Goal: Information Seeking & Learning: Learn about a topic

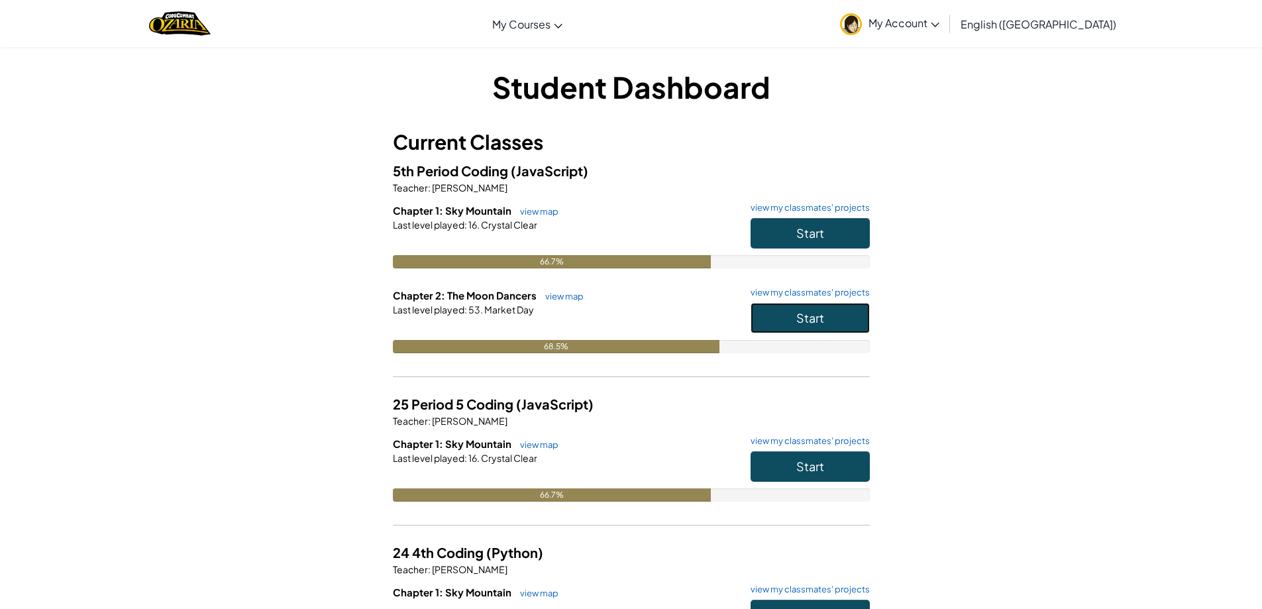
click at [794, 327] on button "Start" at bounding box center [809, 318] width 119 height 30
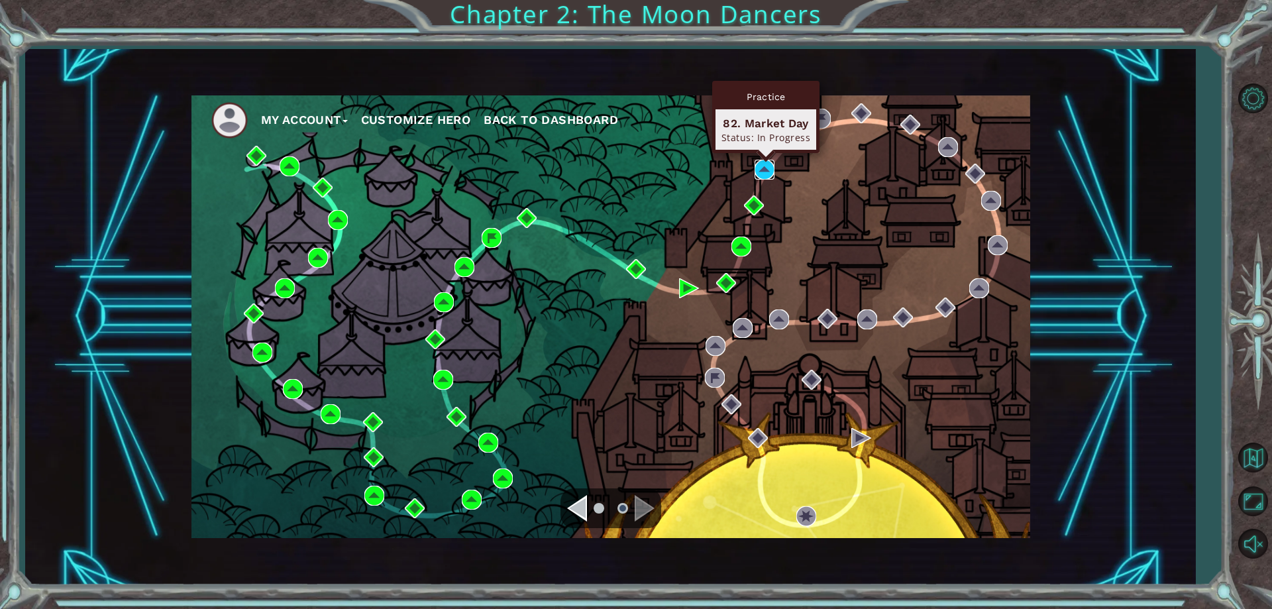
click at [763, 170] on img at bounding box center [764, 170] width 20 height 20
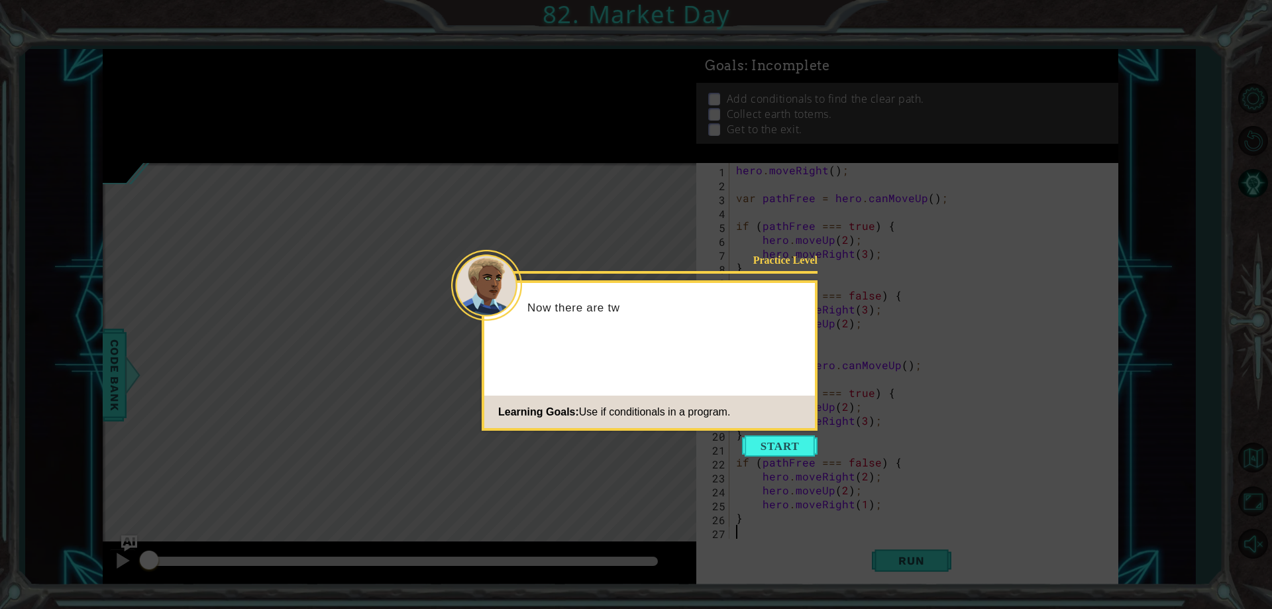
click at [772, 451] on button "Start" at bounding box center [780, 445] width 76 height 21
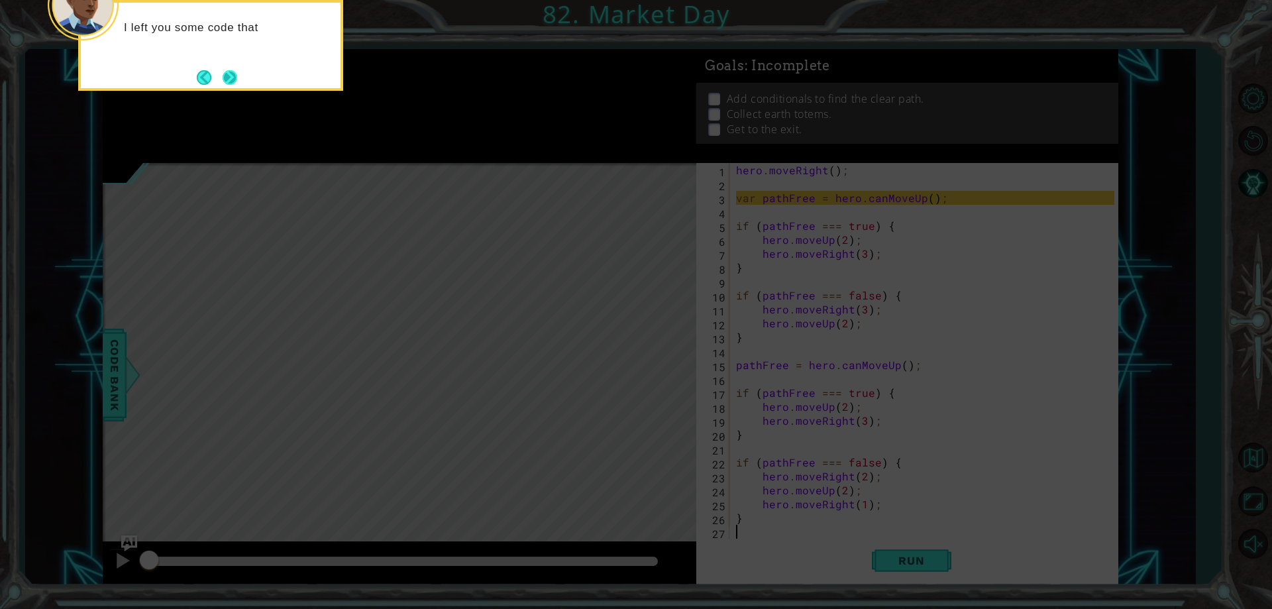
click at [235, 70] on button "Next" at bounding box center [230, 77] width 15 height 15
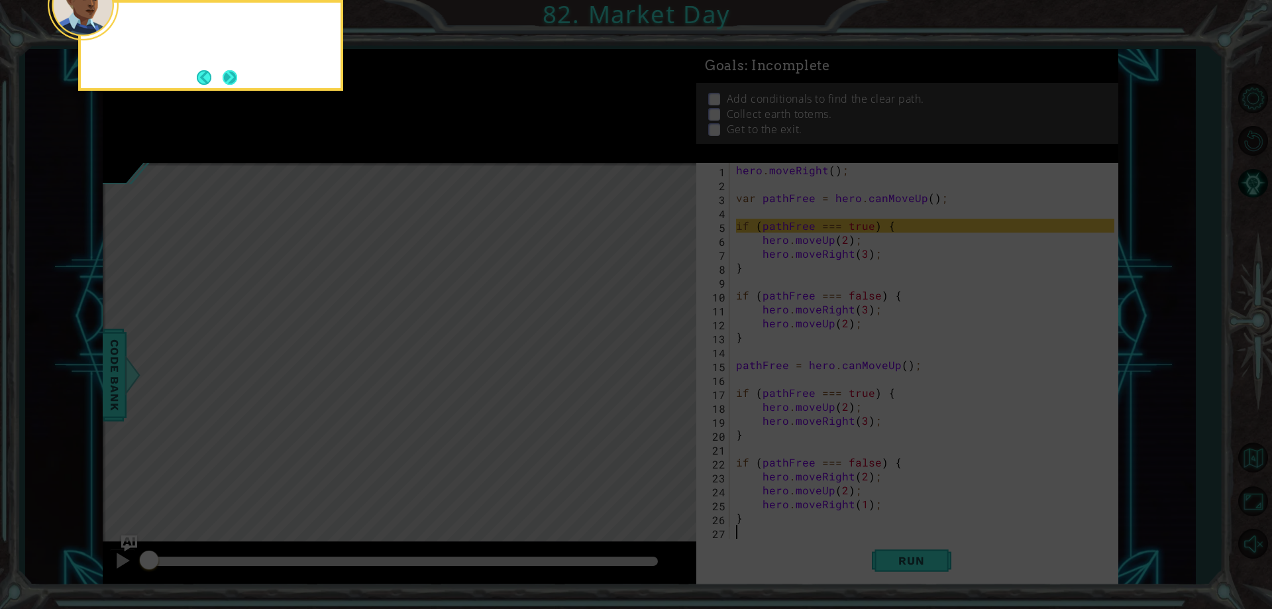
click at [231, 74] on button "Next" at bounding box center [230, 77] width 15 height 15
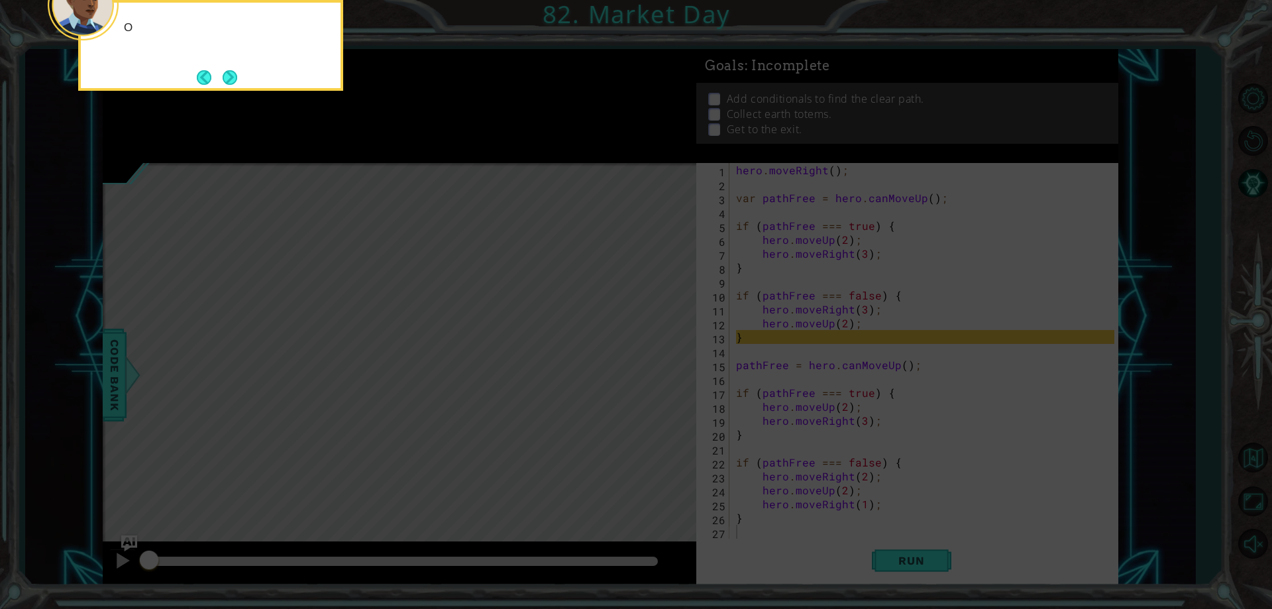
click at [231, 74] on button "Next" at bounding box center [230, 77] width 15 height 15
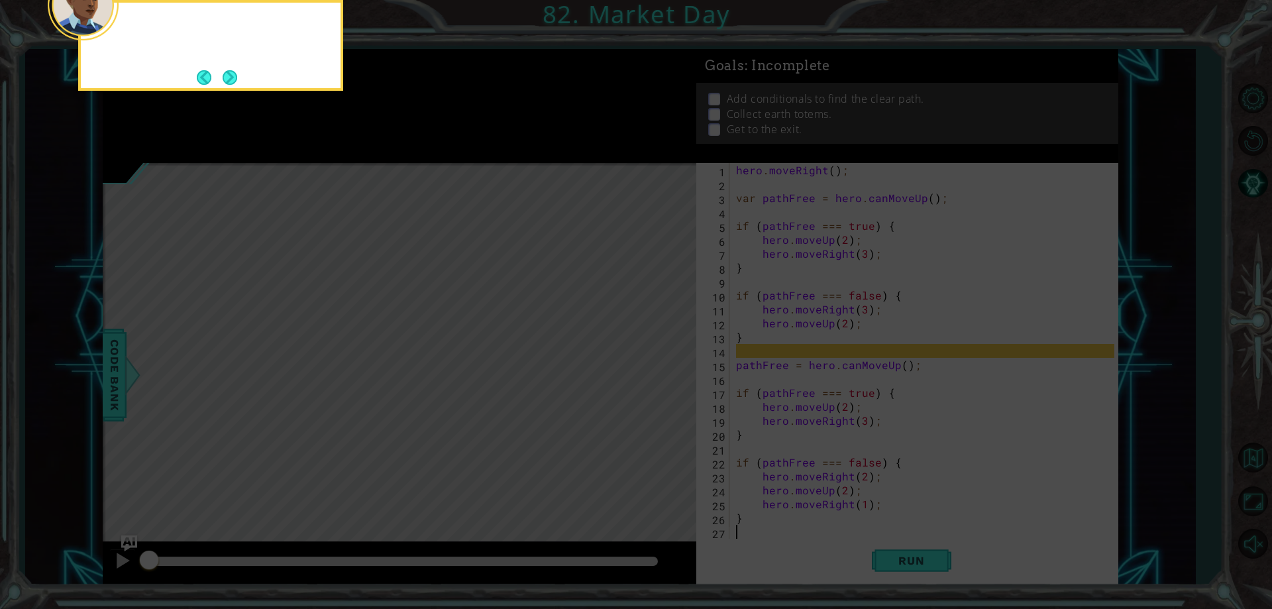
click at [231, 74] on button "Next" at bounding box center [230, 77] width 15 height 15
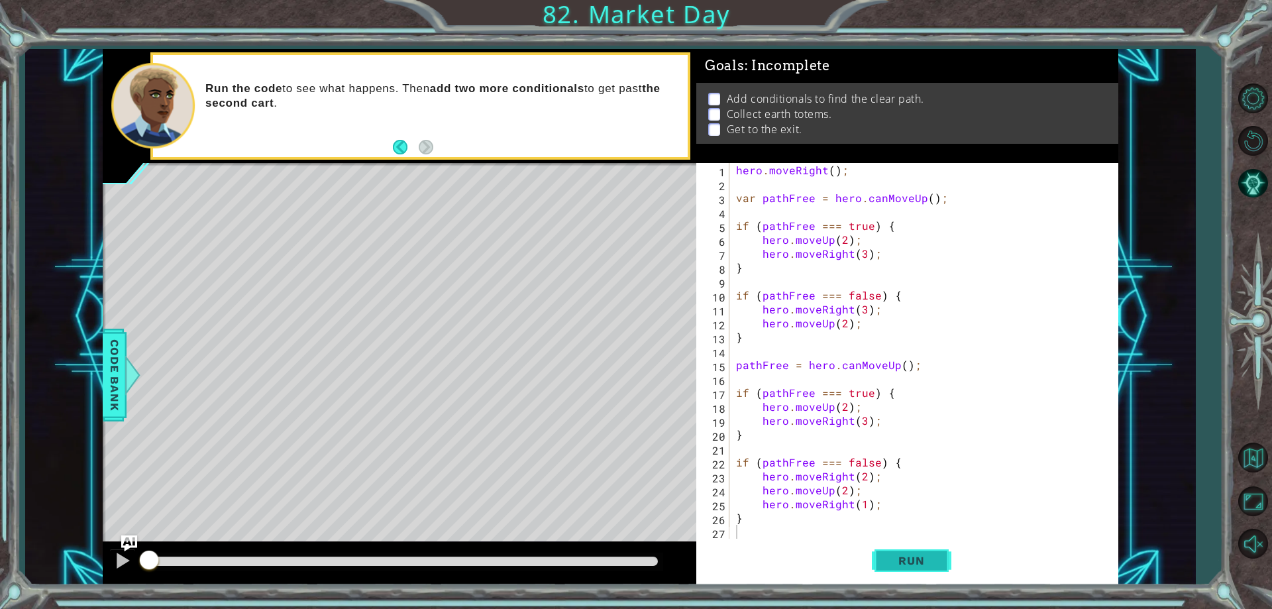
click at [909, 560] on span "Run" at bounding box center [911, 560] width 52 height 13
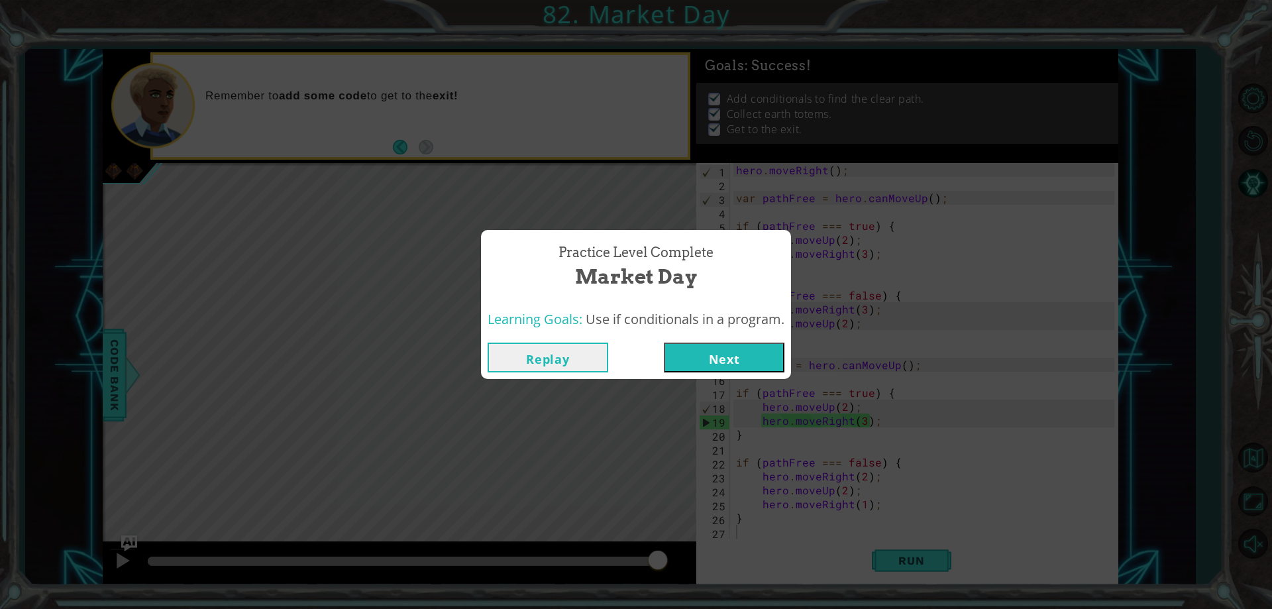
click at [708, 354] on button "Next" at bounding box center [724, 357] width 121 height 30
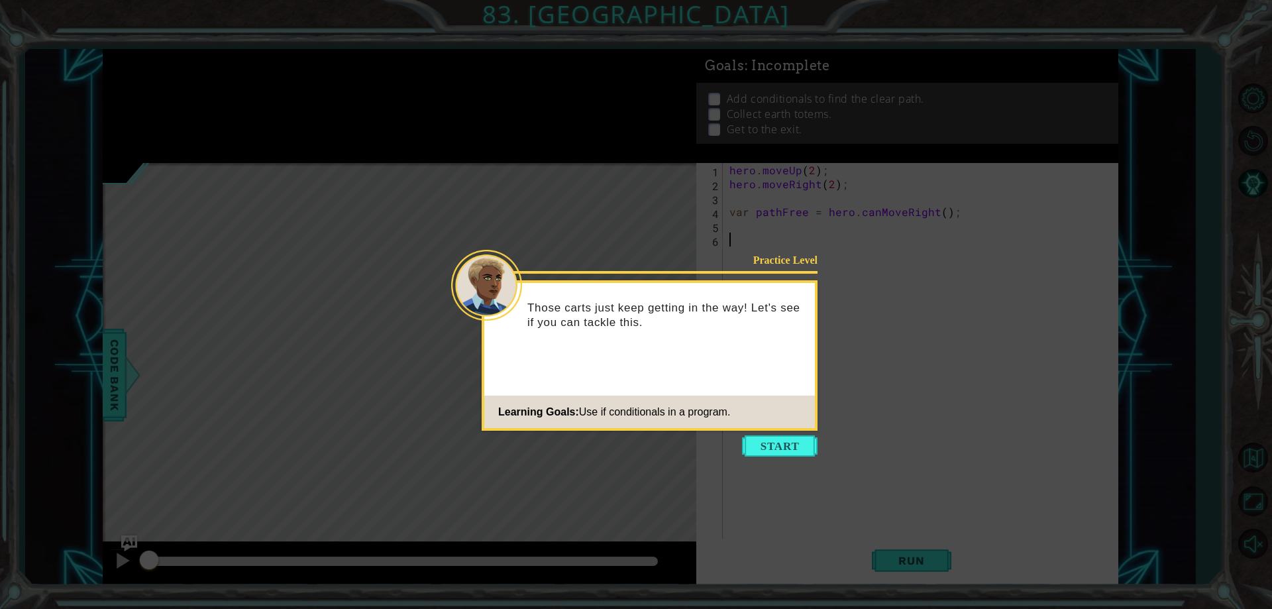
click at [782, 438] on button "Start" at bounding box center [780, 445] width 76 height 21
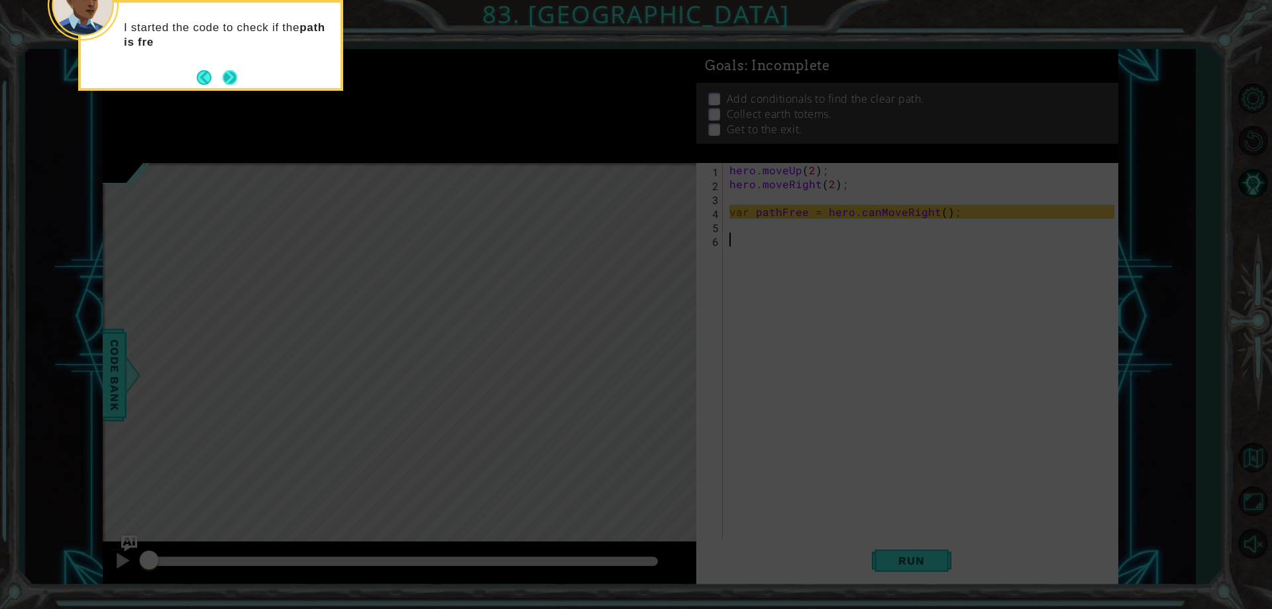
click at [230, 74] on button "Next" at bounding box center [230, 77] width 15 height 15
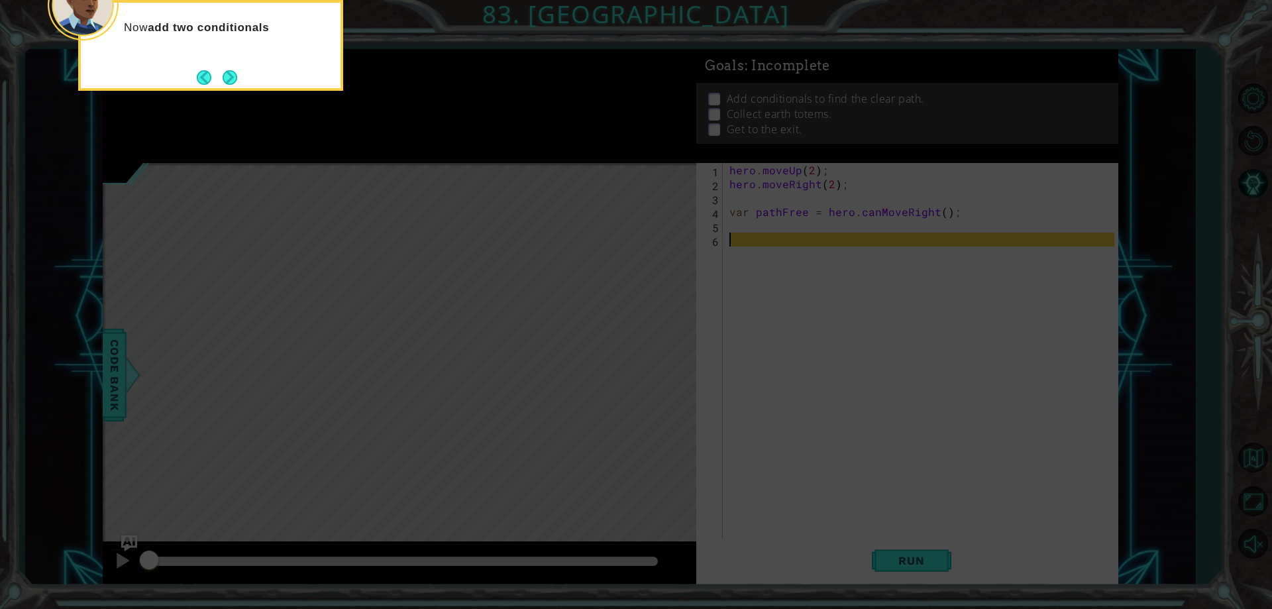
click at [227, 77] on button "Next" at bounding box center [230, 77] width 15 height 15
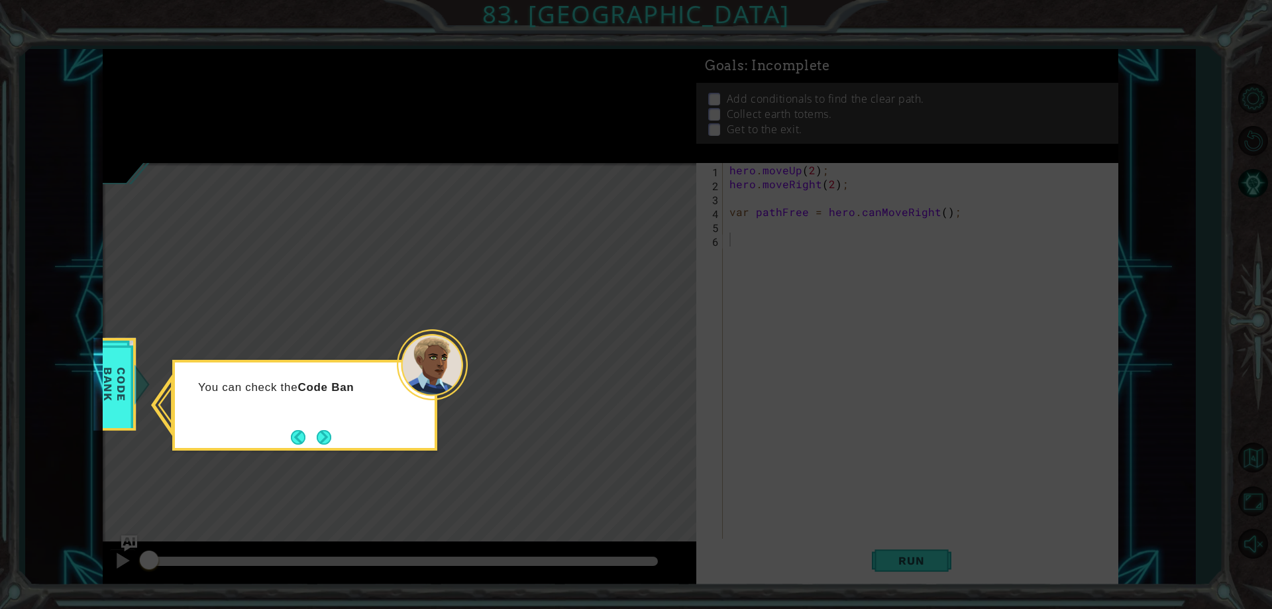
click at [325, 436] on button "Next" at bounding box center [324, 437] width 15 height 15
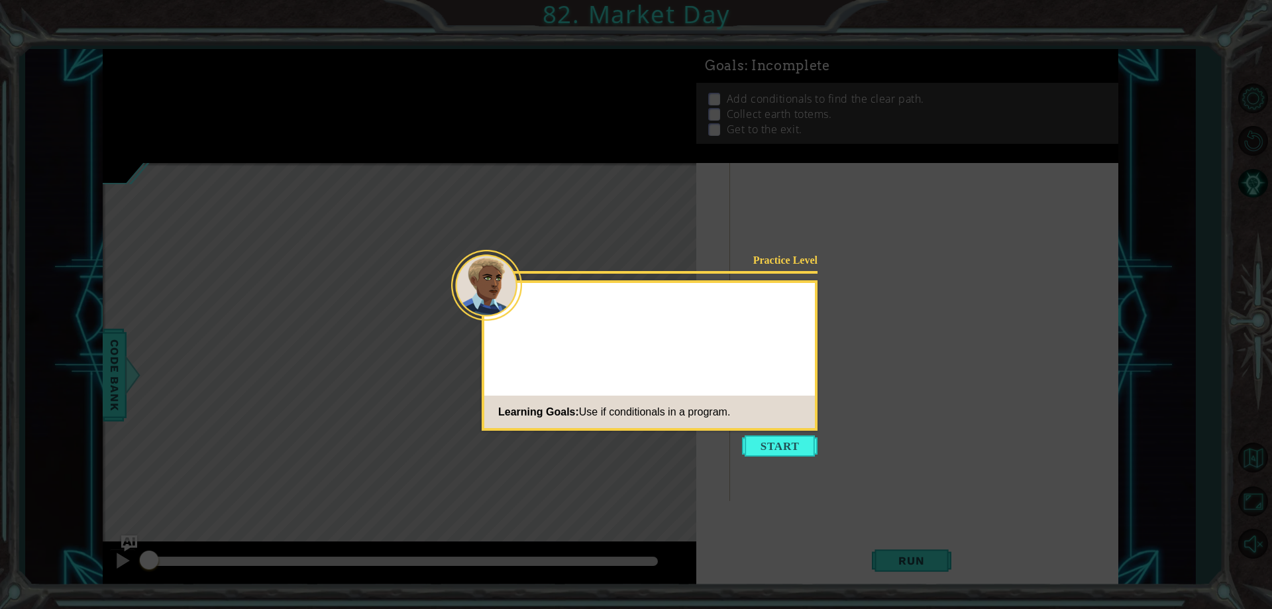
click at [777, 460] on icon at bounding box center [636, 304] width 1272 height 609
click at [772, 440] on button "Start" at bounding box center [780, 445] width 76 height 21
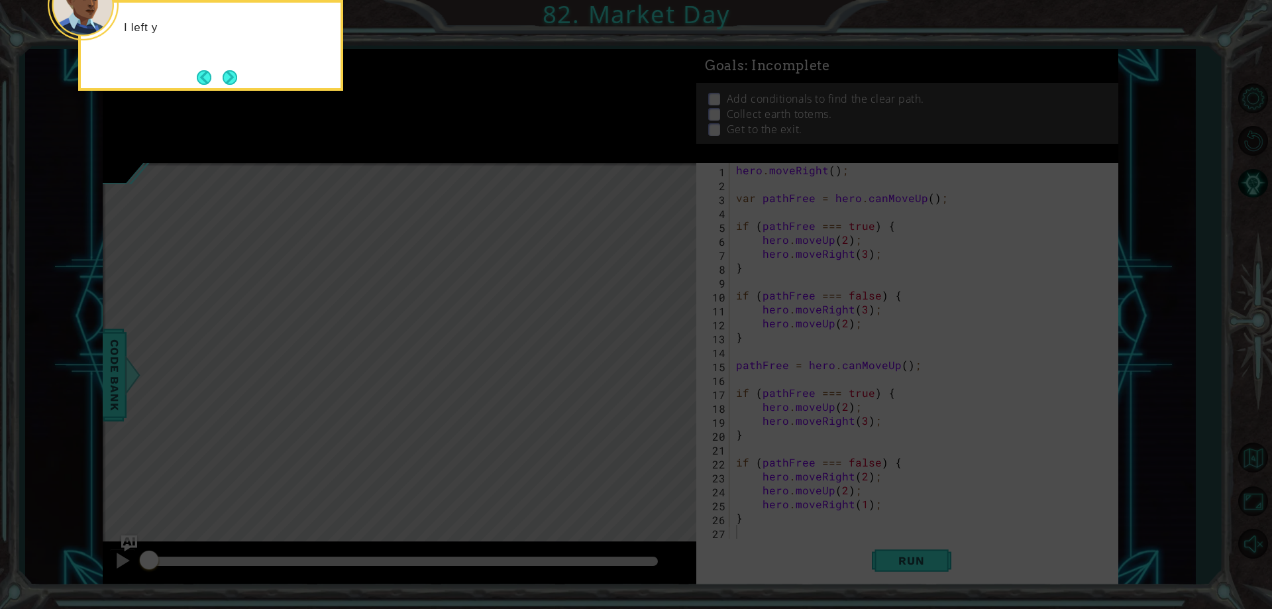
click at [944, 298] on icon at bounding box center [636, 90] width 1272 height 1035
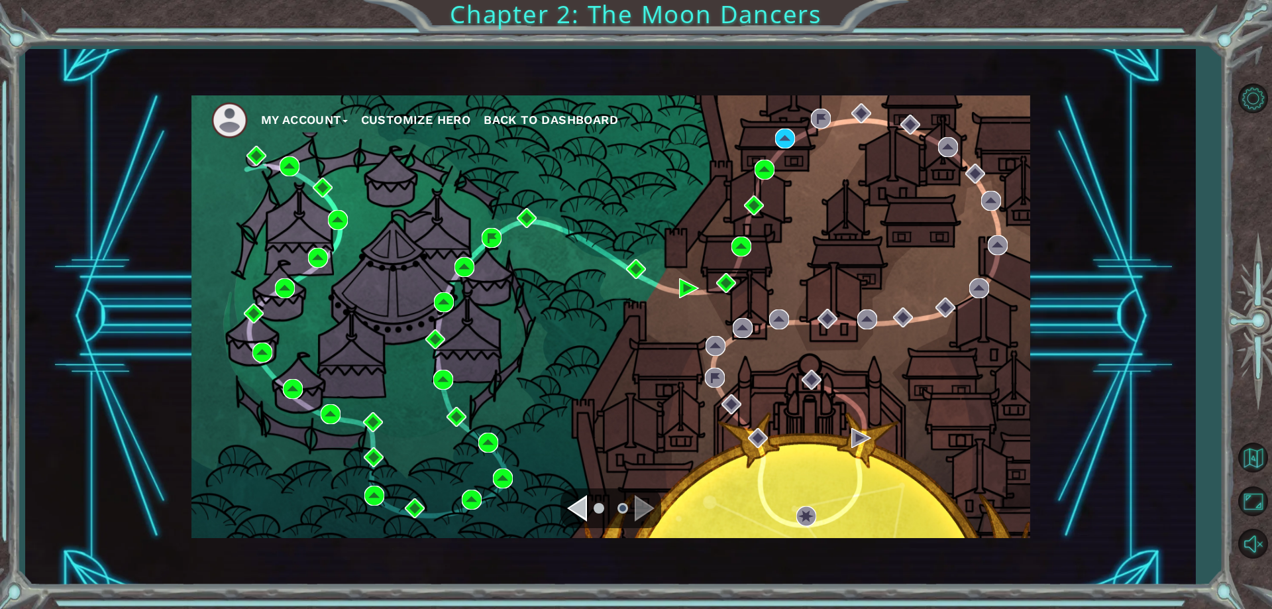
drag, startPoint x: 785, startPoint y: 375, endPoint x: 790, endPoint y: 382, distance: 9.0
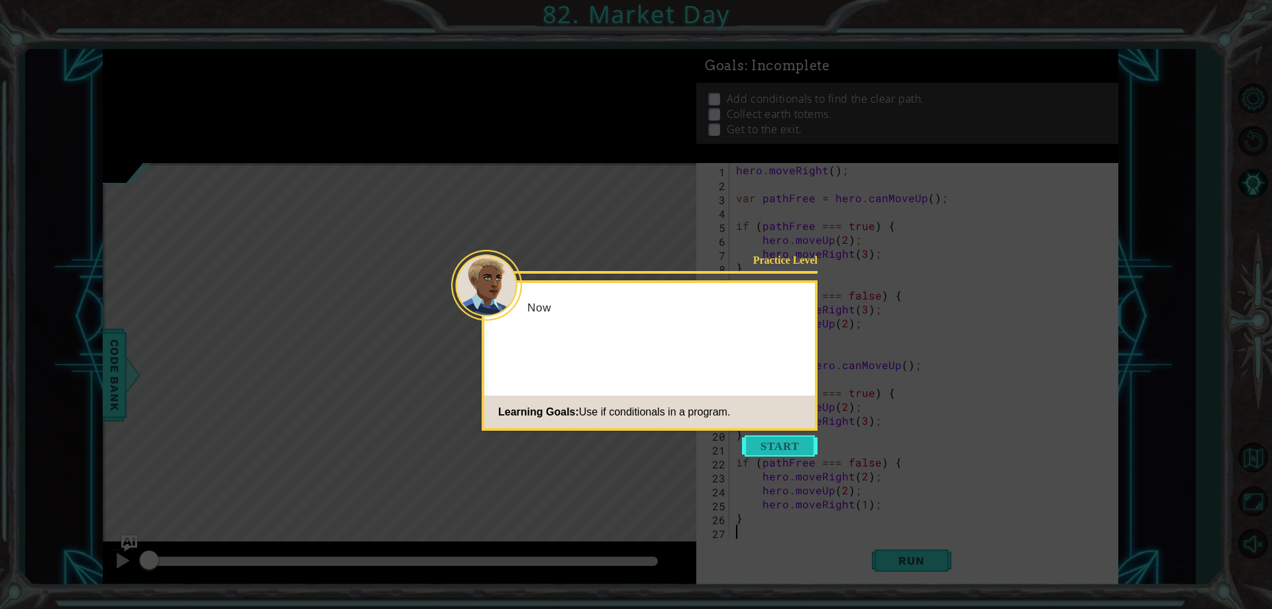
click at [774, 436] on button "Start" at bounding box center [780, 445] width 76 height 21
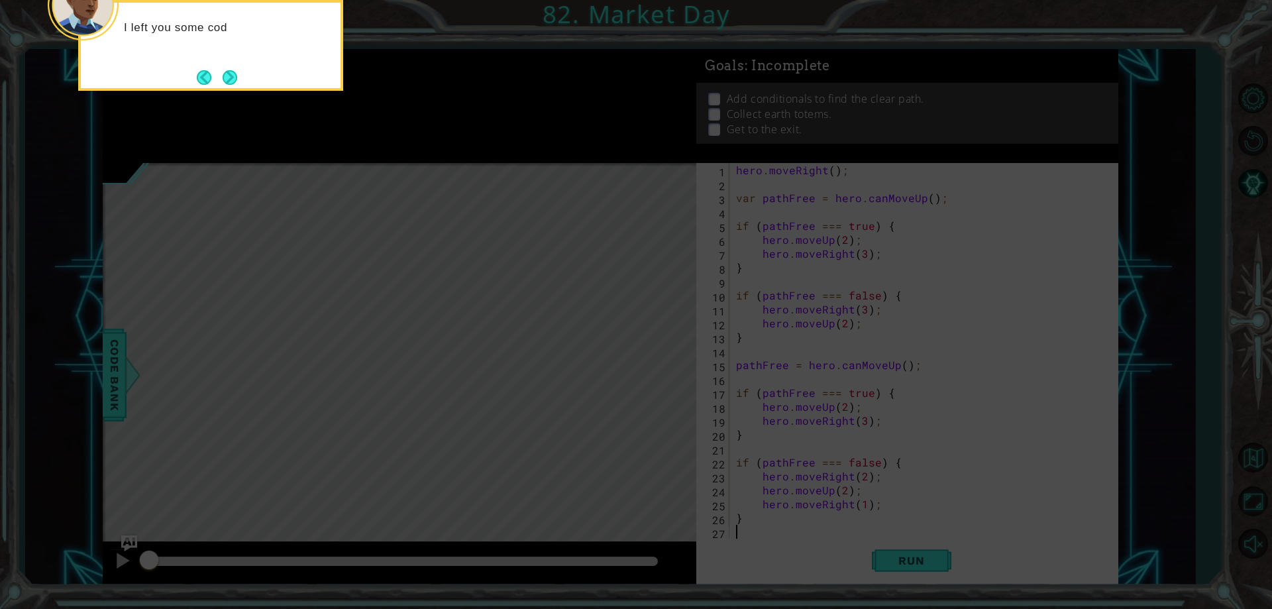
click at [230, 79] on button "Next" at bounding box center [230, 77] width 15 height 15
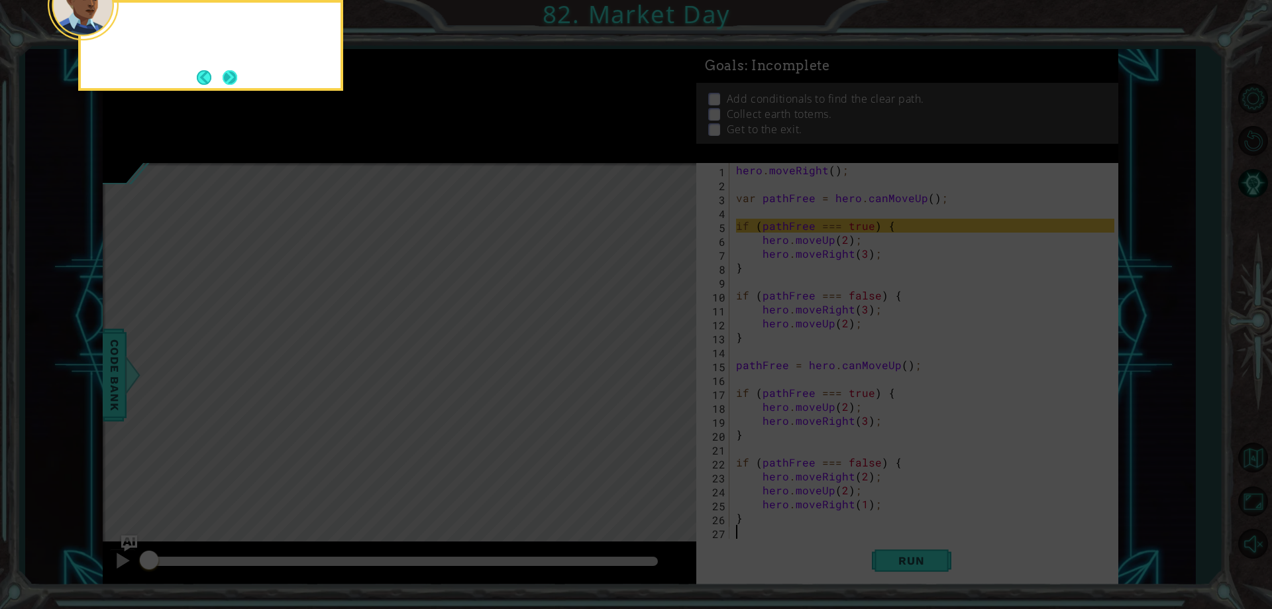
click at [229, 79] on button "Next" at bounding box center [230, 77] width 15 height 15
click at [230, 78] on button "Next" at bounding box center [230, 77] width 15 height 15
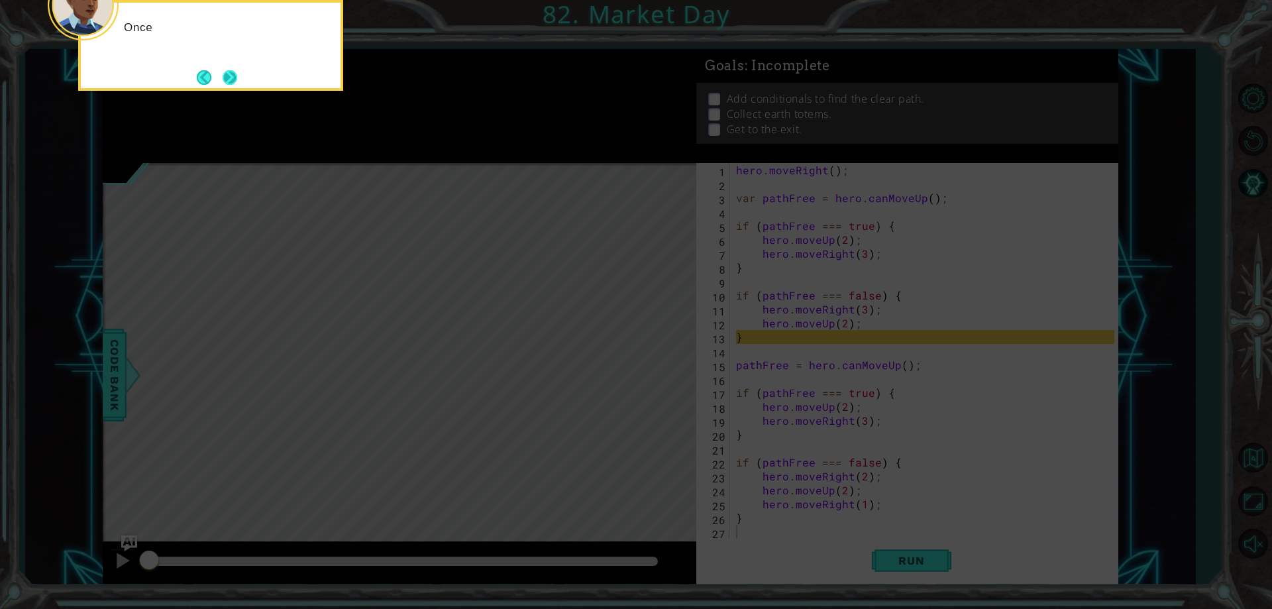
click at [228, 78] on button "Next" at bounding box center [230, 77] width 15 height 15
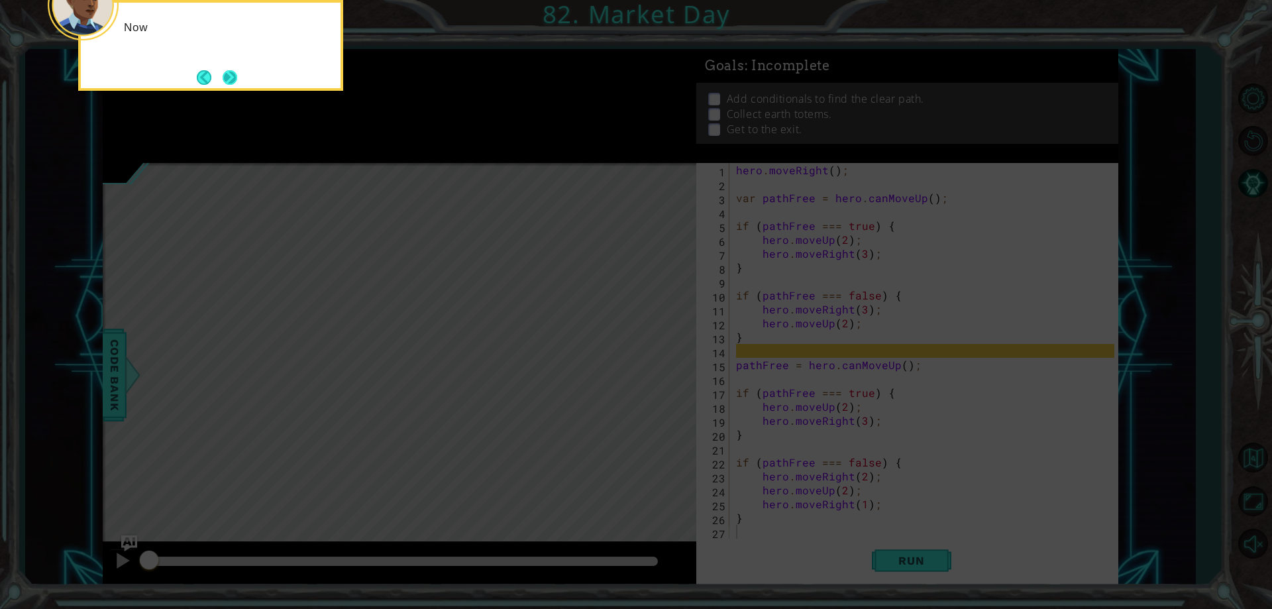
click at [236, 79] on button "Next" at bounding box center [230, 77] width 15 height 15
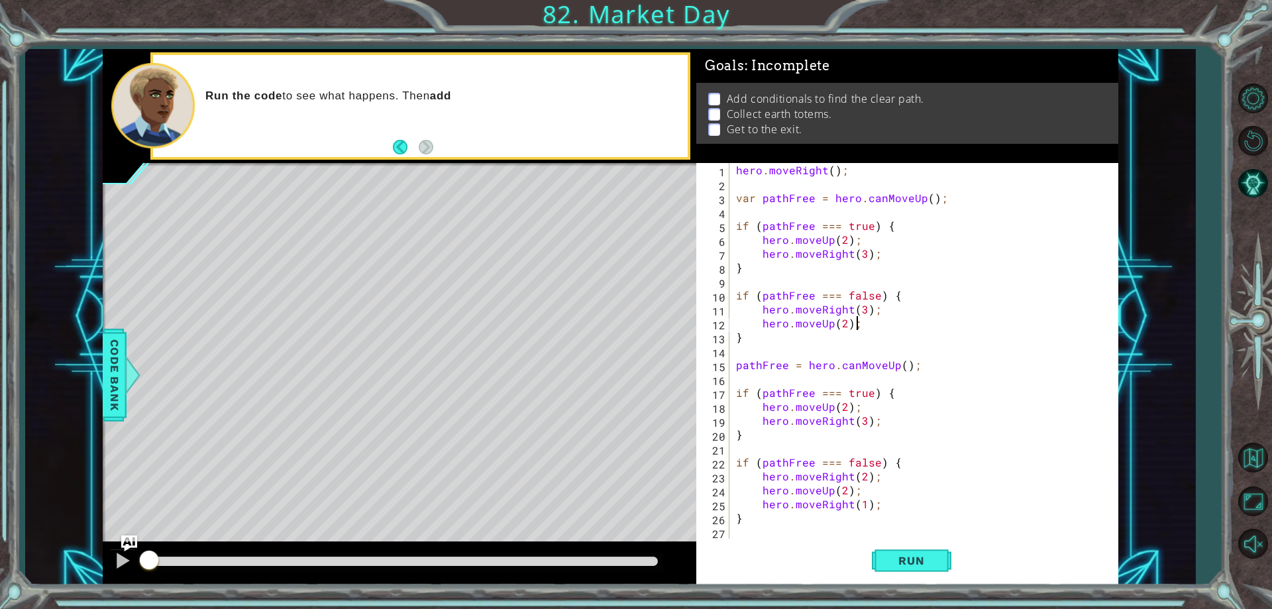
drag, startPoint x: 974, startPoint y: 329, endPoint x: 892, endPoint y: 320, distance: 82.0
click at [892, 320] on div "hero . moveRight ( ) ; var pathFree = hero . canMoveUp ( ) ; if ( pathFree === …" at bounding box center [926, 364] width 387 height 403
click at [781, 341] on div "hero . moveRight ( ) ; var pathFree = hero . canMoveUp ( ) ; if ( pathFree === …" at bounding box center [926, 364] width 387 height 403
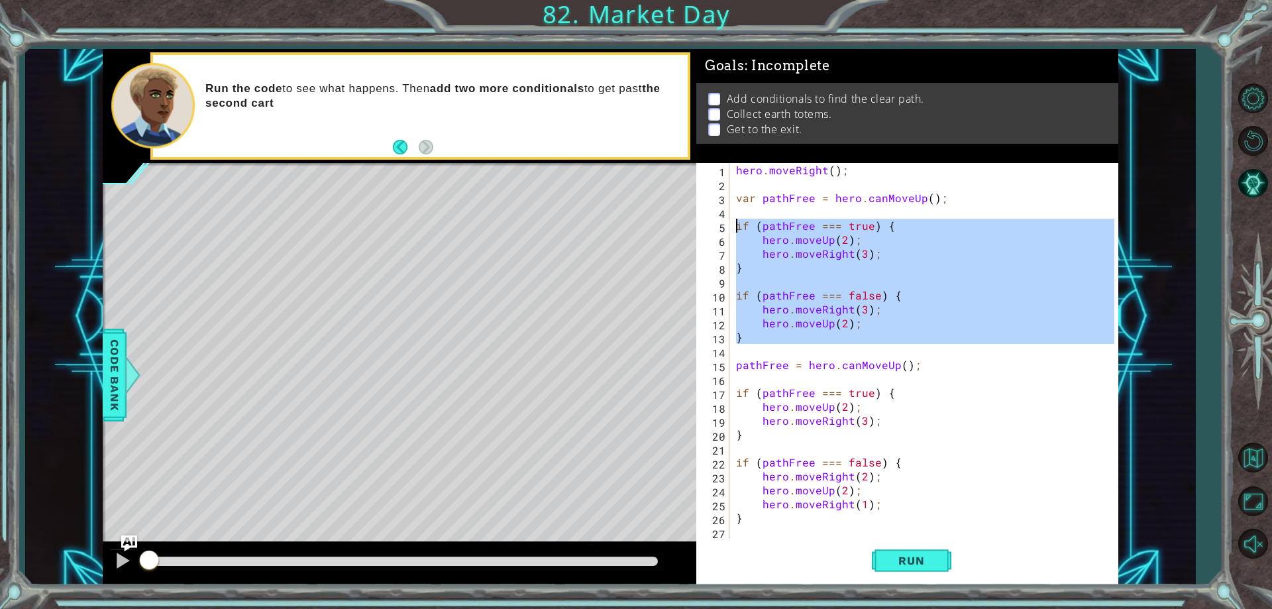
drag, startPoint x: 779, startPoint y: 344, endPoint x: 711, endPoint y: 224, distance: 138.2
click at [711, 224] on div "} 1 2 3 4 5 6 7 8 9 10 11 12 13 14 15 16 17 18 19 20 21 22 23 24 25 26 27 hero …" at bounding box center [904, 351] width 417 height 376
type textarea "if (pathFree === true) { hero.moveUp(2);"
drag, startPoint x: 771, startPoint y: 367, endPoint x: 756, endPoint y: 368, distance: 14.6
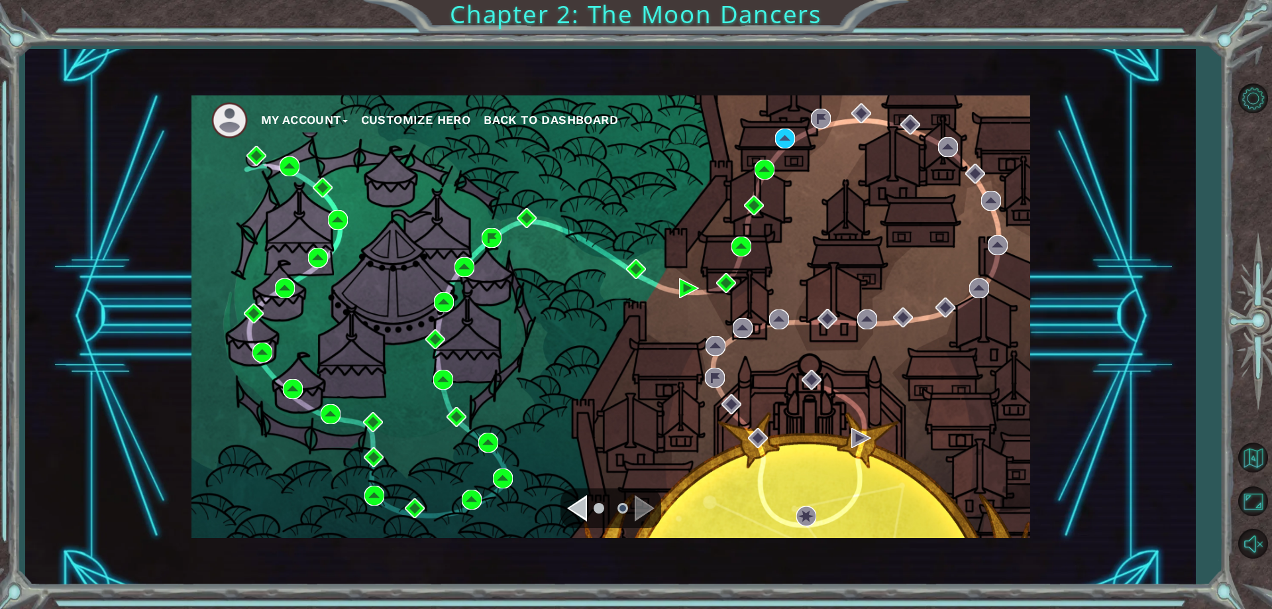
click at [786, 136] on div "My Account Customize Hero Back to Dashboard" at bounding box center [610, 316] width 839 height 442
click at [786, 136] on img at bounding box center [785, 138] width 20 height 20
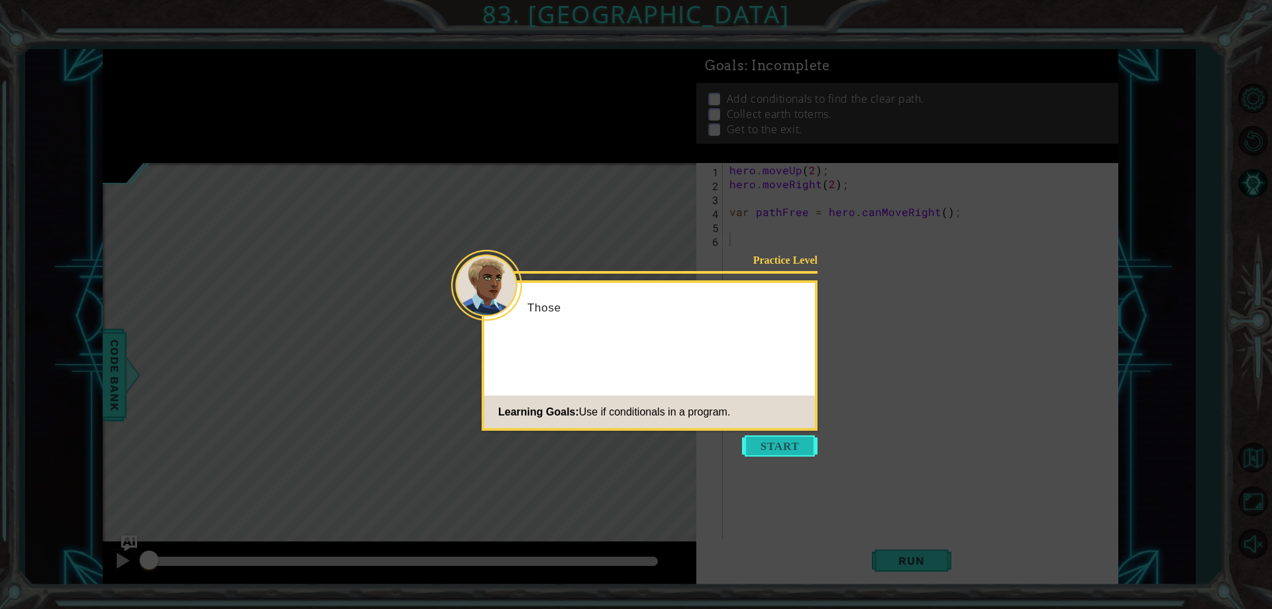
click at [791, 443] on button "Start" at bounding box center [780, 445] width 76 height 21
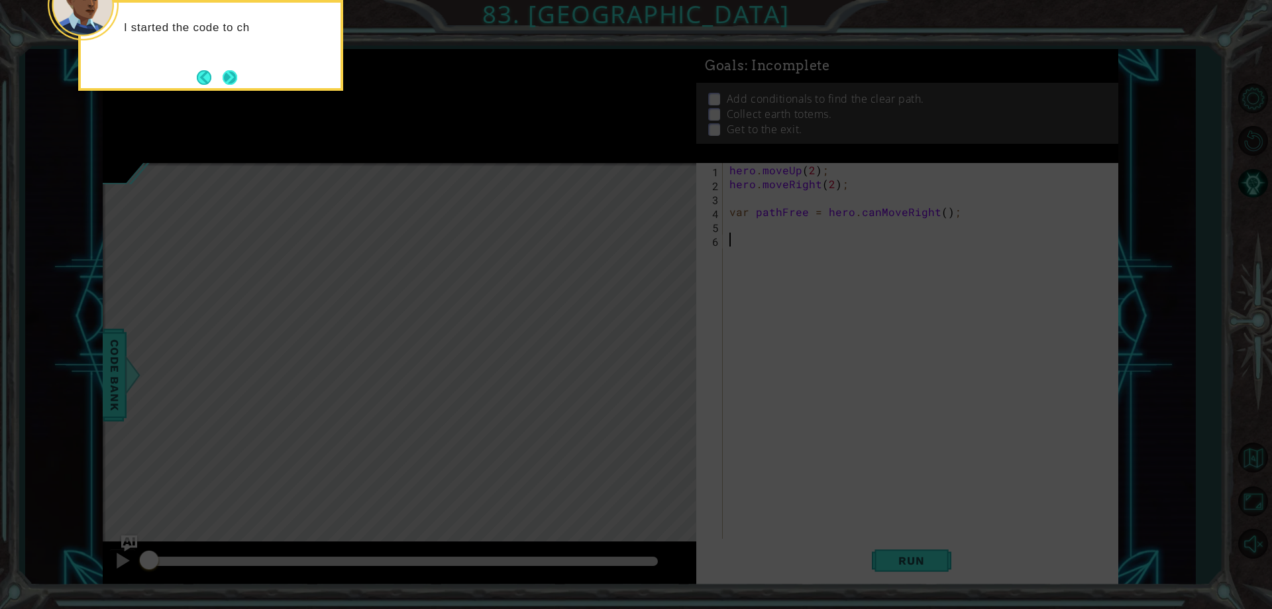
click at [227, 70] on button "Next" at bounding box center [230, 77] width 15 height 15
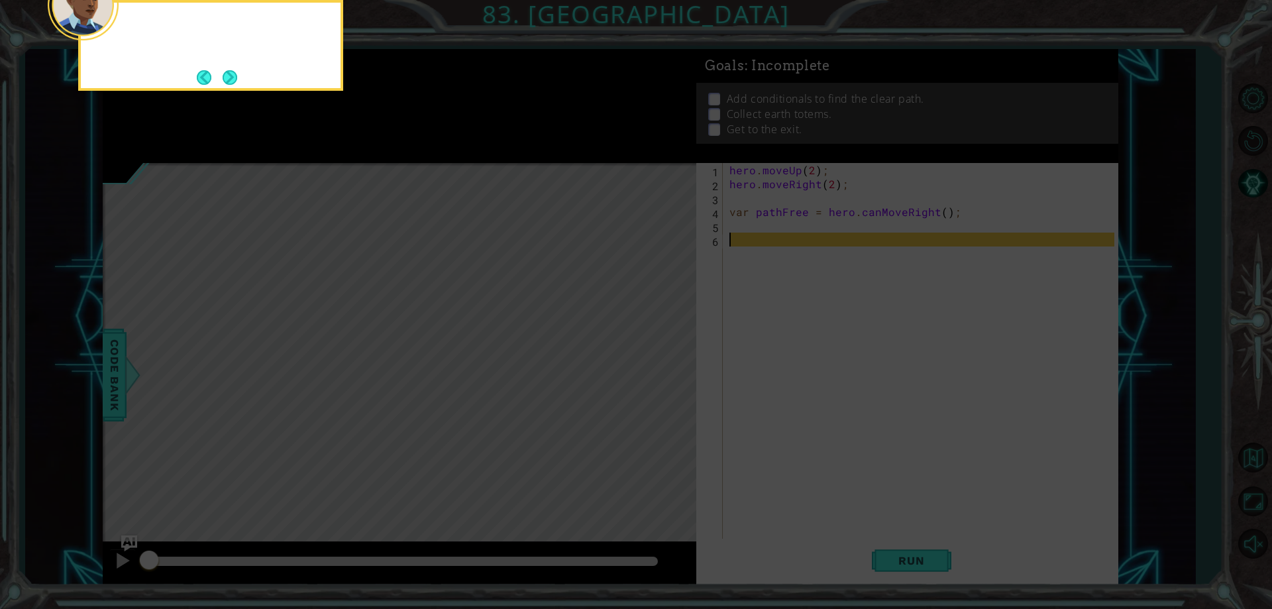
click at [227, 67] on div at bounding box center [210, 45] width 265 height 91
click at [229, 71] on button "Next" at bounding box center [230, 77] width 15 height 15
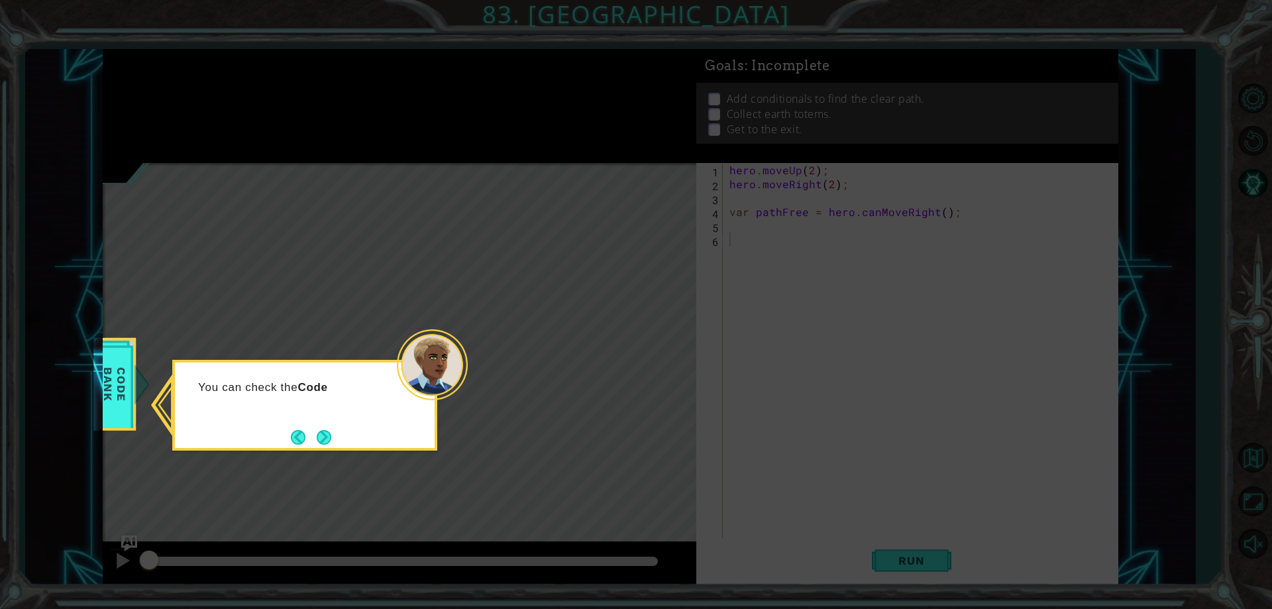
click at [320, 431] on button "Next" at bounding box center [324, 437] width 15 height 15
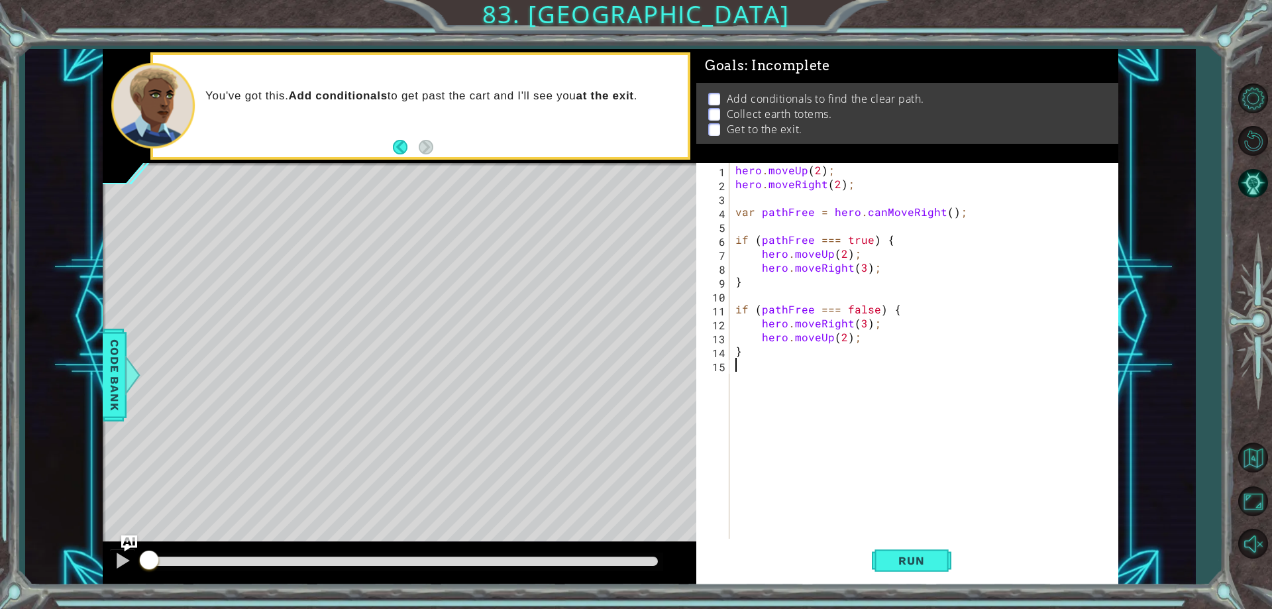
click at [861, 264] on div "hero . moveUp ( 2 ) ; hero . moveRight ( 2 ) ; var pathFree = hero . canMoveRig…" at bounding box center [926, 364] width 387 height 403
click at [863, 325] on div "hero . moveUp ( 2 ) ; hero . moveRight ( 2 ) ; var pathFree = hero . canMoveRig…" at bounding box center [926, 364] width 387 height 403
type textarea "hero.moveRight(2);"
click at [807, 379] on div "hero . moveUp ( 2 ) ; hero . moveRight ( 2 ) ; var pathFree = hero . canMoveRig…" at bounding box center [926, 364] width 387 height 403
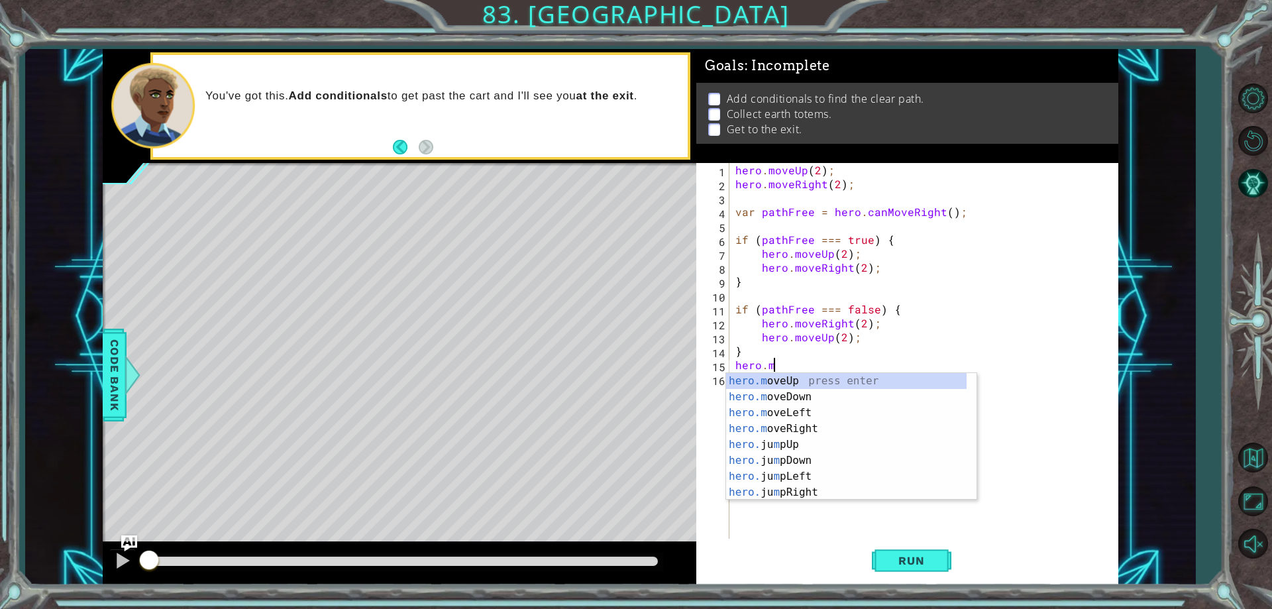
scroll to position [0, 2]
click at [799, 377] on div "hero.m oveUp press enter hero.m oveDown press enter hero.m oveLeft press enter …" at bounding box center [846, 452] width 240 height 159
type textarea "hero.moveUp(1);"
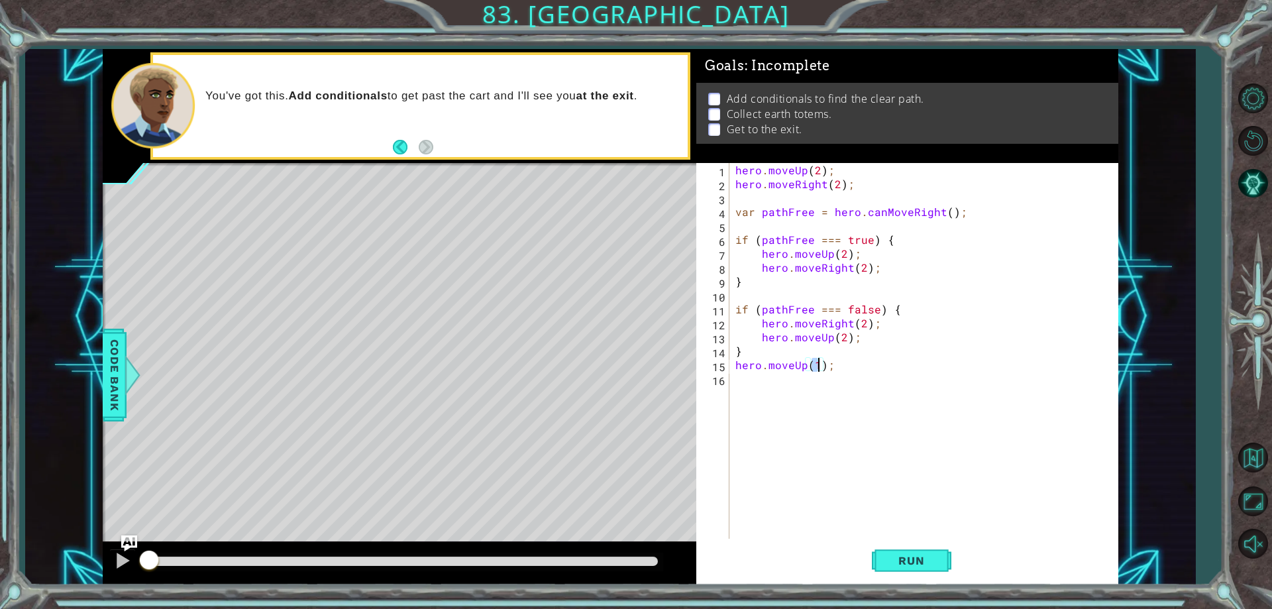
click at [775, 382] on div "hero . moveUp ( 2 ) ; hero . moveRight ( 2 ) ; var pathFree = hero . canMoveRig…" at bounding box center [926, 364] width 387 height 403
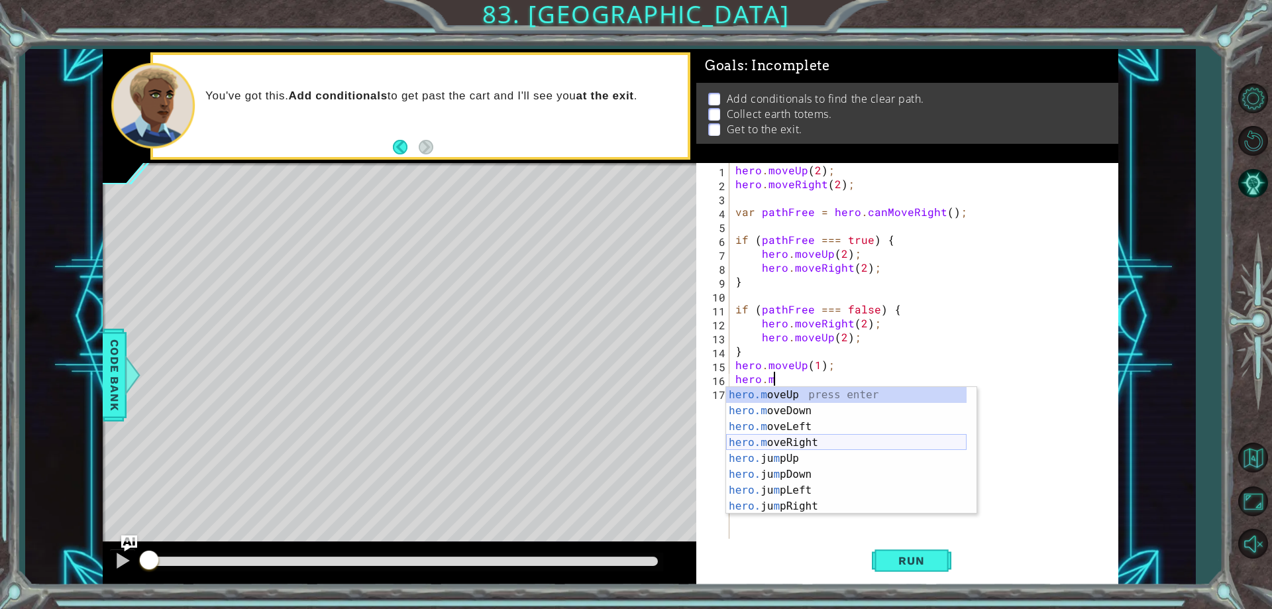
click at [823, 440] on div "hero.m oveUp press enter hero.m oveDown press enter hero.m oveLeft press enter …" at bounding box center [846, 466] width 240 height 159
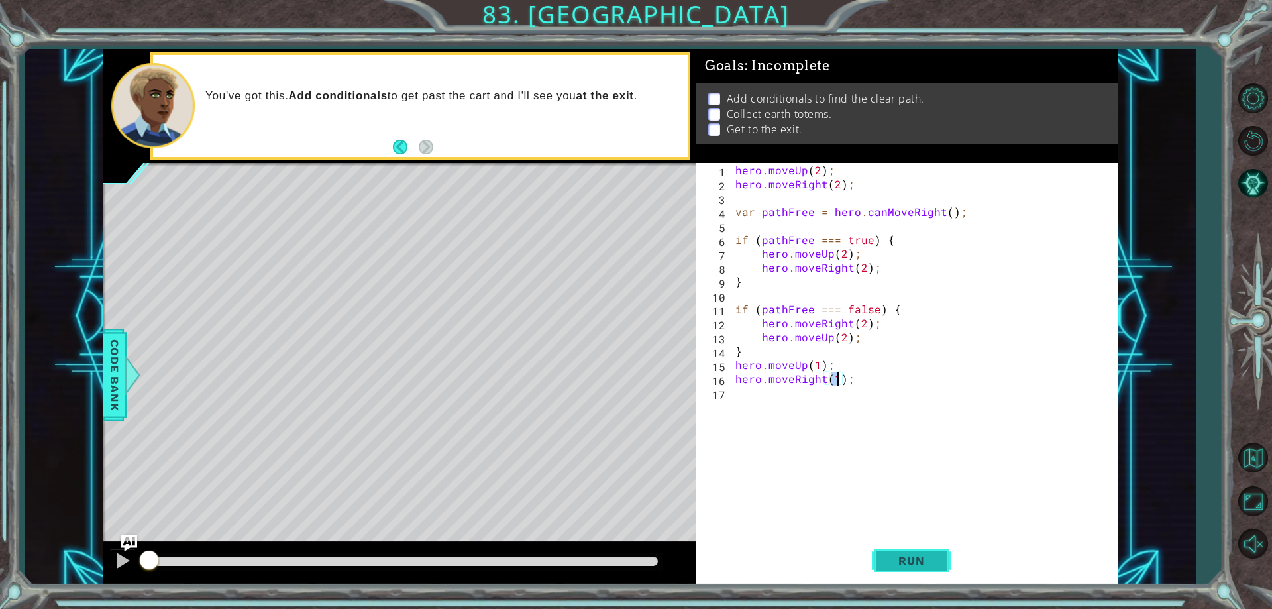
click at [915, 567] on span "Run" at bounding box center [911, 560] width 52 height 13
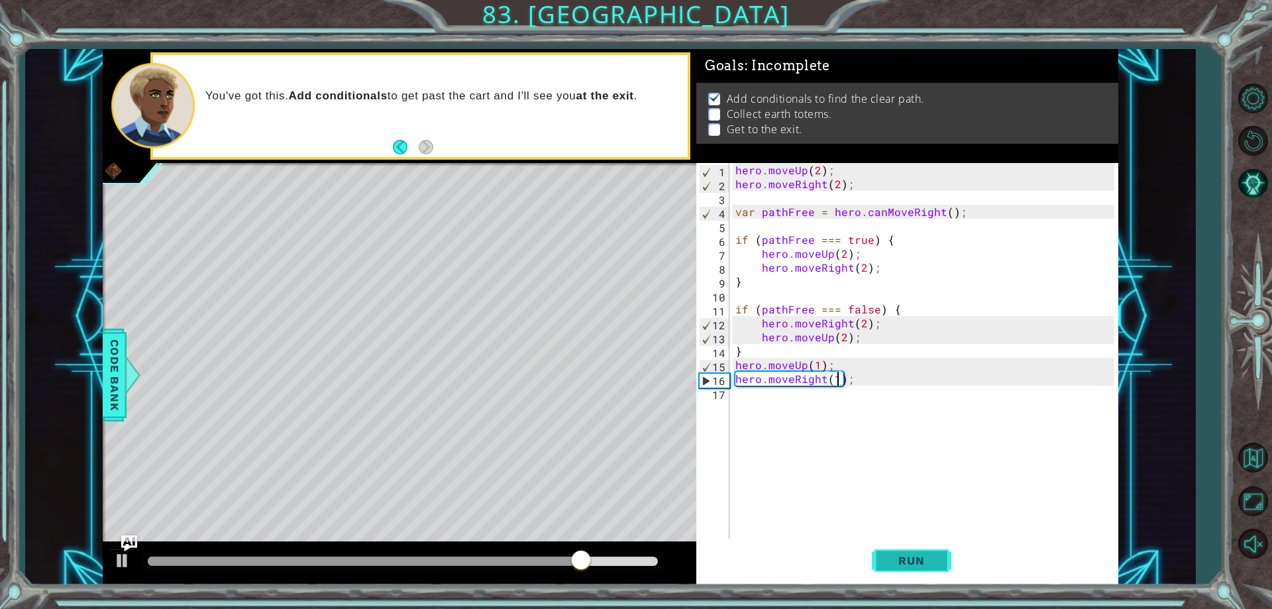
drag, startPoint x: 922, startPoint y: 562, endPoint x: 862, endPoint y: 529, distance: 68.8
click at [921, 562] on span "Run" at bounding box center [911, 560] width 52 height 13
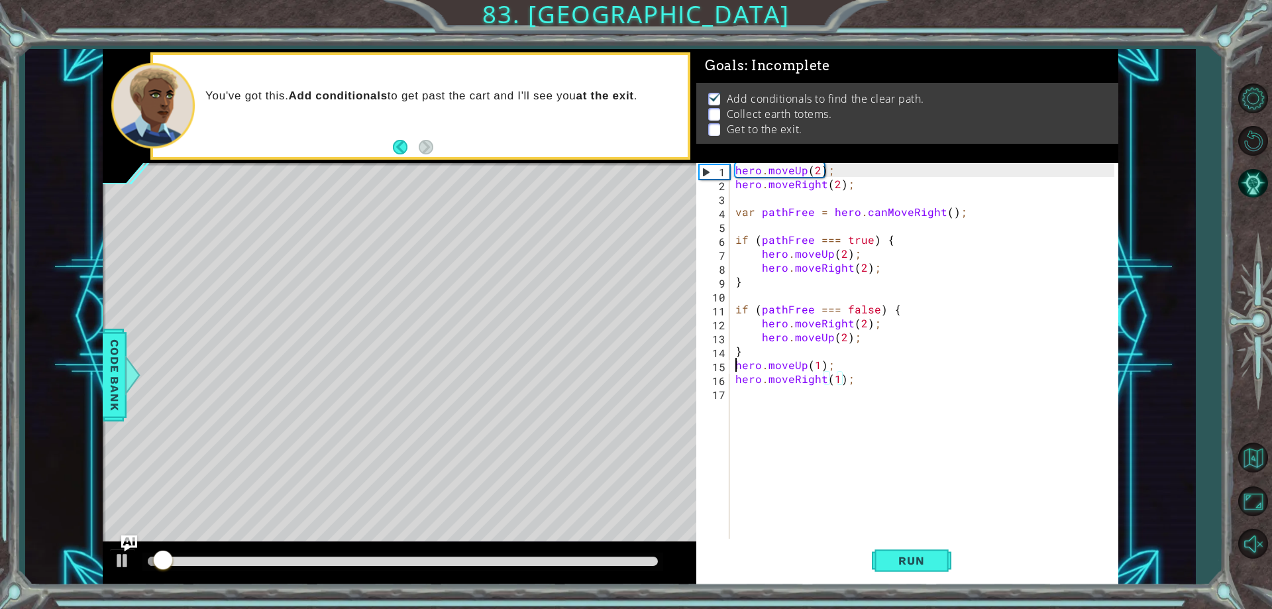
click at [736, 364] on div "hero . moveUp ( 2 ) ; hero . moveRight ( 2 ) ; var pathFree = hero . canMoveRig…" at bounding box center [926, 364] width 387 height 403
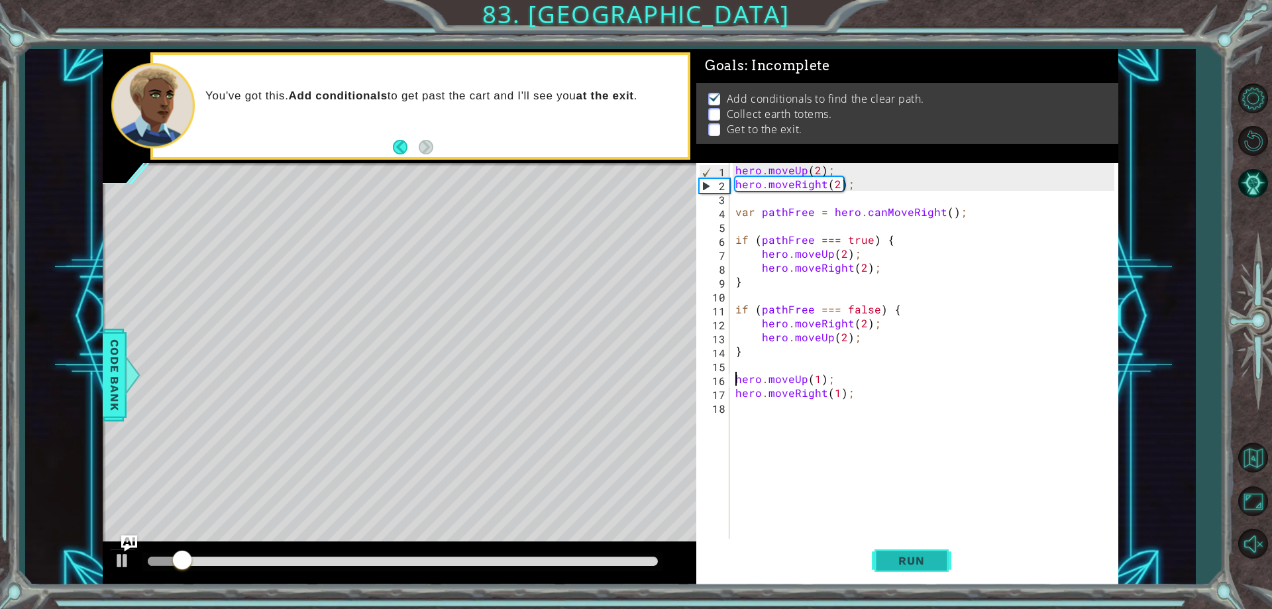
click at [924, 559] on span "Run" at bounding box center [911, 560] width 52 height 13
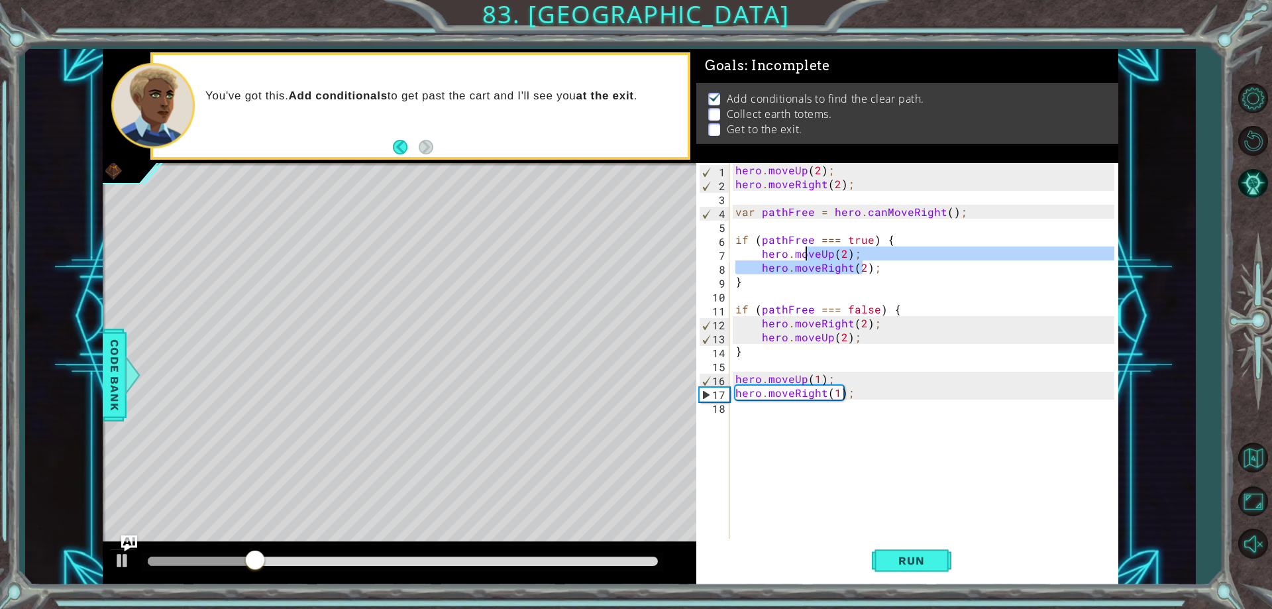
drag, startPoint x: 865, startPoint y: 268, endPoint x: 804, endPoint y: 256, distance: 62.1
click at [804, 256] on div "hero . moveUp ( 2 ) ; hero . moveRight ( 2 ) ; var pathFree = hero . canMoveRig…" at bounding box center [926, 364] width 387 height 403
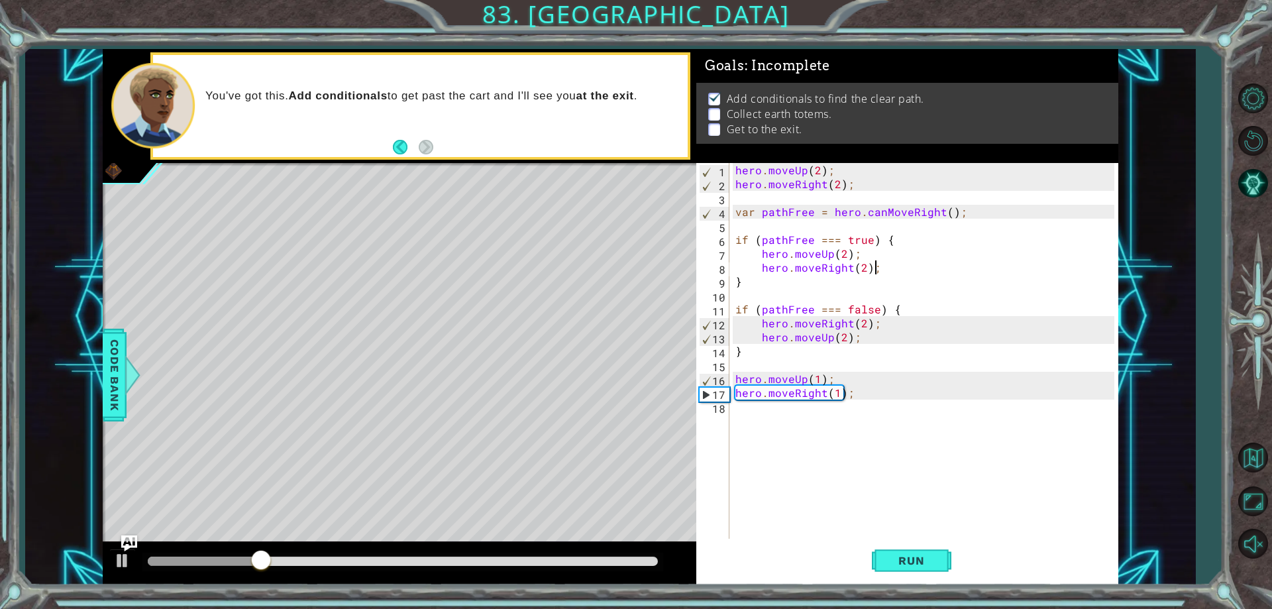
click at [906, 268] on div "hero . moveUp ( 2 ) ; hero . moveRight ( 2 ) ; var pathFree = hero . canMoveRig…" at bounding box center [926, 364] width 387 height 403
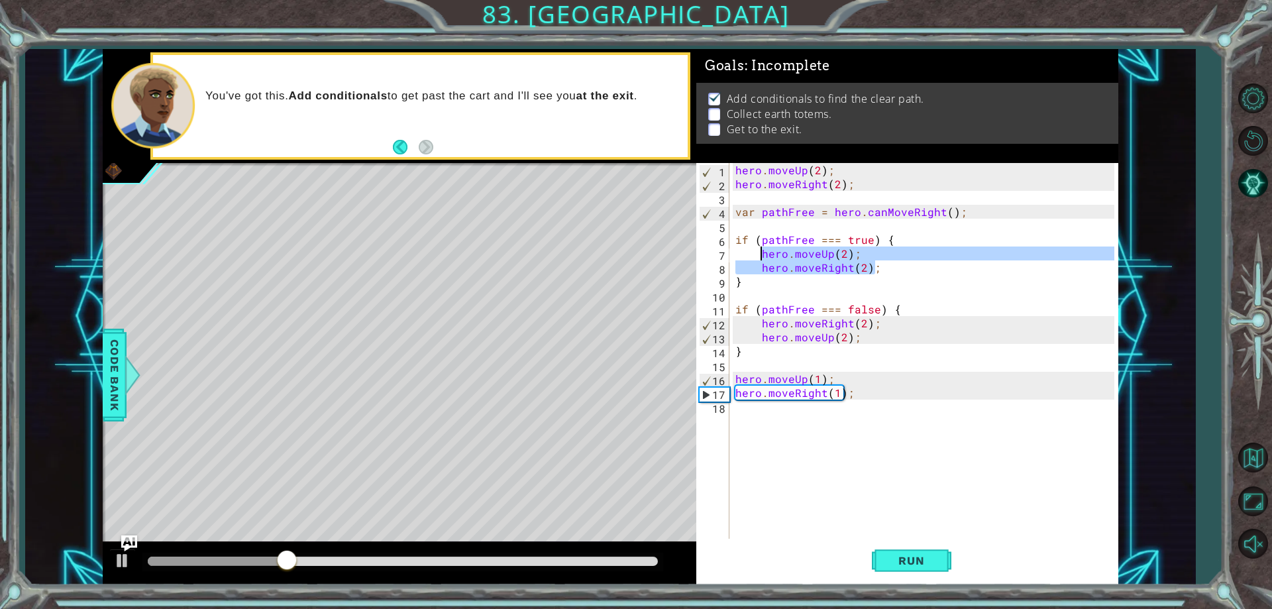
drag, startPoint x: 902, startPoint y: 270, endPoint x: 761, endPoint y: 253, distance: 142.0
click at [761, 253] on div "hero . moveUp ( 2 ) ; hero . moveRight ( 2 ) ; var pathFree = hero . canMoveRig…" at bounding box center [926, 364] width 387 height 403
type textarea "hero.moveUp(2); hero.moveRight(2);"
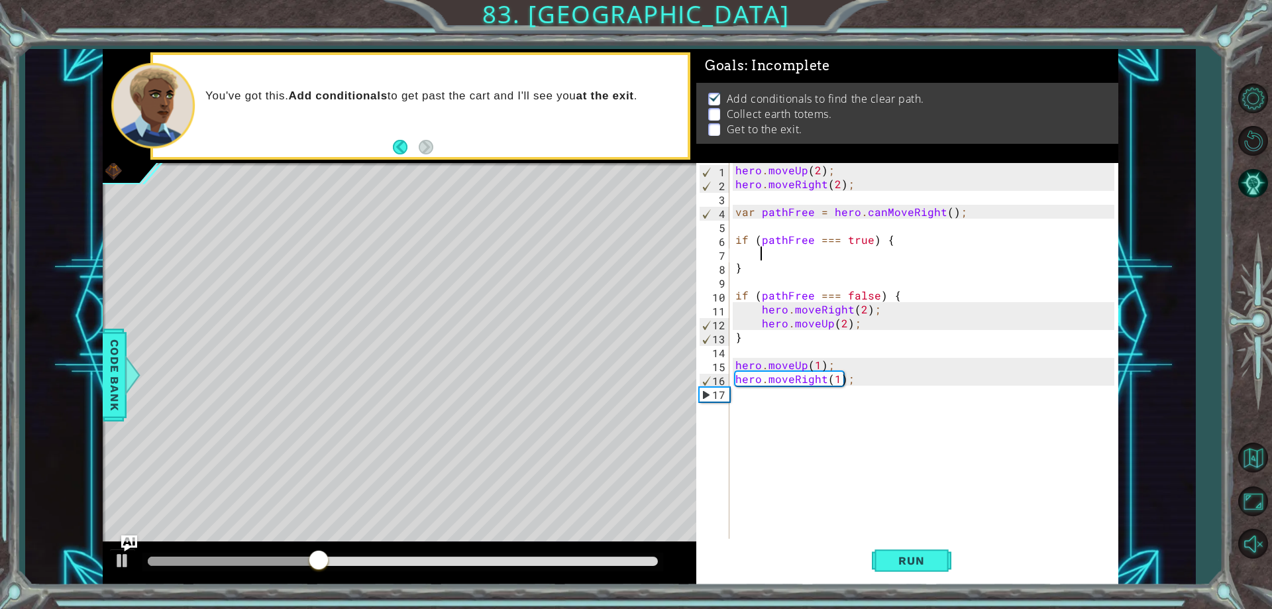
scroll to position [0, 1]
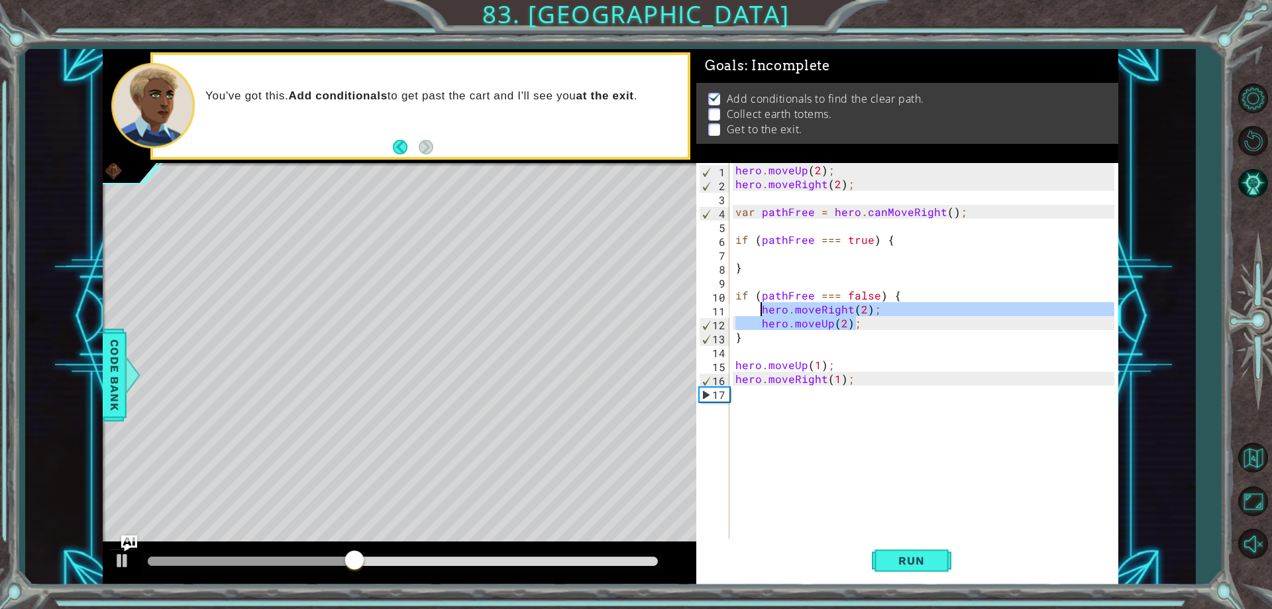
drag, startPoint x: 863, startPoint y: 329, endPoint x: 760, endPoint y: 312, distance: 104.1
click at [760, 312] on div "hero . moveUp ( 2 ) ; hero . moveRight ( 2 ) ; var pathFree = hero . canMoveRig…" at bounding box center [926, 364] width 387 height 403
paste textarea "Code Area"
type textarea "hero.moveRight(2);"
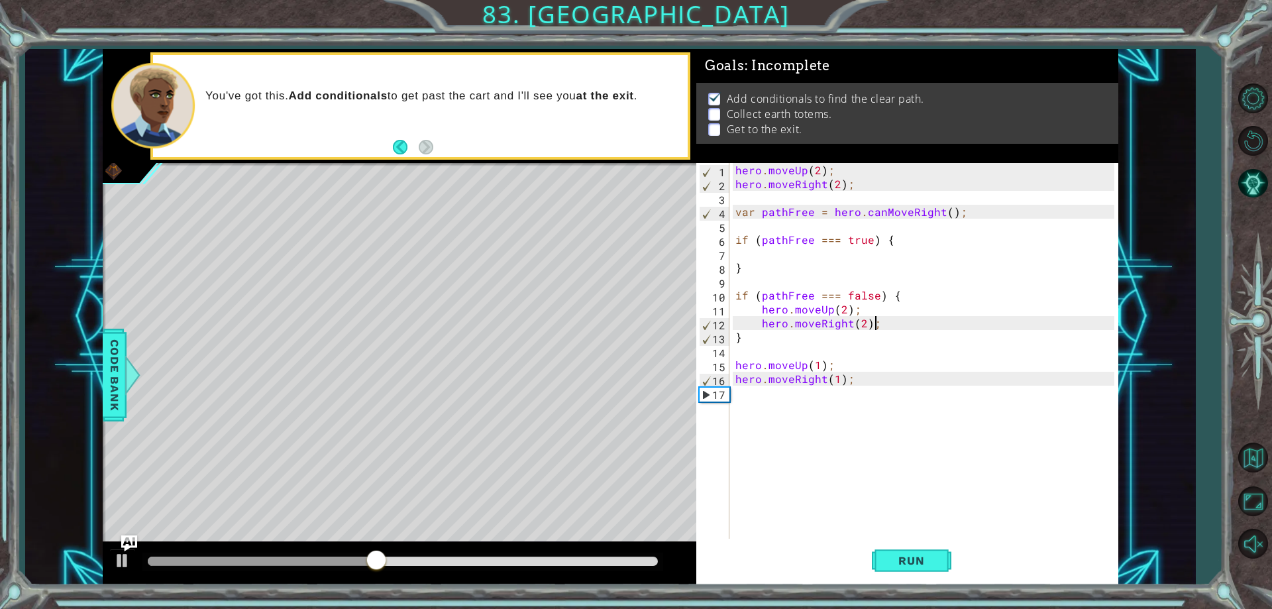
click at [811, 252] on div "hero . moveUp ( 2 ) ; hero . moveRight ( 2 ) ; var pathFree = hero . canMoveRig…" at bounding box center [926, 364] width 387 height 403
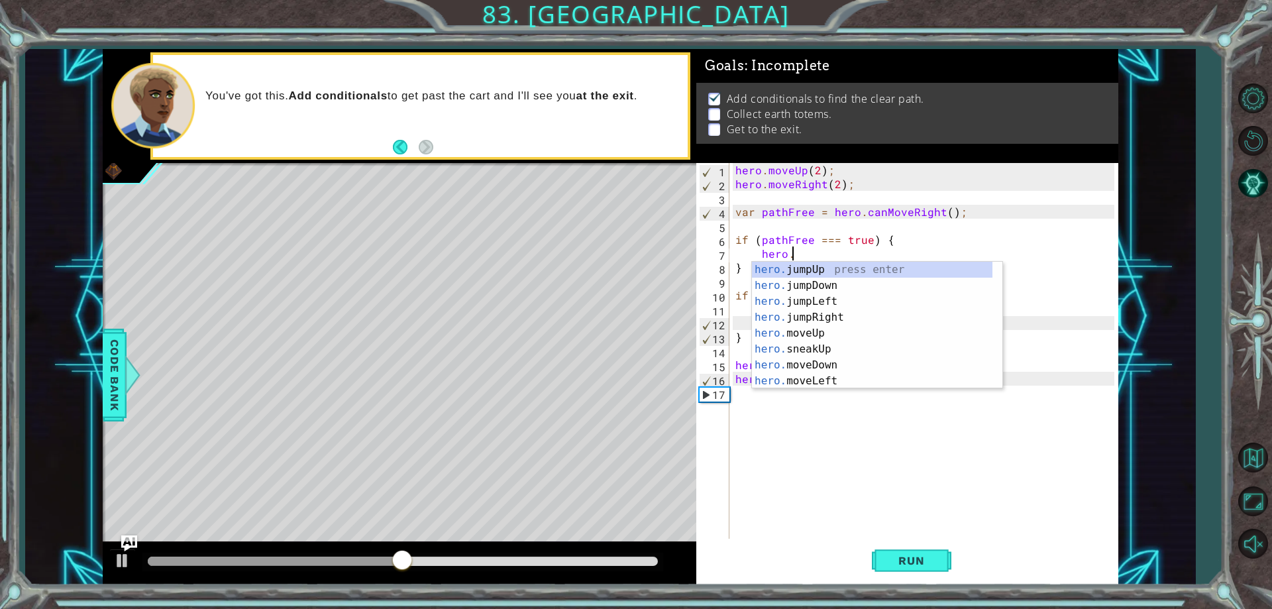
scroll to position [0, 3]
click at [862, 312] on div "hero.m oveUp press enter hero.m oveDown press enter hero.m oveLeft press enter …" at bounding box center [872, 341] width 240 height 159
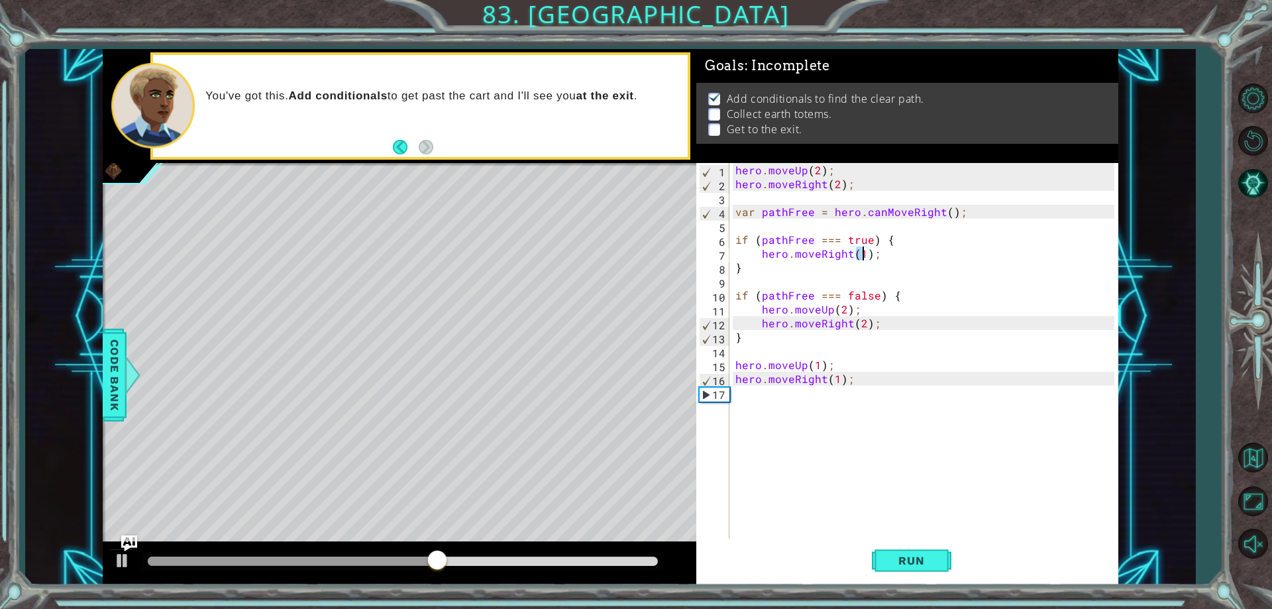
type textarea "hero.moveRight(2);"
click at [890, 258] on div "hero . moveUp ( 2 ) ; hero . moveRight ( 2 ) ; var pathFree = hero . canMoveRig…" at bounding box center [926, 364] width 387 height 403
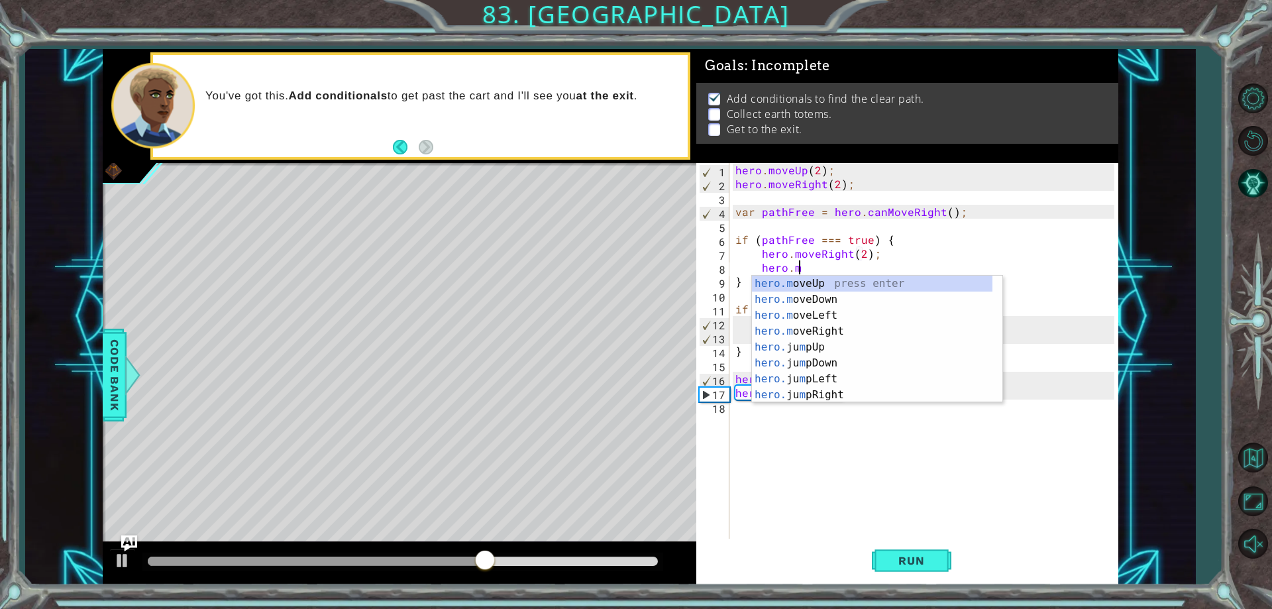
scroll to position [0, 3]
click at [884, 281] on div "hero.m oveUp press enter hero.m oveDown press enter hero.m oveLeft press enter …" at bounding box center [872, 355] width 240 height 159
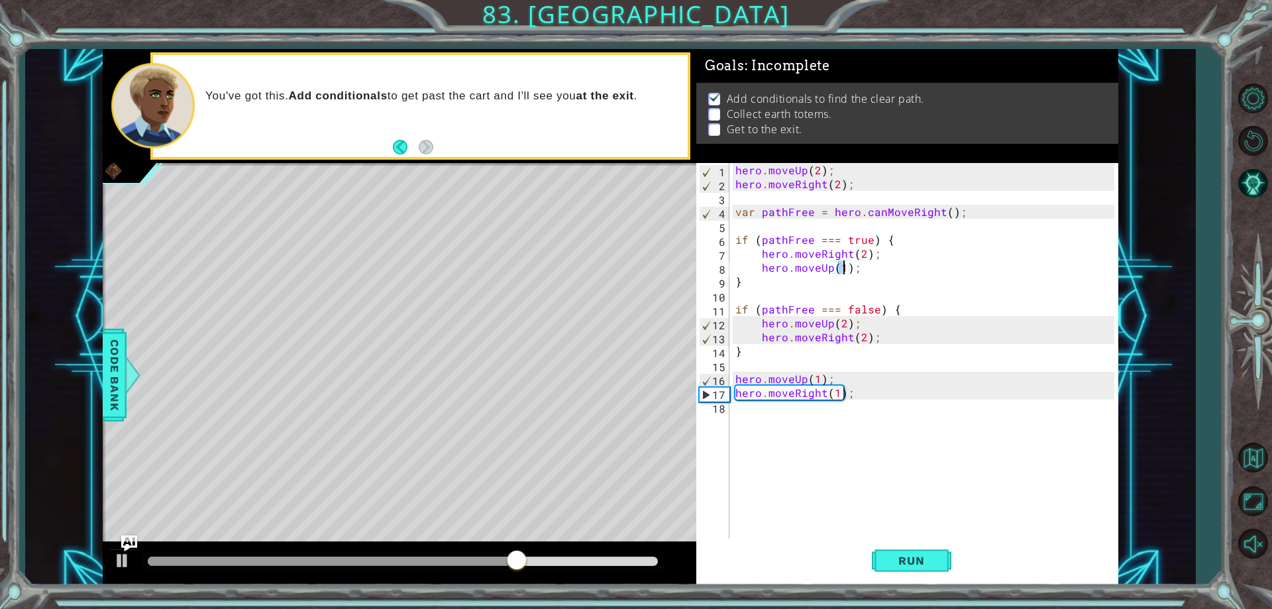
scroll to position [0, 7]
type textarea "hero.moveUp(2);"
click at [892, 559] on span "Run" at bounding box center [911, 560] width 52 height 13
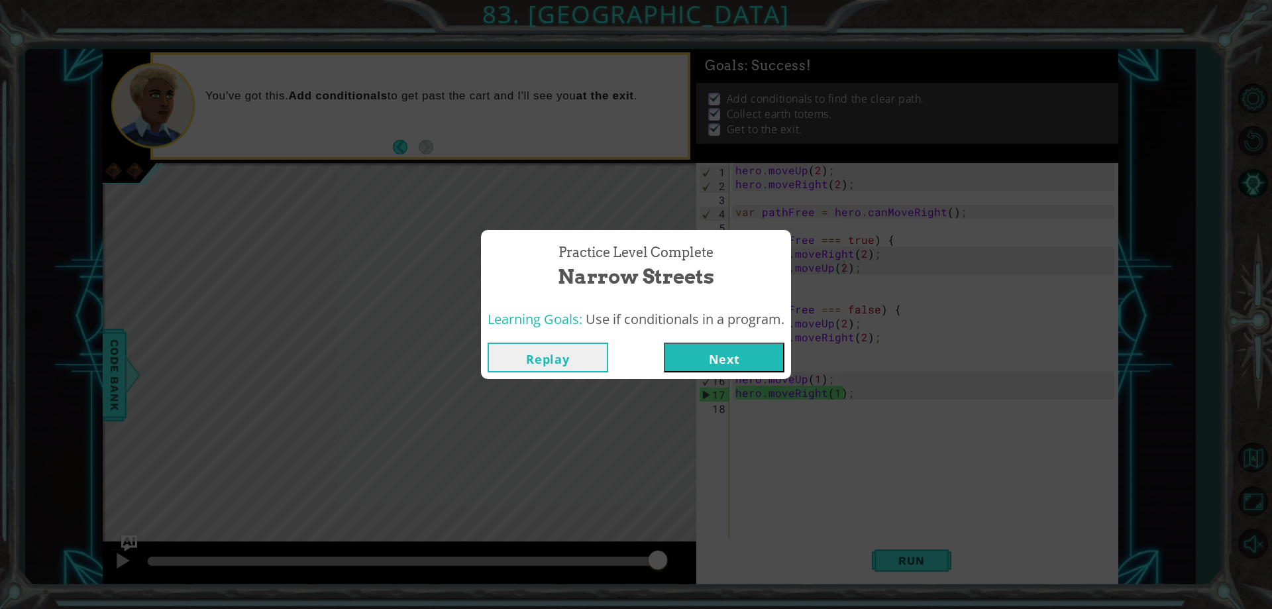
click at [696, 360] on button "Next" at bounding box center [724, 357] width 121 height 30
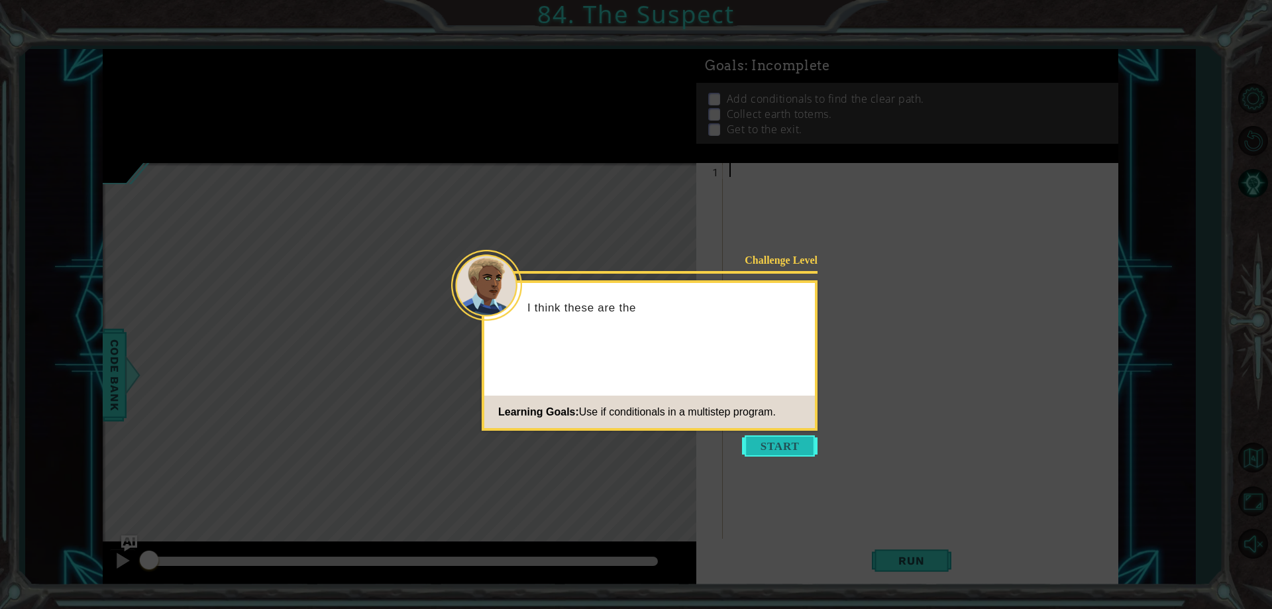
click at [776, 448] on button "Start" at bounding box center [780, 445] width 76 height 21
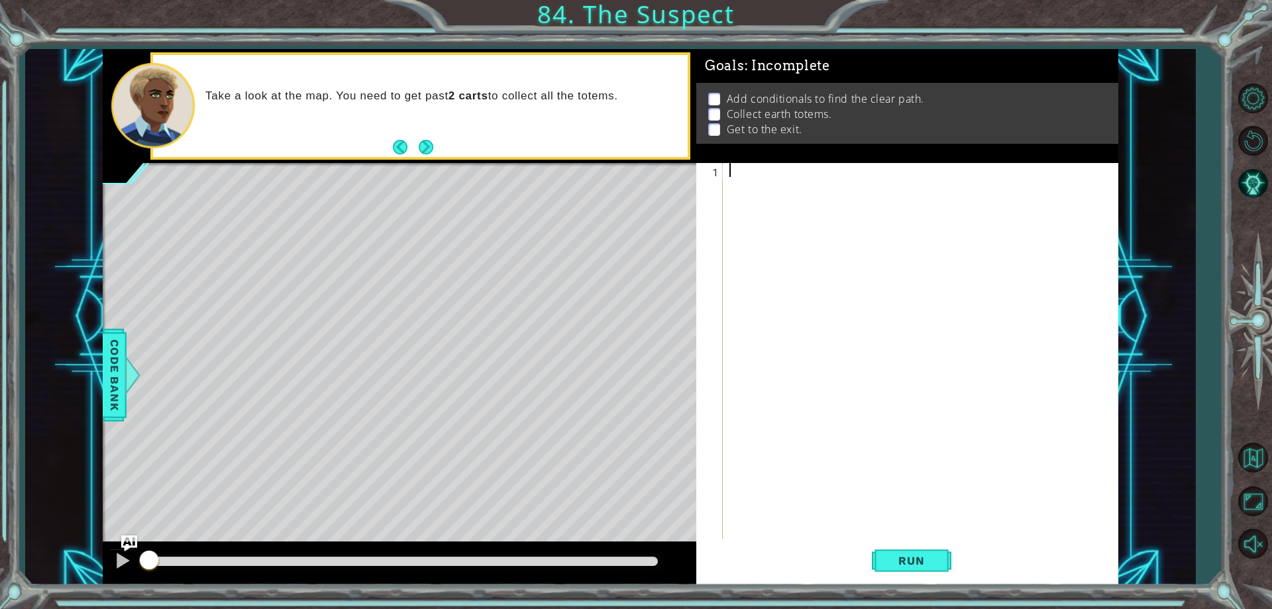
click at [101, 354] on div "1 ההההההההההההההההההההההההההההההההההההההההההההההההההההההההההההההההההההההההההההה…" at bounding box center [610, 317] width 1170 height 536
click at [114, 349] on span "Code Bank" at bounding box center [114, 374] width 21 height 81
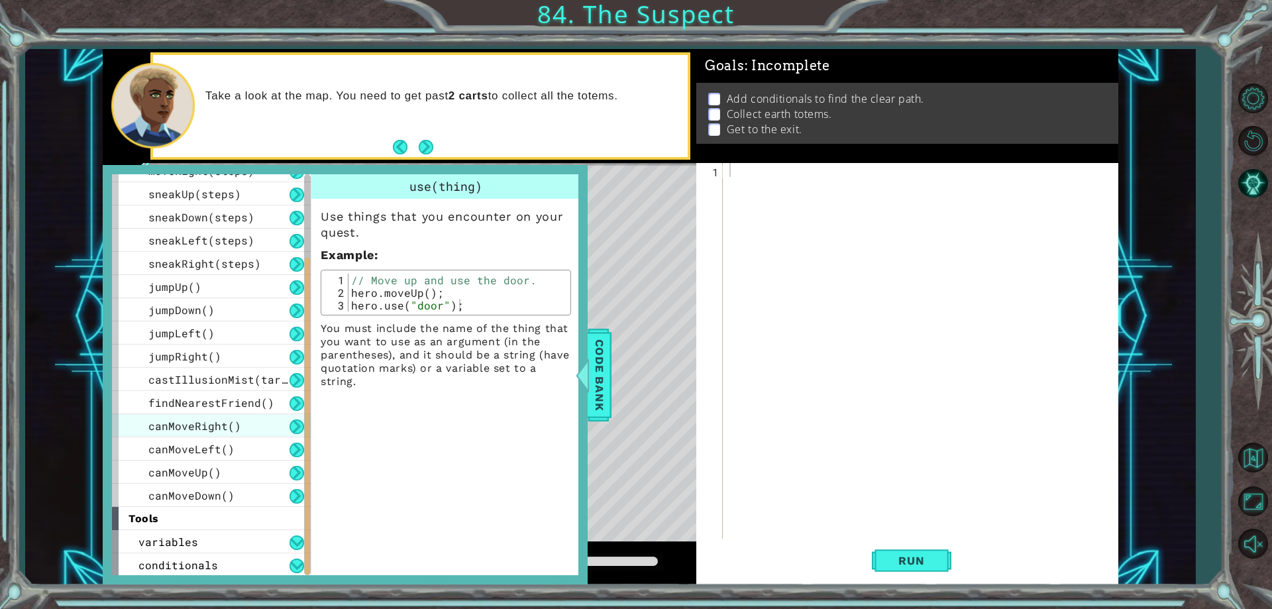
scroll to position [156, 0]
click at [277, 564] on div "conditionals" at bounding box center [211, 563] width 199 height 23
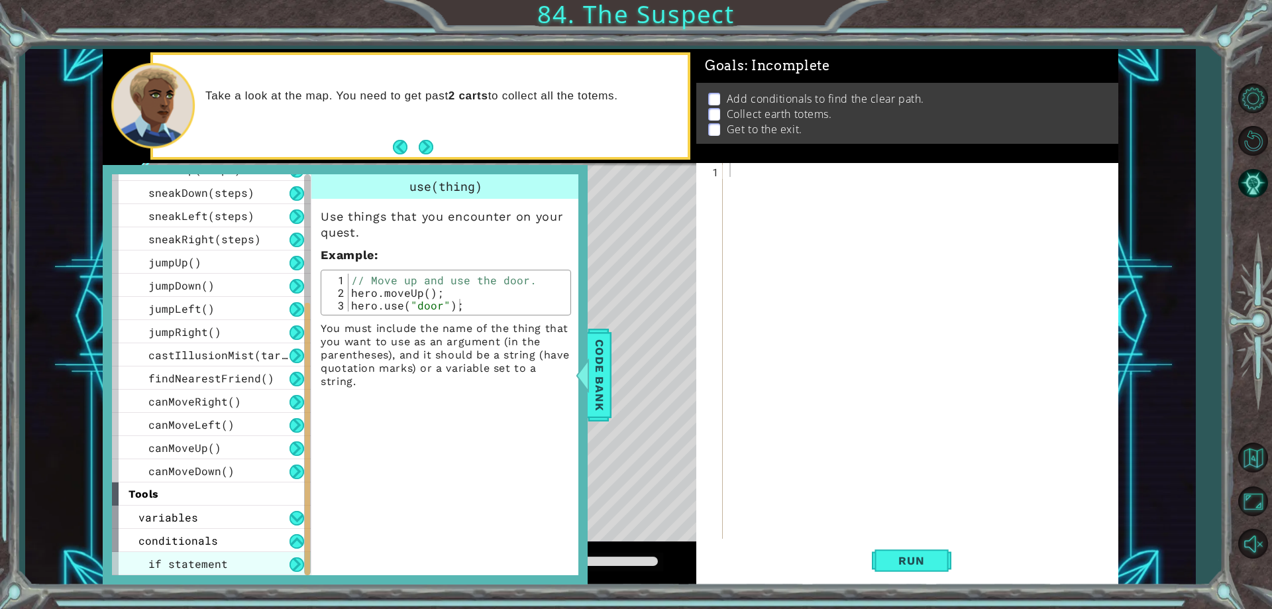
click at [248, 562] on div "if statement" at bounding box center [211, 563] width 199 height 23
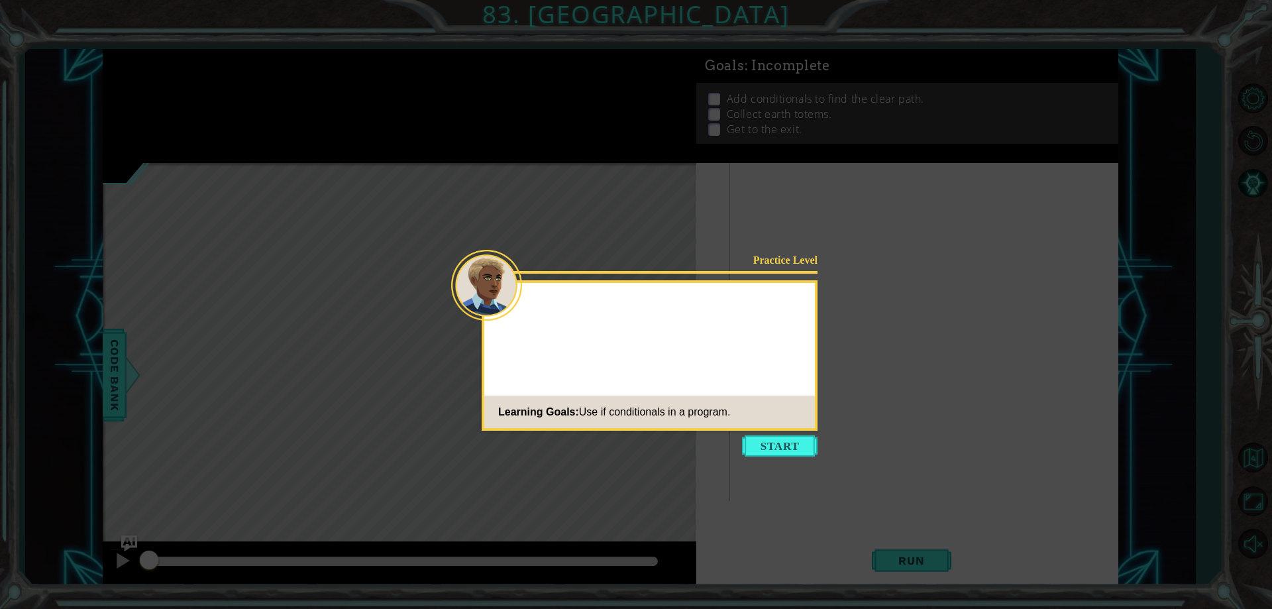
click at [761, 450] on button "Start" at bounding box center [780, 445] width 76 height 21
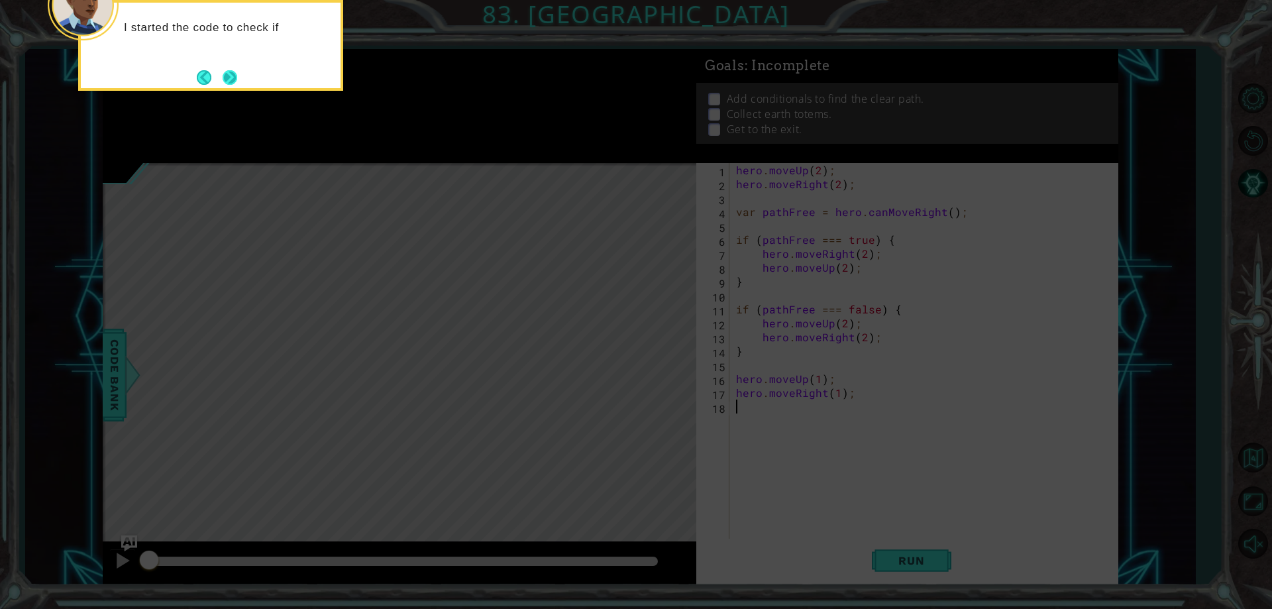
click at [232, 72] on button "Next" at bounding box center [230, 77] width 15 height 15
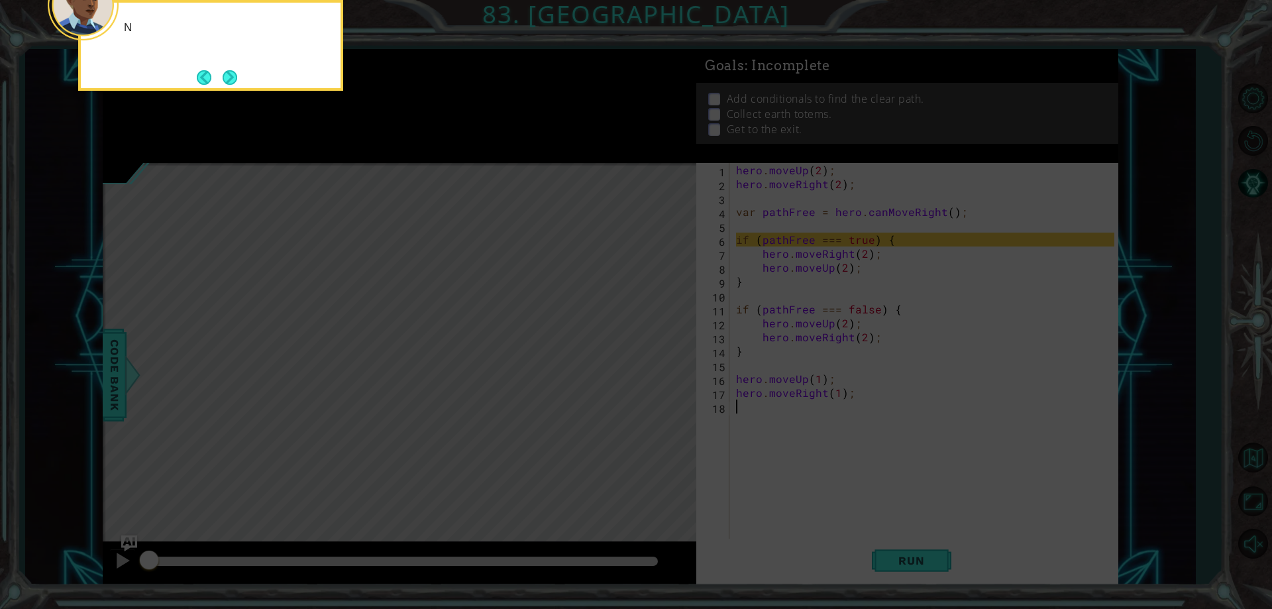
click at [232, 72] on button "Next" at bounding box center [230, 77] width 15 height 15
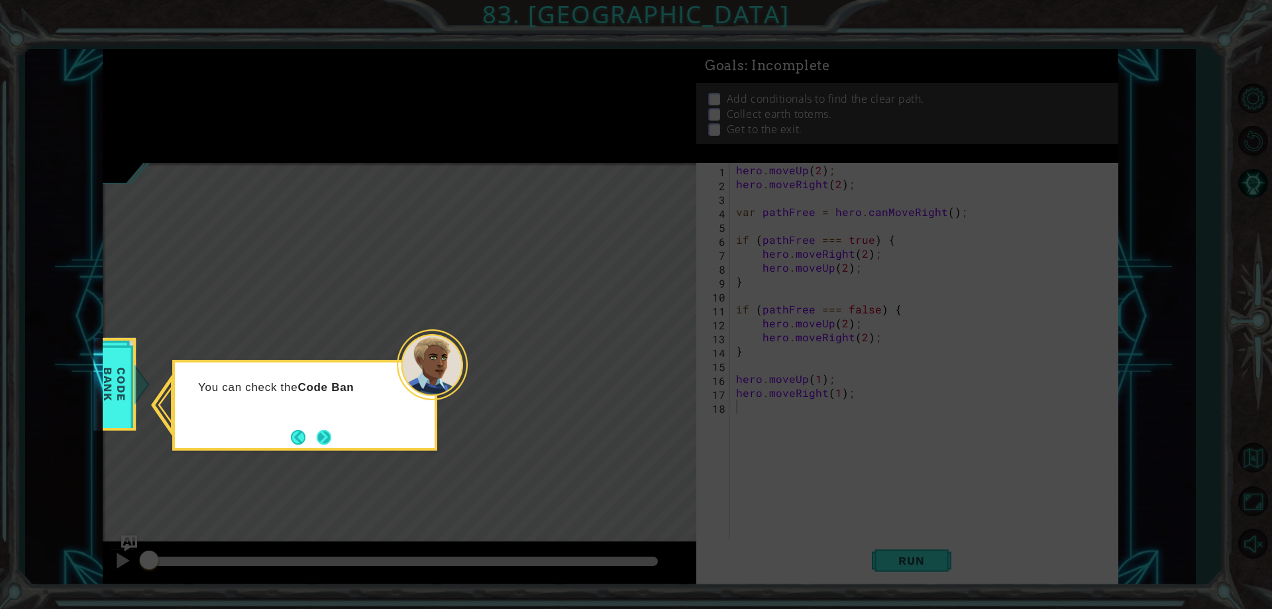
click at [325, 436] on button "Next" at bounding box center [324, 437] width 15 height 15
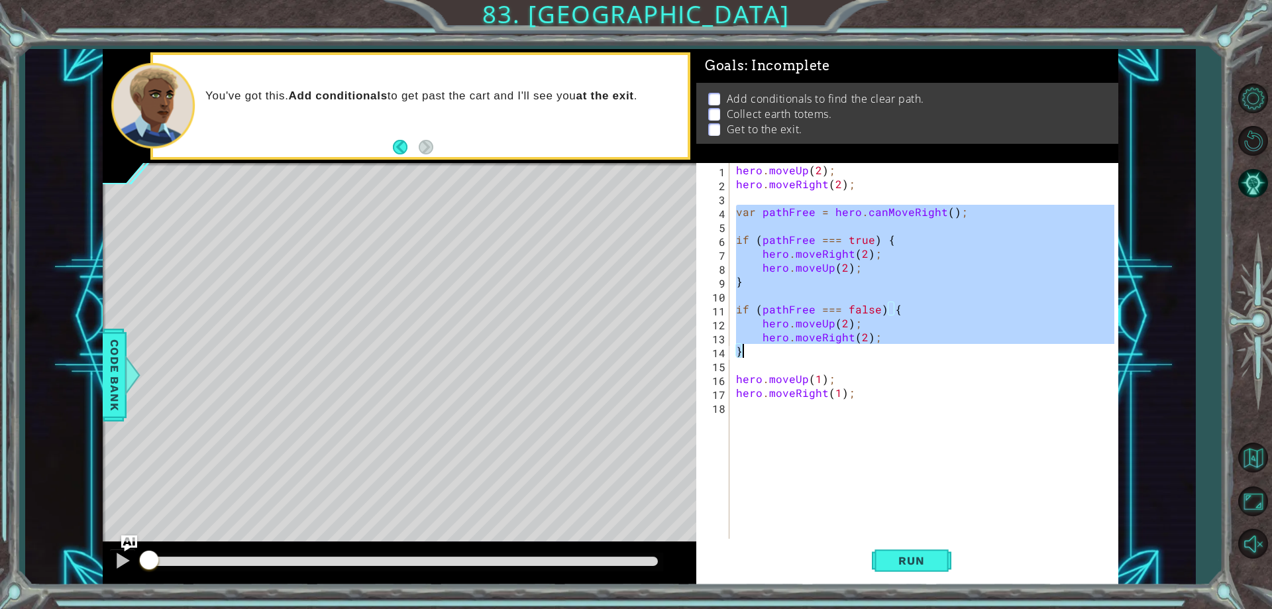
drag, startPoint x: 737, startPoint y: 210, endPoint x: 876, endPoint y: 350, distance: 198.1
click at [876, 350] on div "hero . moveUp ( 2 ) ; hero . moveRight ( 2 ) ; var pathFree = hero . canMoveRig…" at bounding box center [926, 364] width 387 height 403
type textarea "hero.moveRight(2); }"
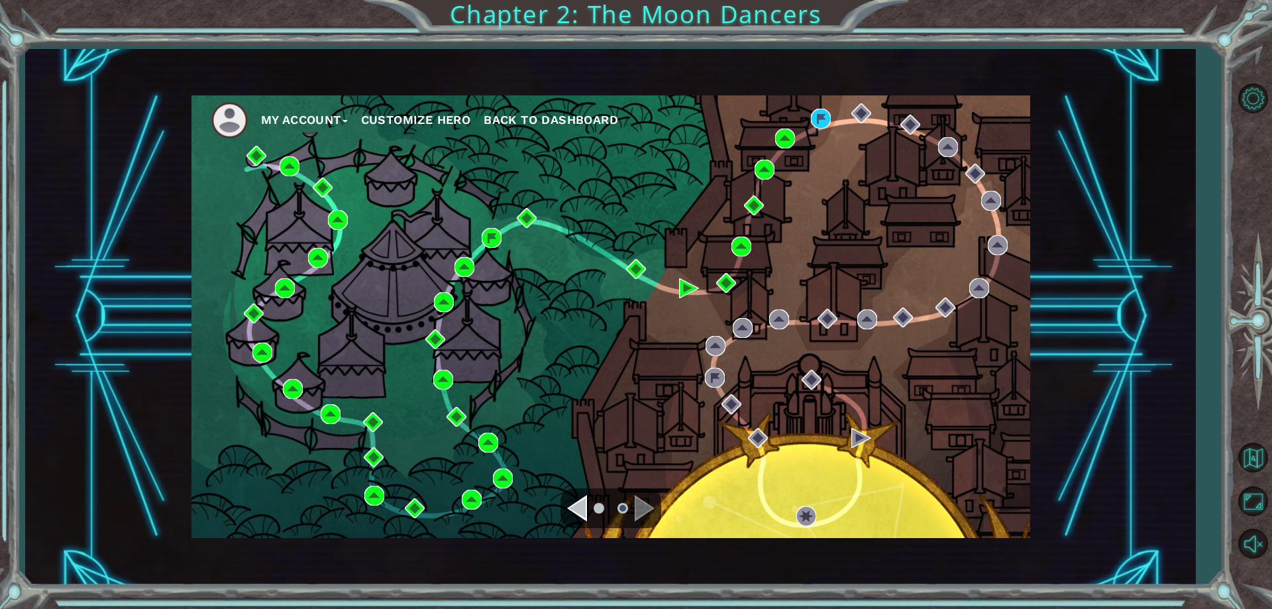
drag, startPoint x: 635, startPoint y: 435, endPoint x: 572, endPoint y: 381, distance: 82.2
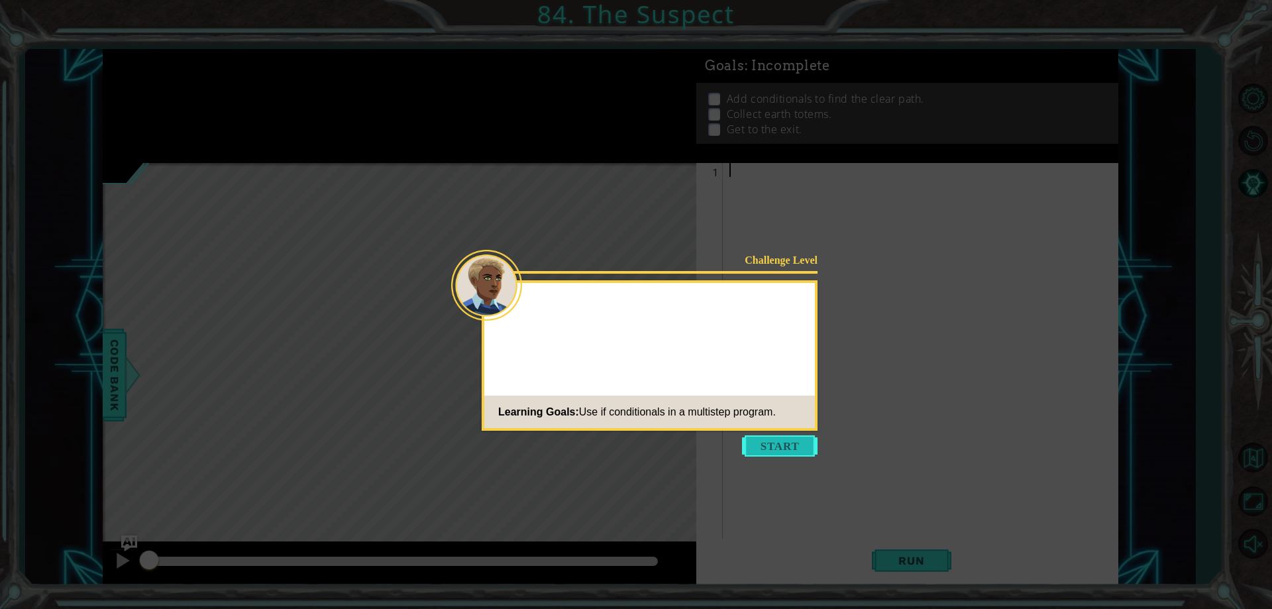
click at [794, 443] on button "Start" at bounding box center [780, 445] width 76 height 21
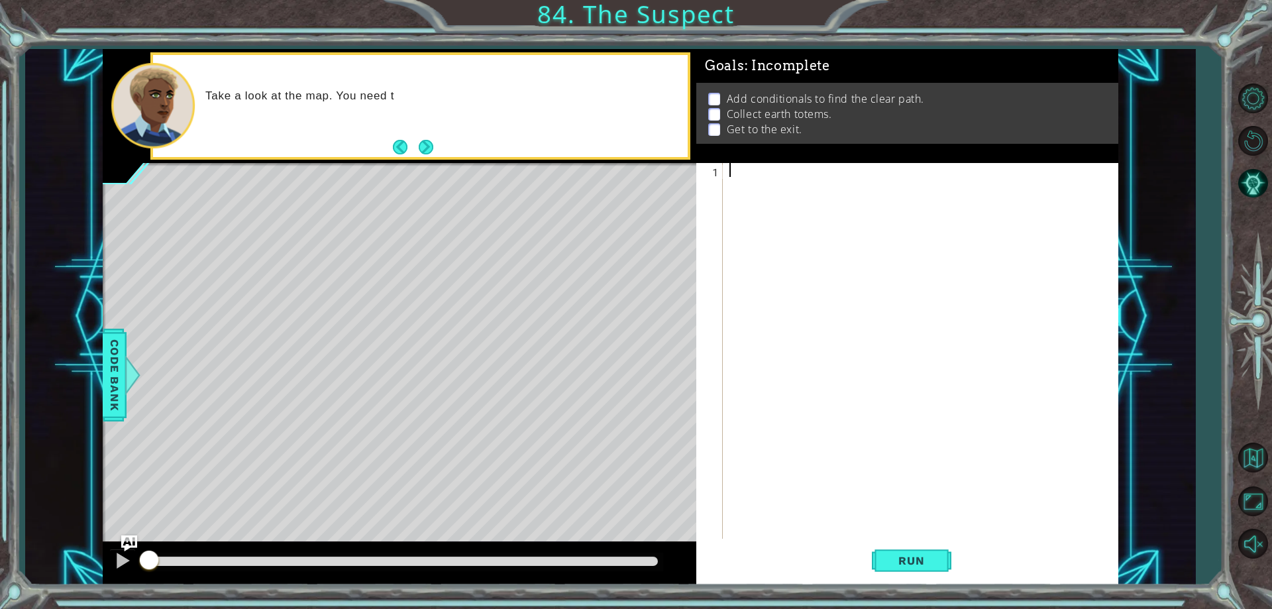
paste textarea "}"
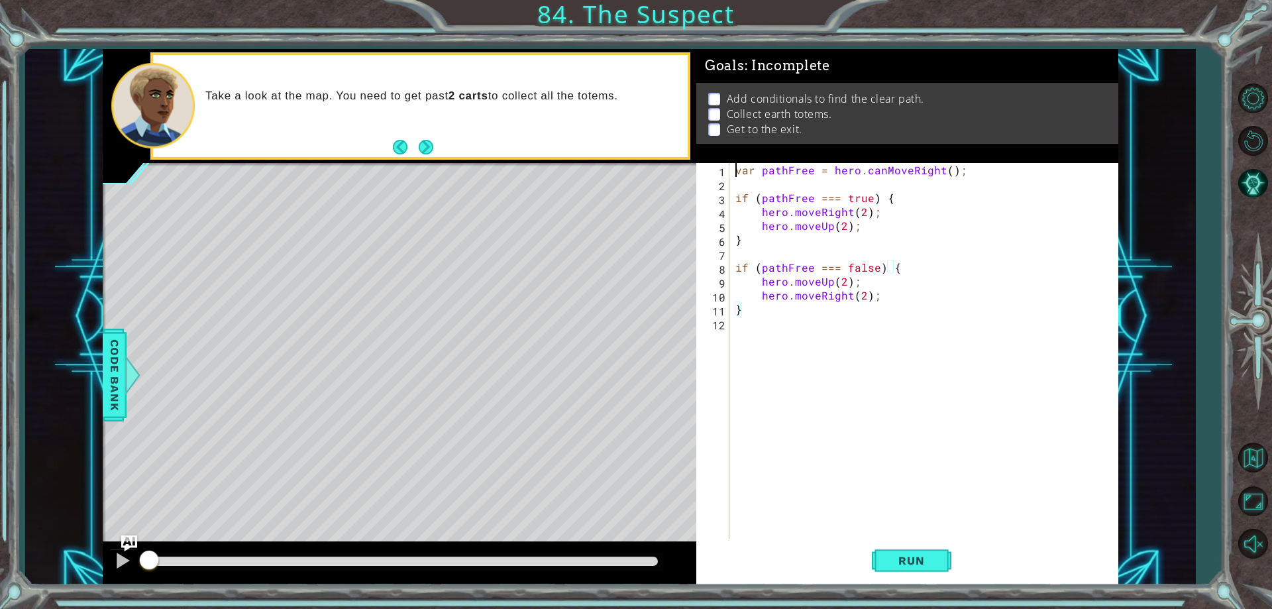
click at [737, 172] on div "var pathFree = hero . canMoveRight ( ) ; if ( pathFree === true ) { hero . move…" at bounding box center [926, 364] width 387 height 403
type textarea "var pathFree = hero.canMoveRight();"
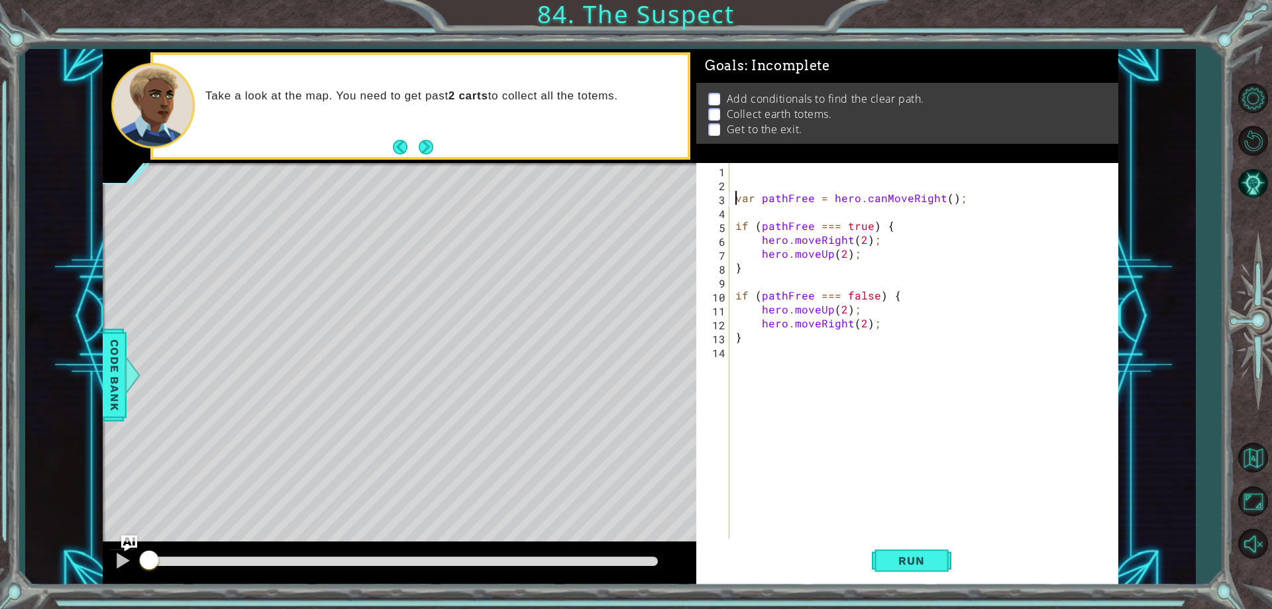
click at [751, 168] on div "var pathFree = hero . canMoveRight ( ) ; if ( pathFree === true ) { hero . move…" at bounding box center [926, 364] width 387 height 403
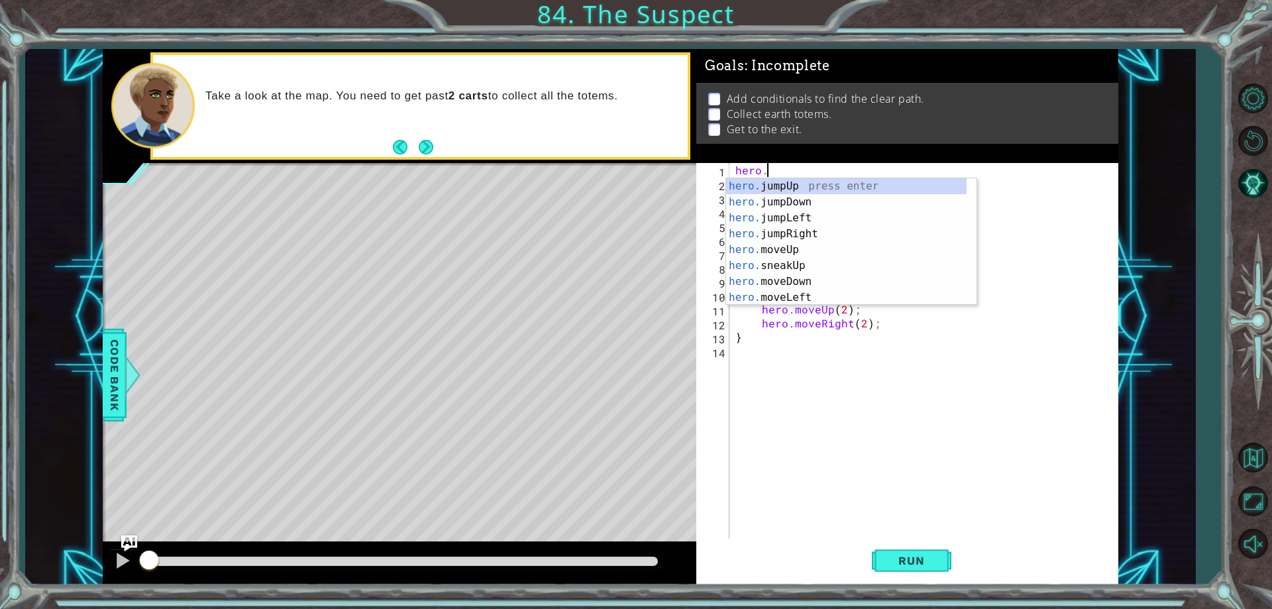
scroll to position [0, 2]
click at [812, 238] on div "hero.m oveUp press enter hero.m oveDown press enter hero.m oveLeft press enter …" at bounding box center [846, 257] width 240 height 159
type textarea "hero.moveRight(1);"
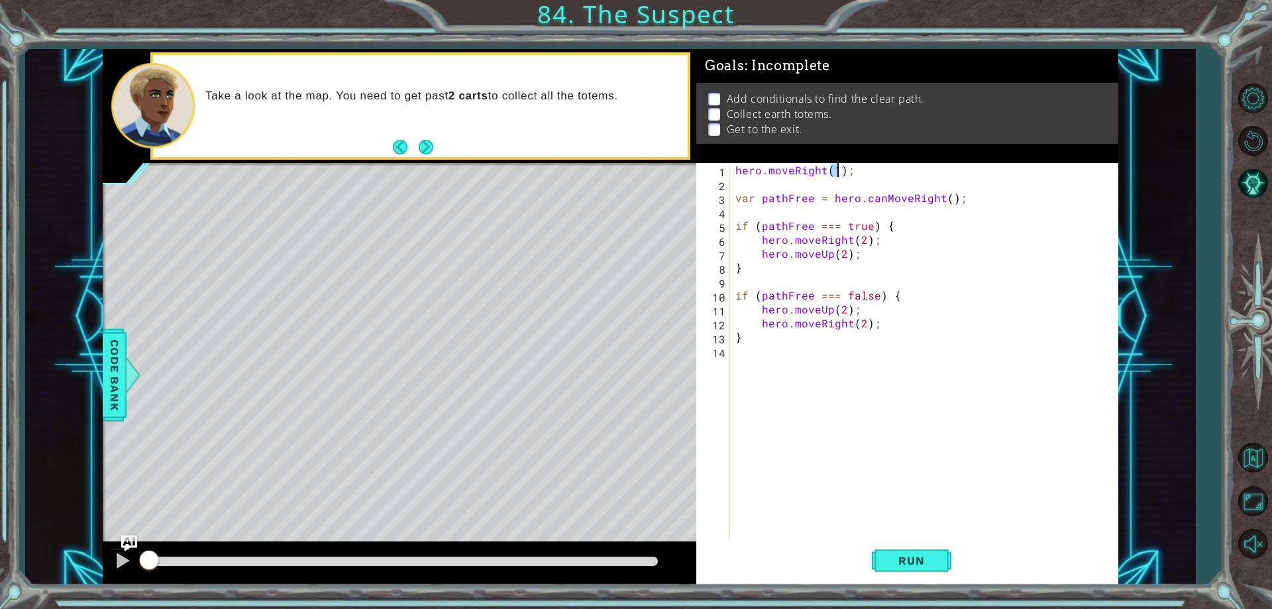
click at [994, 287] on div "hero . moveRight ( 1 ) ; var pathFree = hero . canMoveRight ( ) ; if ( pathFree…" at bounding box center [926, 364] width 387 height 403
click at [861, 240] on div "hero . moveRight ( 1 ) ; var pathFree = hero . canMoveRight ( ) ; if ( pathFree…" at bounding box center [926, 364] width 387 height 403
click at [861, 323] on div "hero . moveRight ( 1 ) ; var pathFree = hero . canMoveRight ( ) ; if ( pathFree…" at bounding box center [926, 364] width 387 height 403
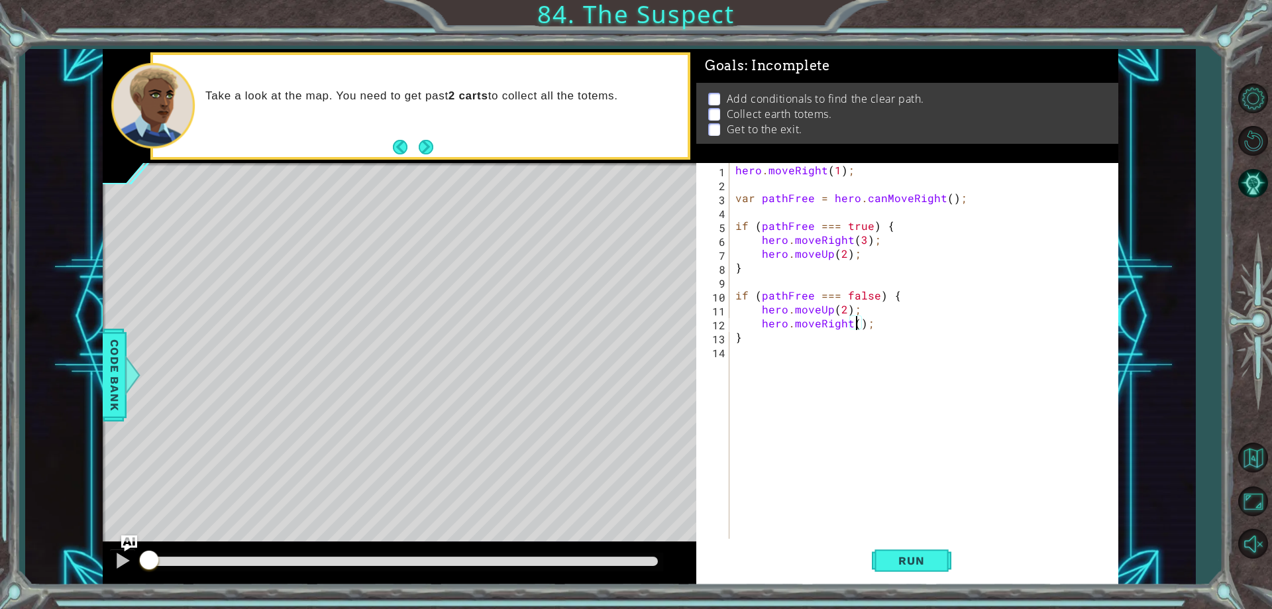
type textarea "hero.moveRight(3);"
click at [933, 371] on div "hero . moveRight ( 1 ) ; var pathFree = hero . canMoveRight ( ) ; if ( pathFree…" at bounding box center [926, 364] width 387 height 403
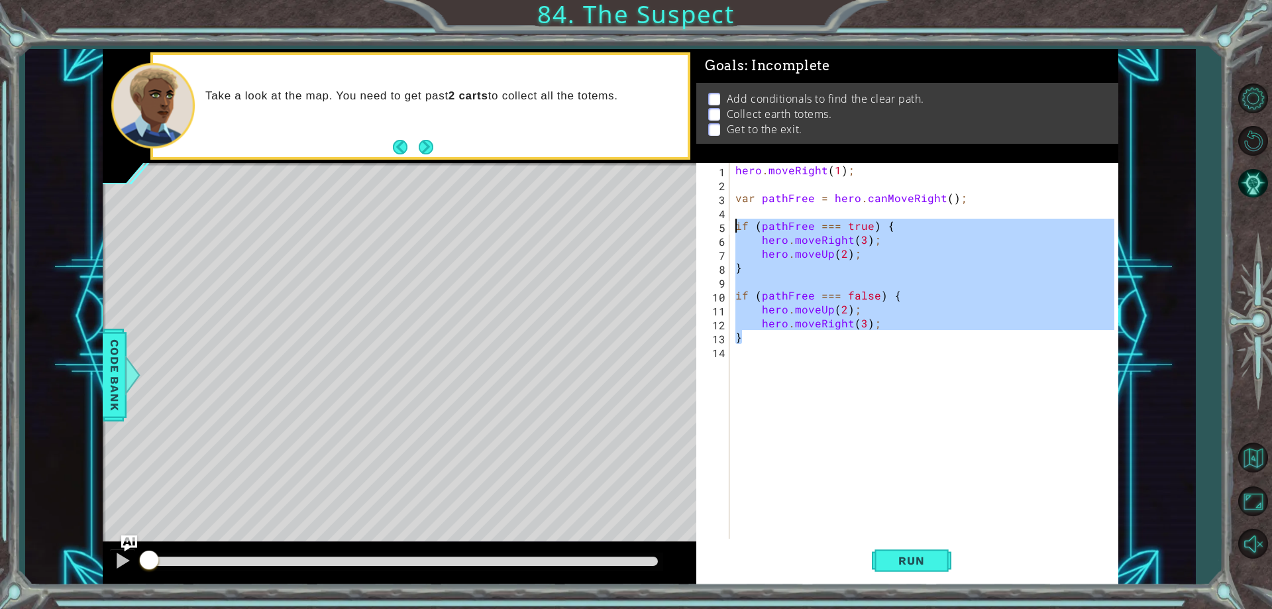
drag, startPoint x: 876, startPoint y: 340, endPoint x: 727, endPoint y: 227, distance: 186.8
click at [727, 227] on div "1 2 3 4 5 6 7 8 9 10 11 12 13 14 hero . moveRight ( 1 ) ; var pathFree = hero .…" at bounding box center [904, 351] width 417 height 376
type textarea "if (pathFree === true) { hero.moveRight(3);"
click at [761, 372] on div "hero . moveRight ( 1 ) ; var pathFree = hero . canMoveRight ( ) ; if ( pathFree…" at bounding box center [926, 364] width 387 height 403
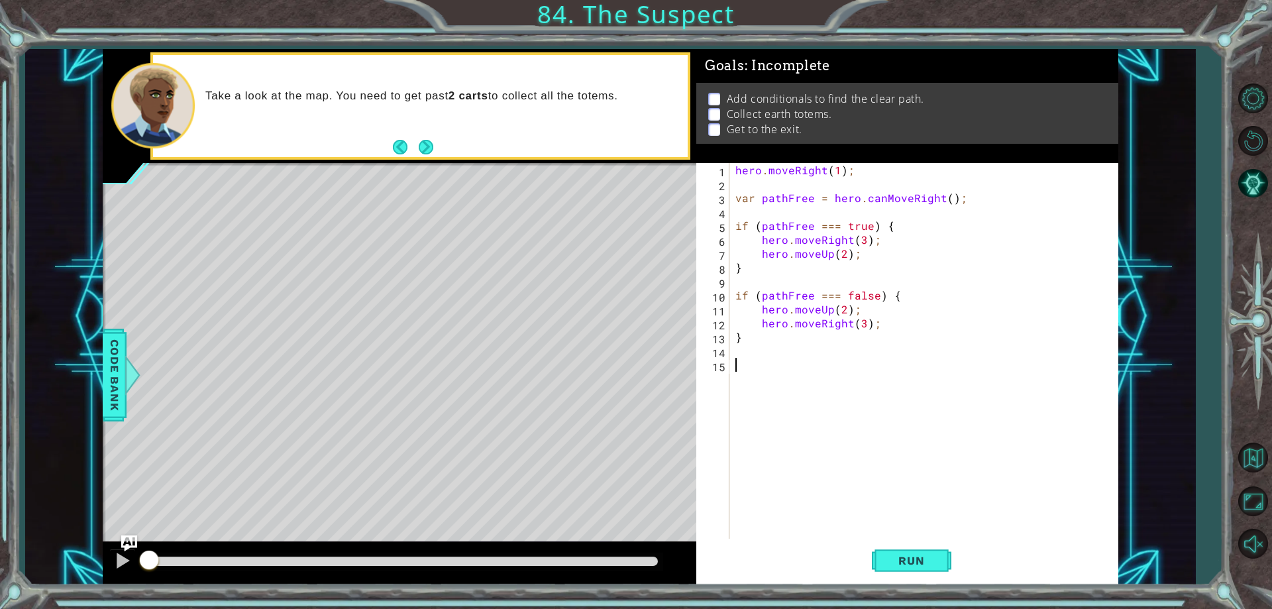
paste textarea "}"
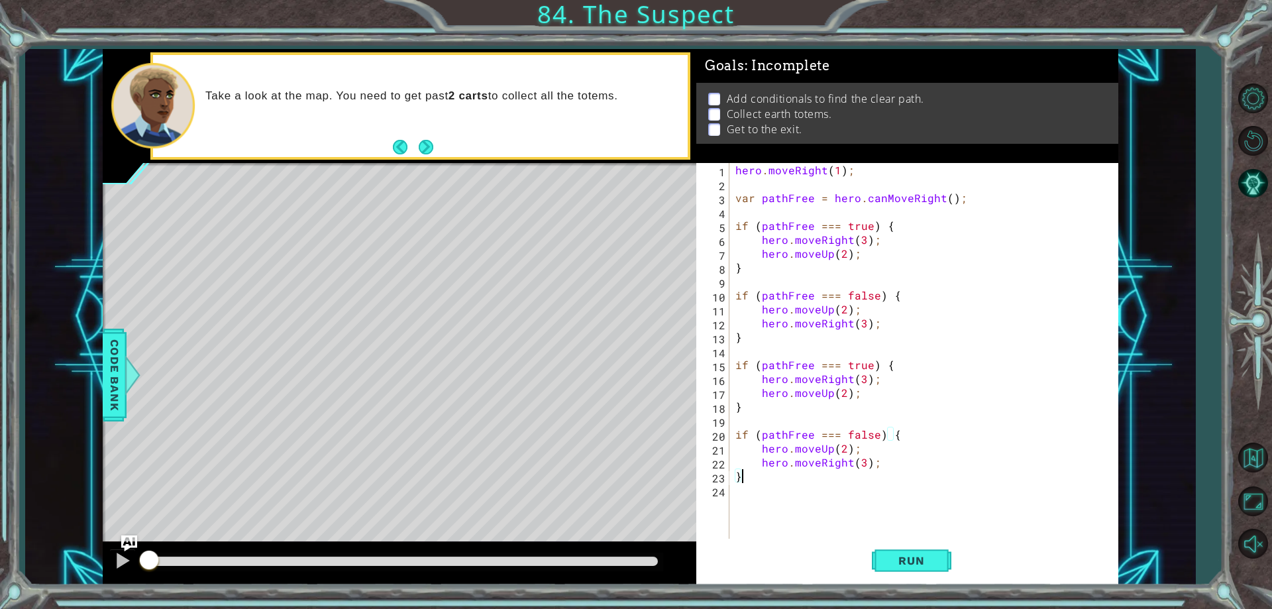
click at [864, 462] on div "hero . moveRight ( 1 ) ; var pathFree = hero . canMoveRight ( ) ; if ( pathFree…" at bounding box center [926, 364] width 387 height 403
click at [910, 562] on span "Run" at bounding box center [911, 560] width 52 height 13
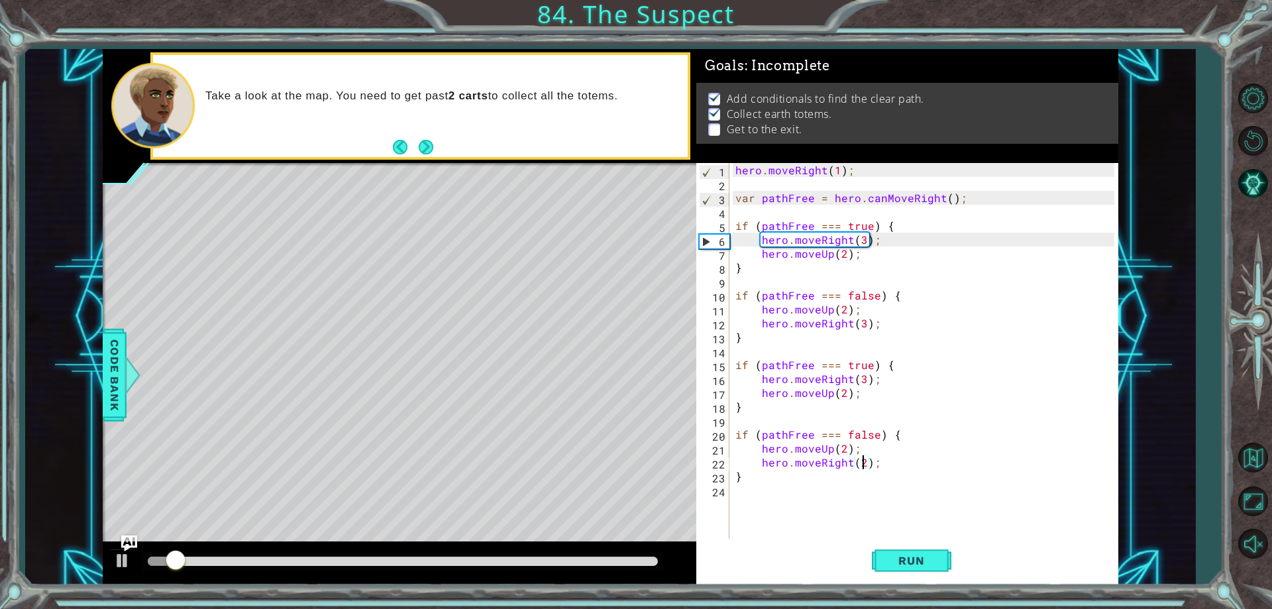
click at [862, 379] on div "hero . moveRight ( 1 ) ; var pathFree = hero . canMoveRight ( ) ; if ( pathFree…" at bounding box center [926, 364] width 387 height 403
type textarea "hero.moveRight(2);"
click at [915, 562] on span "Run" at bounding box center [911, 560] width 52 height 13
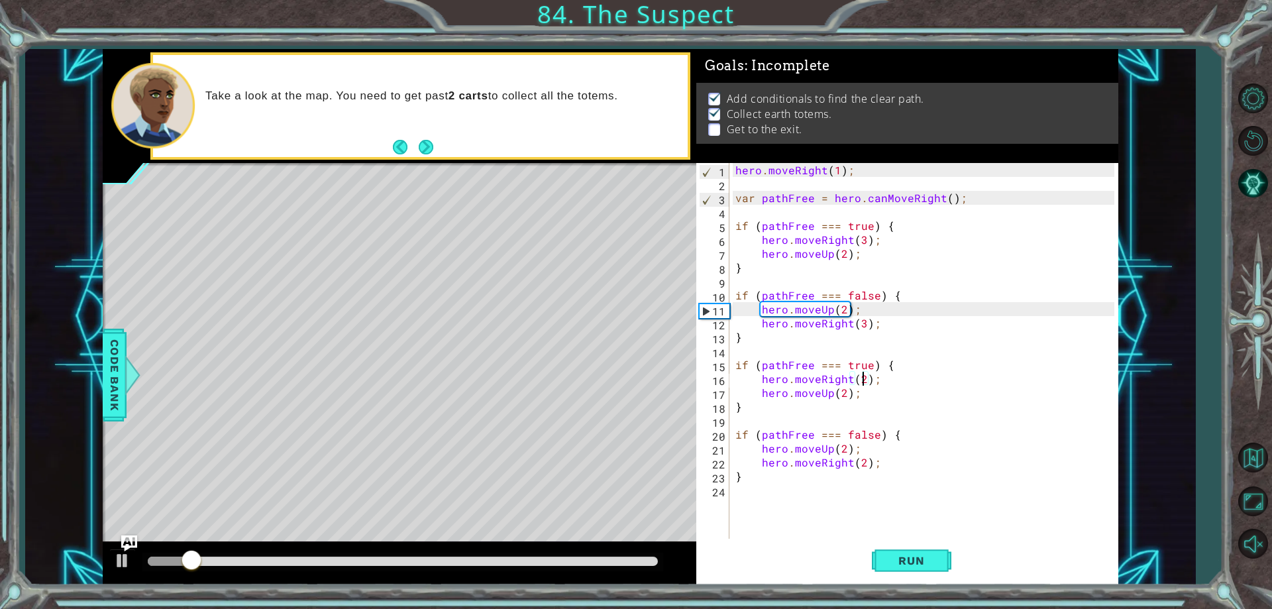
click at [754, 505] on div "hero . moveRight ( 1 ) ; var pathFree = hero . canMoveRight ( ) ; if ( pathFree…" at bounding box center [926, 364] width 387 height 403
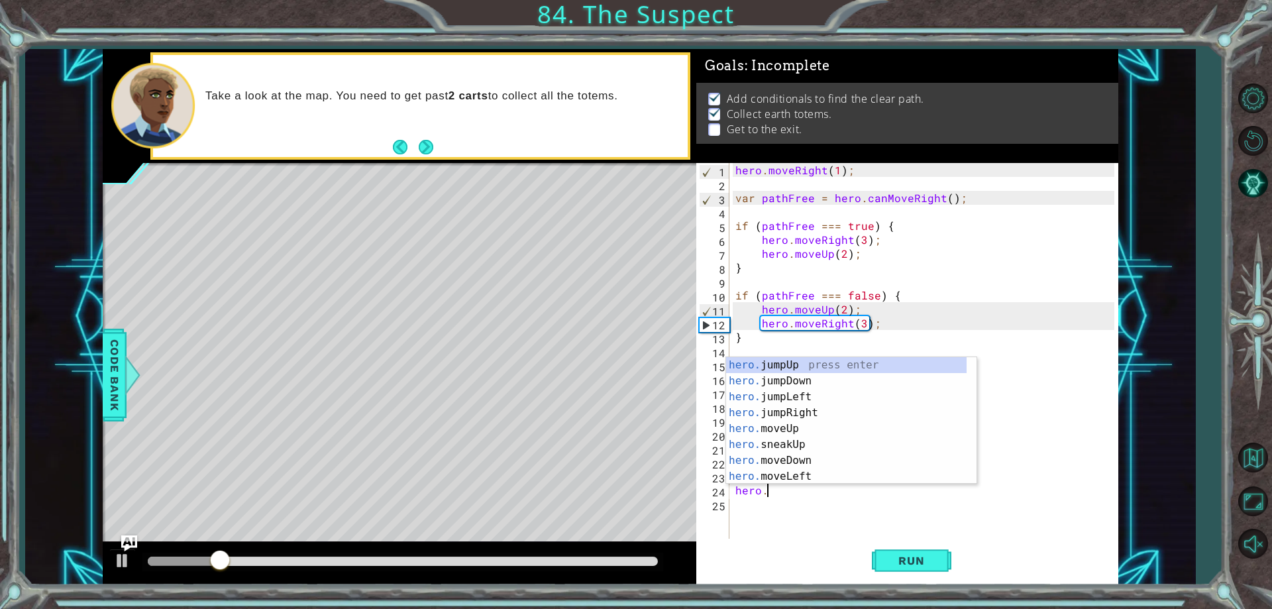
scroll to position [0, 2]
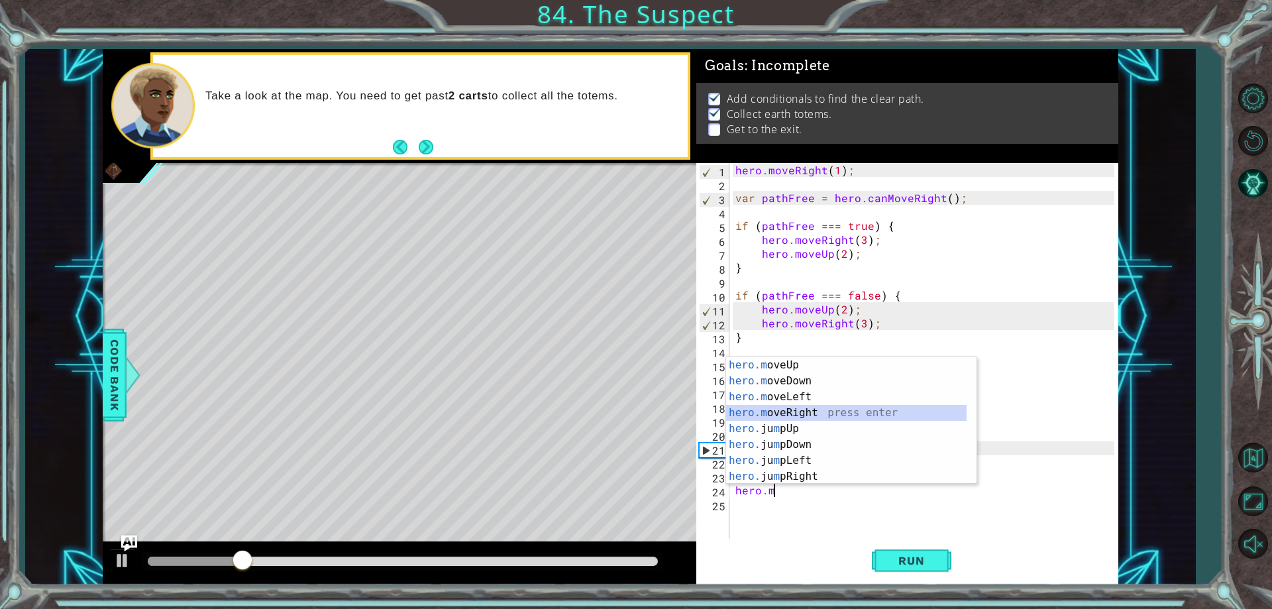
click at [820, 411] on div "hero.m oveUp press enter hero.m oveDown press enter hero.m oveLeft press enter …" at bounding box center [846, 436] width 240 height 159
type textarea "hero.moveRight(1);"
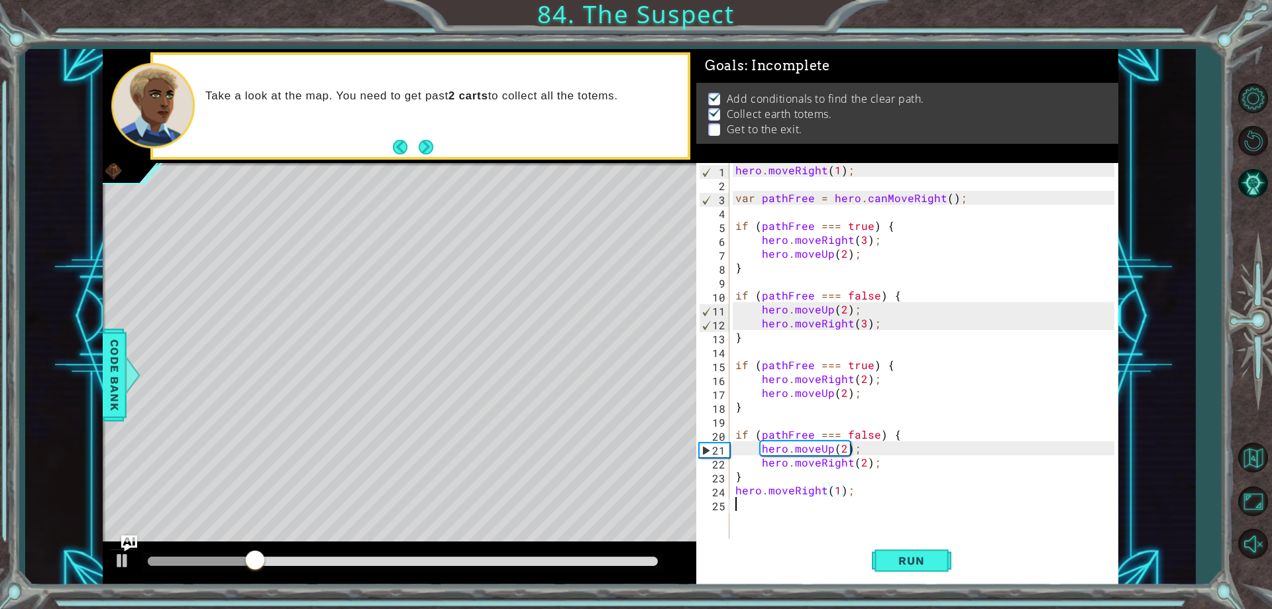
click at [769, 513] on div "hero . moveRight ( 1 ) ; var pathFree = hero . canMoveRight ( ) ; if ( pathFree…" at bounding box center [926, 364] width 387 height 403
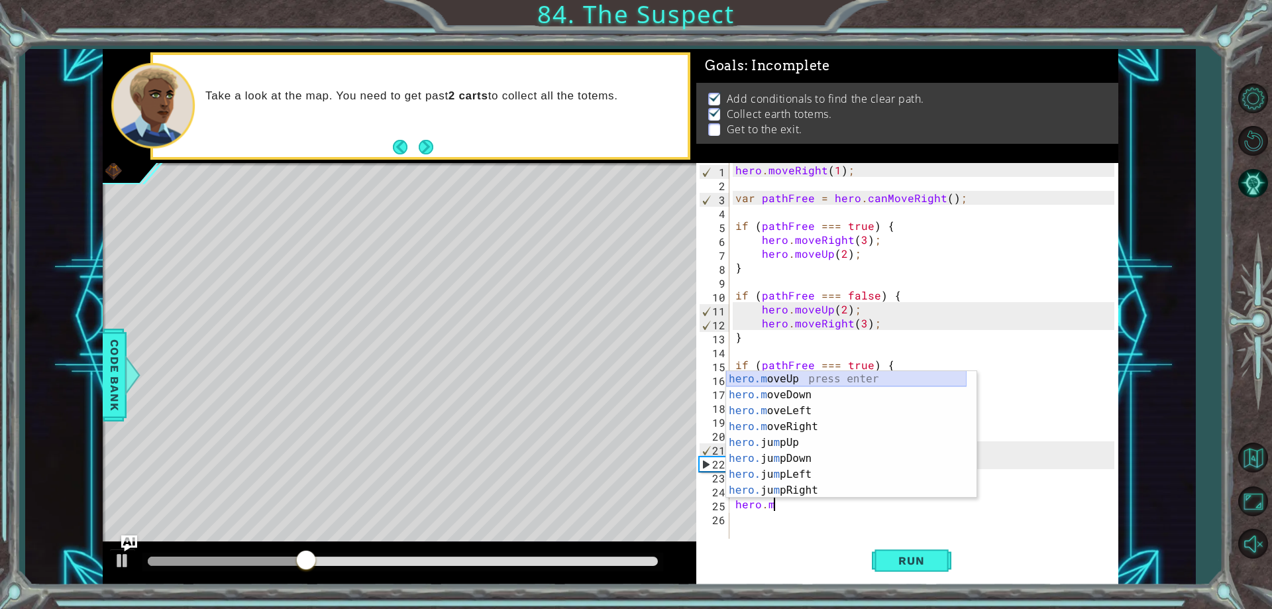
click at [803, 376] on div "hero.m oveUp press enter hero.m oveDown press enter hero.m oveLeft press enter …" at bounding box center [846, 450] width 240 height 159
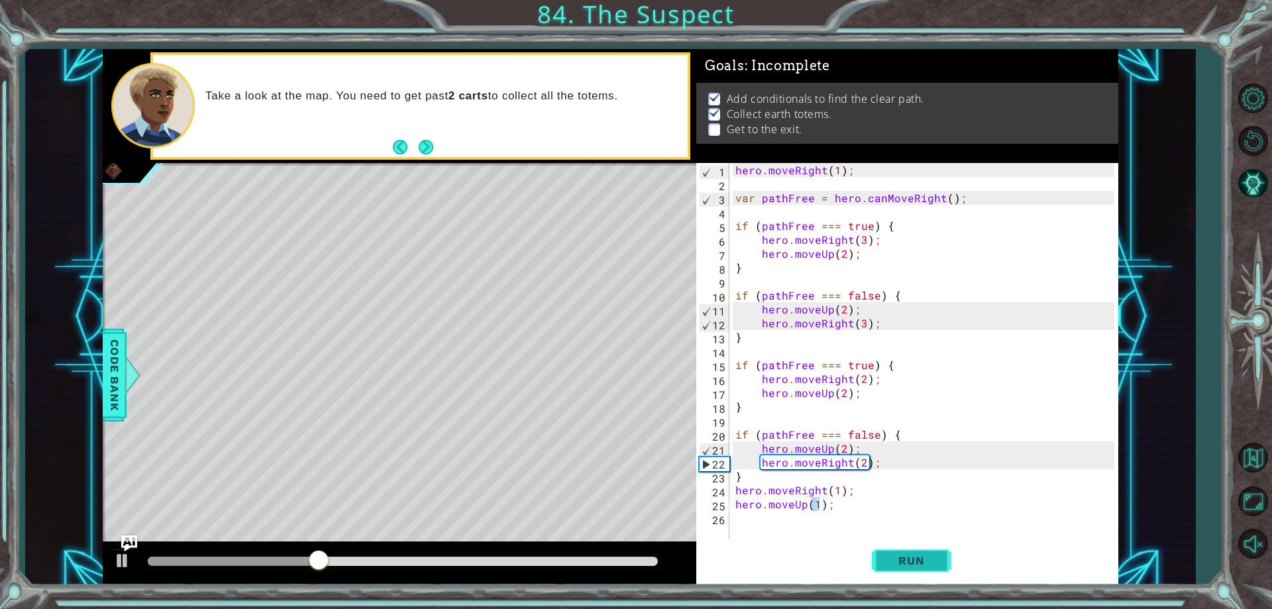
click at [892, 565] on span "Run" at bounding box center [911, 560] width 52 height 13
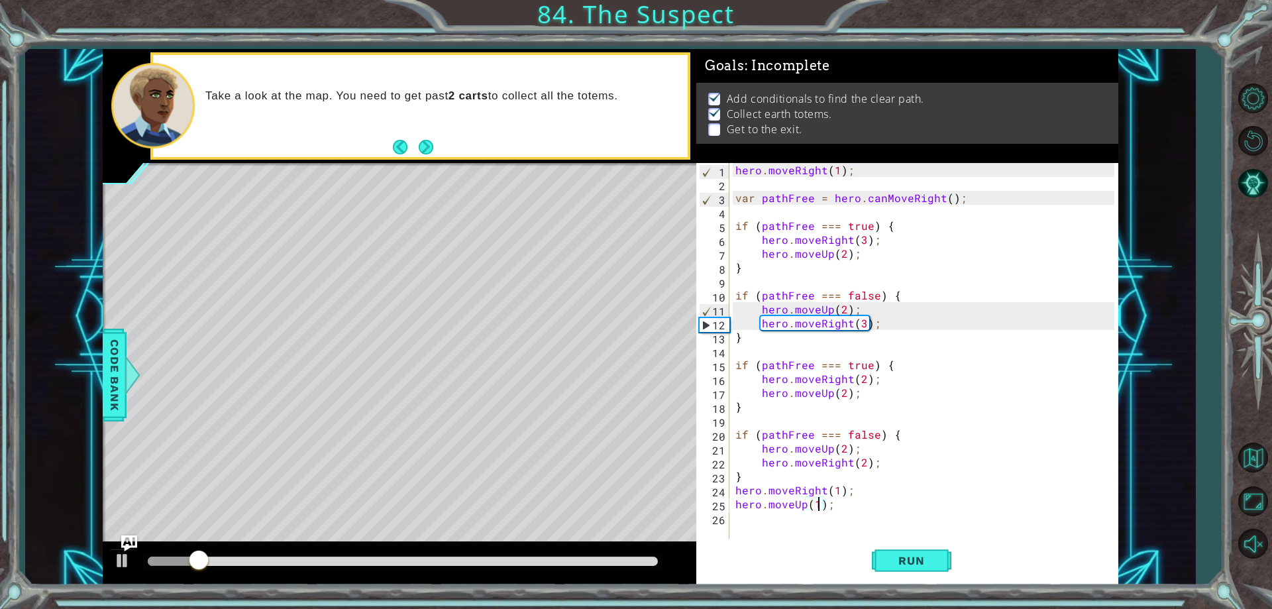
click at [756, 478] on div "hero . moveRight ( 1 ) ; var pathFree = hero . canMoveRight ( ) ; if ( pathFree…" at bounding box center [926, 364] width 387 height 403
click at [738, 488] on div "hero . moveRight ( 1 ) ; var pathFree = hero . canMoveRight ( ) ; if ( pathFree…" at bounding box center [926, 364] width 387 height 403
type textarea "hero.moveRight(1);"
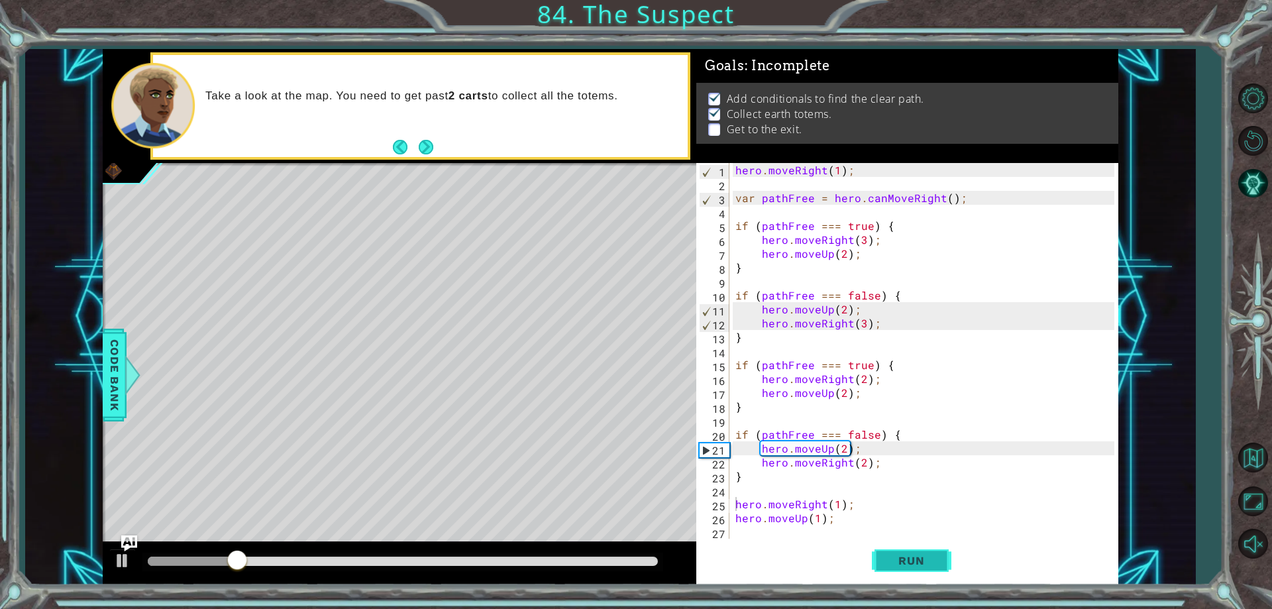
click at [919, 556] on span "Run" at bounding box center [911, 560] width 52 height 13
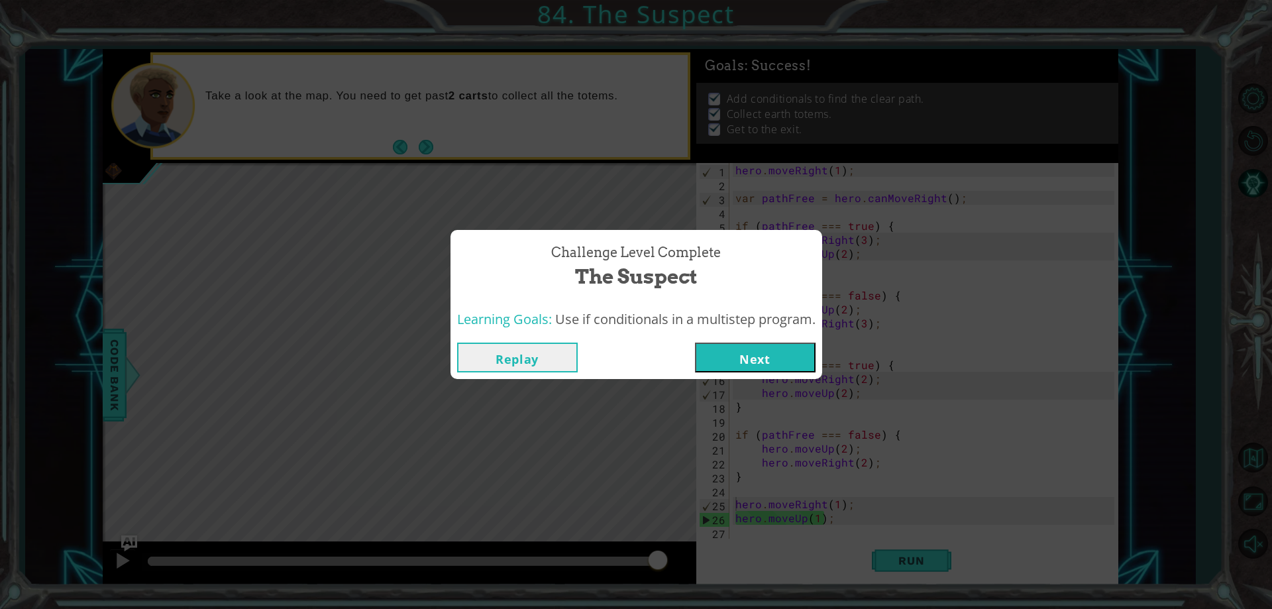
click at [775, 358] on button "Next" at bounding box center [755, 357] width 121 height 30
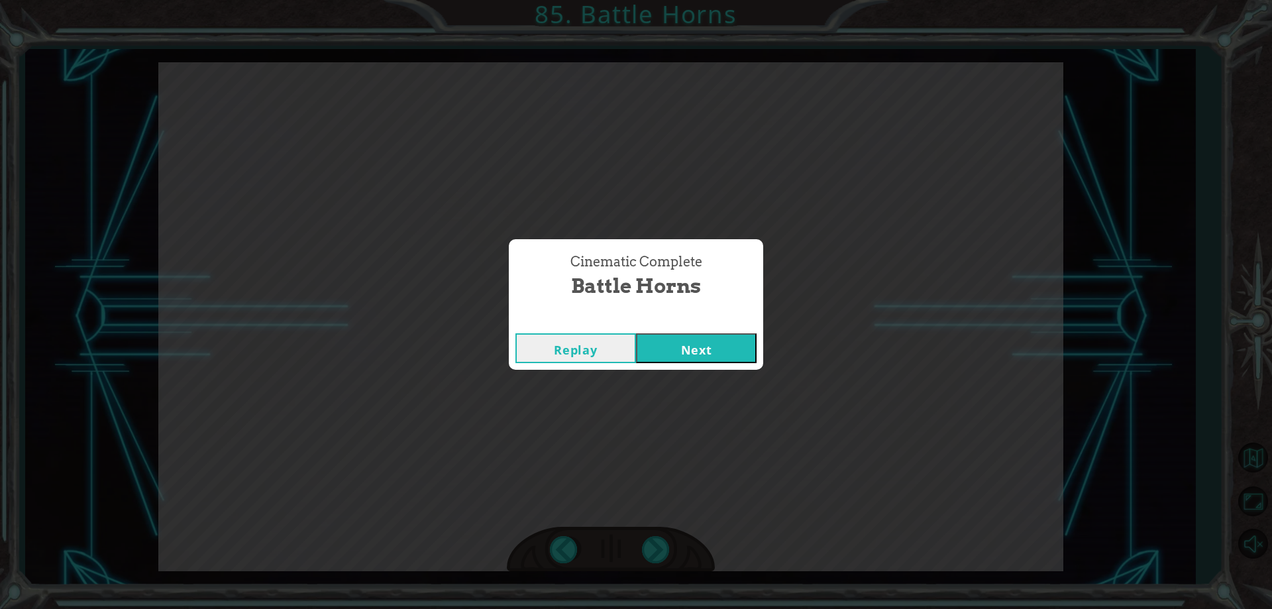
click at [682, 334] on button "Next" at bounding box center [696, 348] width 121 height 30
drag, startPoint x: 715, startPoint y: 341, endPoint x: 715, endPoint y: 350, distance: 8.6
click at [715, 345] on button "Next" at bounding box center [696, 348] width 121 height 30
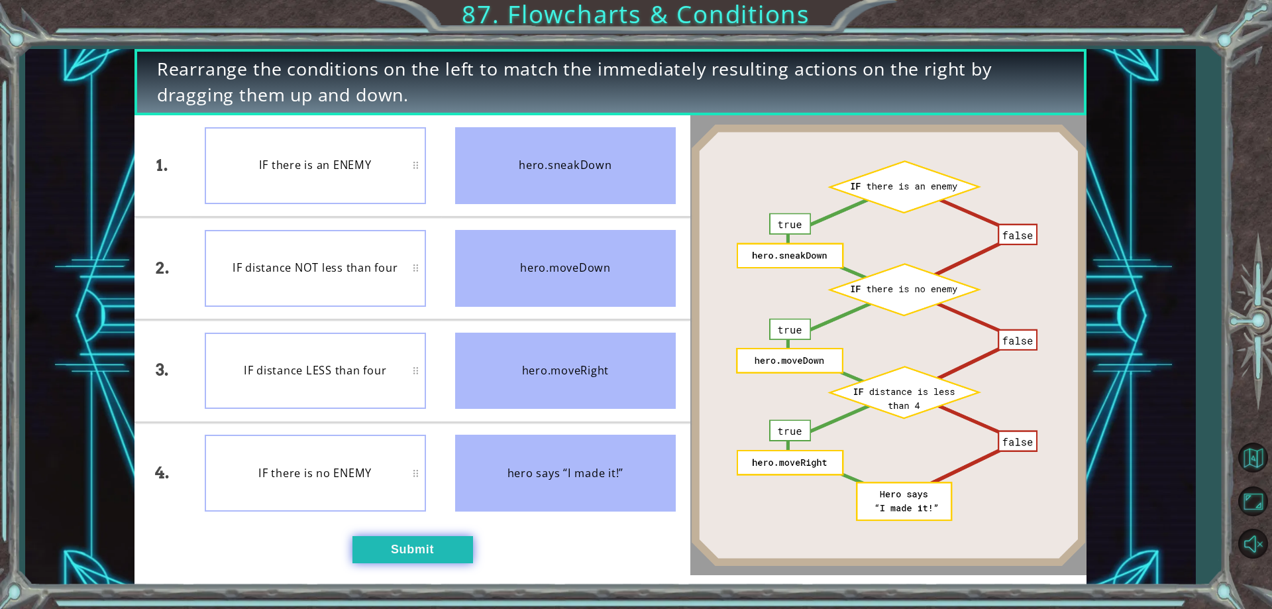
click at [413, 559] on button "Submit" at bounding box center [412, 549] width 121 height 26
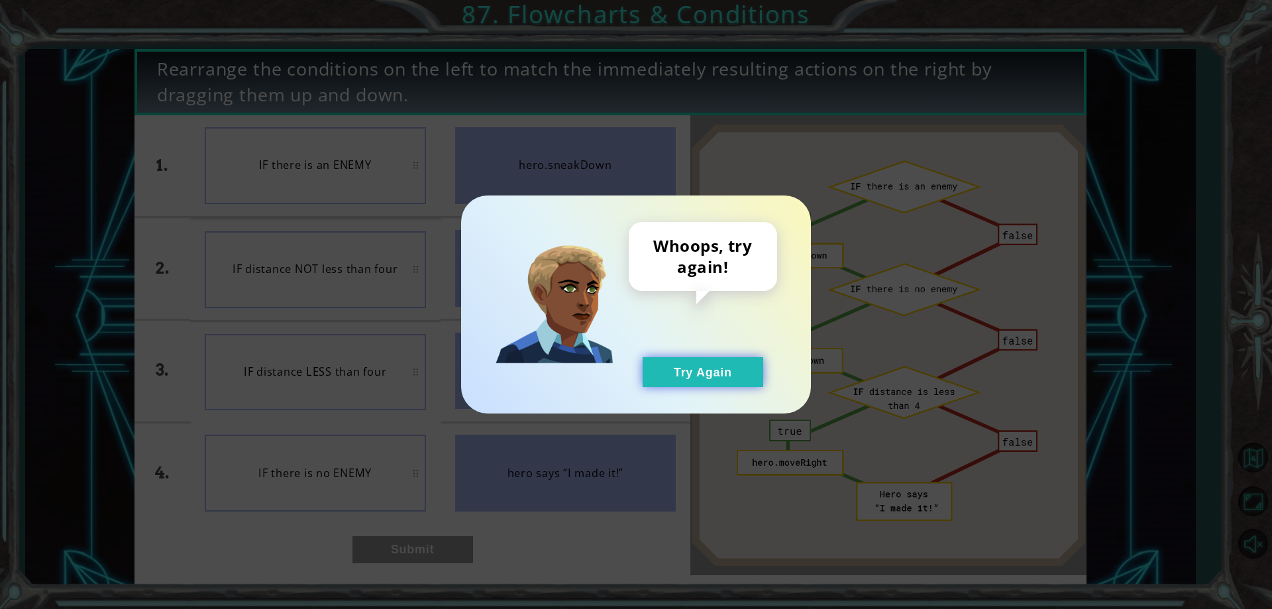
click at [686, 358] on button "Try Again" at bounding box center [702, 372] width 121 height 30
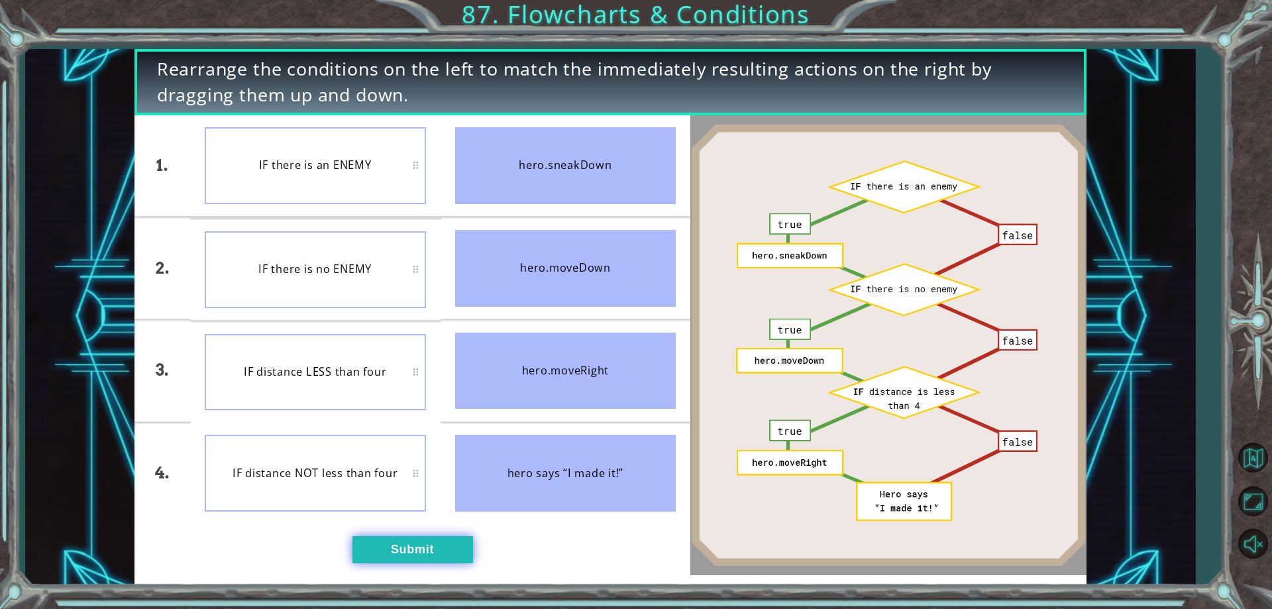
click at [395, 552] on button "Submit" at bounding box center [412, 549] width 121 height 26
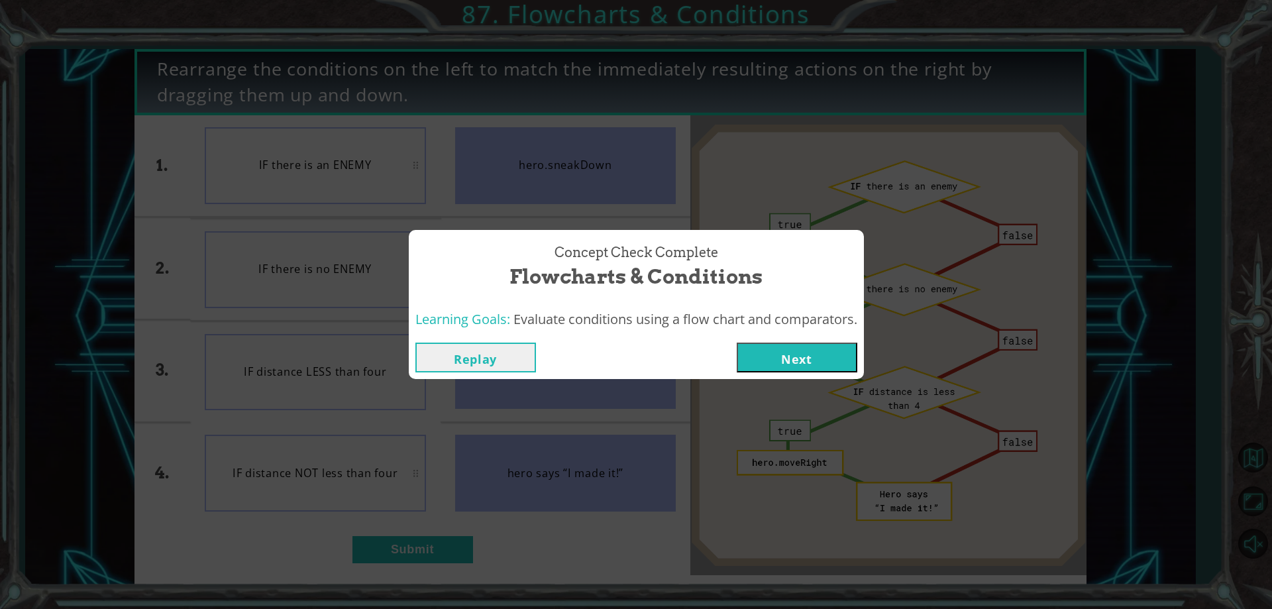
click at [790, 371] on button "Next" at bounding box center [797, 357] width 121 height 30
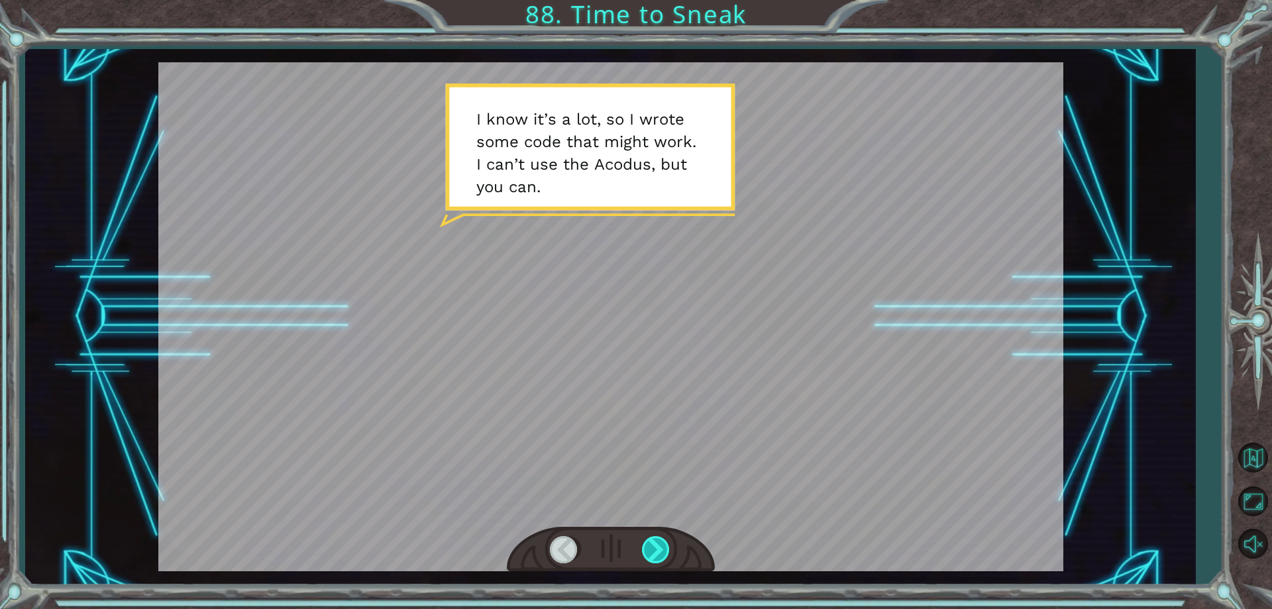
click at [654, 554] on div at bounding box center [657, 549] width 30 height 27
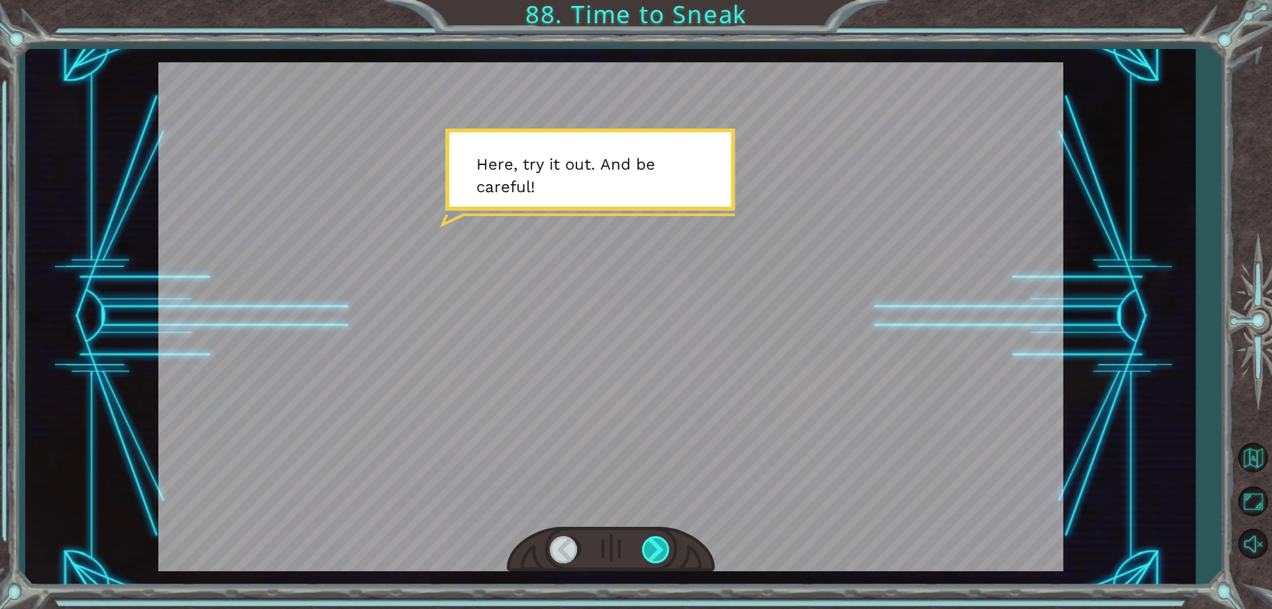
click at [656, 553] on div at bounding box center [657, 549] width 30 height 27
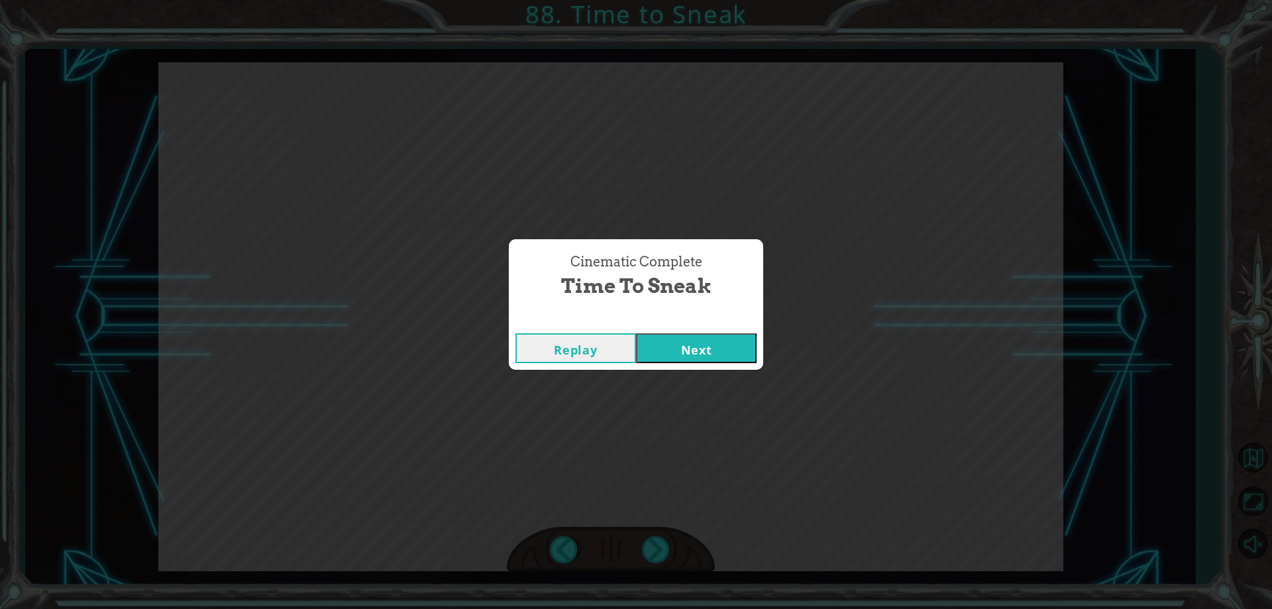
click at [699, 352] on button "Next" at bounding box center [696, 348] width 121 height 30
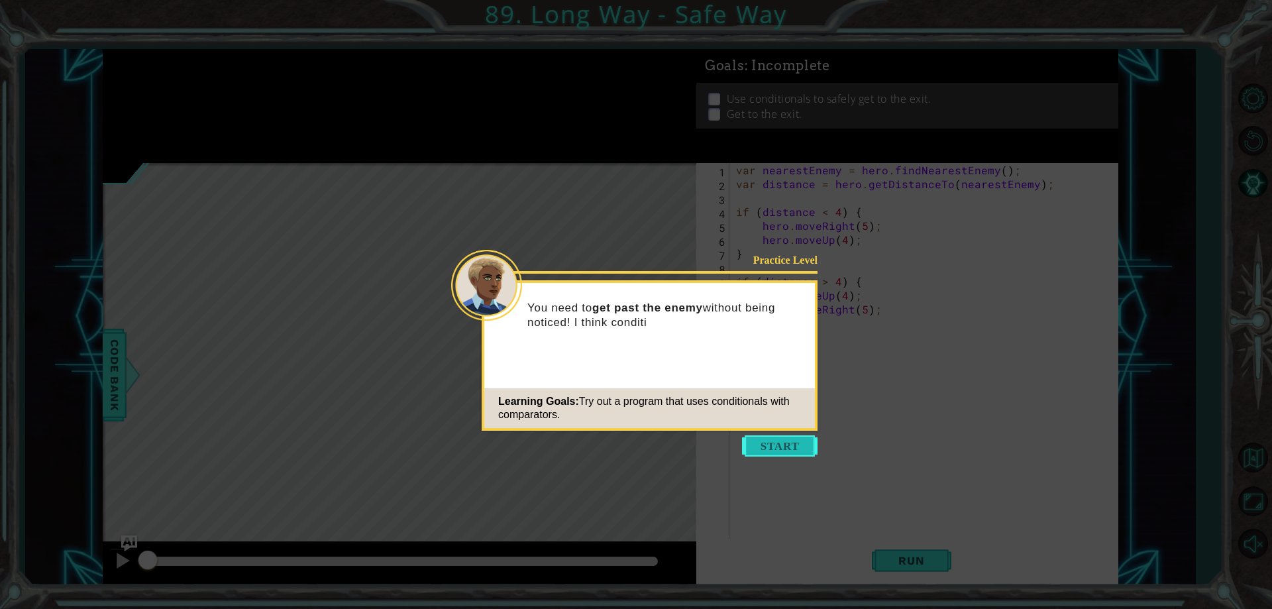
click at [760, 441] on button "Start" at bounding box center [780, 445] width 76 height 21
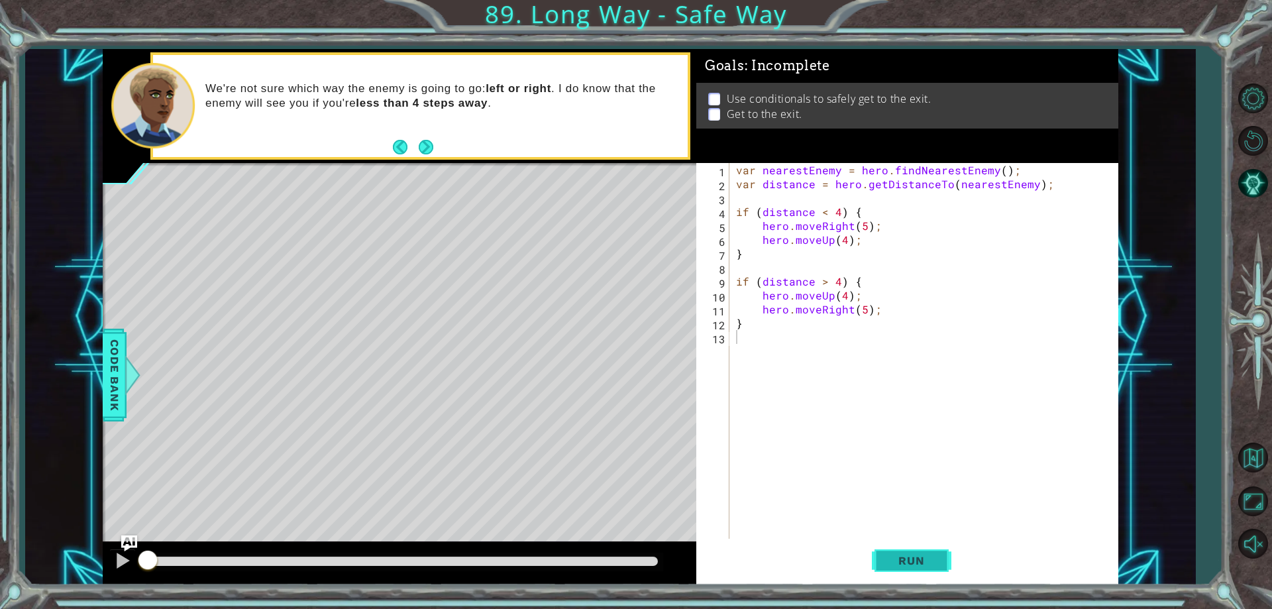
click at [910, 556] on span "Run" at bounding box center [911, 560] width 52 height 13
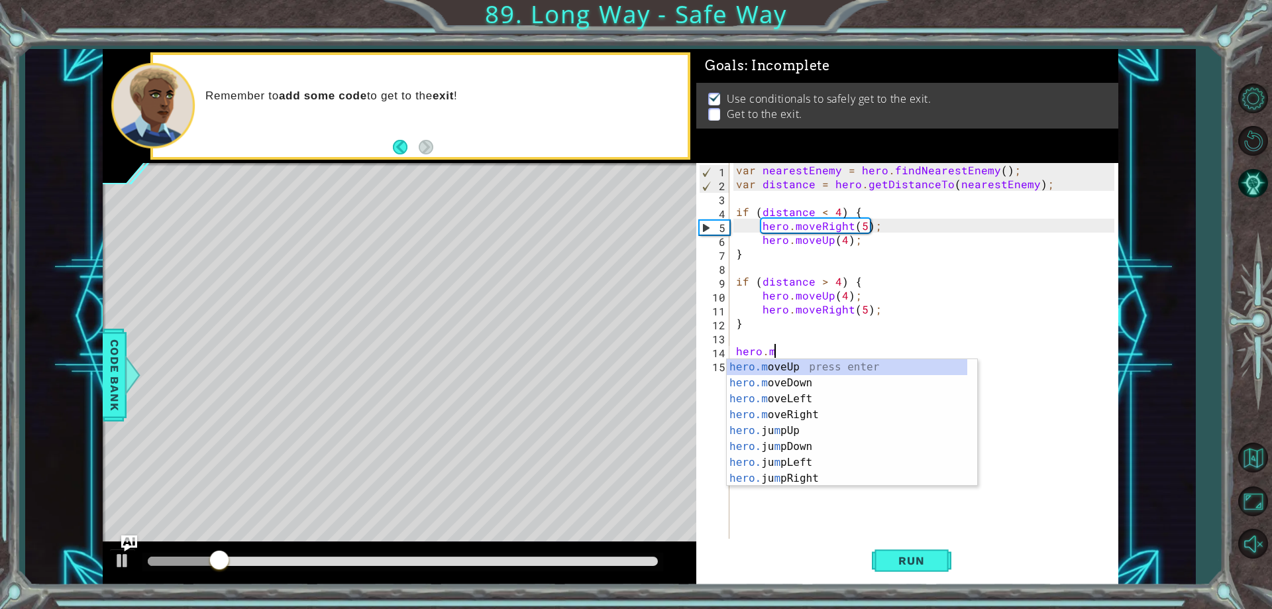
scroll to position [0, 2]
click at [805, 362] on div "hero.m oveUp press enter hero.m oveDown press enter hero.m oveLeft press enter …" at bounding box center [847, 438] width 240 height 159
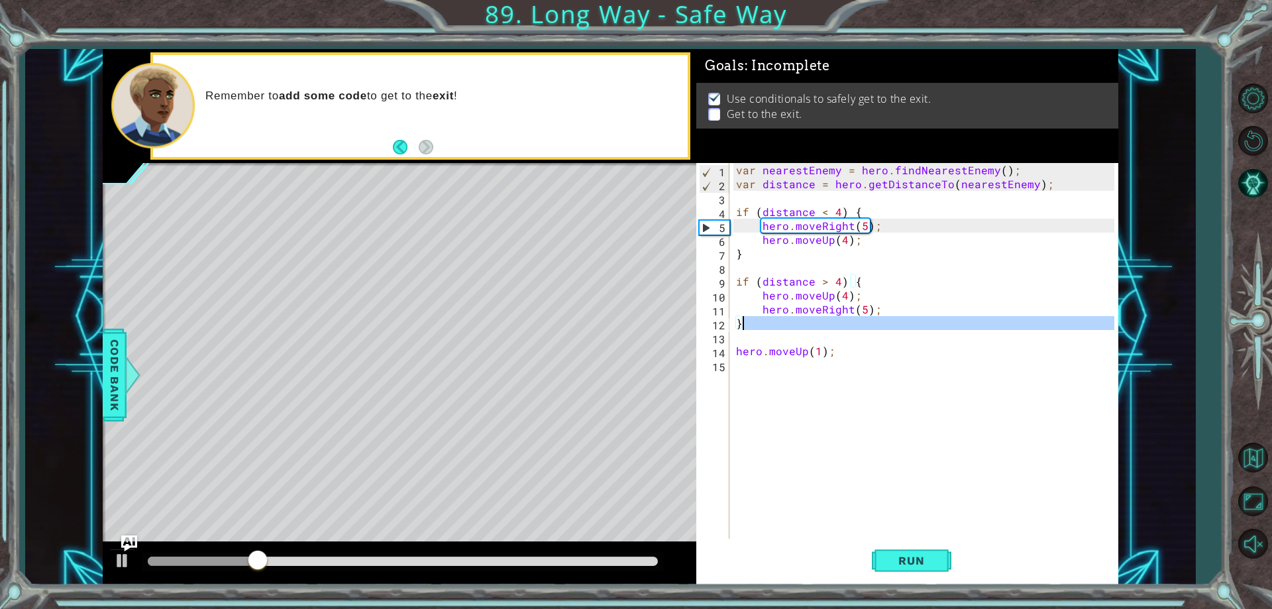
drag, startPoint x: 937, startPoint y: 332, endPoint x: 919, endPoint y: 325, distance: 19.1
click at [919, 325] on div "var nearestEnemy = hero . findNearestEnemy ( ) ; var distance = hero . getDista…" at bounding box center [926, 364] width 387 height 403
type textarea "}"
click at [749, 330] on div "var nearestEnemy = hero . findNearestEnemy ( ) ; var distance = hero . getDista…" at bounding box center [923, 351] width 380 height 376
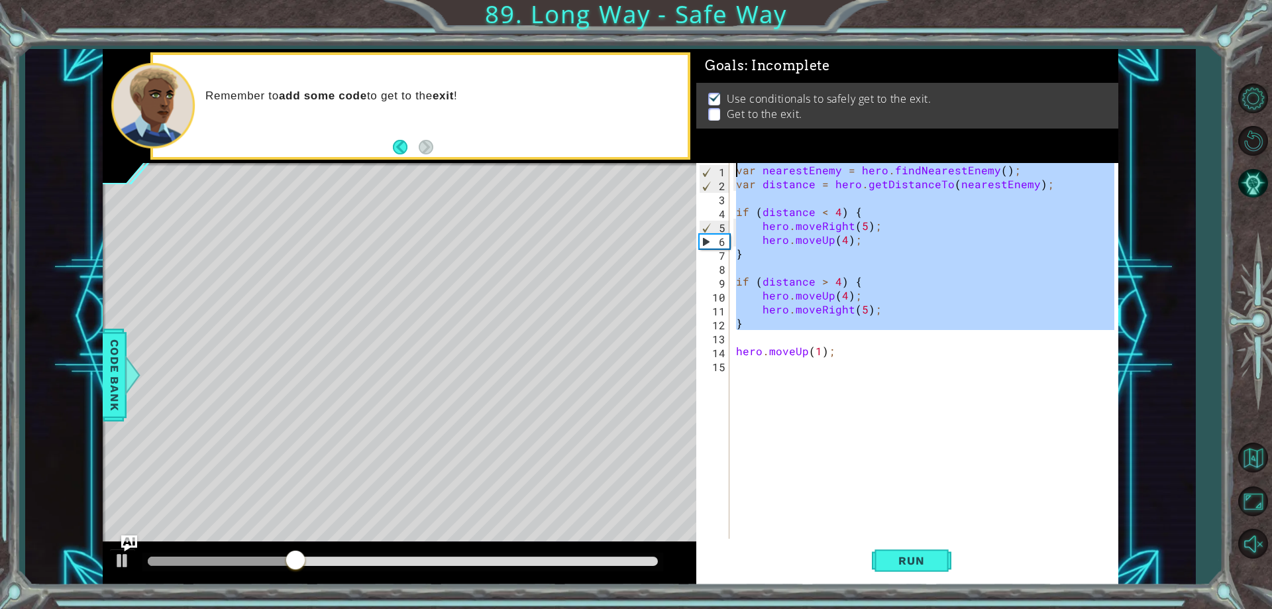
drag, startPoint x: 749, startPoint y: 330, endPoint x: 722, endPoint y: 125, distance: 206.5
click at [722, 125] on div "Goals : Incomplete Use conditionals to safely get to the exit. Get to the exit.…" at bounding box center [907, 317] width 422 height 536
type textarea "var nearestEnemy = hero.findNearestEnemy(); var distance = hero.getDistanceTo(n…"
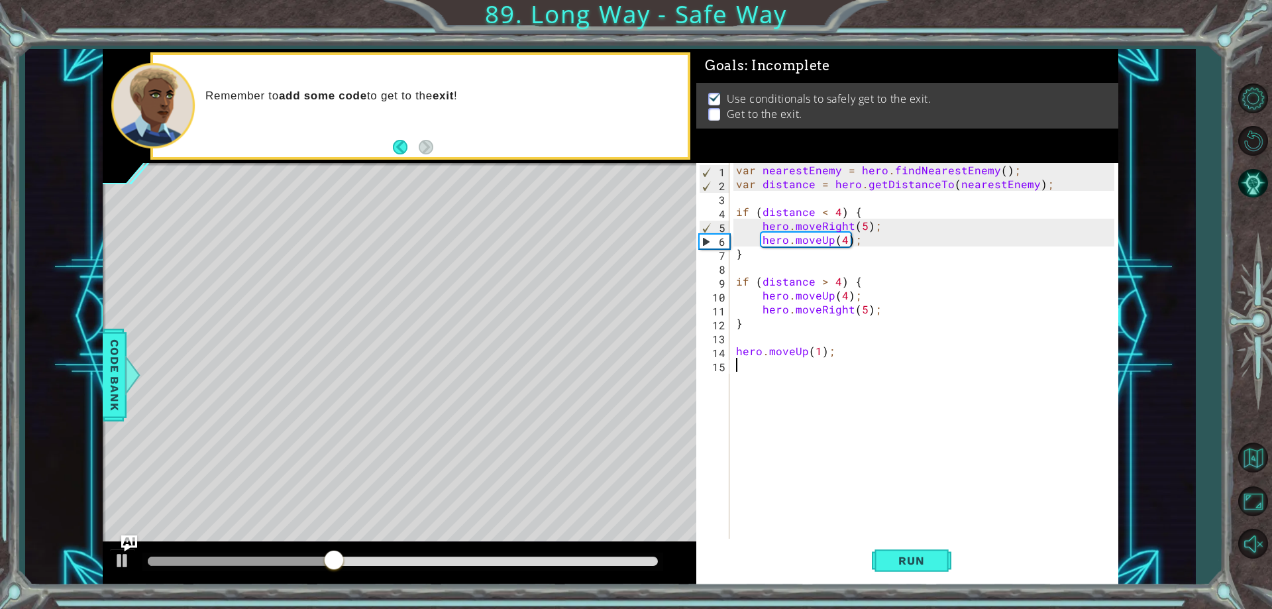
click at [879, 499] on div "var nearestEnemy = hero . findNearestEnemy ( ) ; var distance = hero . getDista…" at bounding box center [926, 364] width 387 height 403
click at [884, 524] on div "var nearestEnemy = hero . findNearestEnemy ( ) ; var distance = hero . getDista…" at bounding box center [926, 364] width 387 height 403
click at [886, 552] on button "Run" at bounding box center [911, 561] width 79 height 42
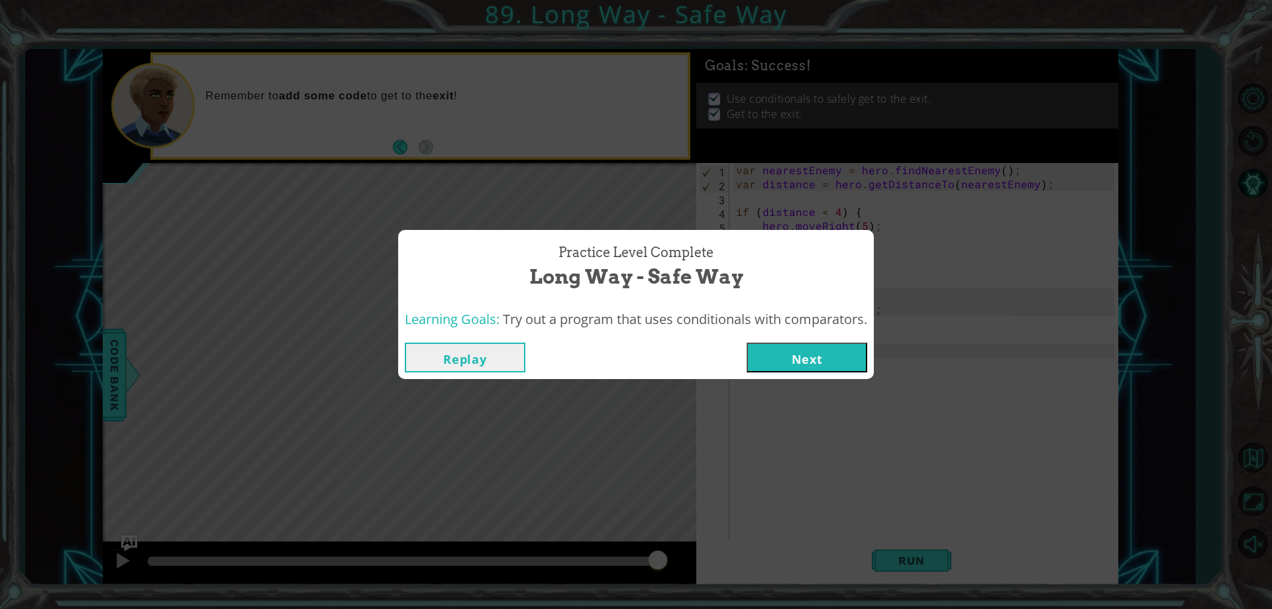
click at [789, 368] on button "Next" at bounding box center [806, 357] width 121 height 30
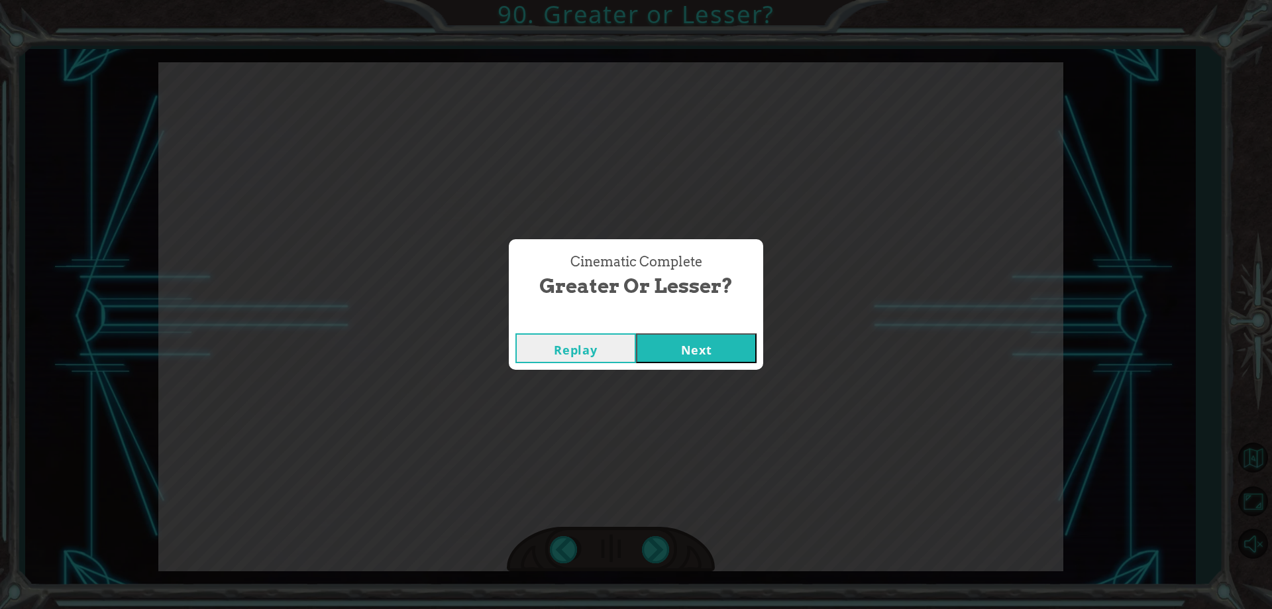
click at [683, 346] on button "Next" at bounding box center [696, 348] width 121 height 30
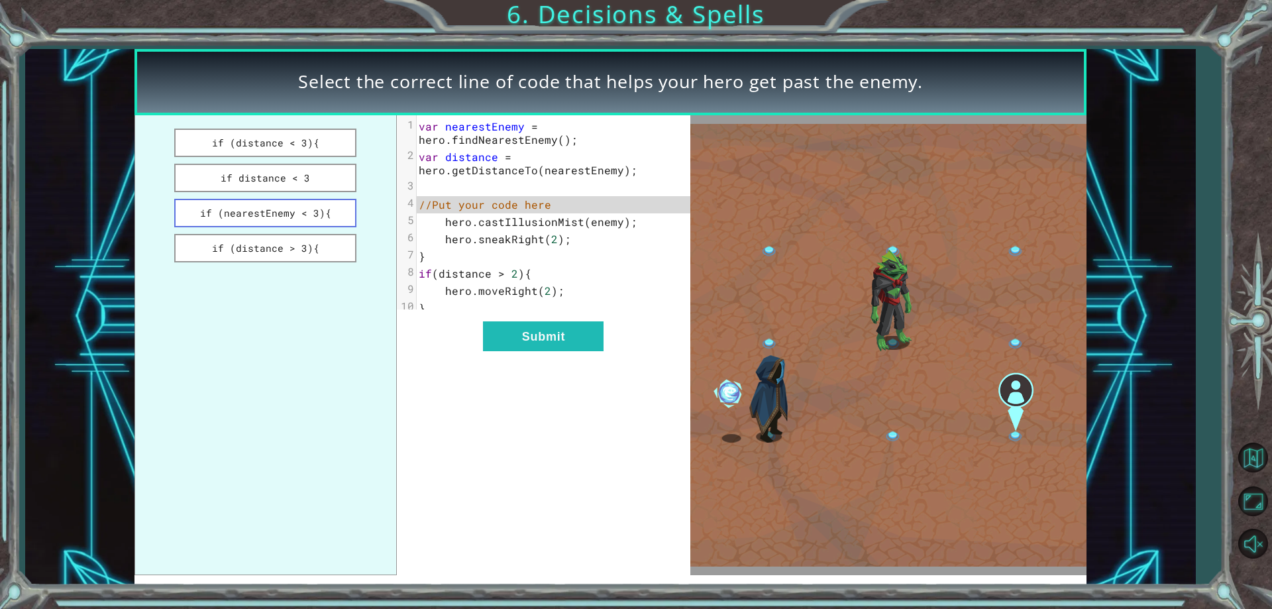
click at [303, 218] on button "if (nearestEnemy < 3){" at bounding box center [265, 213] width 183 height 28
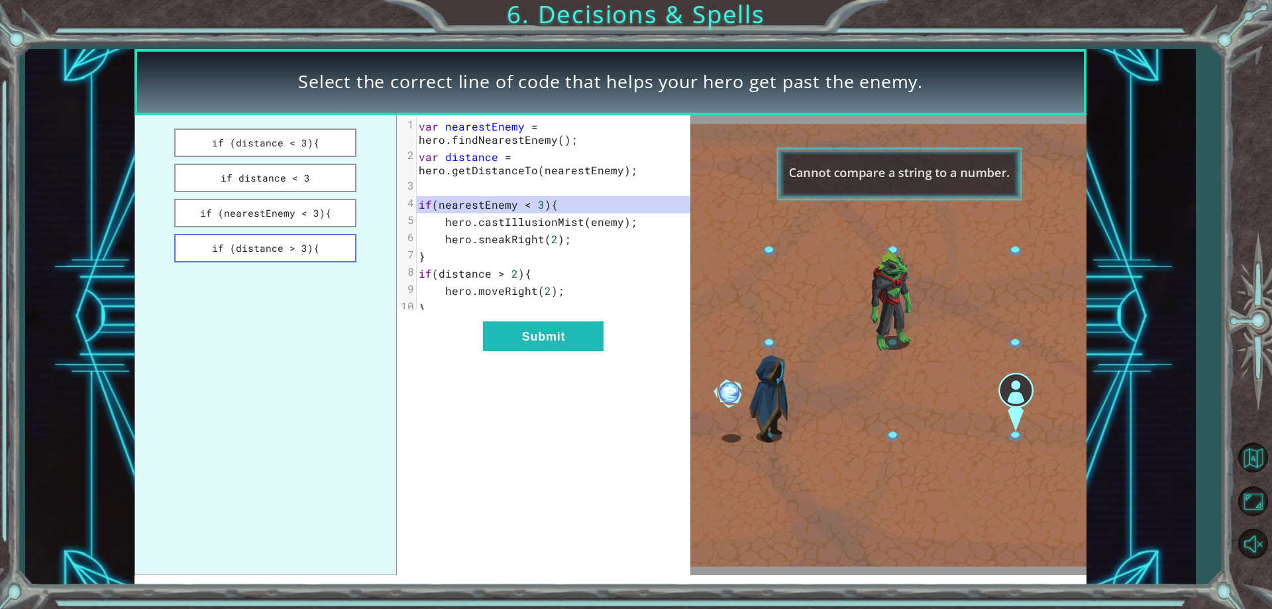
click at [301, 240] on button "if (distance > 3){" at bounding box center [265, 248] width 183 height 28
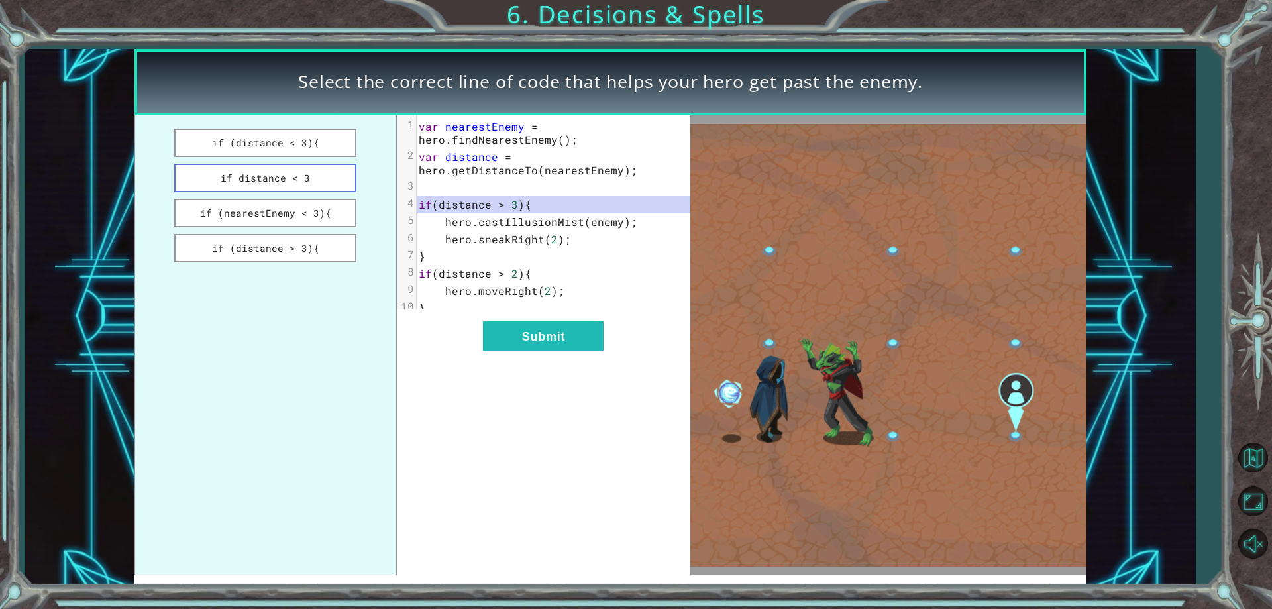
click at [287, 181] on button "if distance < 3" at bounding box center [265, 178] width 183 height 28
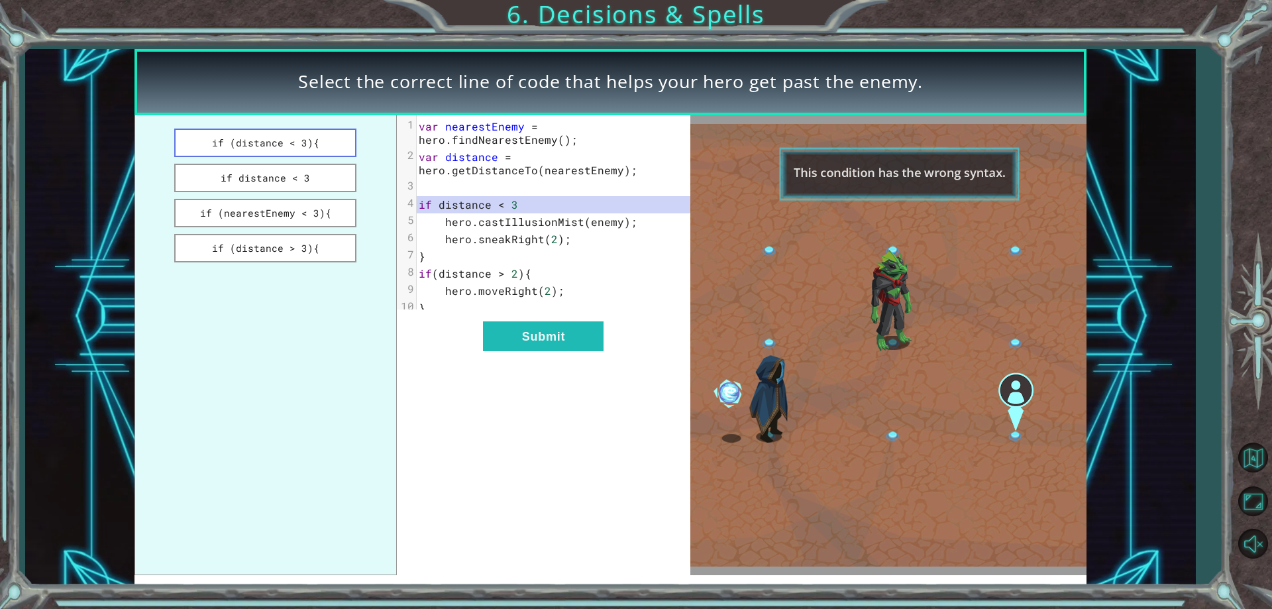
click at [291, 147] on button "if (distance < 3){" at bounding box center [265, 142] width 183 height 28
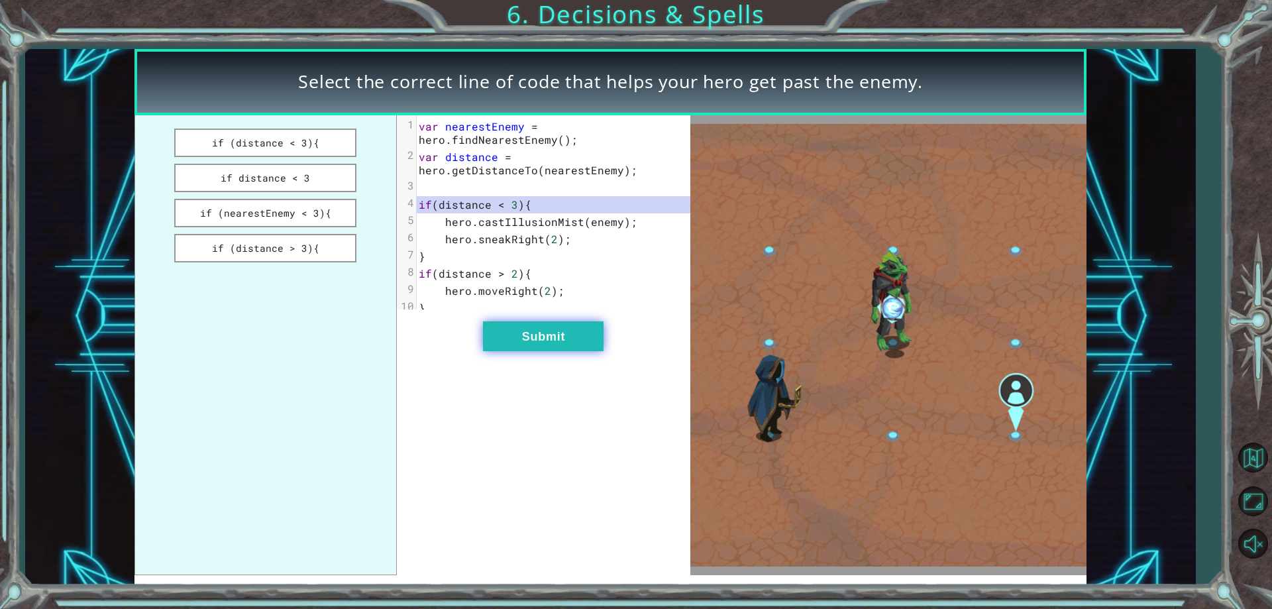
click at [499, 334] on button "Submit" at bounding box center [543, 336] width 121 height 30
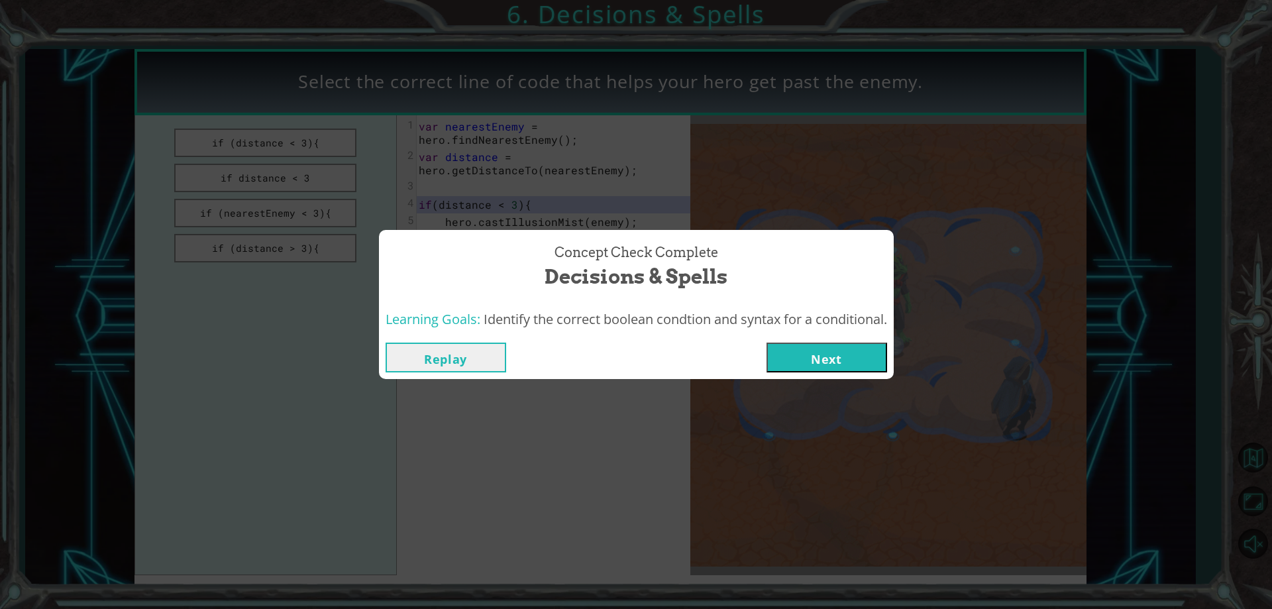
click at [819, 365] on button "Next" at bounding box center [826, 357] width 121 height 30
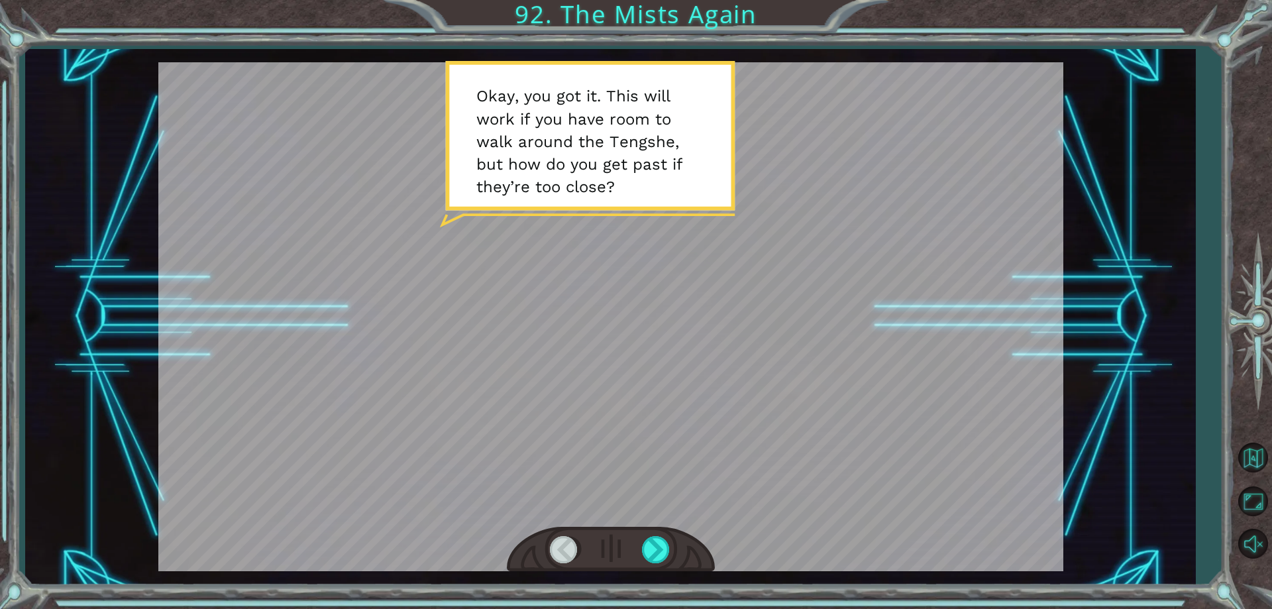
click at [554, 311] on div at bounding box center [610, 316] width 905 height 509
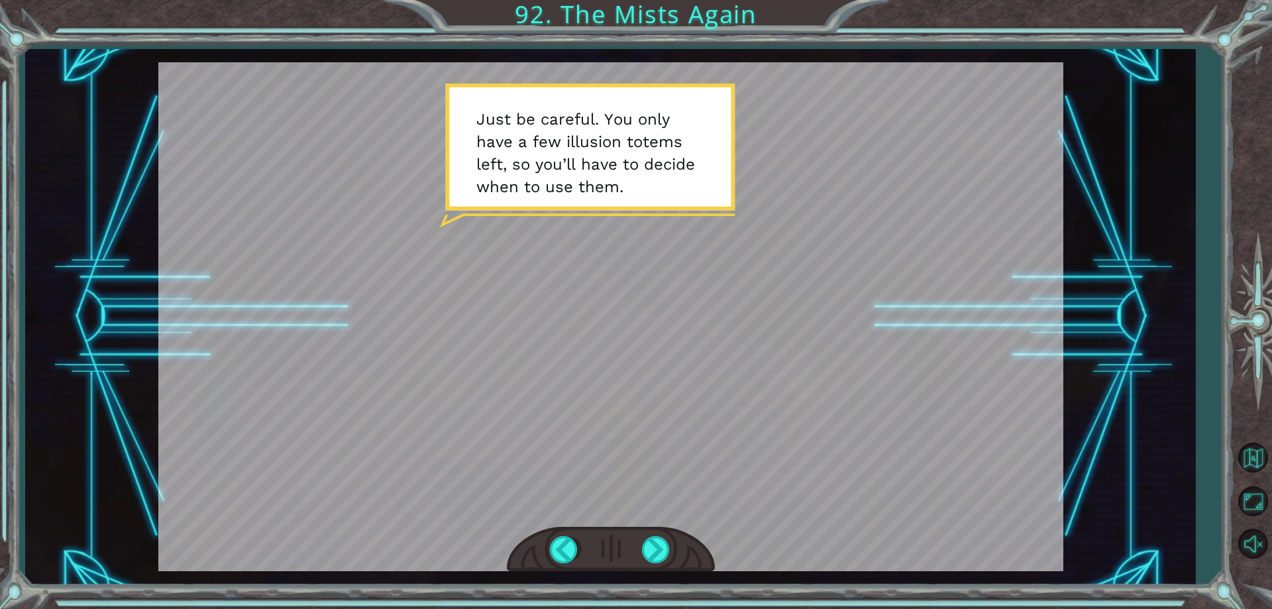
click at [663, 356] on div at bounding box center [610, 316] width 905 height 509
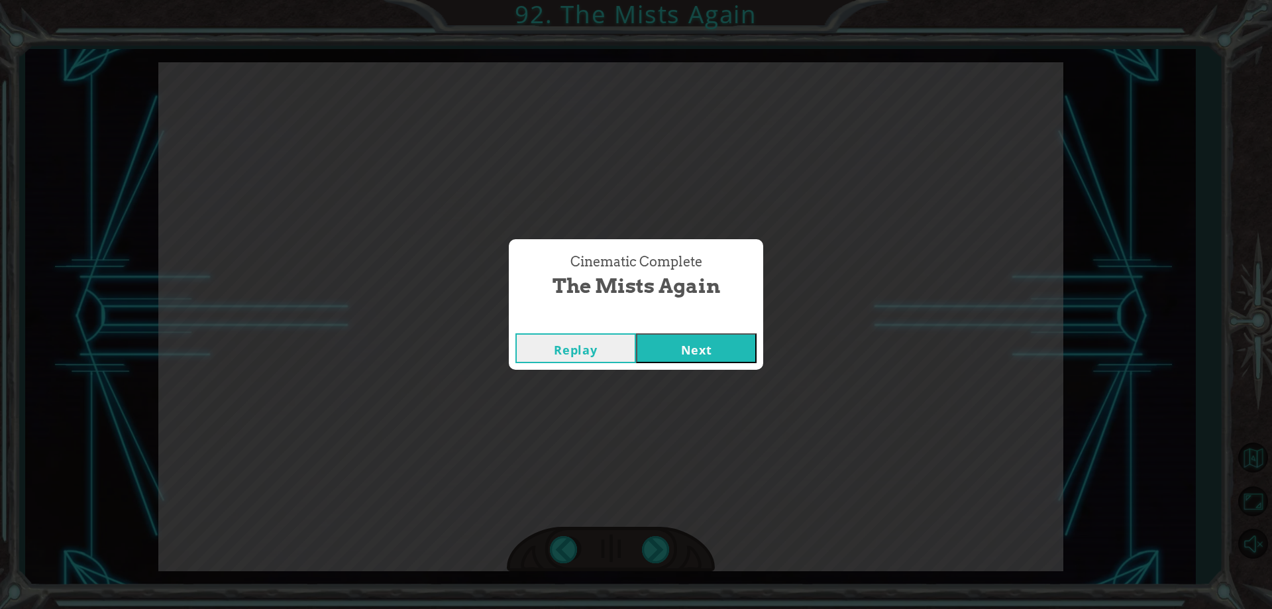
click at [663, 356] on button "Next" at bounding box center [696, 348] width 121 height 30
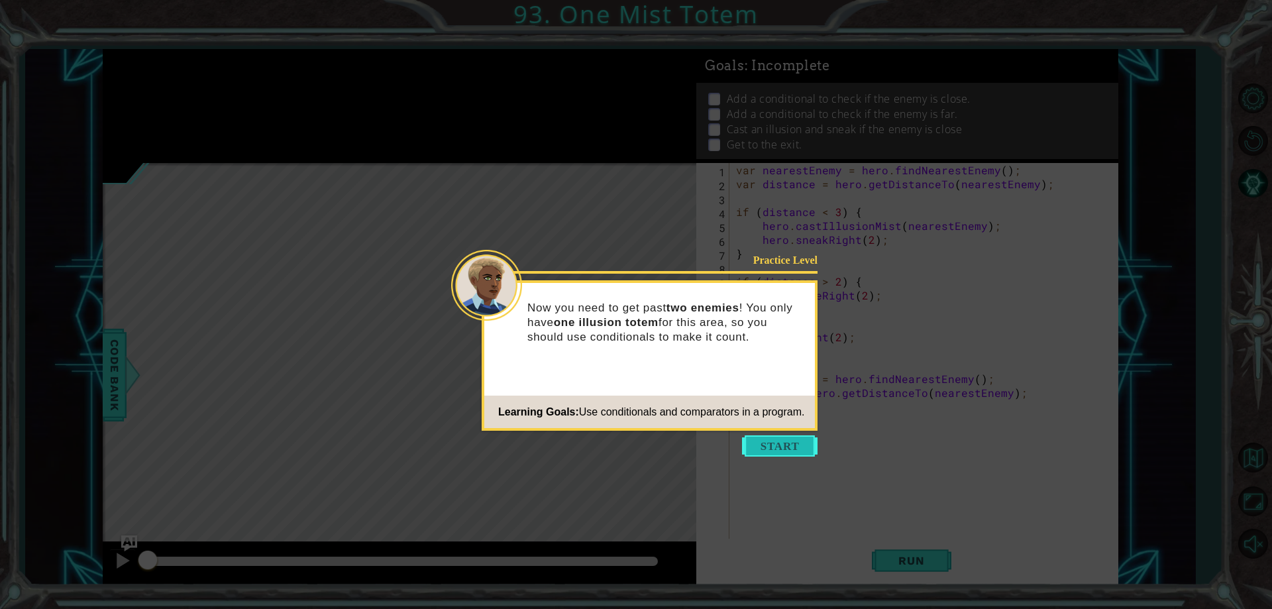
click at [787, 435] on button "Start" at bounding box center [780, 445] width 76 height 21
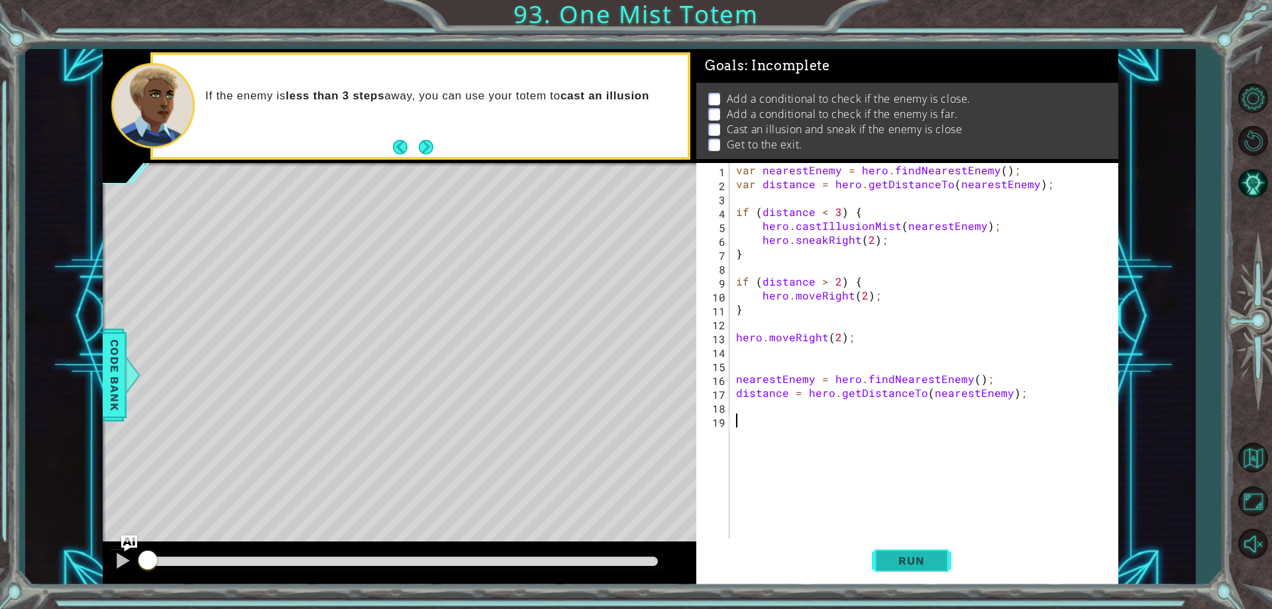
click at [902, 553] on button "Run" at bounding box center [911, 561] width 79 height 42
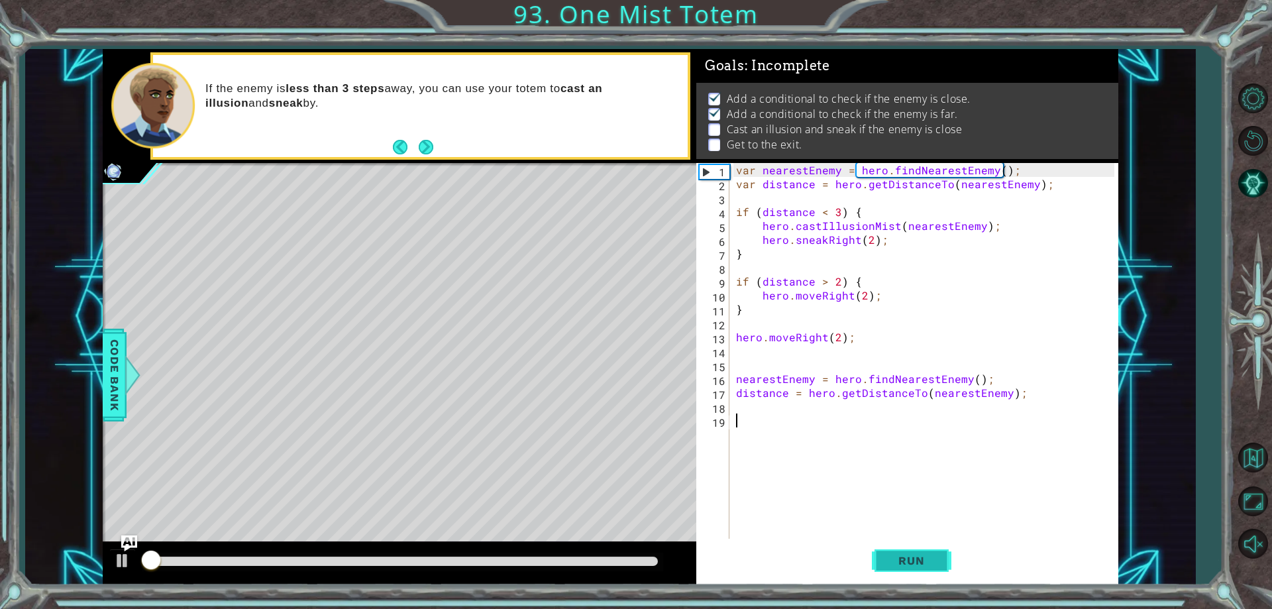
scroll to position [7, 0]
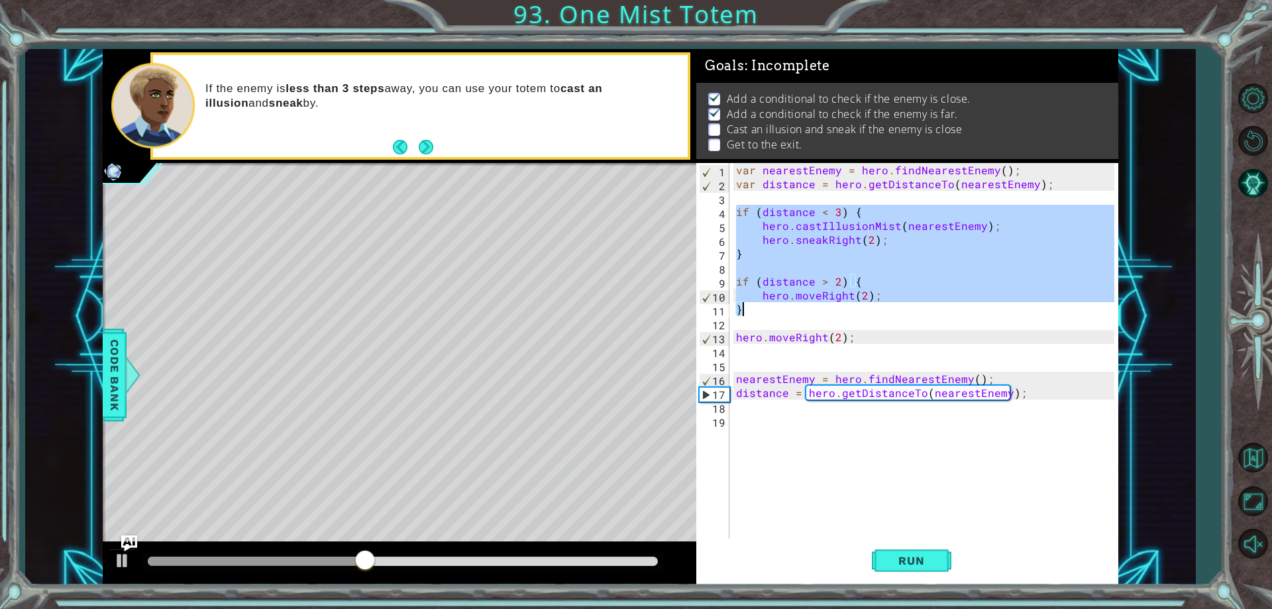
drag, startPoint x: 737, startPoint y: 209, endPoint x: 878, endPoint y: 307, distance: 171.4
click at [878, 307] on div "var nearestEnemy = hero . findNearestEnemy ( ) ; var distance = hero . getDista…" at bounding box center [926, 364] width 387 height 403
type textarea "hero.moveRight(2); }"
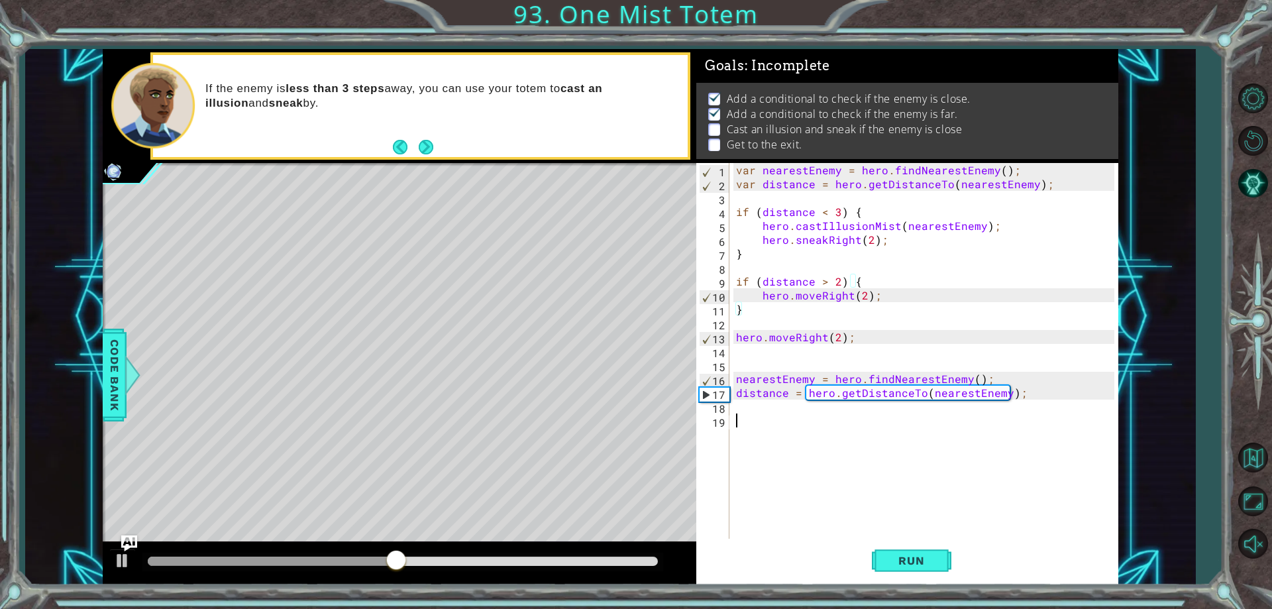
click at [760, 413] on div "var nearestEnemy = hero . findNearestEnemy ( ) ; var distance = hero . getDista…" at bounding box center [926, 364] width 387 height 403
paste textarea "}"
type textarea "}"
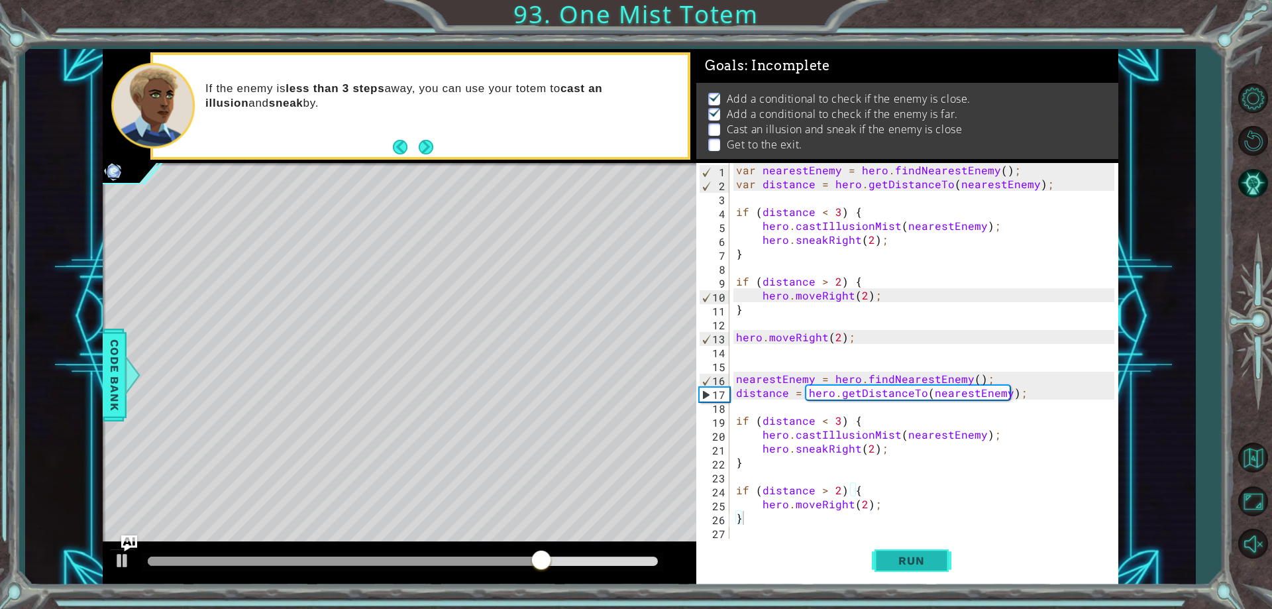
click at [904, 560] on span "Run" at bounding box center [911, 560] width 52 height 13
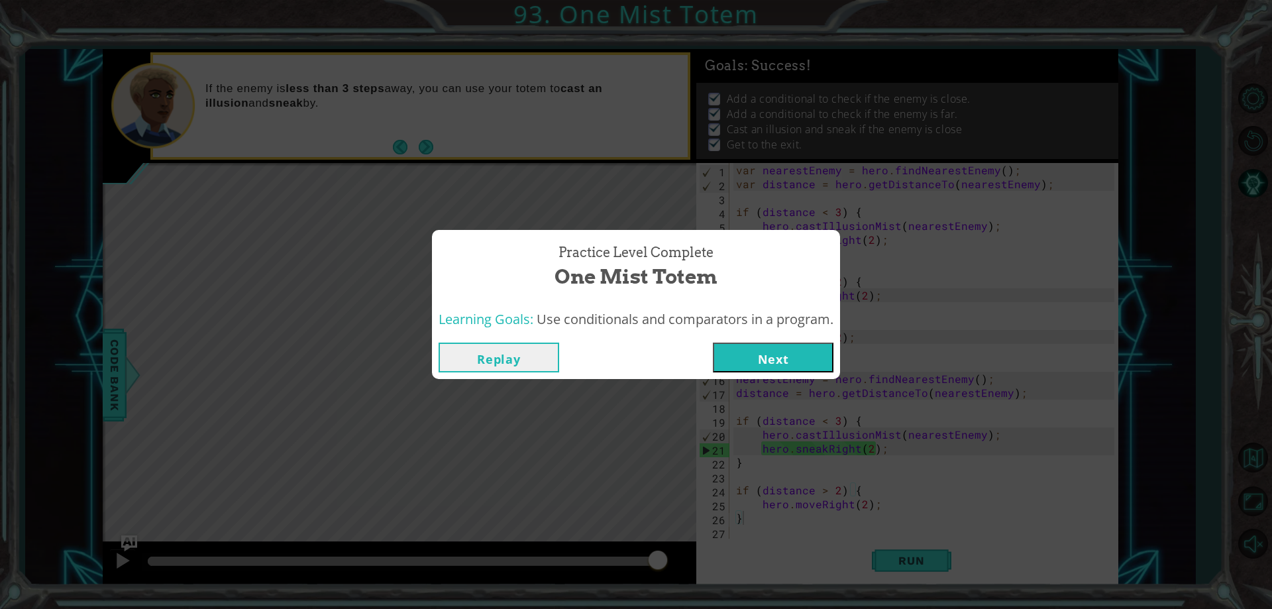
click at [775, 357] on button "Next" at bounding box center [773, 357] width 121 height 30
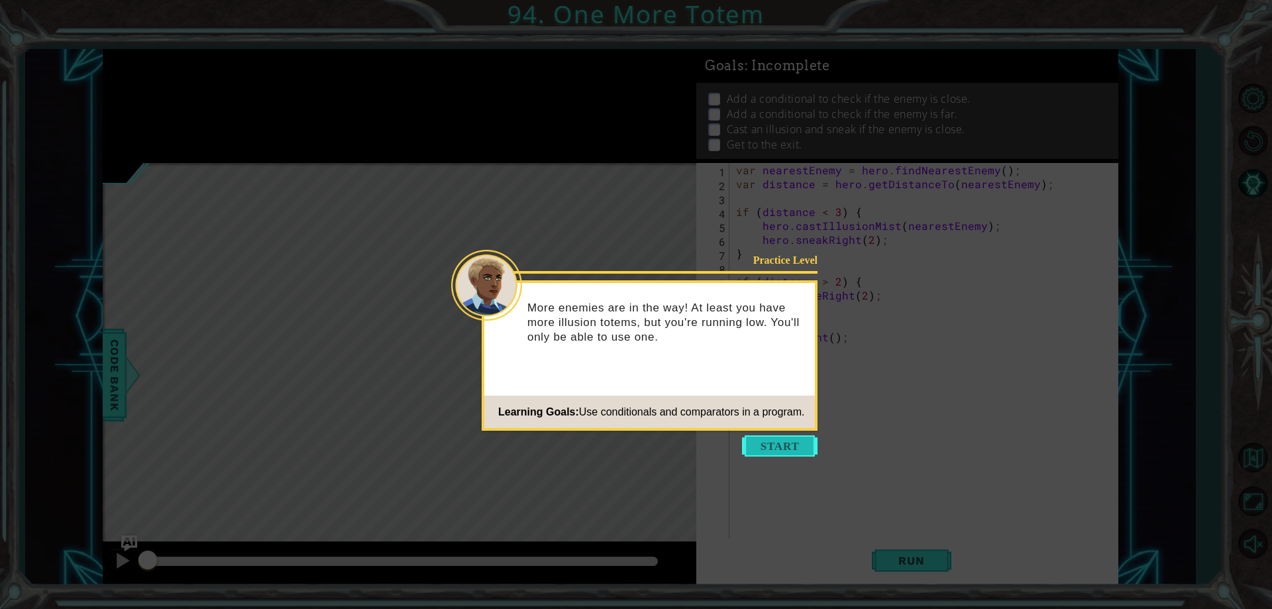
click at [770, 444] on button "Start" at bounding box center [780, 445] width 76 height 21
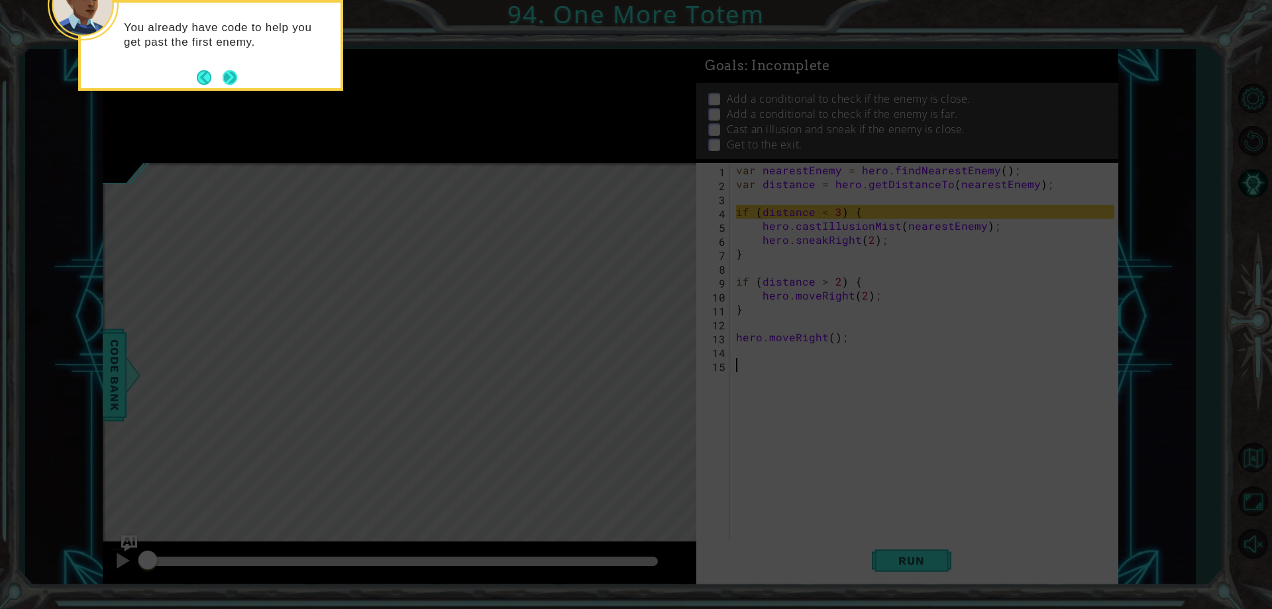
click at [227, 79] on button "Next" at bounding box center [230, 77] width 15 height 15
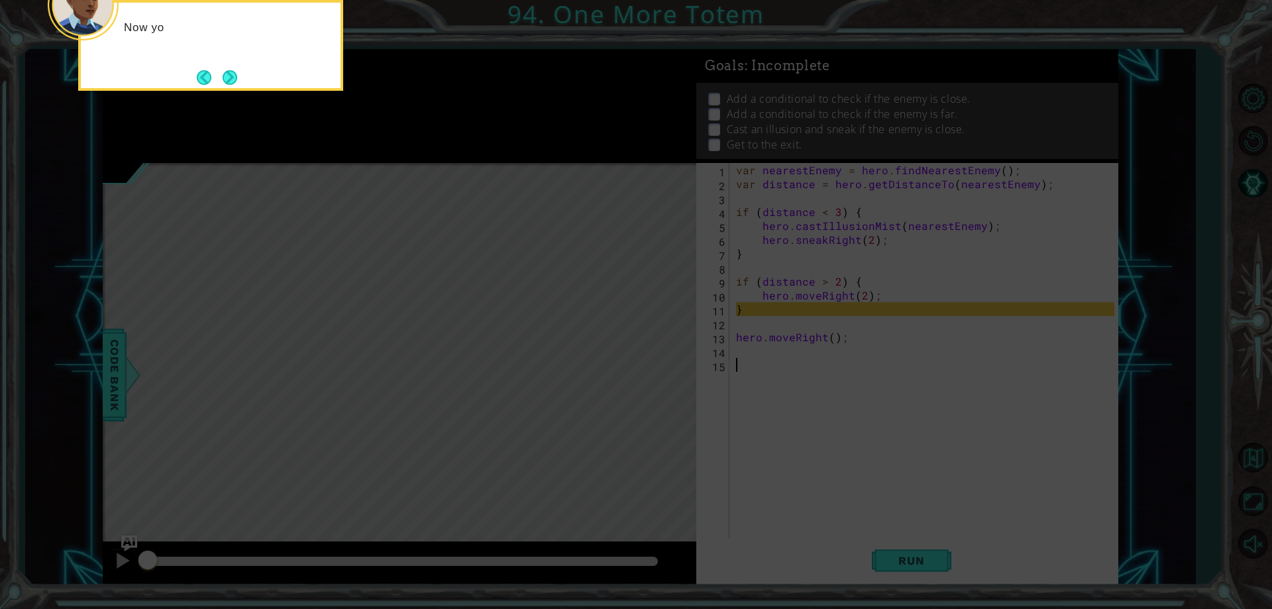
click at [227, 79] on button "Next" at bounding box center [230, 77] width 15 height 15
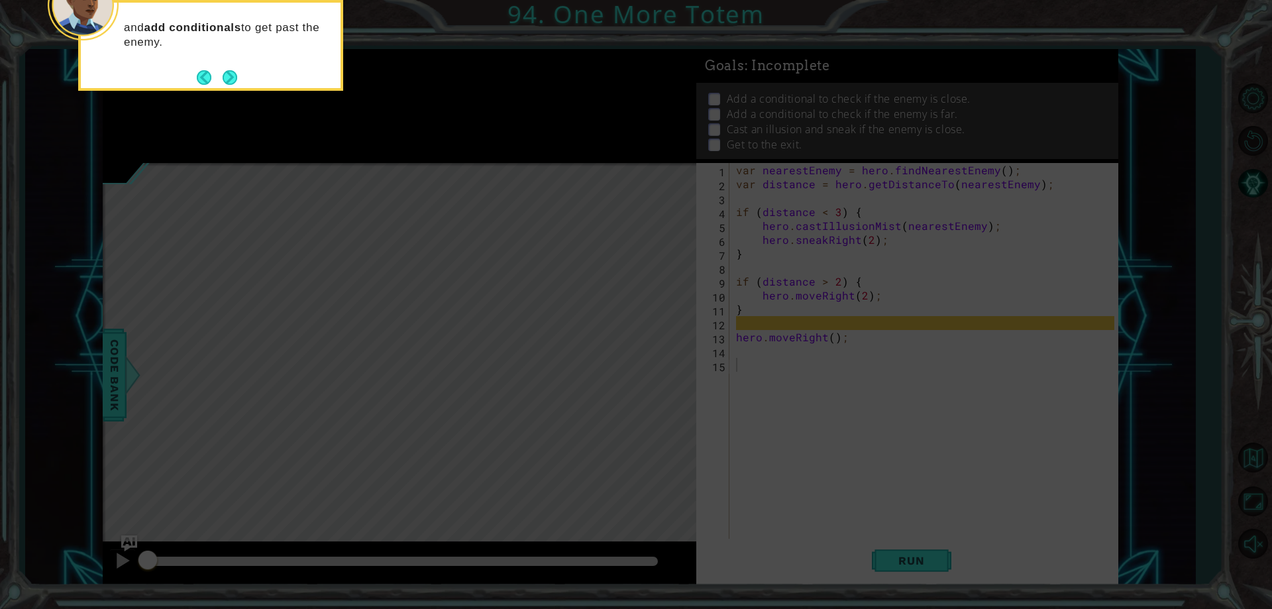
click at [224, 63] on div "and add conditionals to get past the enemy." at bounding box center [211, 41] width 260 height 67
click at [225, 76] on button "Next" at bounding box center [230, 77] width 15 height 15
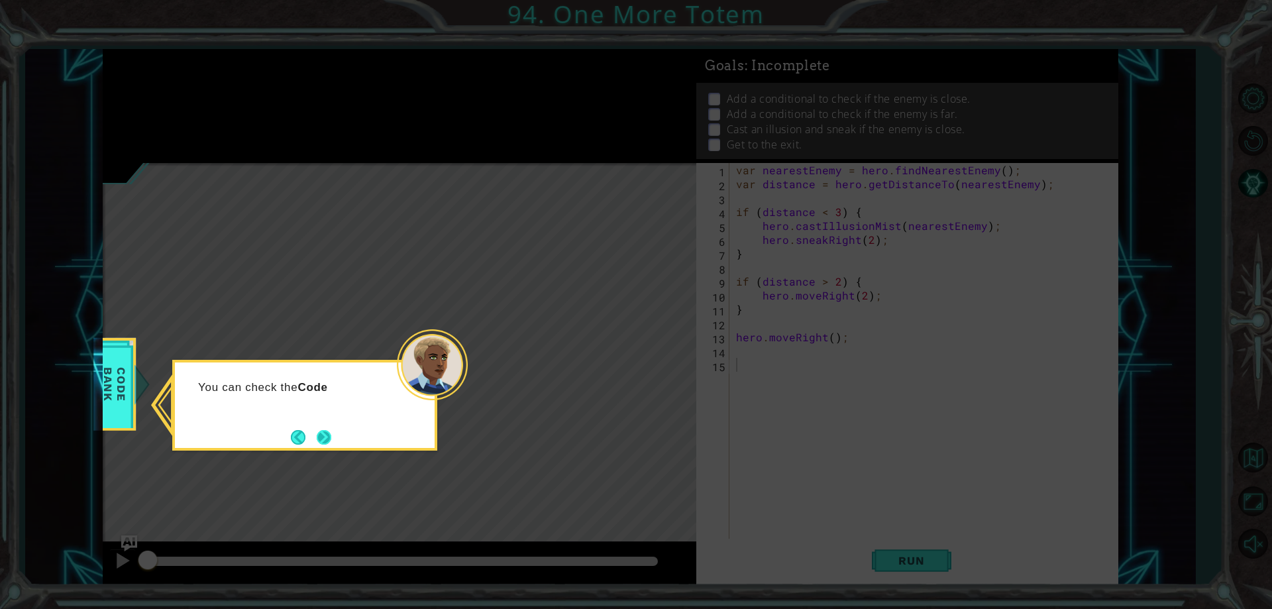
click at [324, 437] on button "Next" at bounding box center [324, 437] width 15 height 15
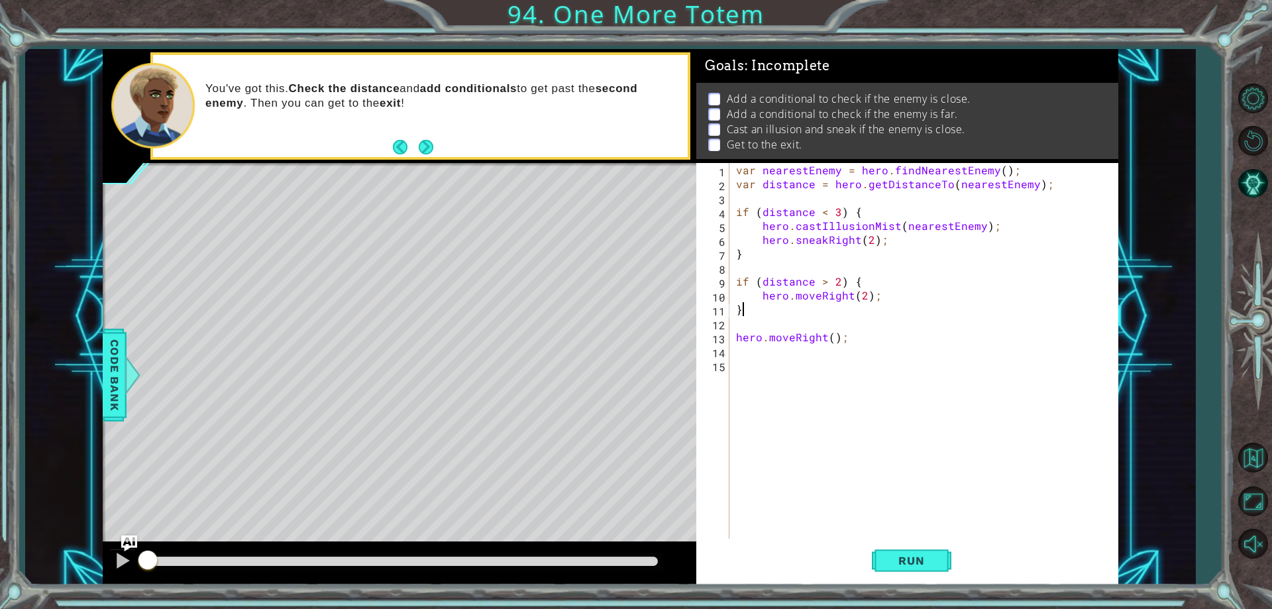
click at [766, 311] on div "var nearestEnemy = hero . findNearestEnemy ( ) ; var distance = hero . getDista…" at bounding box center [926, 364] width 387 height 403
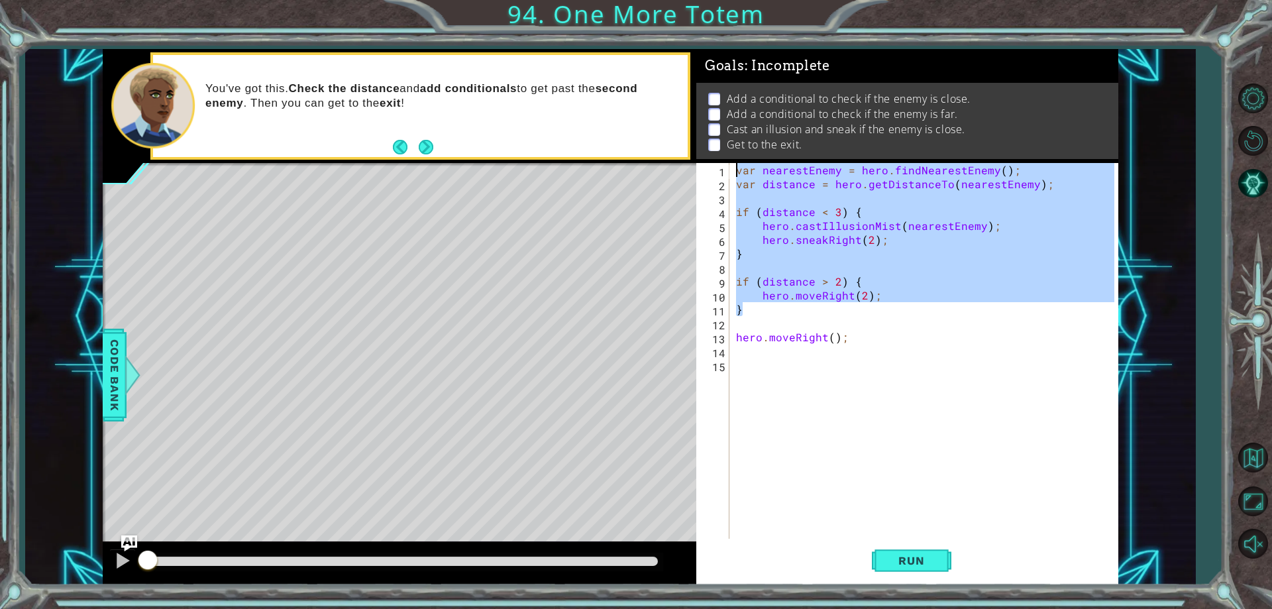
drag, startPoint x: 766, startPoint y: 312, endPoint x: 694, endPoint y: 101, distance: 223.3
click at [694, 101] on div "1 ההההההההההההההההההההההההההההההההההההההההההההההההההההההההההההההההההההההההההההה…" at bounding box center [610, 317] width 1015 height 536
type textarea "var nearestEnemy = hero.findNearestEnemy(); var distance = hero.getDistanceTo(n…"
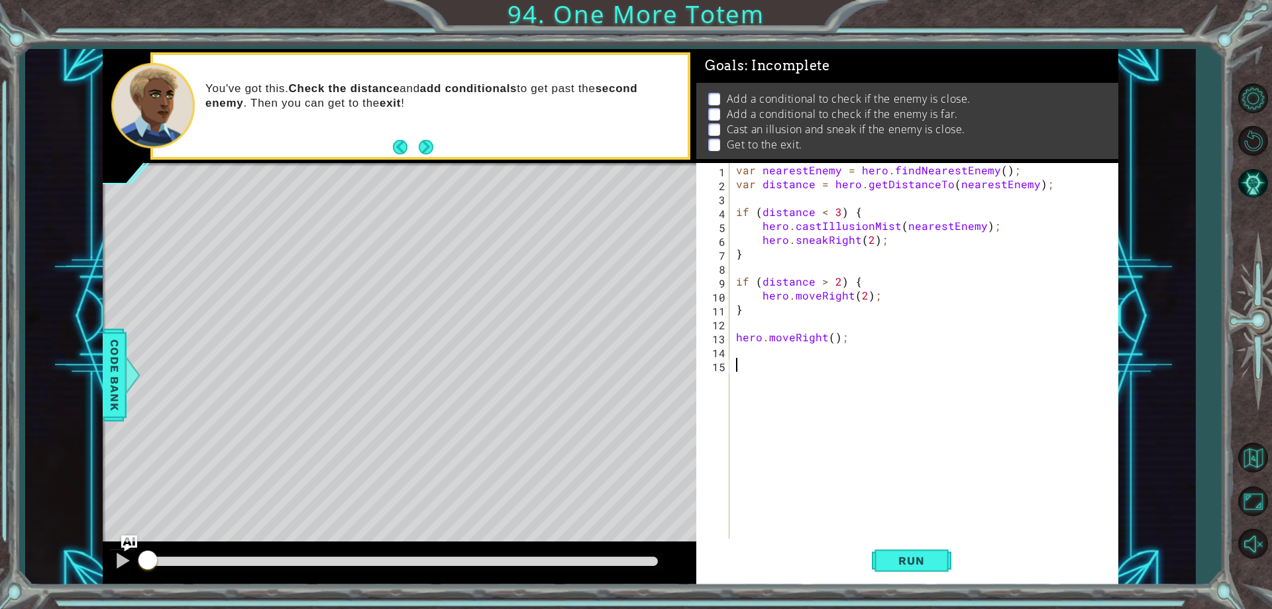
drag, startPoint x: 840, startPoint y: 386, endPoint x: 835, endPoint y: 375, distance: 12.4
click at [840, 384] on div "var nearestEnemy = hero . findNearestEnemy ( ) ; var distance = hero . getDista…" at bounding box center [926, 364] width 387 height 403
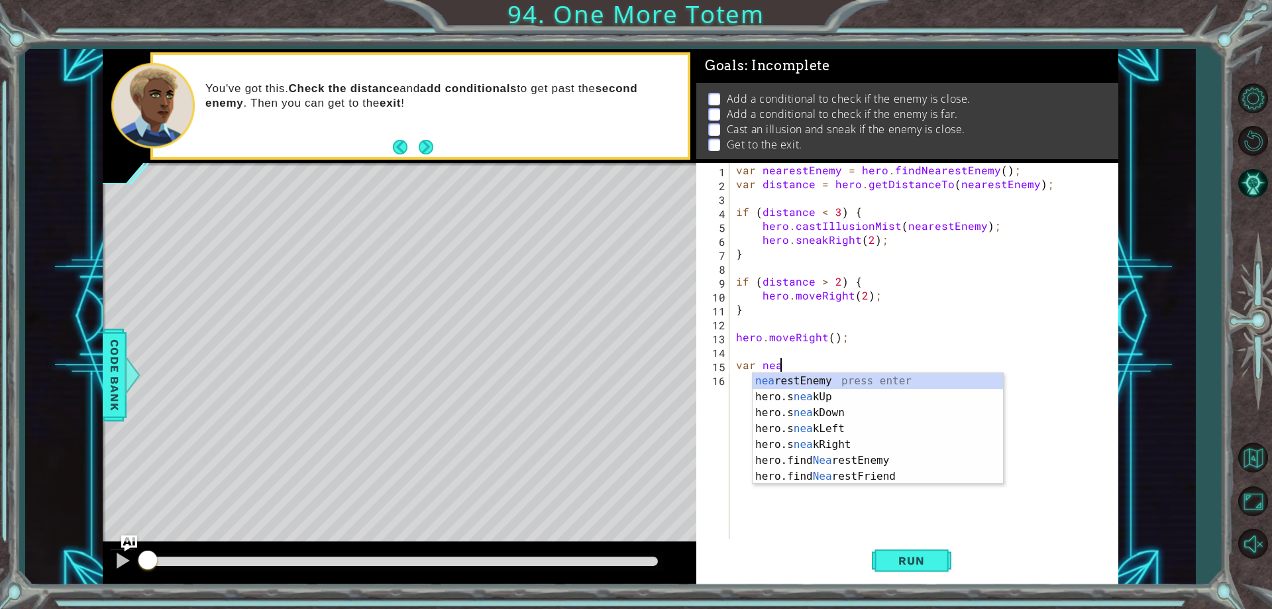
scroll to position [0, 3]
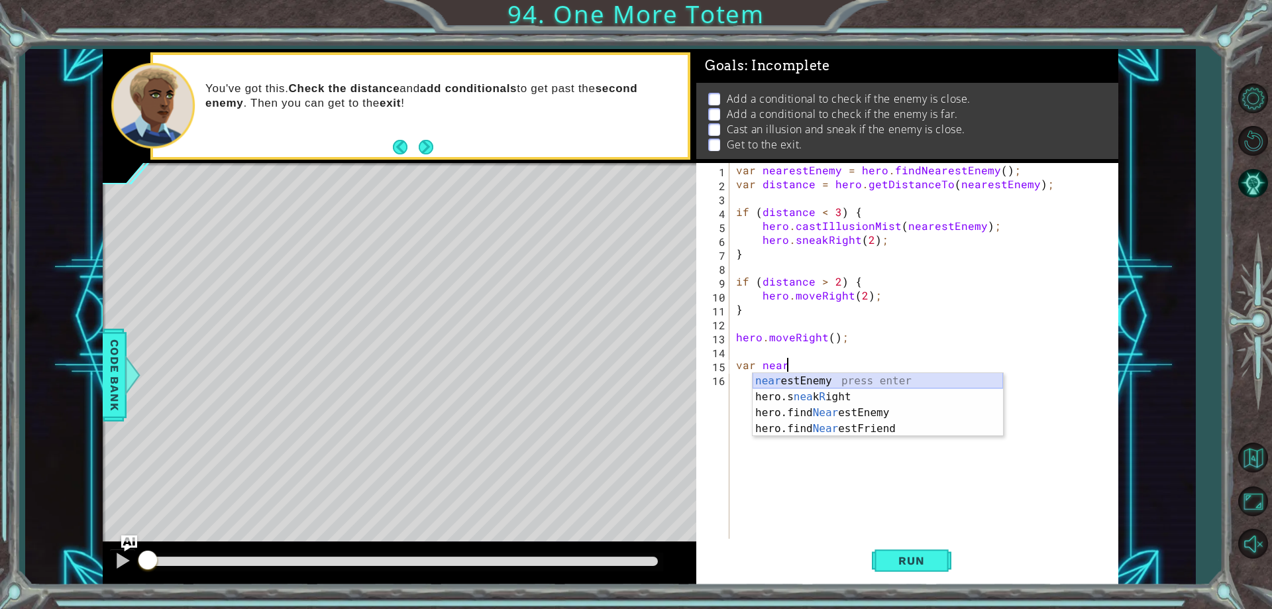
click at [815, 376] on div "near estEnemy press enter hero.s nea k R ight press enter hero.find Near estEne…" at bounding box center [877, 420] width 250 height 95
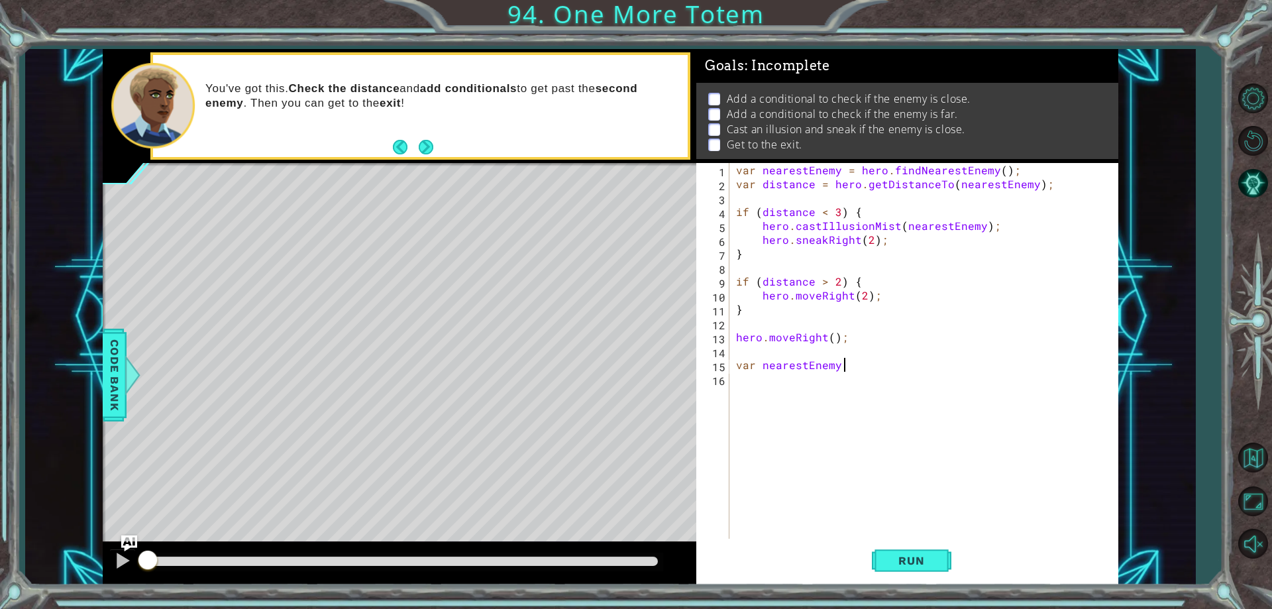
scroll to position [0, 7]
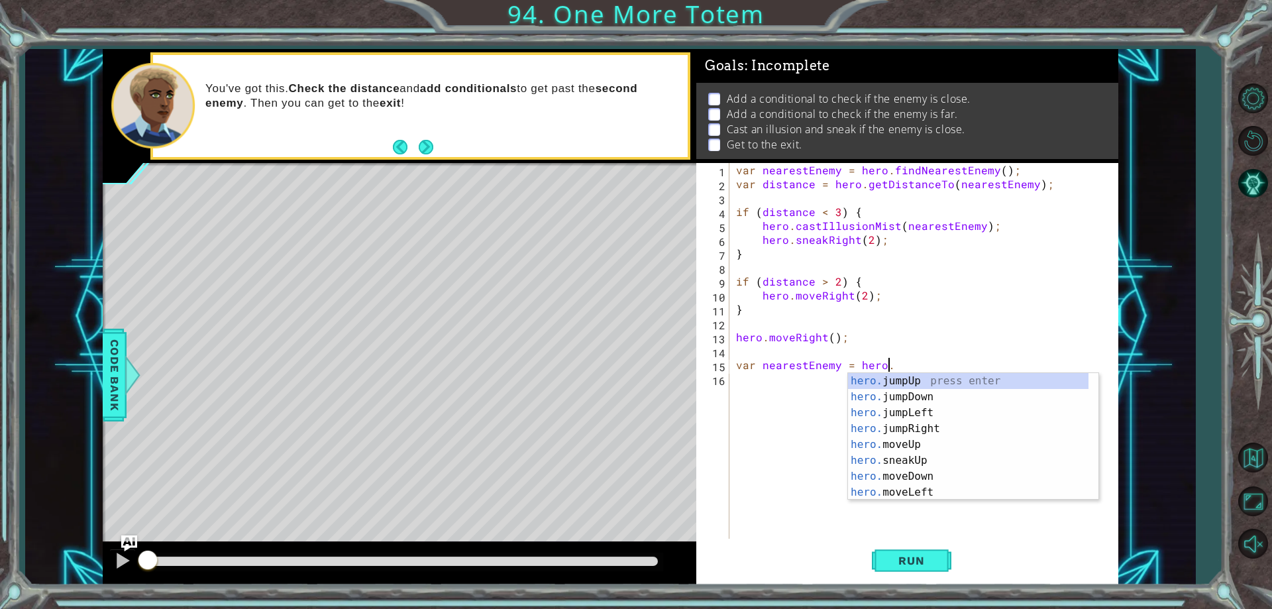
type textarea "var nearestEnemy = hero.f"
click at [906, 377] on div "hero.f indNearestEnemy press enter hero.f indNearestFriend press enter hero. ju…" at bounding box center [973, 436] width 250 height 127
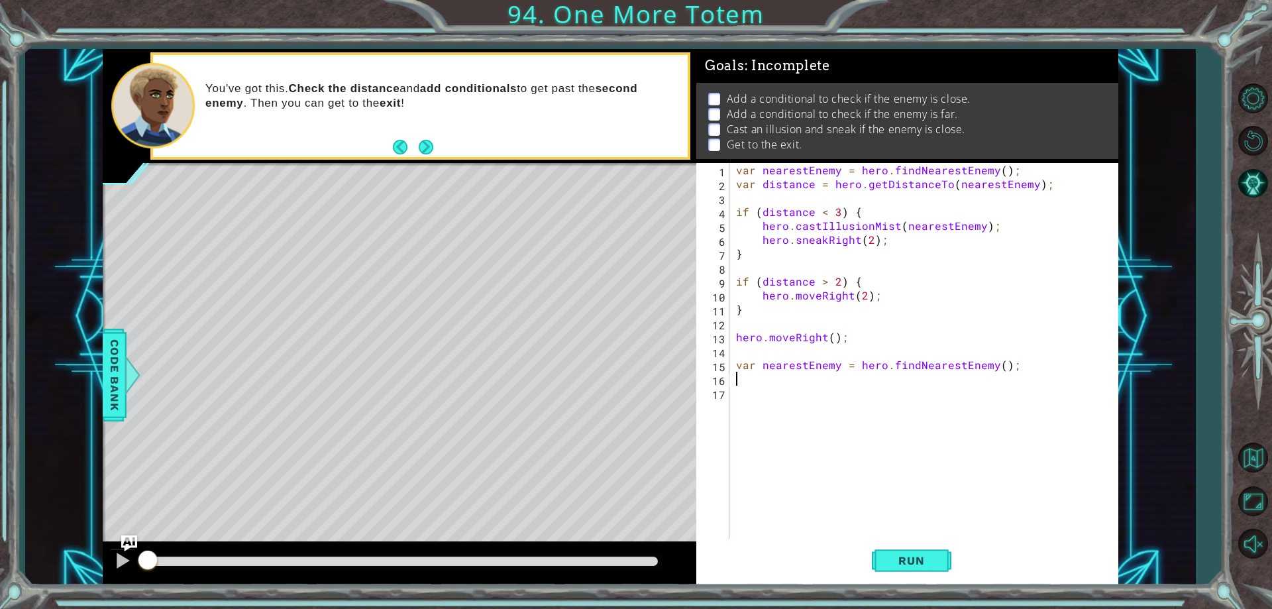
scroll to position [0, 0]
type textarea "v"
click at [763, 361] on div "var nearestEnemy = hero . findNearestEnemy ( ) ; var distance = hero . getDista…" at bounding box center [926, 364] width 387 height 403
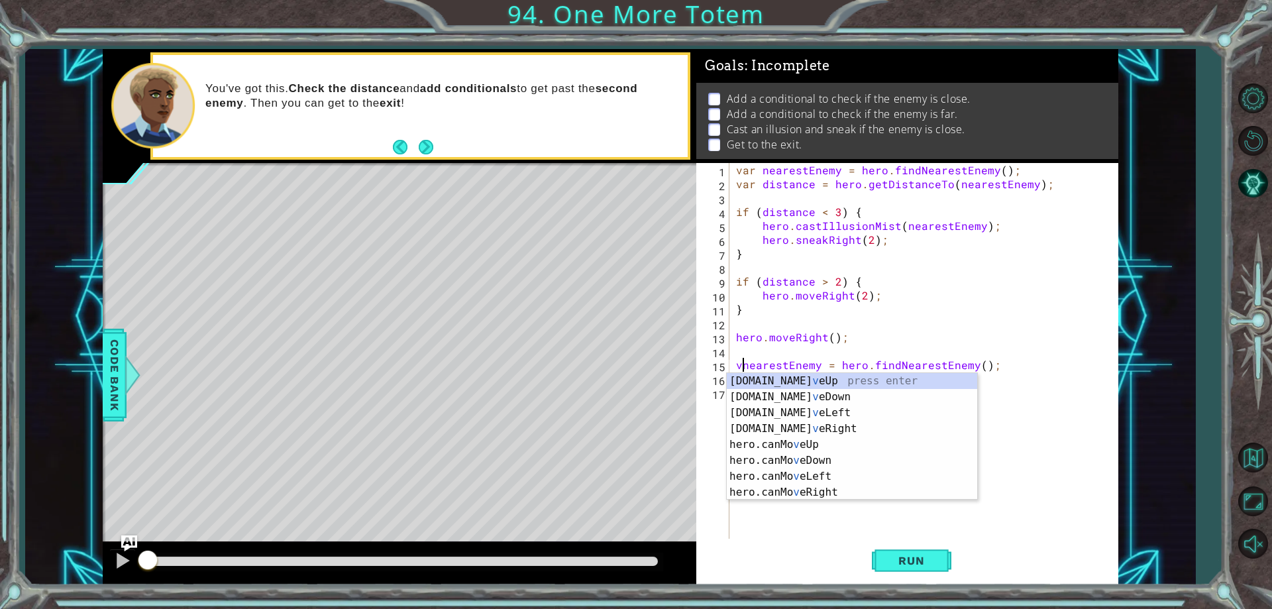
type textarea "nearestEnemy = hero.findNearestEnemy();"
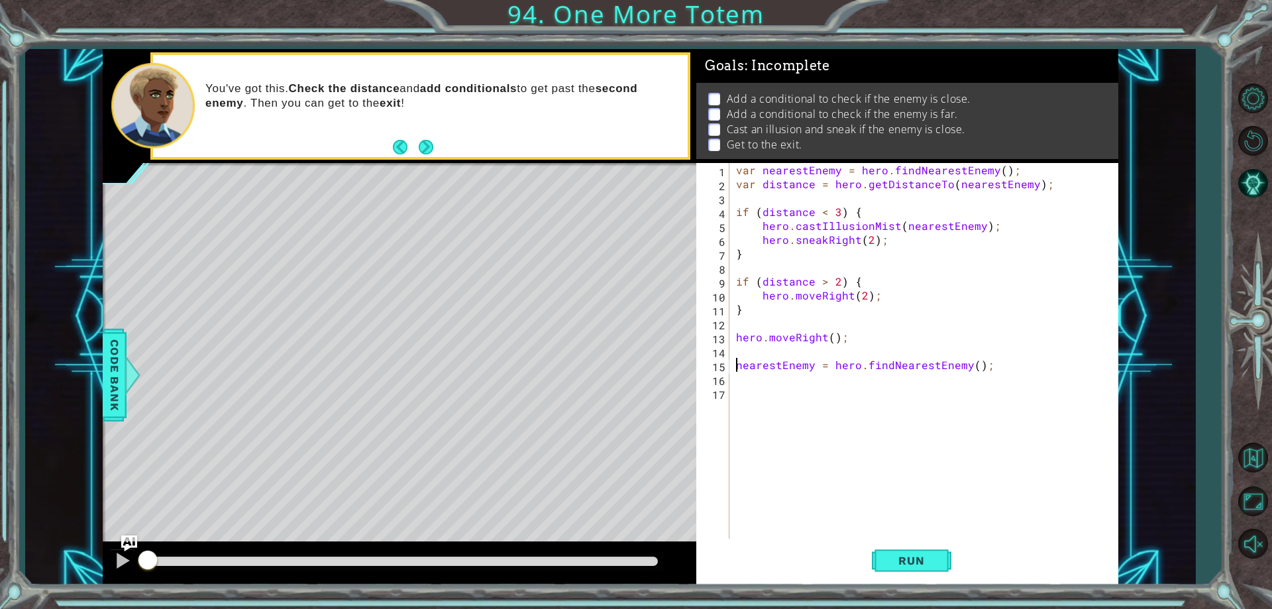
click at [773, 381] on div "var nearestEnemy = hero . findNearestEnemy ( ) ; var distance = hero . getDista…" at bounding box center [926, 364] width 387 height 403
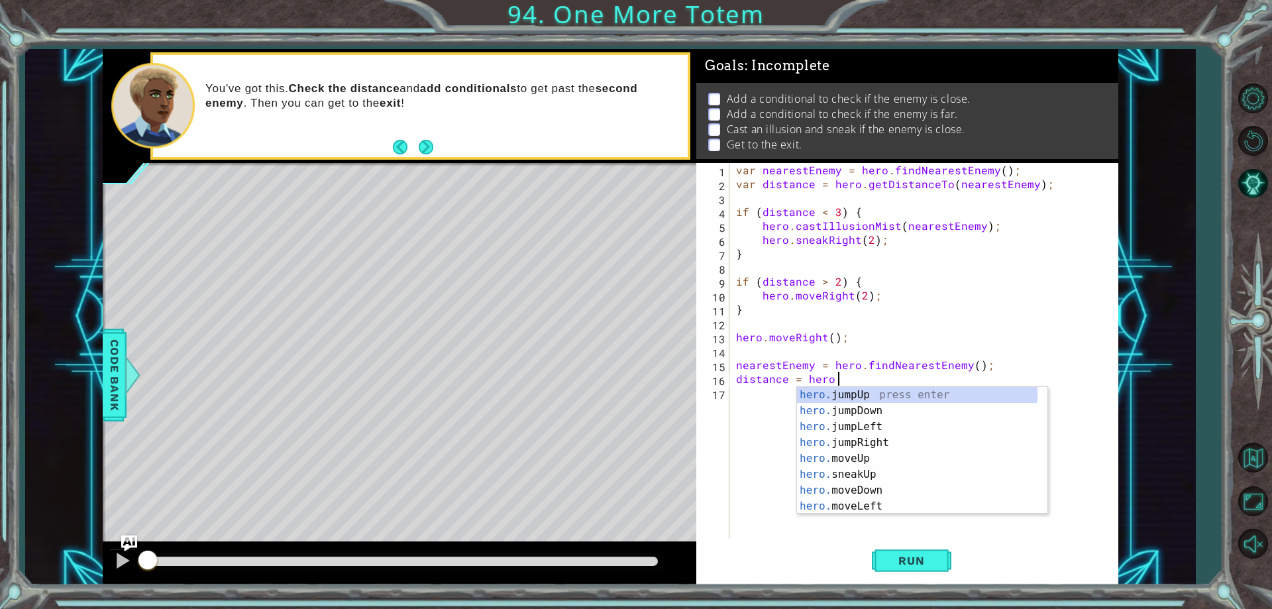
scroll to position [0, 6]
click at [862, 398] on div "hero.g etDistanceTo press enter hero. jumpRi g ht press enter hero. moveRi g ht…" at bounding box center [922, 442] width 250 height 111
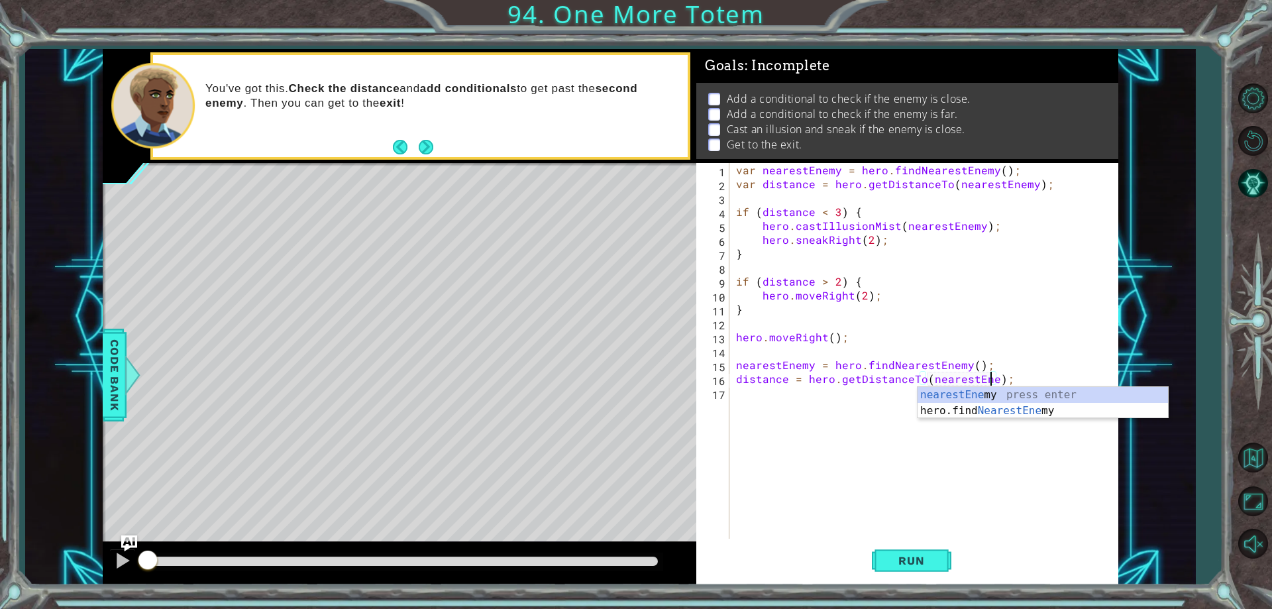
scroll to position [0, 17]
type textarea "distance = hero.getDistanceTo(nearestEnemy);"
click at [767, 413] on div "var nearestEnemy = hero . findNearestEnemy ( ) ; var distance = hero . getDista…" at bounding box center [926, 364] width 387 height 403
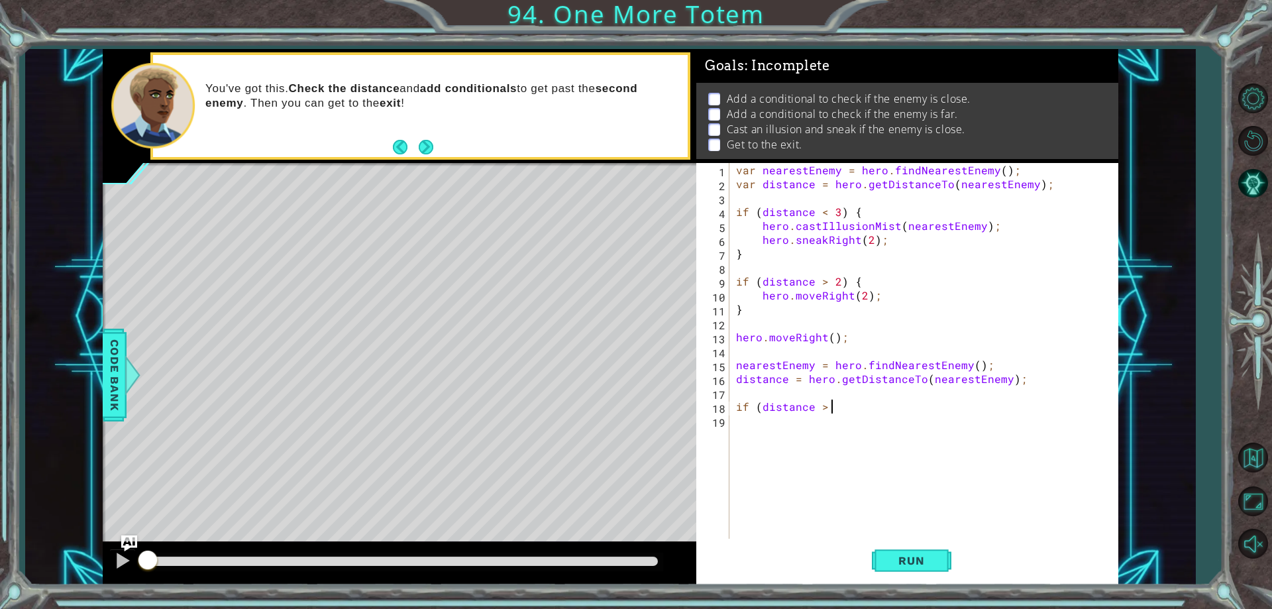
scroll to position [0, 6]
type textarea "if (distance > 2) {"
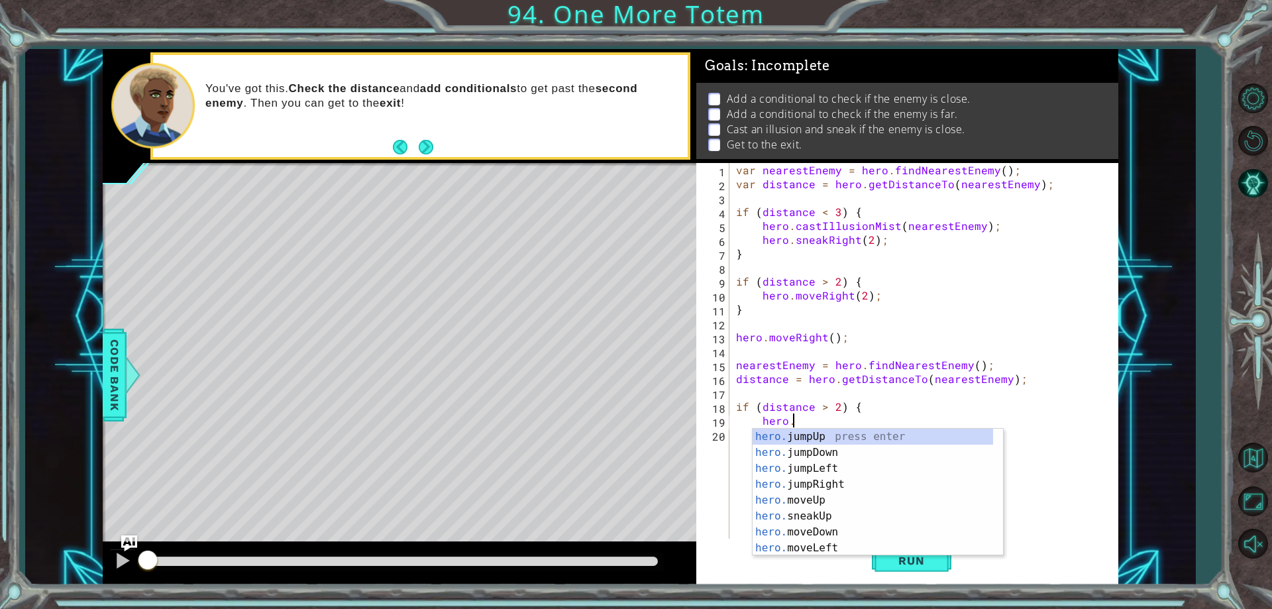
scroll to position [0, 3]
click at [820, 485] on div "hero.m oveUp press enter hero.m oveDown press enter hero.m oveLeft press enter …" at bounding box center [872, 508] width 240 height 159
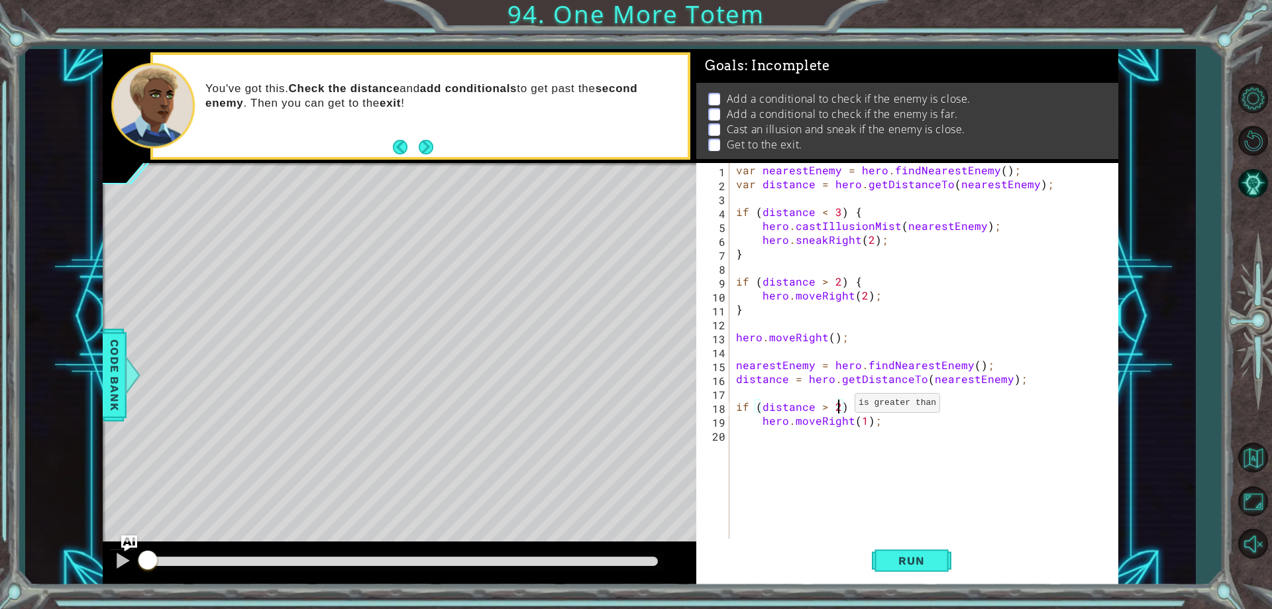
click at [839, 406] on div "var nearestEnemy = hero . findNearestEnemy ( ) ; var distance = hero . getDista…" at bounding box center [926, 364] width 387 height 403
drag, startPoint x: 892, startPoint y: 423, endPoint x: 794, endPoint y: 424, distance: 98.0
click at [794, 424] on div "var nearestEnemy = hero . findNearestEnemy ( ) ; var distance = hero . getDista…" at bounding box center [926, 364] width 387 height 403
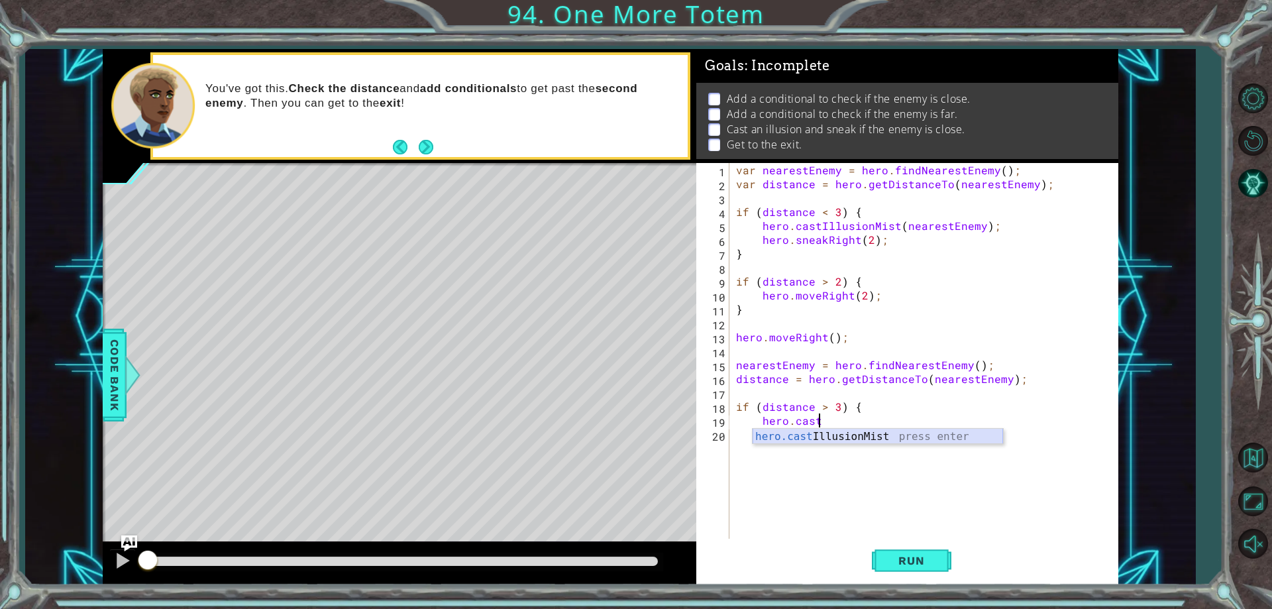
click at [847, 441] on div "hero.cast IllusionMist press enter" at bounding box center [877, 453] width 250 height 48
type textarea "hero.castIllusionMist(friend);"
click at [839, 441] on div "var nearestEnemy = hero . findNearestEnemy ( ) ; var distance = hero . getDista…" at bounding box center [926, 364] width 387 height 403
click at [943, 421] on div "var nearestEnemy = hero . findNearestEnemy ( ) ; var distance = hero . getDista…" at bounding box center [926, 364] width 387 height 403
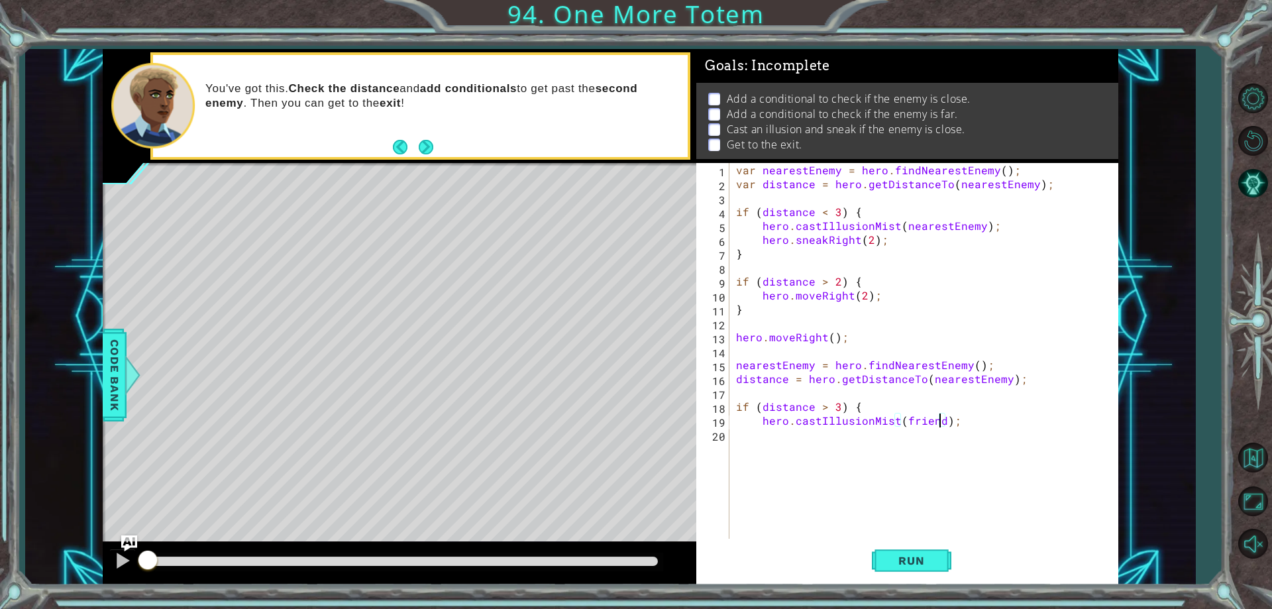
click at [940, 422] on div "var nearestEnemy = hero . findNearestEnemy ( ) ; var distance = hero . getDista…" at bounding box center [926, 364] width 387 height 403
drag, startPoint x: 940, startPoint y: 422, endPoint x: 921, endPoint y: 426, distance: 19.0
click at [921, 426] on div "var nearestEnemy = hero . findNearestEnemy ( ) ; var distance = hero . getDista…" at bounding box center [926, 364] width 387 height 403
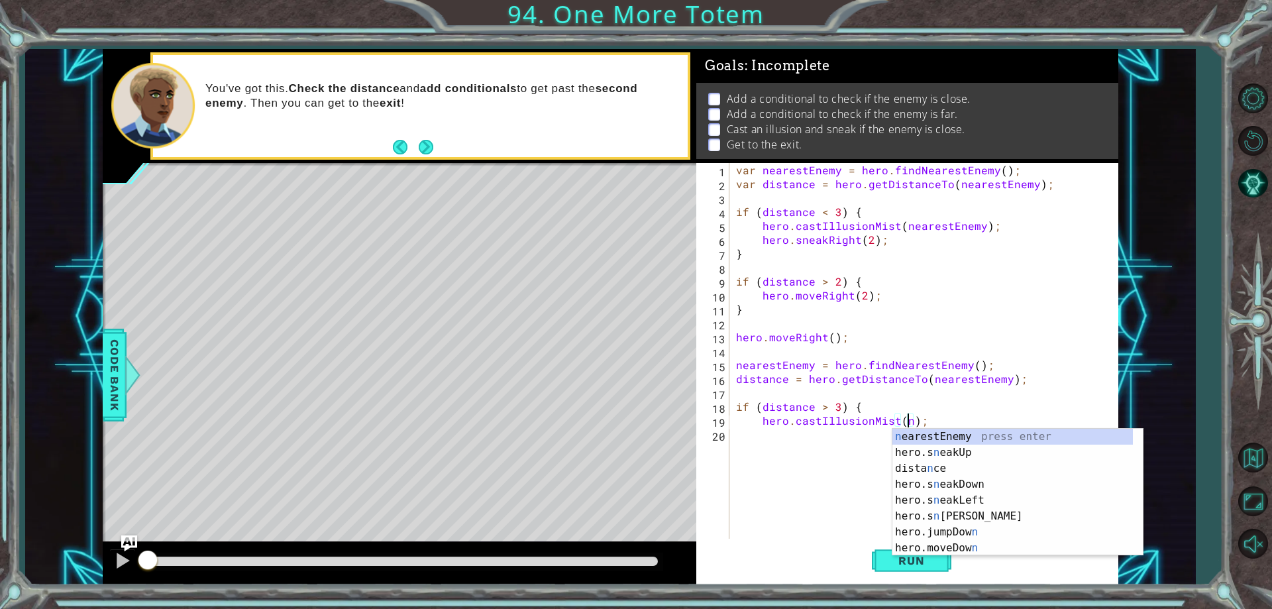
scroll to position [0, 11]
type textarea "hero.castIllusionMist(nearestEnemy);"
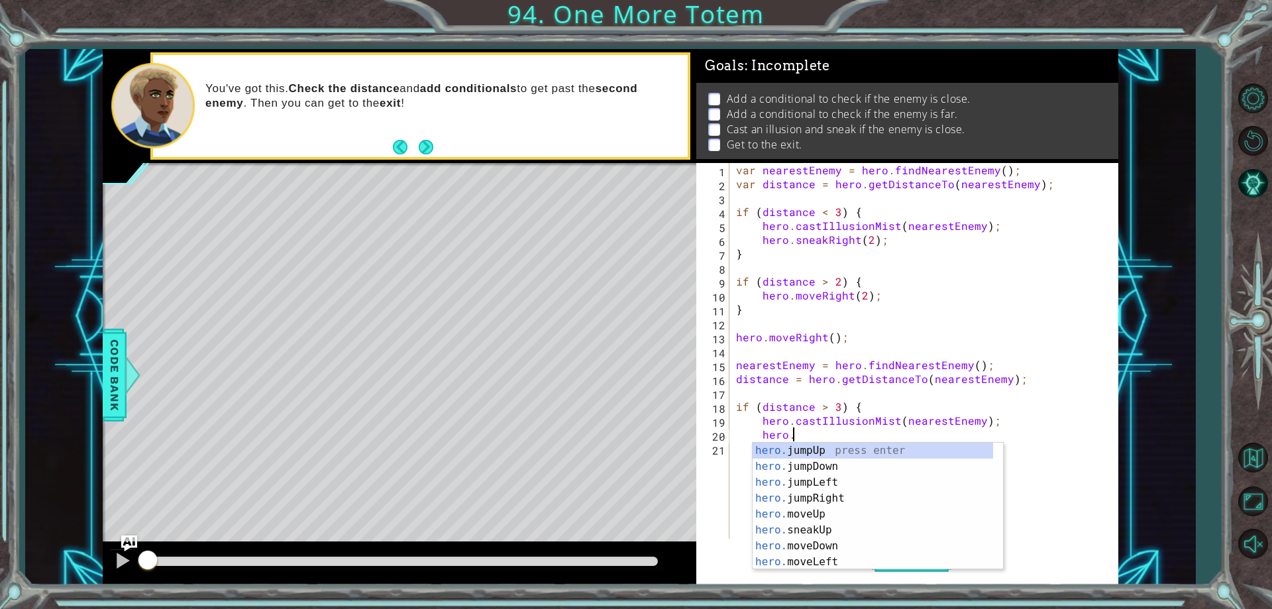
scroll to position [0, 3]
click at [832, 495] on div "hero.s neakUp press enter hero.s neakDown press enter hero.s neakLeft press ent…" at bounding box center [872, 521] width 240 height 159
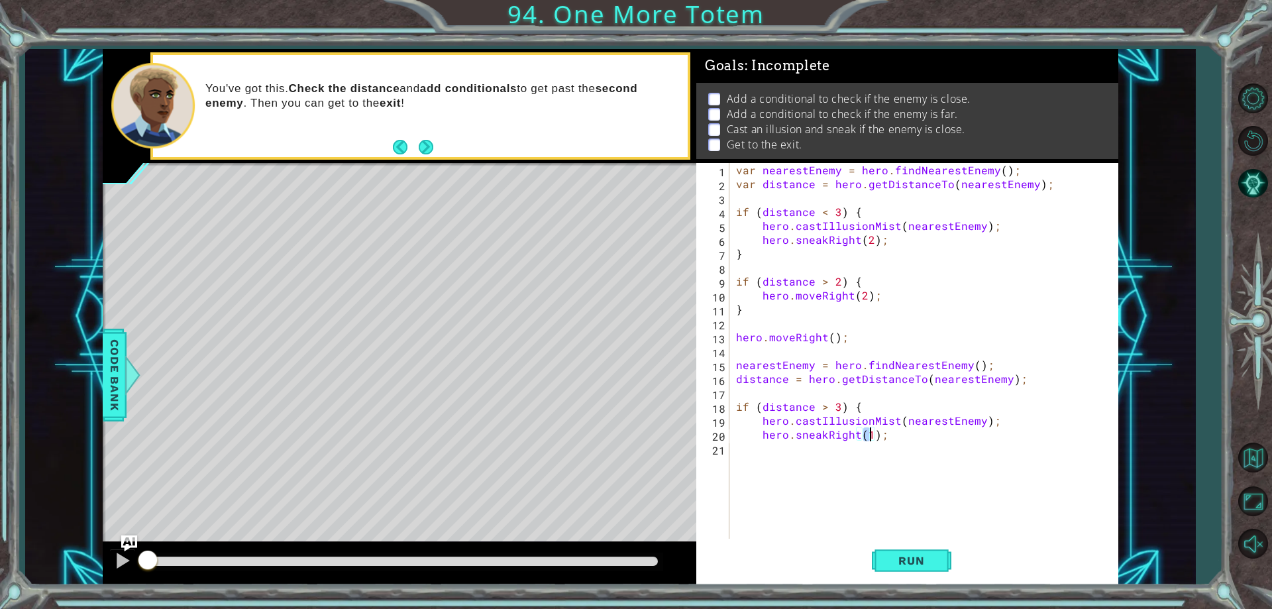
type textarea "hero.sneakRight(2);"
click at [817, 456] on div "var nearestEnemy = hero . findNearestEnemy ( ) ; var distance = hero . getDista…" at bounding box center [926, 364] width 387 height 403
click at [915, 440] on div "var nearestEnemy = hero . findNearestEnemy ( ) ; var distance = hero . getDista…" at bounding box center [926, 364] width 387 height 403
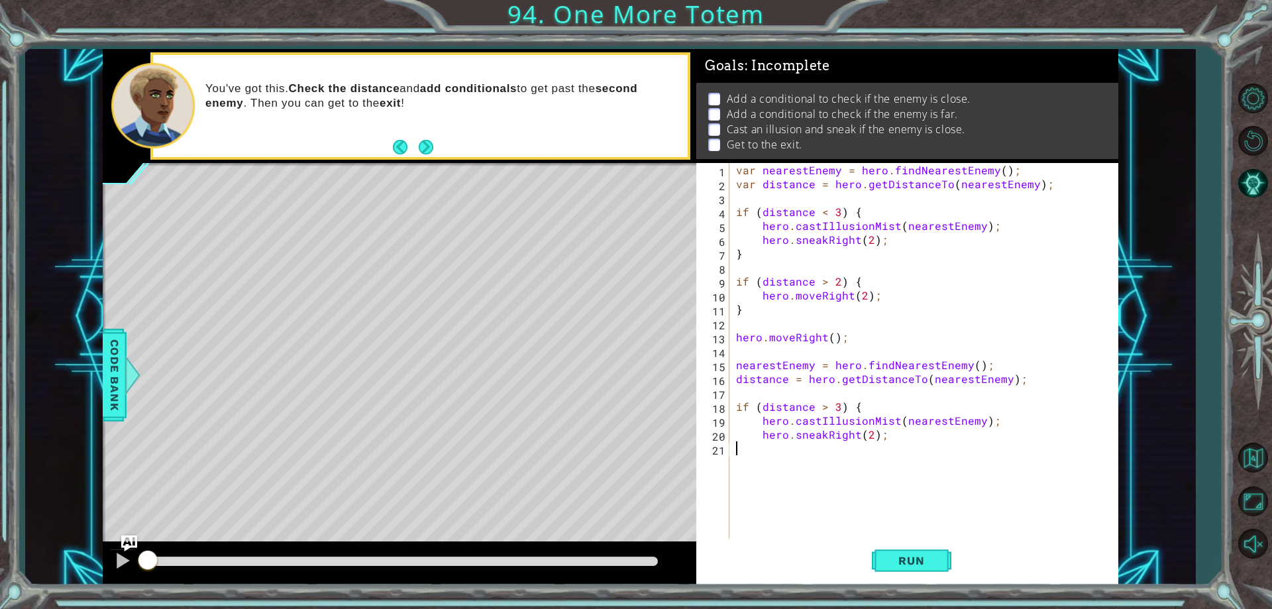
type textarea "hero.sneakRight(2);"
type textarea "}"
click at [871, 313] on div "var nearestEnemy = hero . findNearestEnemy ( ) ; var distance = hero . getDista…" at bounding box center [926, 364] width 387 height 403
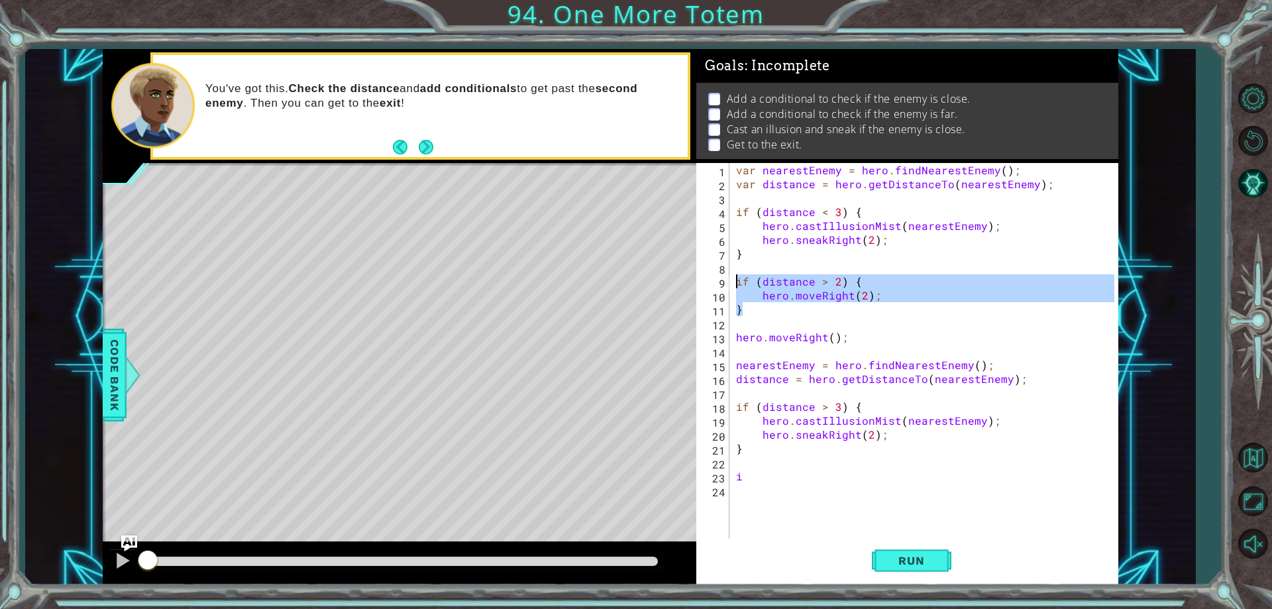
drag, startPoint x: 871, startPoint y: 313, endPoint x: 730, endPoint y: 283, distance: 144.2
click at [730, 283] on div "} 1 2 3 4 5 6 7 8 9 10 11 12 13 14 15 16 17 18 19 20 21 22 23 24 var nearestEne…" at bounding box center [904, 351] width 417 height 376
click at [753, 480] on div "var nearestEnemy = hero . findNearestEnemy ( ) ; var distance = hero . getDista…" at bounding box center [926, 364] width 387 height 403
type textarea "i"
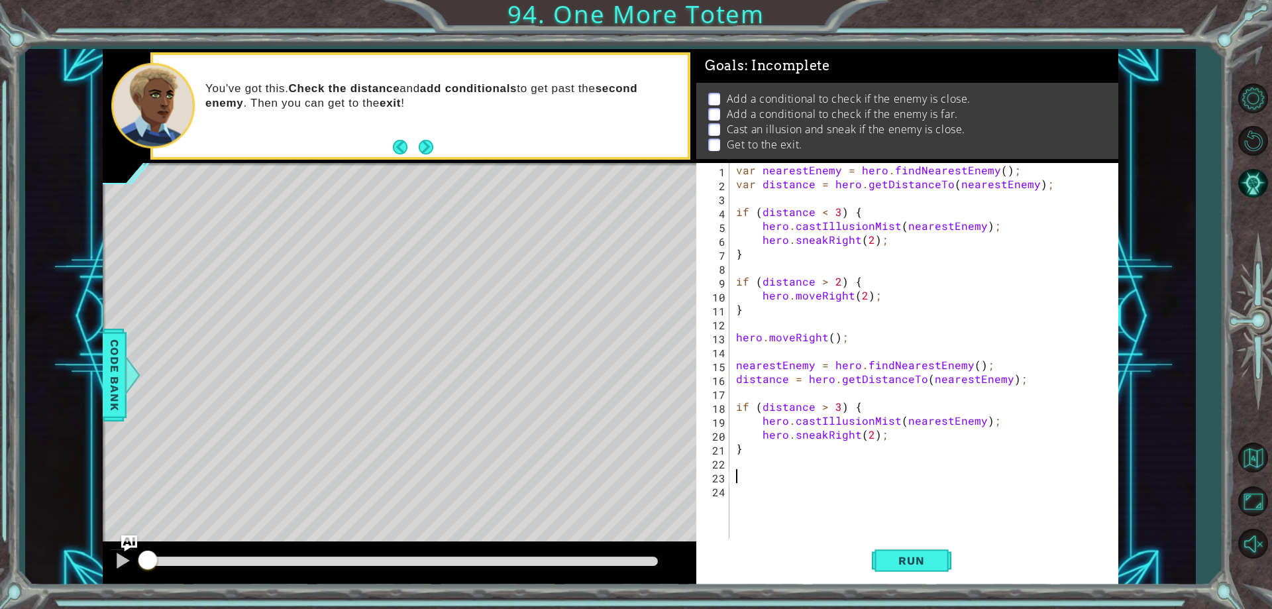
paste textarea "}"
type textarea "}"
click at [813, 519] on div "var nearestEnemy = hero . findNearestEnemy ( ) ; var distance = hero . getDista…" at bounding box center [926, 364] width 387 height 403
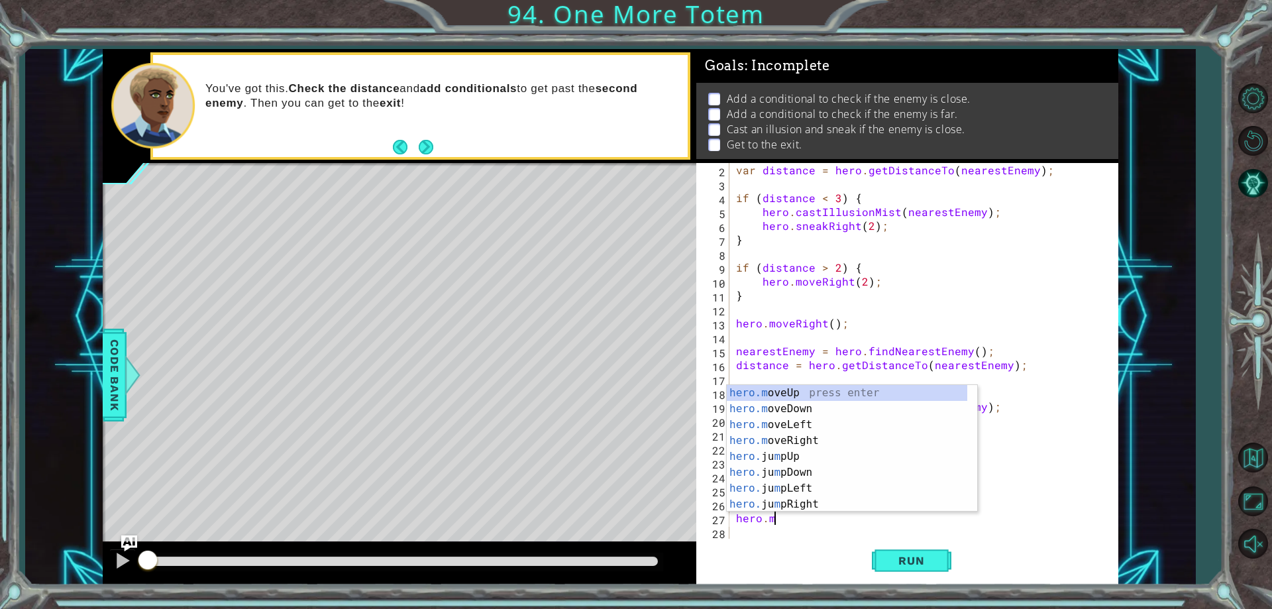
scroll to position [0, 2]
click at [805, 394] on div "hero.m oveUp press enter hero.m oveDown press enter hero.m oveLeft press enter …" at bounding box center [847, 464] width 240 height 159
type textarea "hero.moveUp(1);"
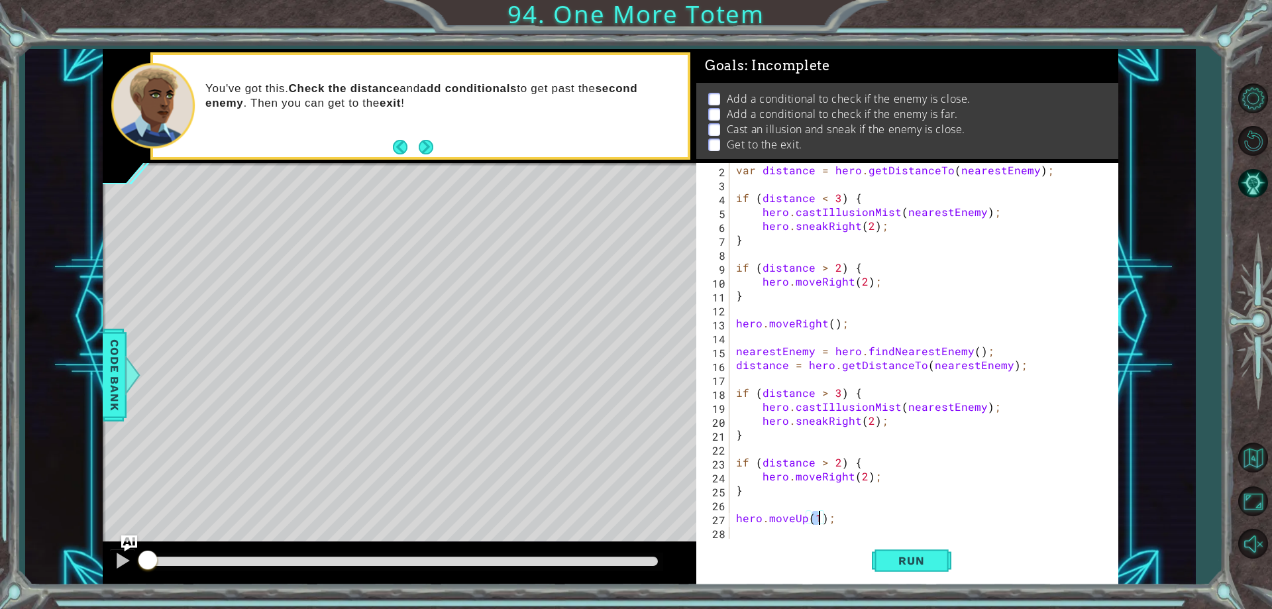
click at [762, 535] on div "var distance = hero . getDistanceTo ( nearestEnemy ) ; if ( distance < 3 ) { he…" at bounding box center [921, 364] width 377 height 403
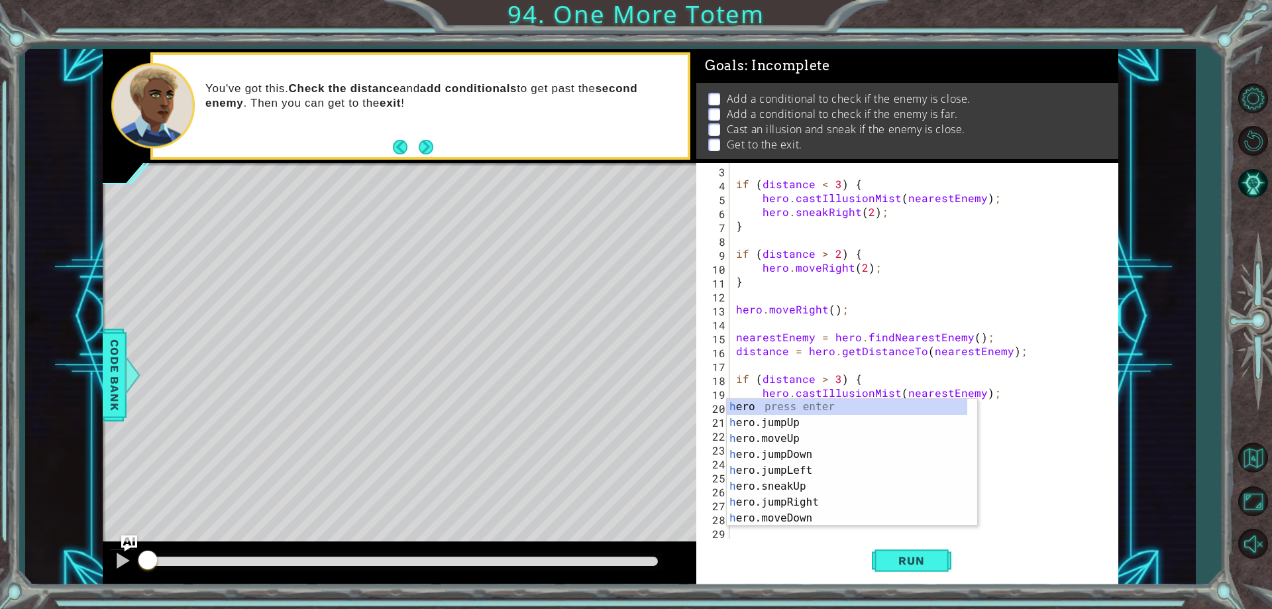
scroll to position [28, 0]
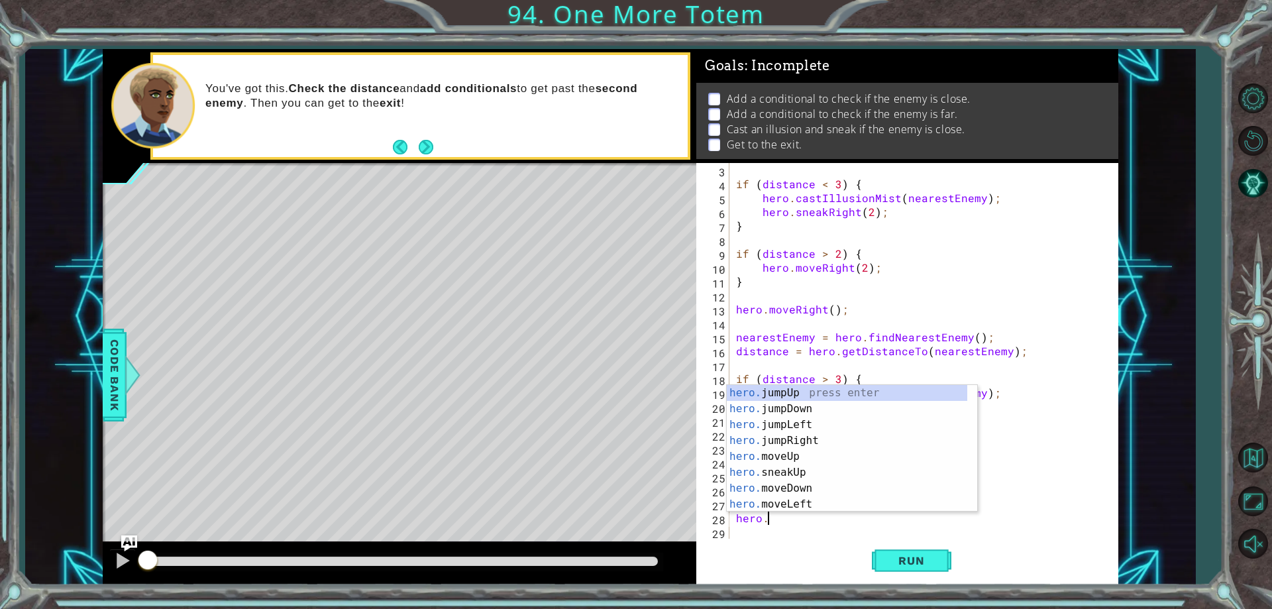
type textarea "hero.j"
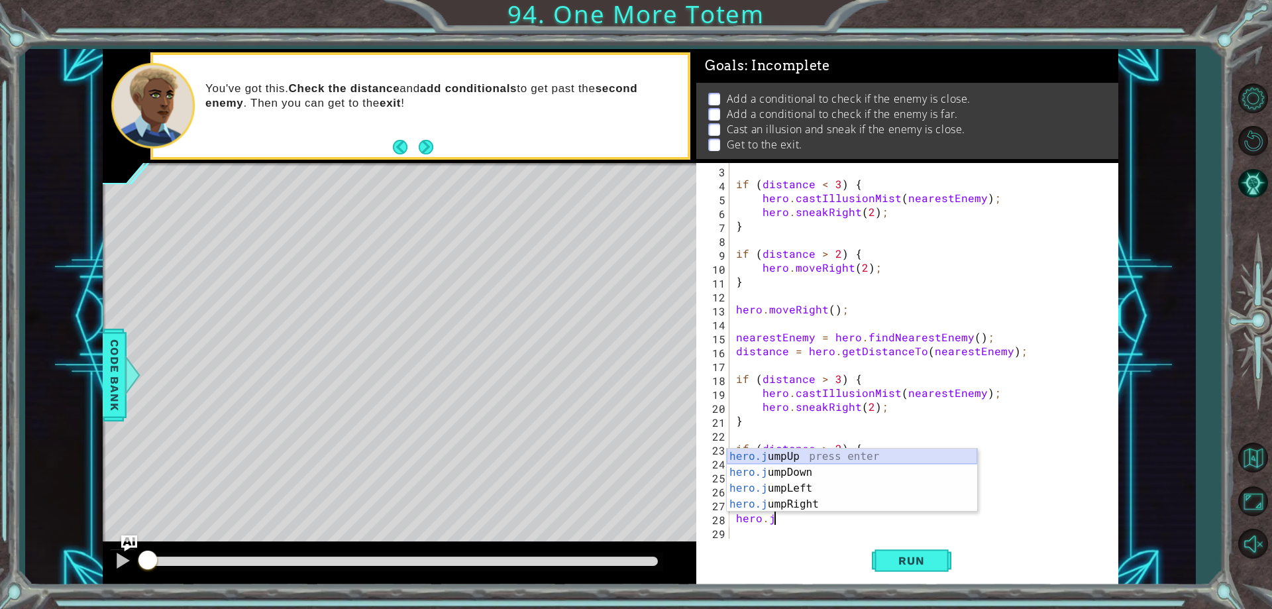
click at [799, 454] on div "hero.j umpUp press enter hero.j umpDown press enter hero.j umpLeft press enter …" at bounding box center [852, 495] width 250 height 95
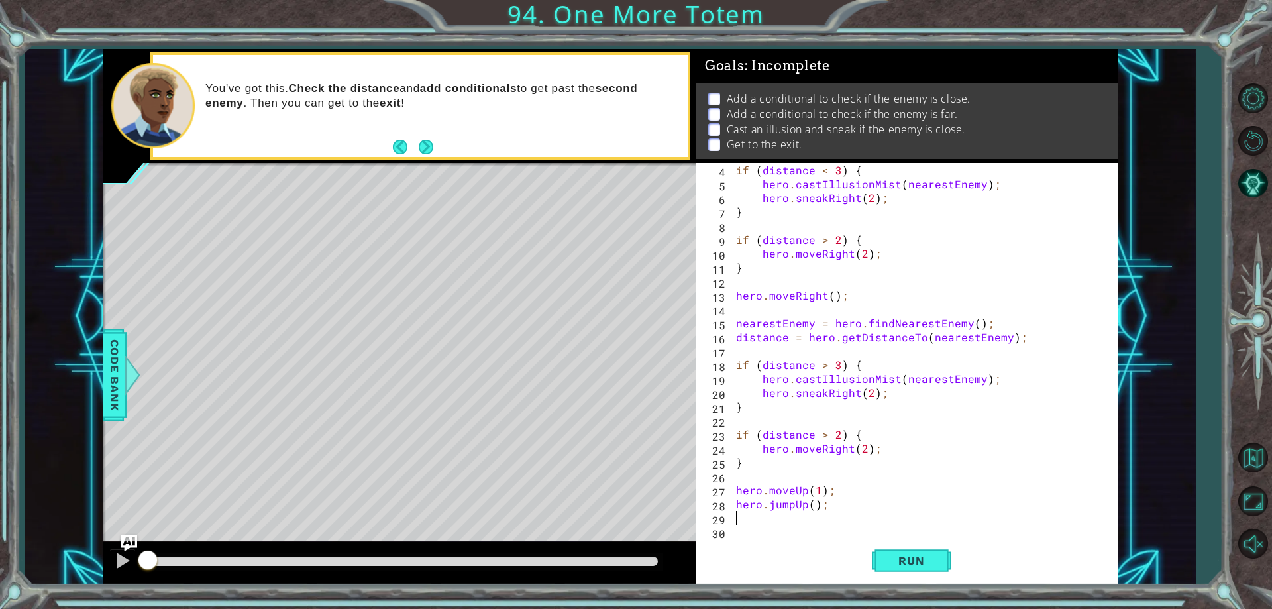
scroll to position [42, 0]
click at [811, 507] on div "if ( distance < 3 ) { hero . castIllusionMist ( nearestEnemy ) ; hero . sneakRi…" at bounding box center [921, 364] width 377 height 403
click at [882, 561] on button "Run" at bounding box center [911, 561] width 79 height 42
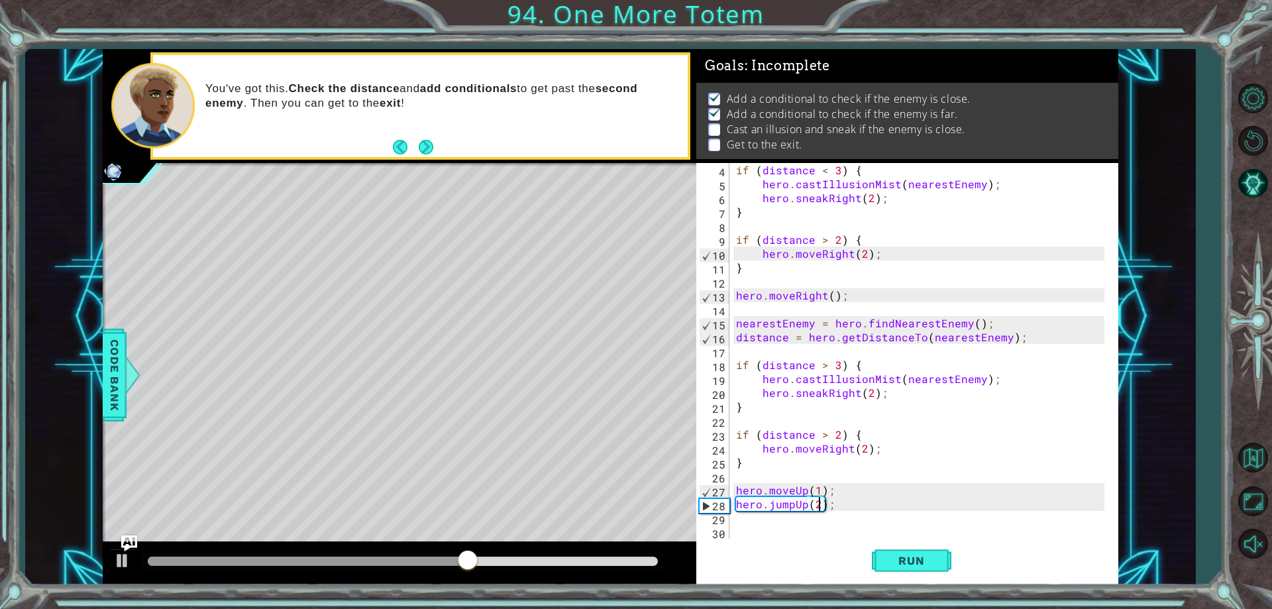
click at [999, 331] on div "if ( distance < 3 ) { hero . castIllusionMist ( nearestEnemy ) ; hero . sneakRi…" at bounding box center [921, 364] width 377 height 403
click at [995, 320] on div "if ( distance < 3 ) { hero . castIllusionMist ( nearestEnemy ) ; hero . sneakRi…" at bounding box center [921, 364] width 377 height 403
type textarea "nearestEnemy = hero.findNearestEnemy();{"
click at [742, 351] on div "if ( distance < 3 ) { hero . castIllusionMist ( nearestEnemy ) ; hero . sneakRi…" at bounding box center [921, 364] width 377 height 403
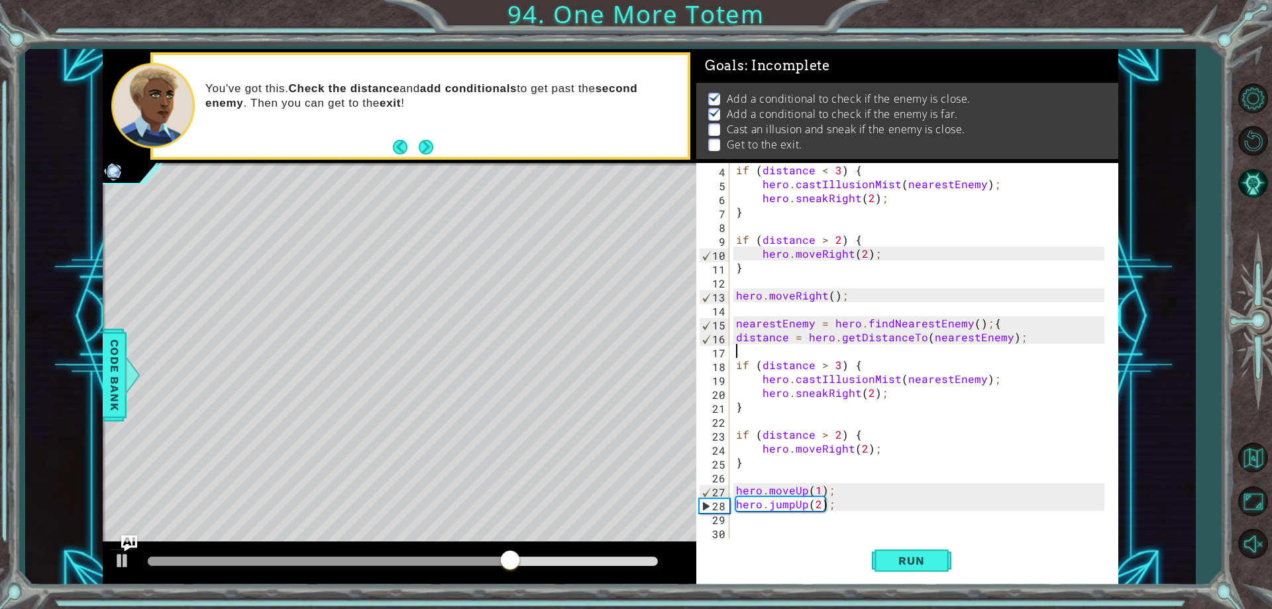
scroll to position [0, 0]
type textarea "}"
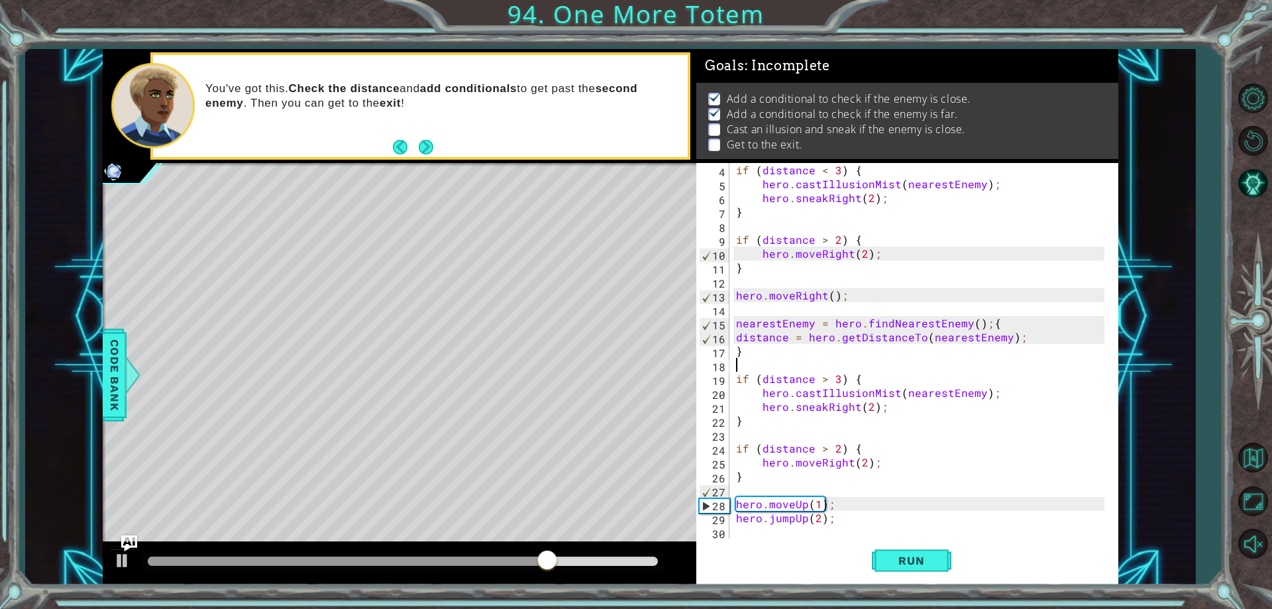
scroll to position [2, 0]
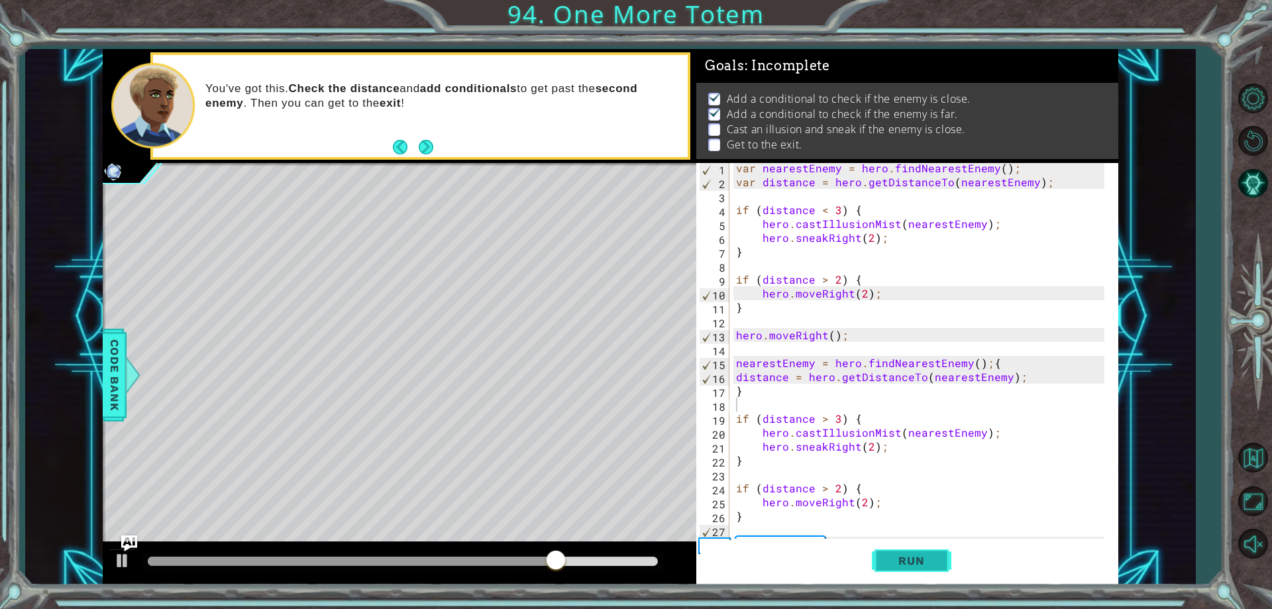
click at [891, 562] on span "Run" at bounding box center [911, 560] width 52 height 13
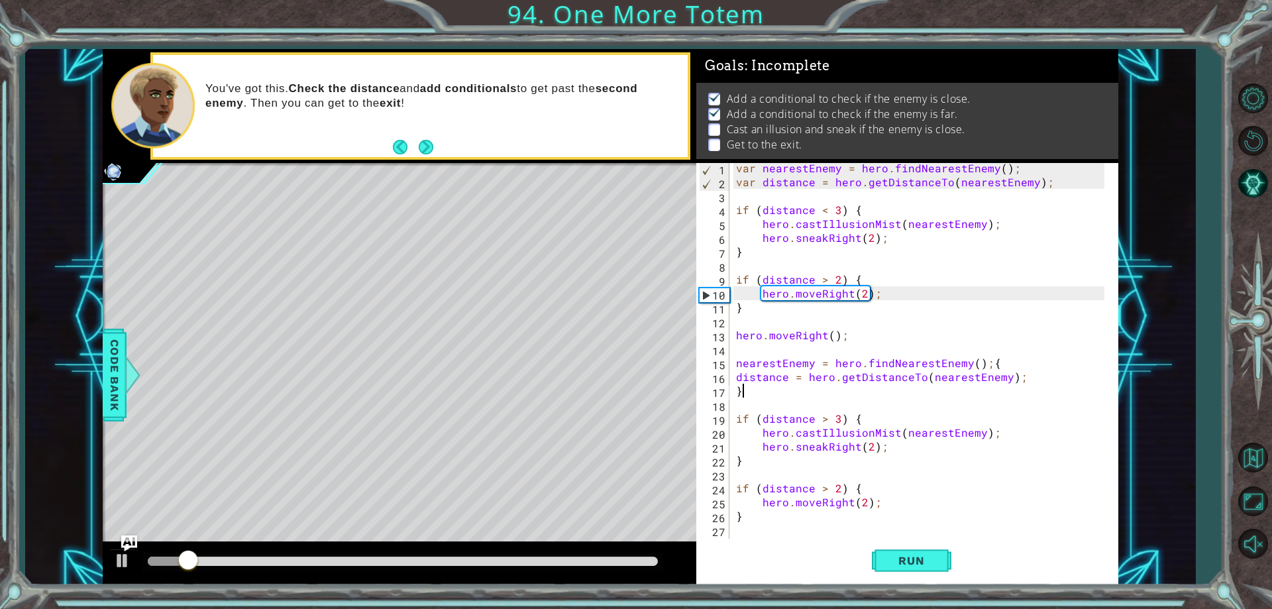
click at [752, 395] on div "var nearestEnemy = hero . findNearestEnemy ( ) ; var distance = hero . getDista…" at bounding box center [921, 362] width 377 height 403
type textarea "}"
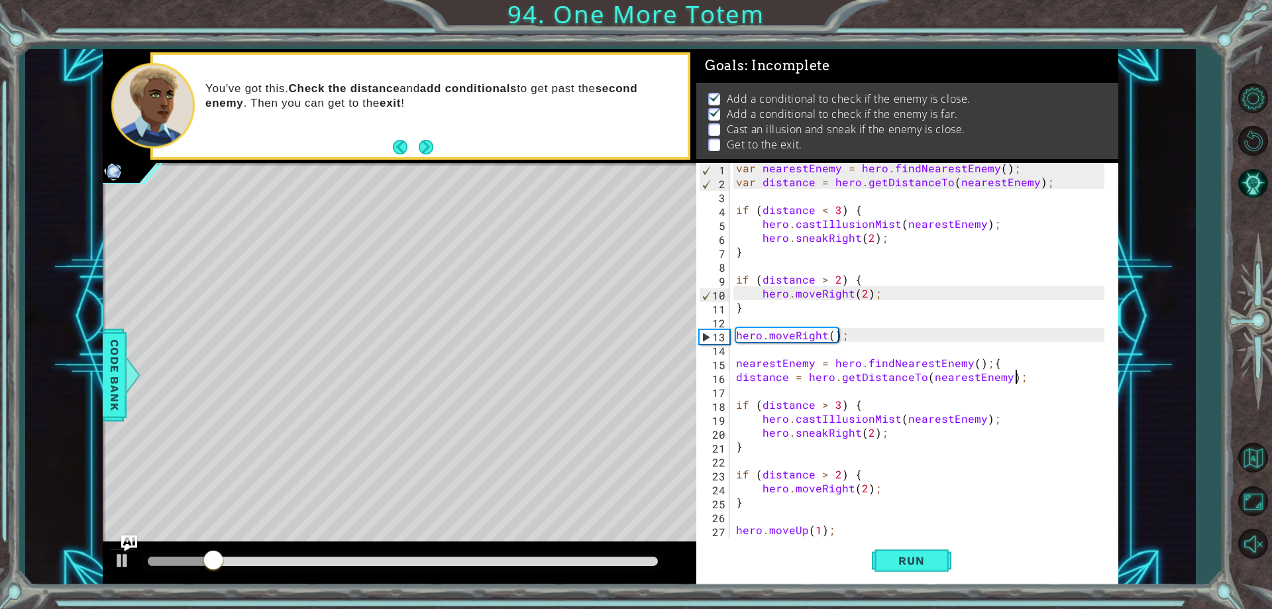
click at [992, 363] on div "var nearestEnemy = hero . findNearestEnemy ( ) ; var distance = hero . getDista…" at bounding box center [921, 362] width 377 height 403
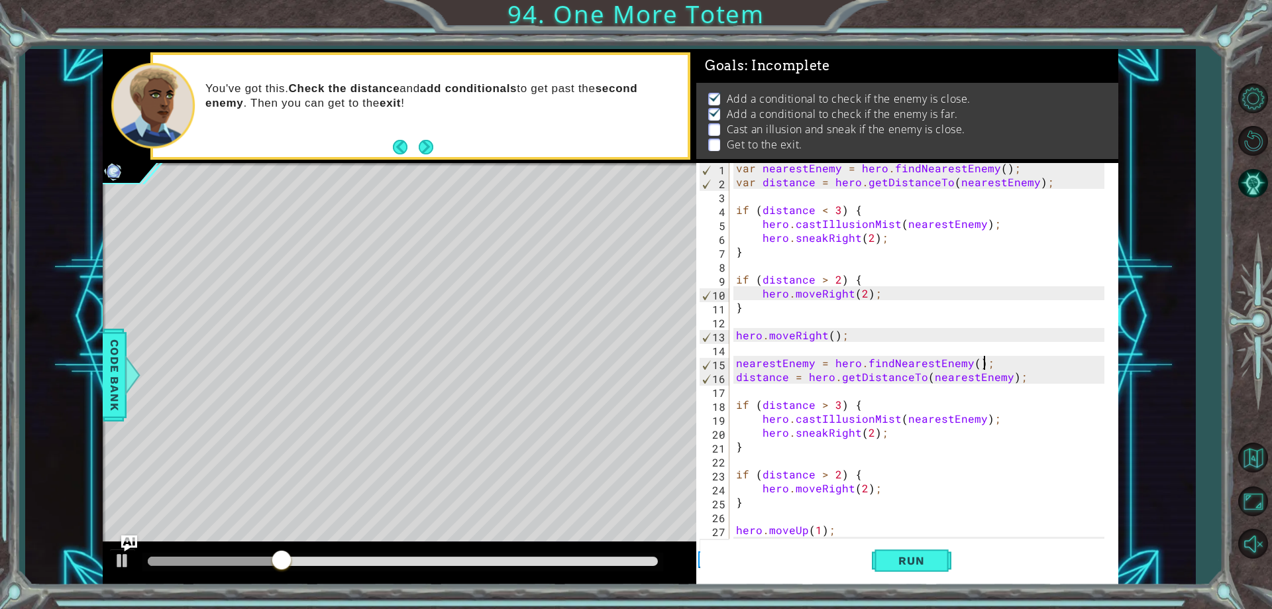
click at [735, 377] on div "var nearestEnemy = hero . findNearestEnemy ( ) ; var distance = hero . getDista…" at bounding box center [921, 362] width 377 height 403
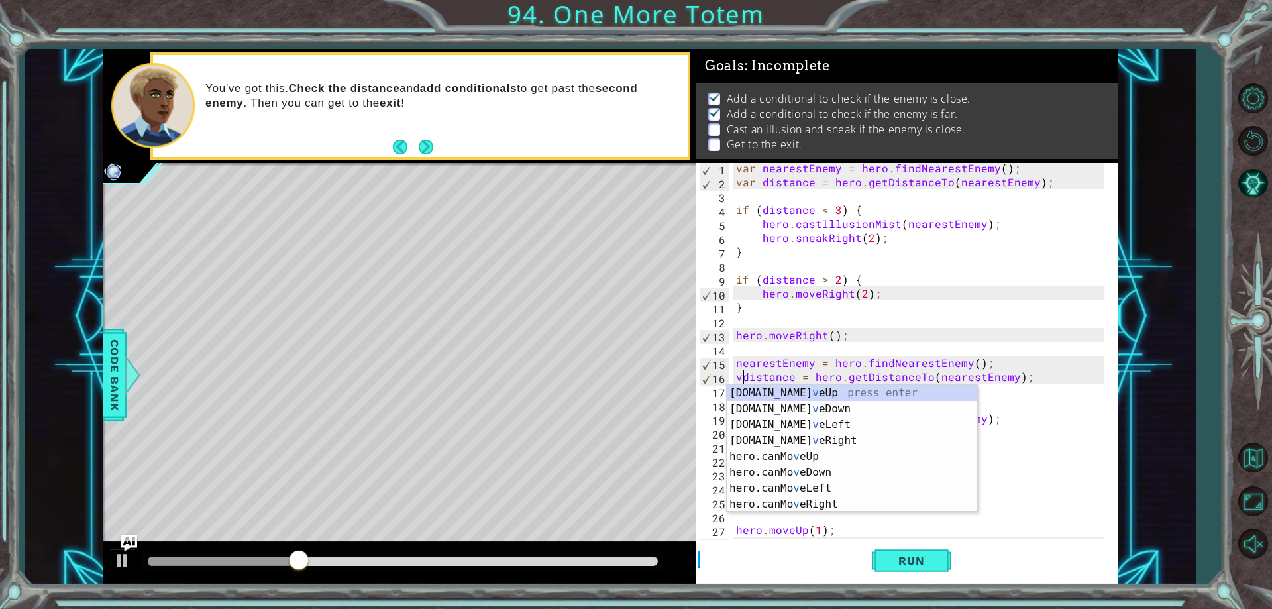
scroll to position [0, 1]
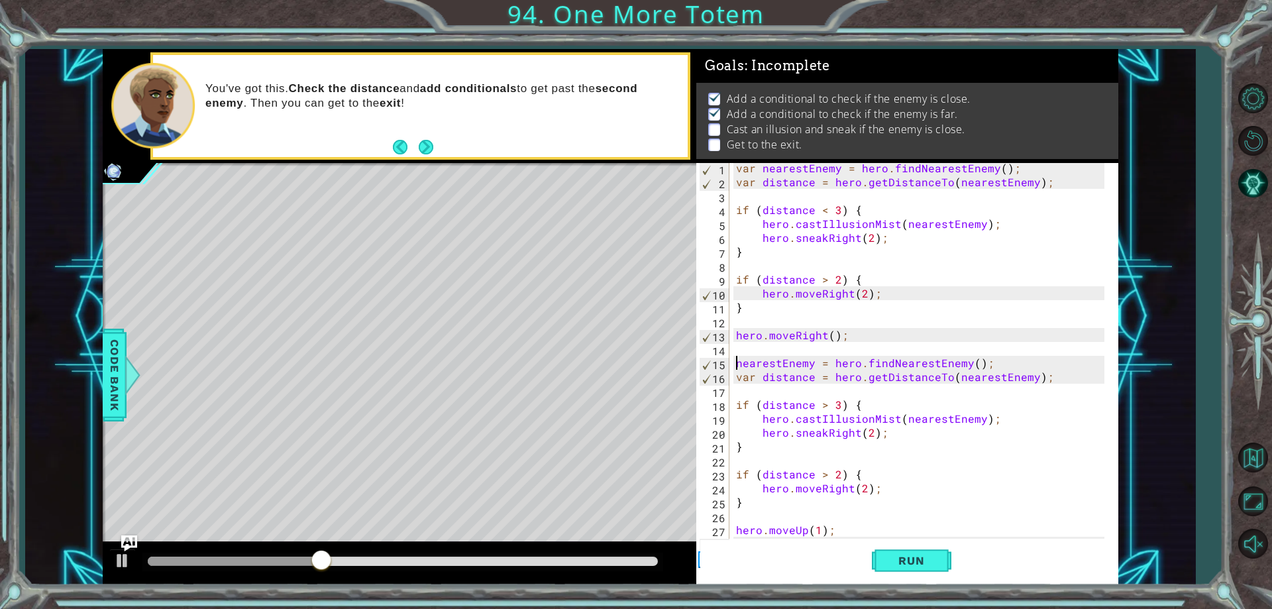
click at [737, 360] on div "var nearestEnemy = hero . findNearestEnemy ( ) ; var distance = hero . getDista…" at bounding box center [921, 362] width 377 height 403
click at [907, 553] on button "Run" at bounding box center [911, 561] width 79 height 42
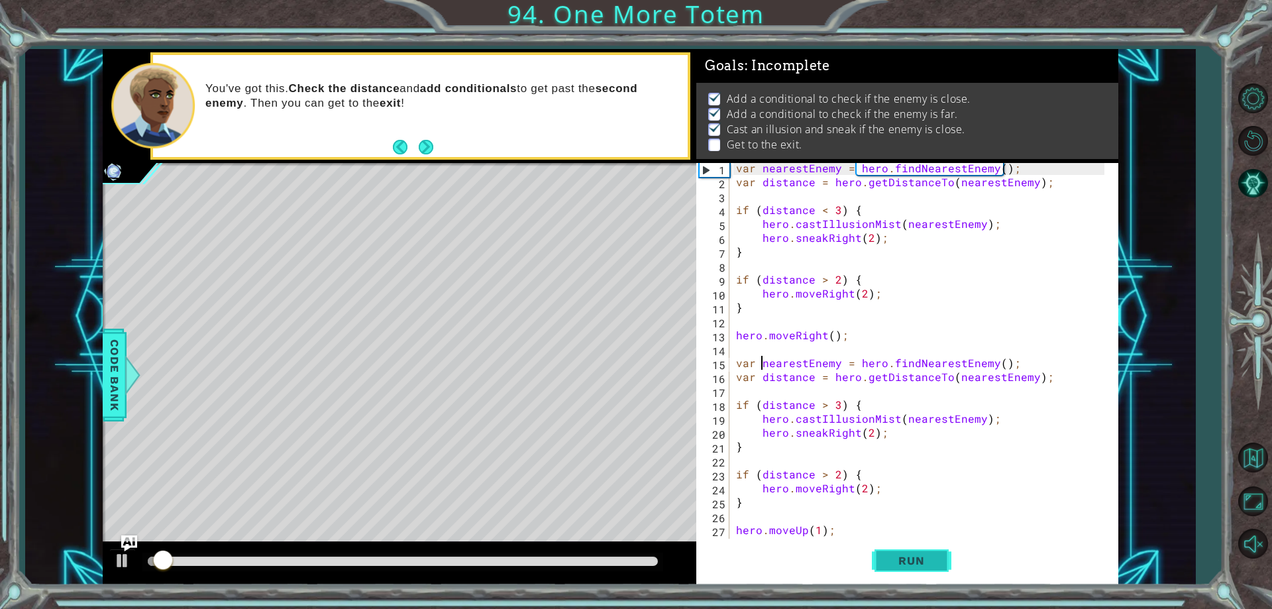
click at [912, 561] on span "Run" at bounding box center [911, 560] width 52 height 13
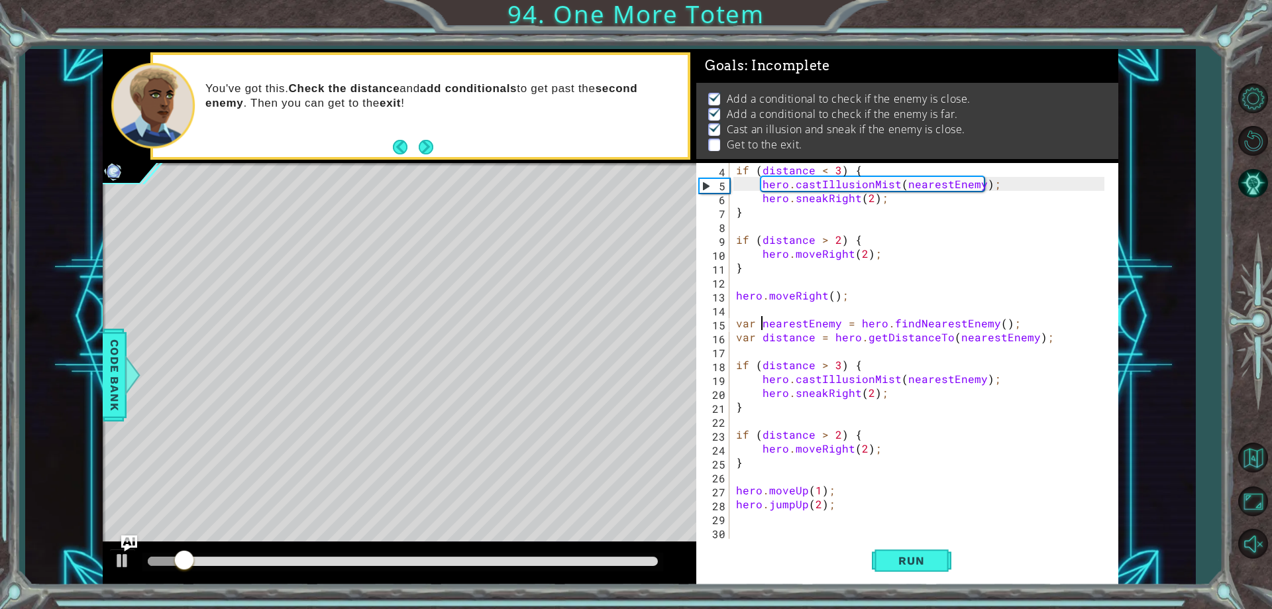
scroll to position [42, 0]
click at [821, 504] on div "if ( distance < 3 ) { hero . castIllusionMist ( nearestEnemy ) ; hero . sneakRi…" at bounding box center [921, 364] width 377 height 403
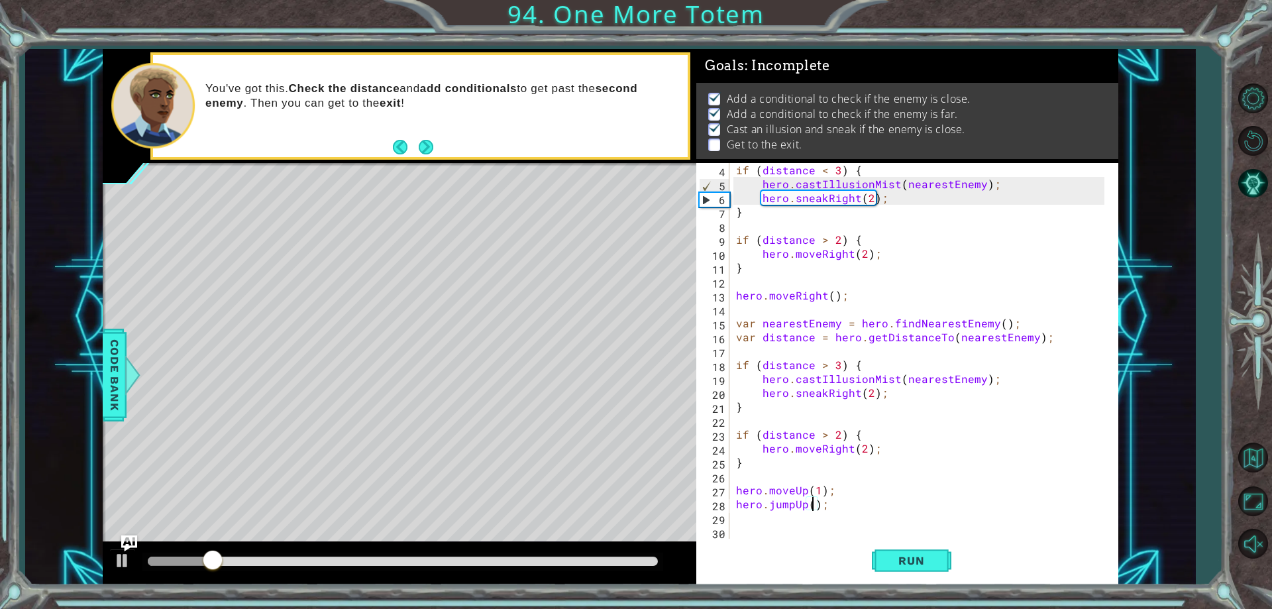
type textarea "hero.jumpUp(1);"
click at [772, 520] on div "if ( distance < 3 ) { hero . castIllusionMist ( nearestEnemy ) ; hero . sneakRi…" at bounding box center [921, 364] width 377 height 403
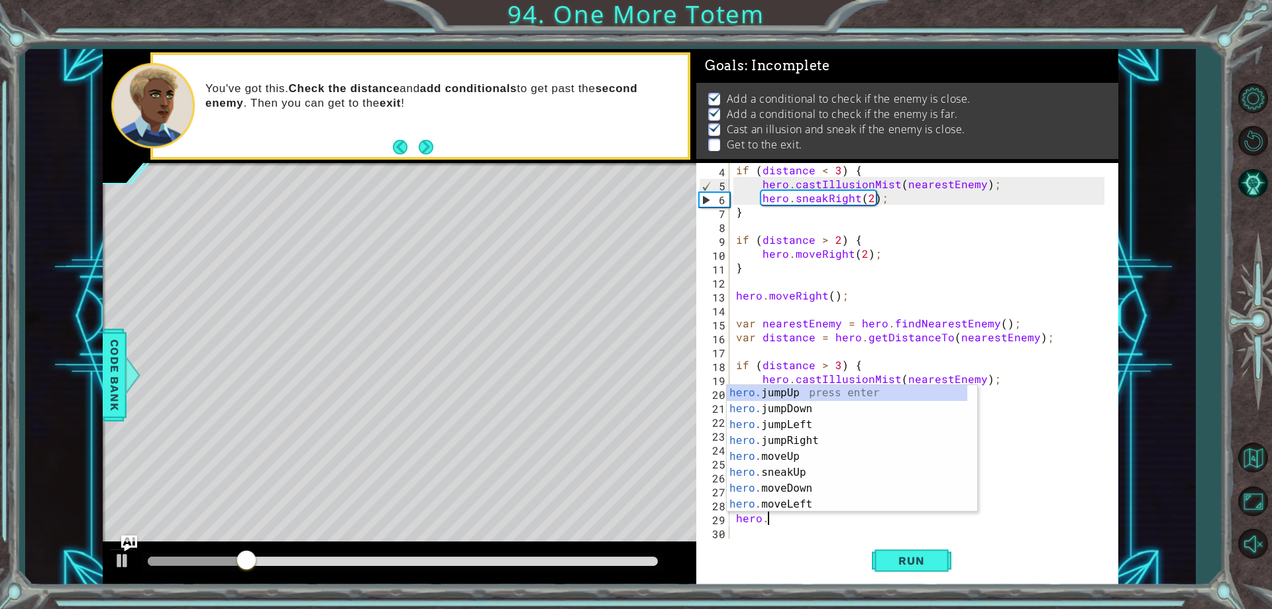
scroll to position [0, 2]
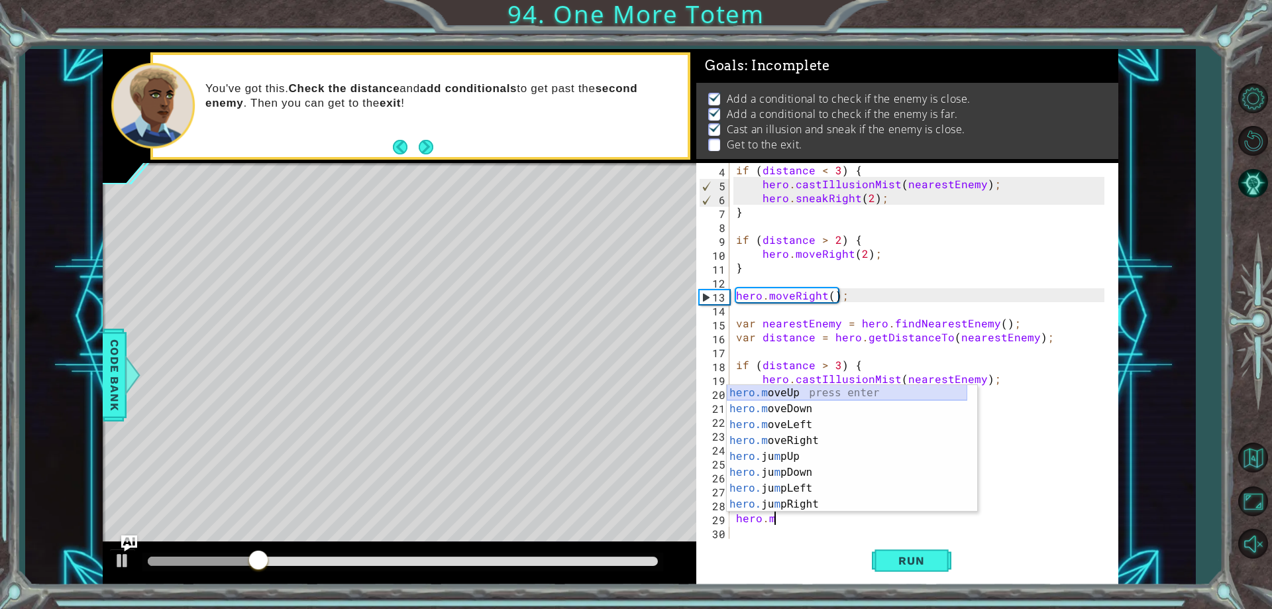
click at [812, 390] on div "hero.m oveUp press enter hero.m oveDown press enter hero.m oveLeft press enter …" at bounding box center [847, 464] width 240 height 159
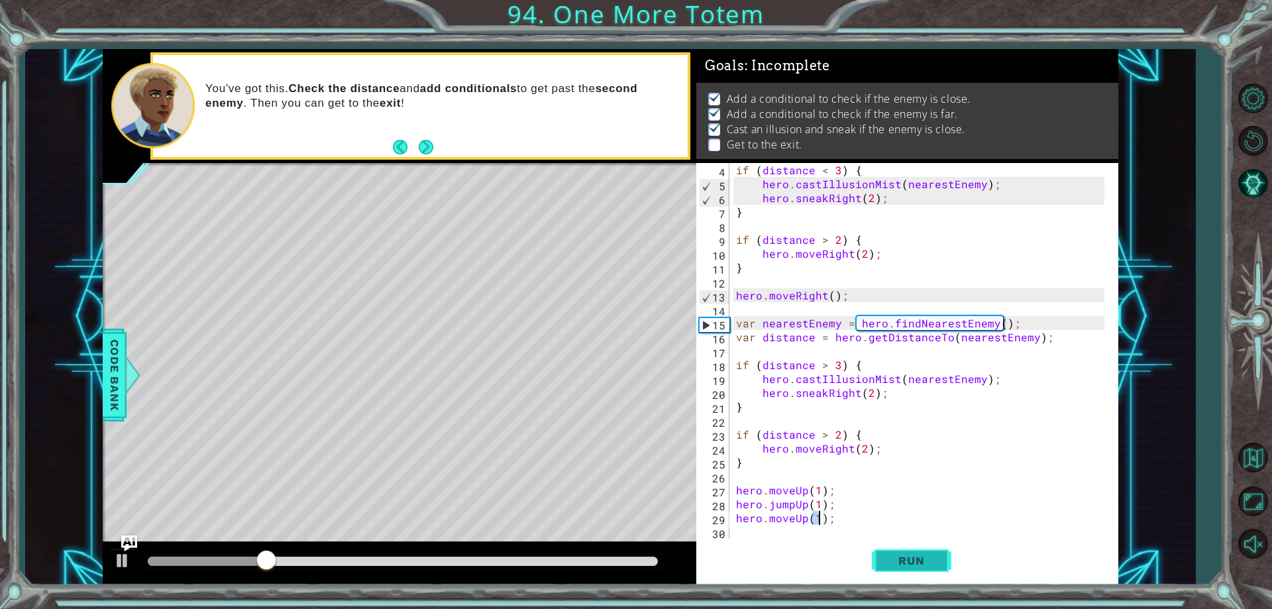
click at [903, 560] on span "Run" at bounding box center [911, 560] width 52 height 13
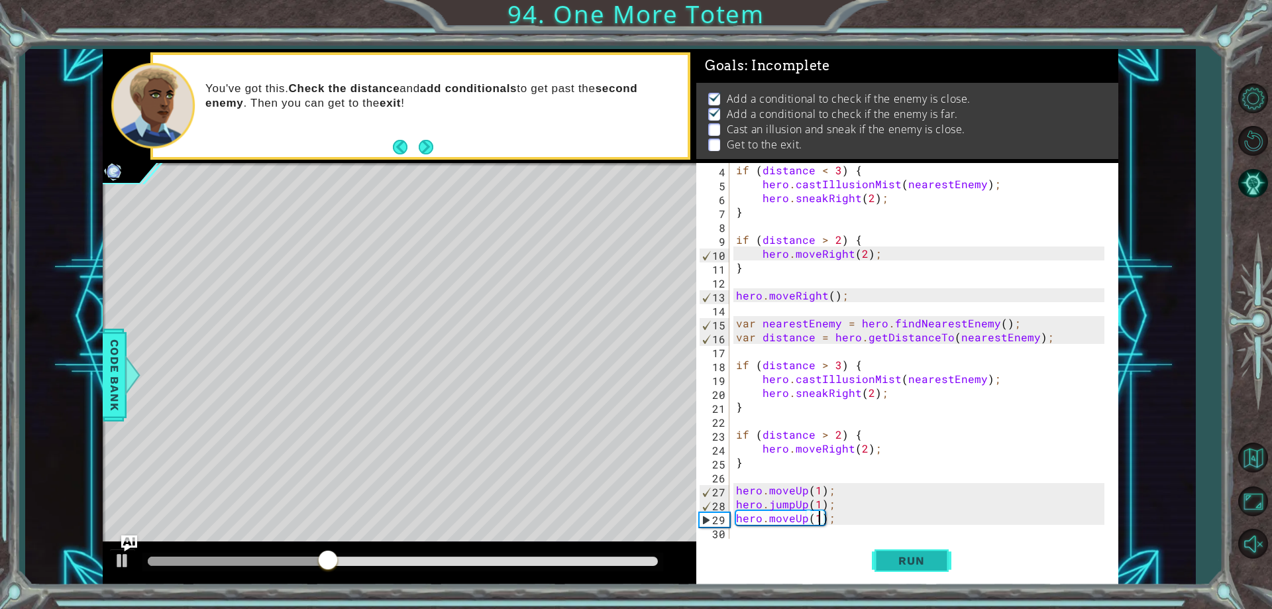
click at [905, 570] on button "Run" at bounding box center [911, 561] width 79 height 42
click at [823, 364] on div "if ( distance < 3 ) { hero . castIllusionMist ( nearestEnemy ) ; hero . sneakRi…" at bounding box center [921, 364] width 377 height 403
click at [909, 553] on button "Run" at bounding box center [911, 561] width 79 height 42
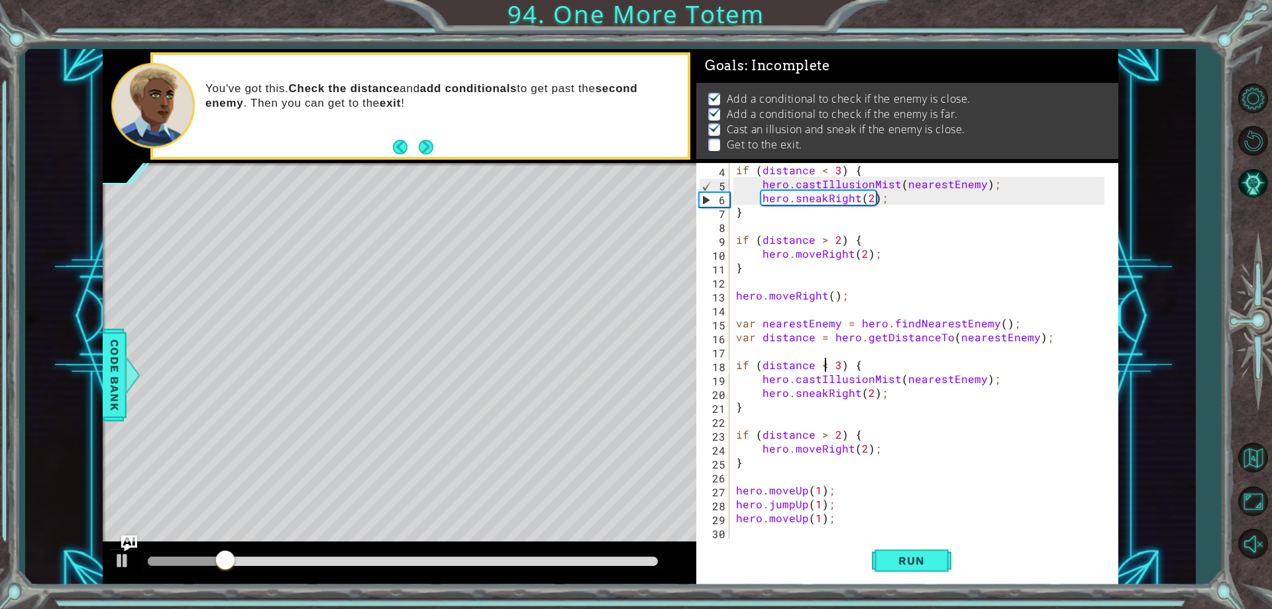
click at [862, 450] on div "if ( distance < 3 ) { hero . castIllusionMist ( nearestEnemy ) ; hero . sneakRi…" at bounding box center [921, 364] width 377 height 403
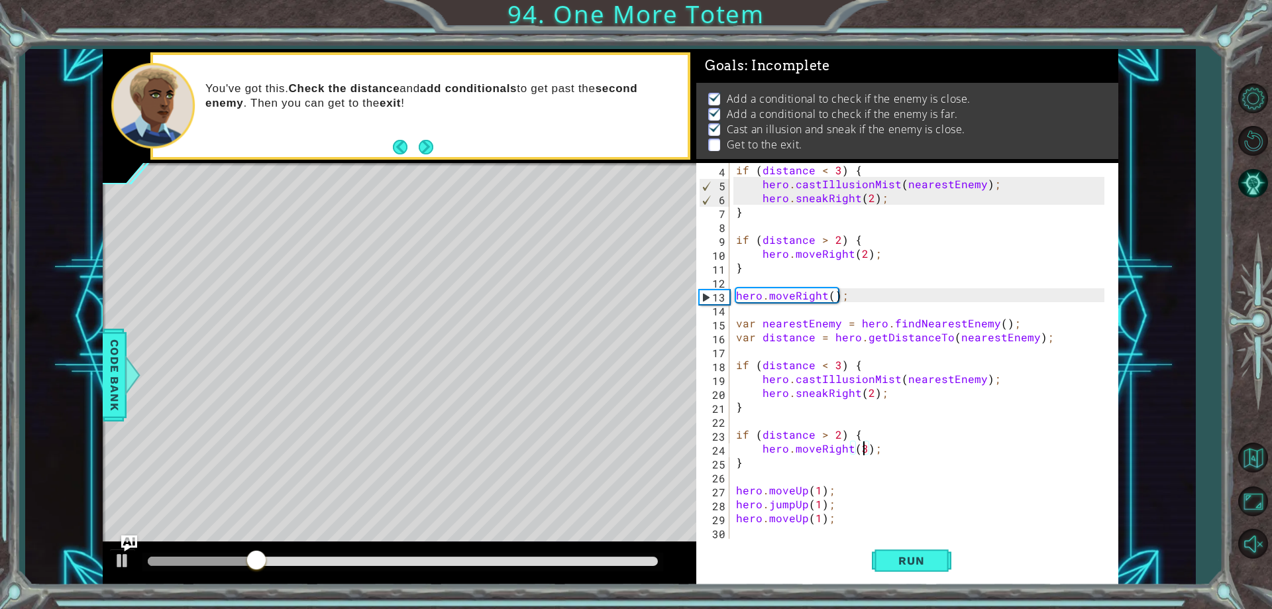
click at [870, 390] on div "if ( distance < 3 ) { hero . castIllusionMist ( nearestEnemy ) ; hero . sneakRi…" at bounding box center [921, 364] width 377 height 403
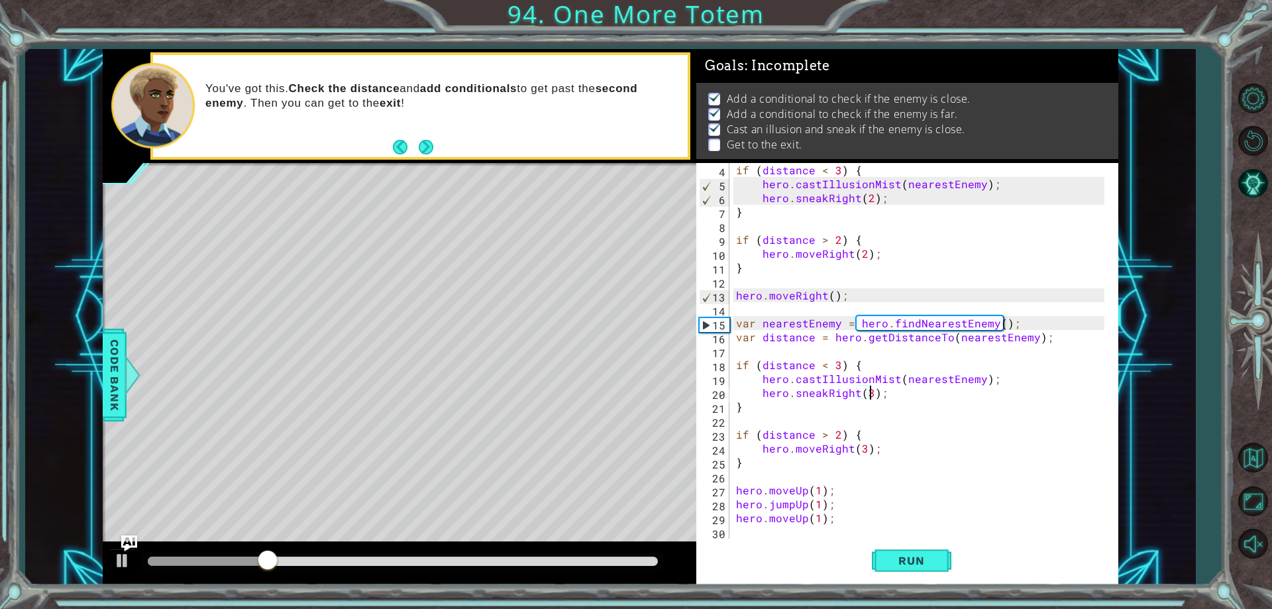
scroll to position [0, 9]
type textarea "hero.sneakRight(3);"
click at [893, 558] on span "Run" at bounding box center [911, 560] width 52 height 13
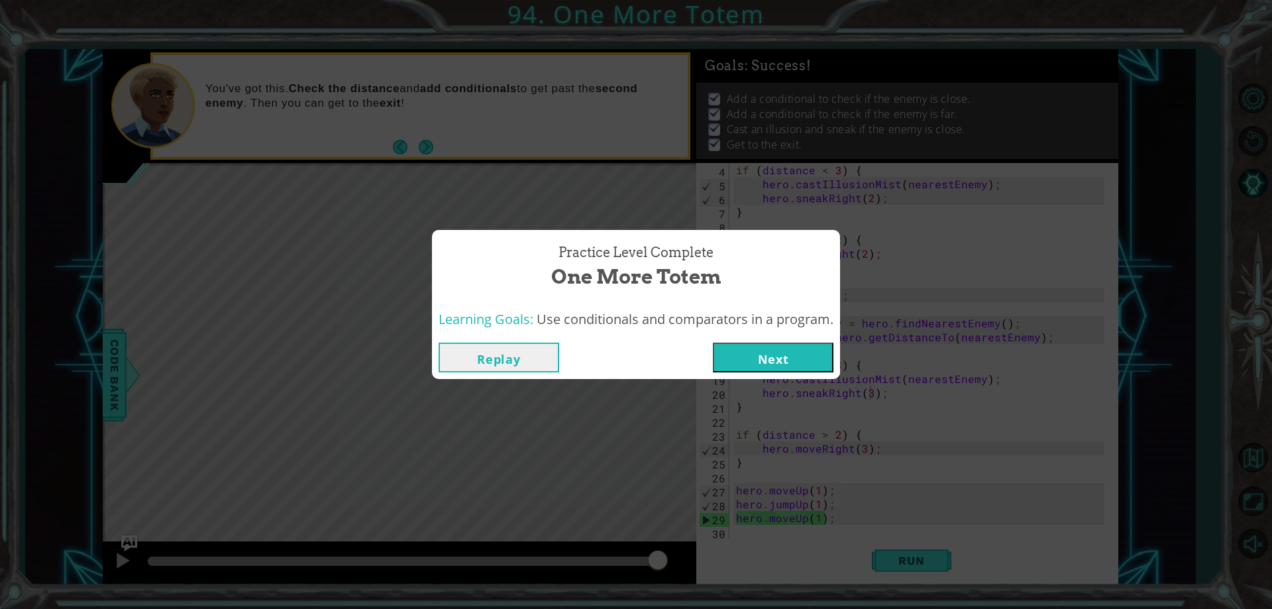
click at [773, 350] on button "Next" at bounding box center [773, 357] width 121 height 30
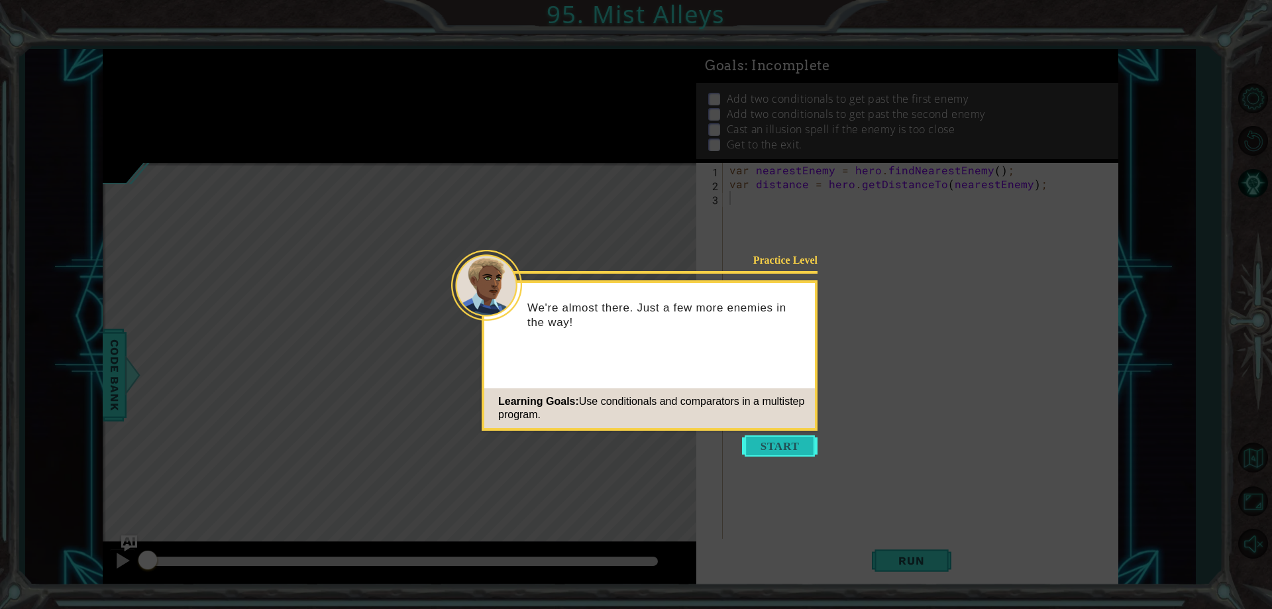
click at [789, 446] on button "Start" at bounding box center [780, 445] width 76 height 21
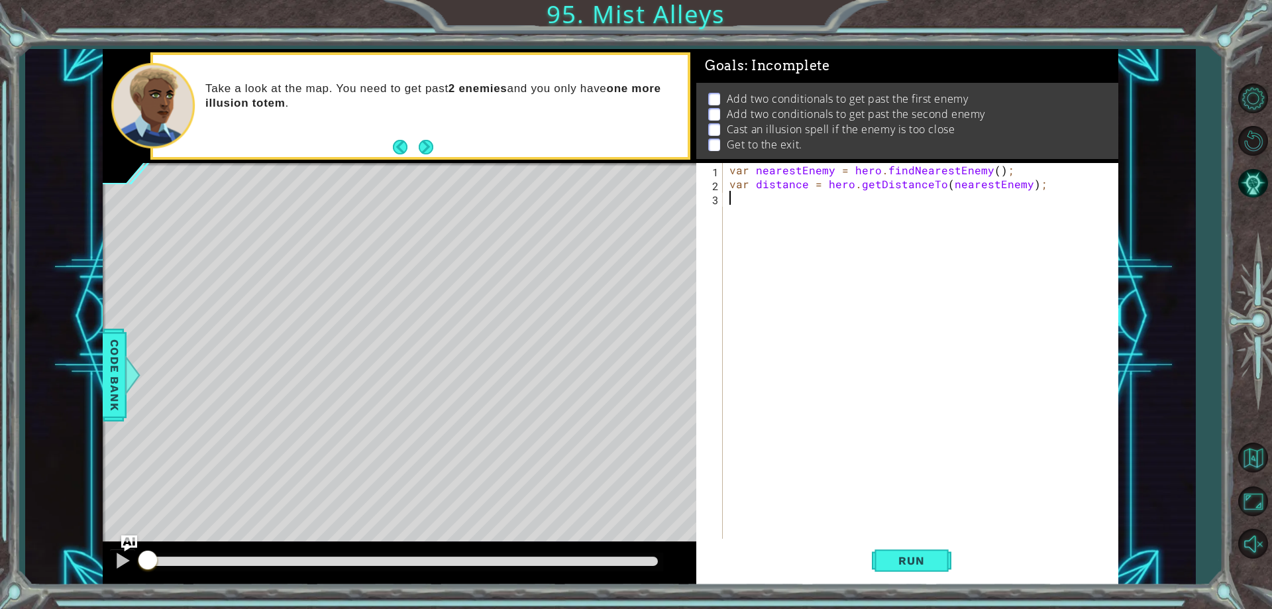
paste textarea "}"
click at [730, 201] on div "var nearestEnemy = hero . findNearestEnemy ( ) ; var distance = hero . getDista…" at bounding box center [923, 364] width 393 height 403
click at [842, 223] on div "var nearestEnemy = hero . findNearestEnemy ( ) ; var distance = hero . getDista…" at bounding box center [923, 364] width 393 height 403
type textarea "if (distance > 2) {"
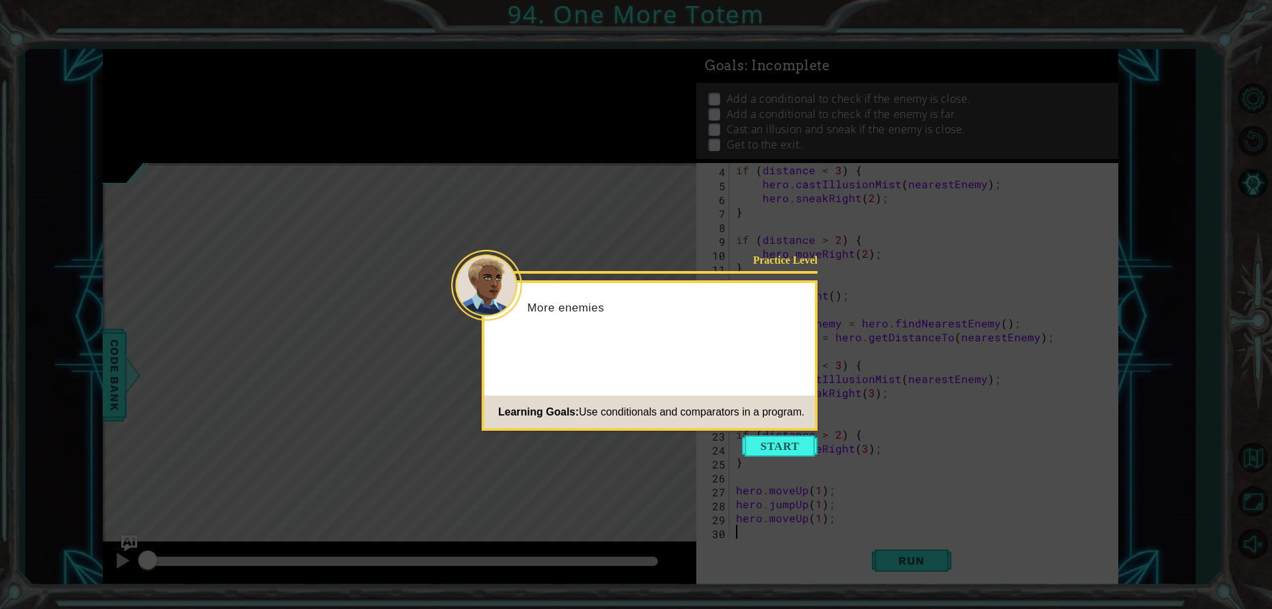
scroll to position [42, 0]
click at [770, 440] on button "Start" at bounding box center [780, 445] width 76 height 21
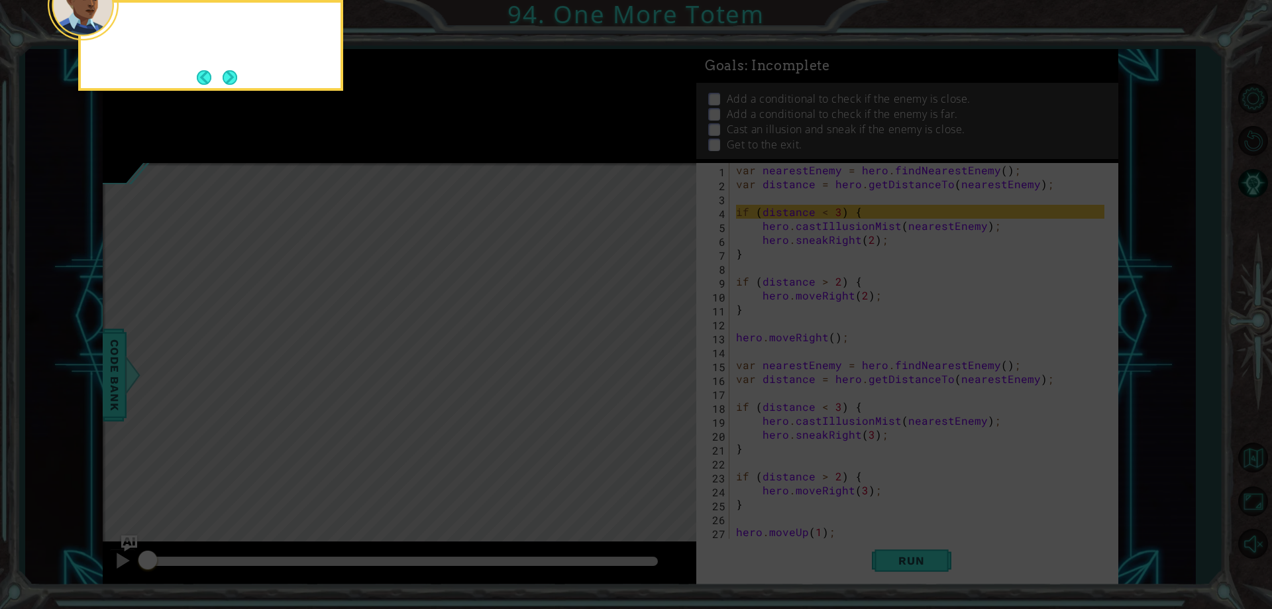
scroll to position [0, 0]
click at [237, 76] on button "Next" at bounding box center [230, 77] width 15 height 15
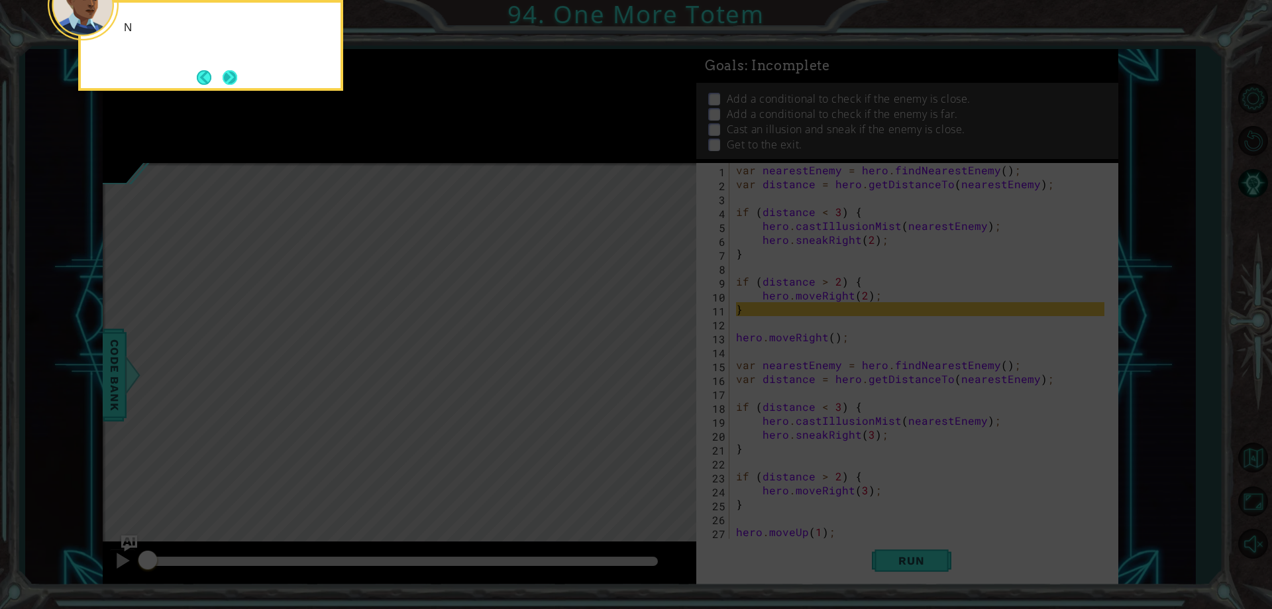
click at [232, 74] on button "Next" at bounding box center [230, 77] width 15 height 15
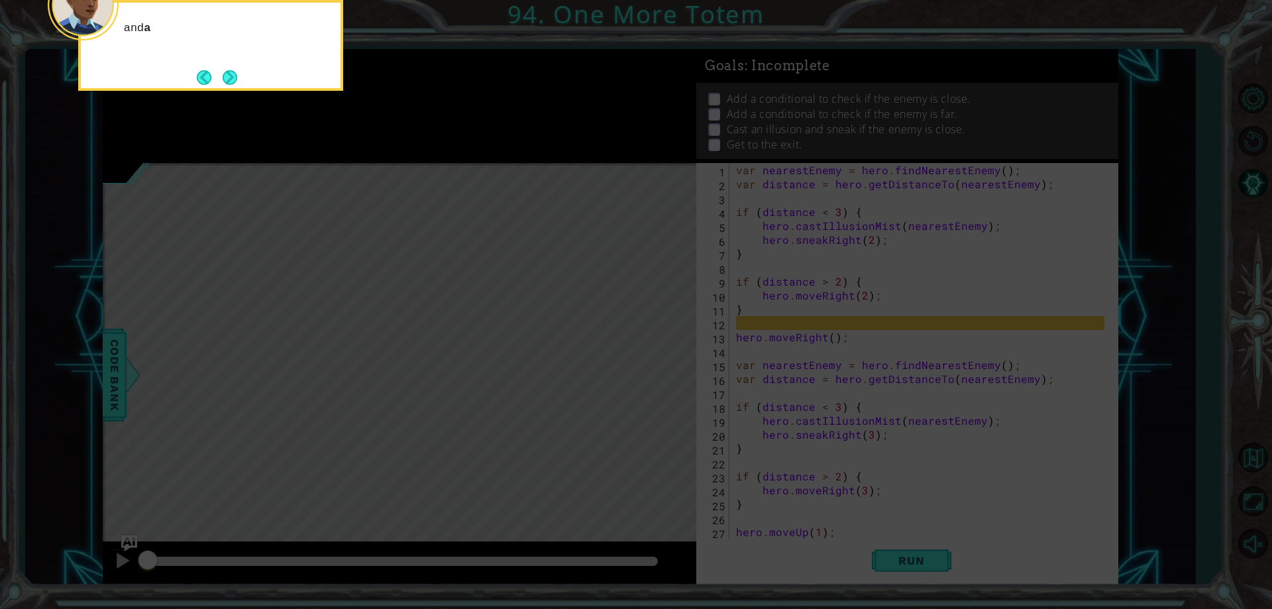
click at [232, 74] on button "Next" at bounding box center [230, 77] width 15 height 15
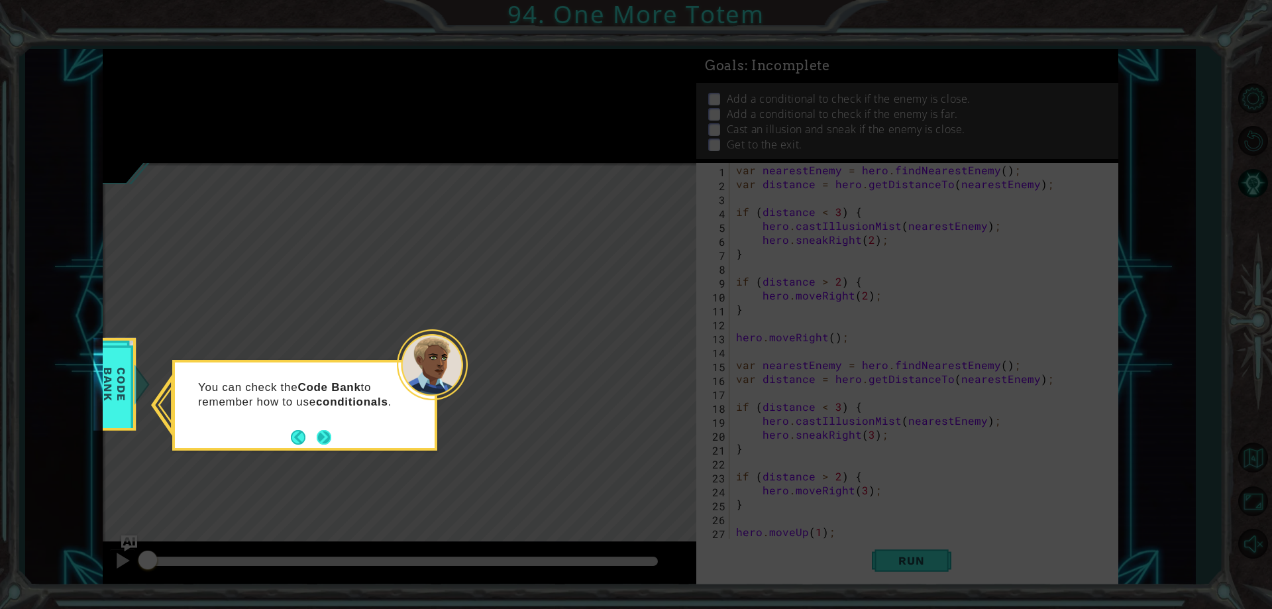
click at [322, 437] on button "Next" at bounding box center [324, 437] width 15 height 15
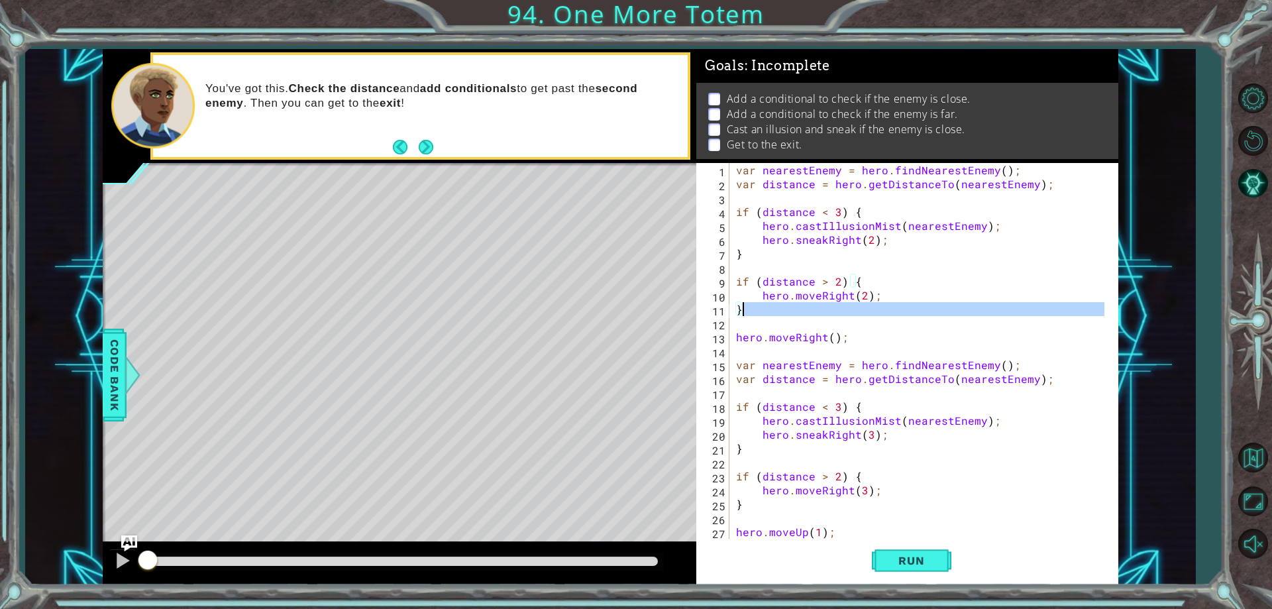
drag, startPoint x: 761, startPoint y: 319, endPoint x: 742, endPoint y: 303, distance: 24.5
click at [742, 303] on div "var nearestEnemy = hero . findNearestEnemy ( ) ; var distance = hero . getDista…" at bounding box center [921, 364] width 377 height 403
type textarea "}"
click at [753, 316] on div "var nearestEnemy = hero . findNearestEnemy ( ) ; var distance = hero . getDista…" at bounding box center [918, 351] width 370 height 376
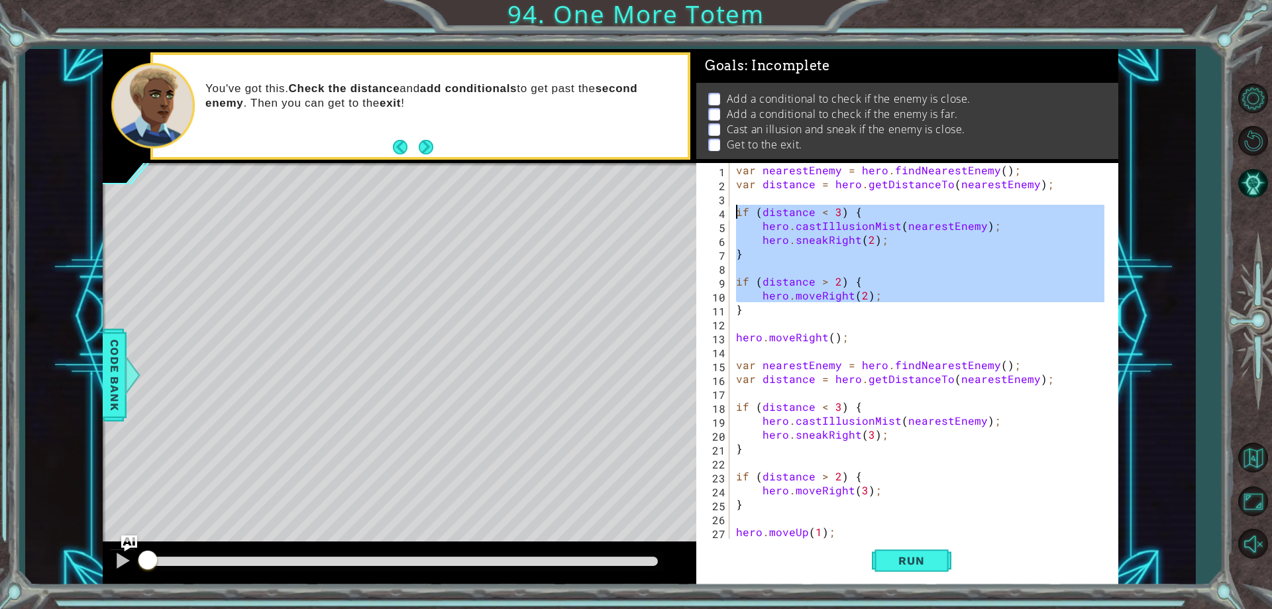
drag, startPoint x: 735, startPoint y: 309, endPoint x: 732, endPoint y: 211, distance: 98.7
click at [732, 211] on div "1 2 3 4 5 6 7 8 9 10 11 12 13 14 15 16 17 18 19 20 21 22 23 24 25 26 27 28 var …" at bounding box center [904, 351] width 417 height 376
type textarea "if (distance < 3) { hero.castIllusionMist(nearestEnemy);"
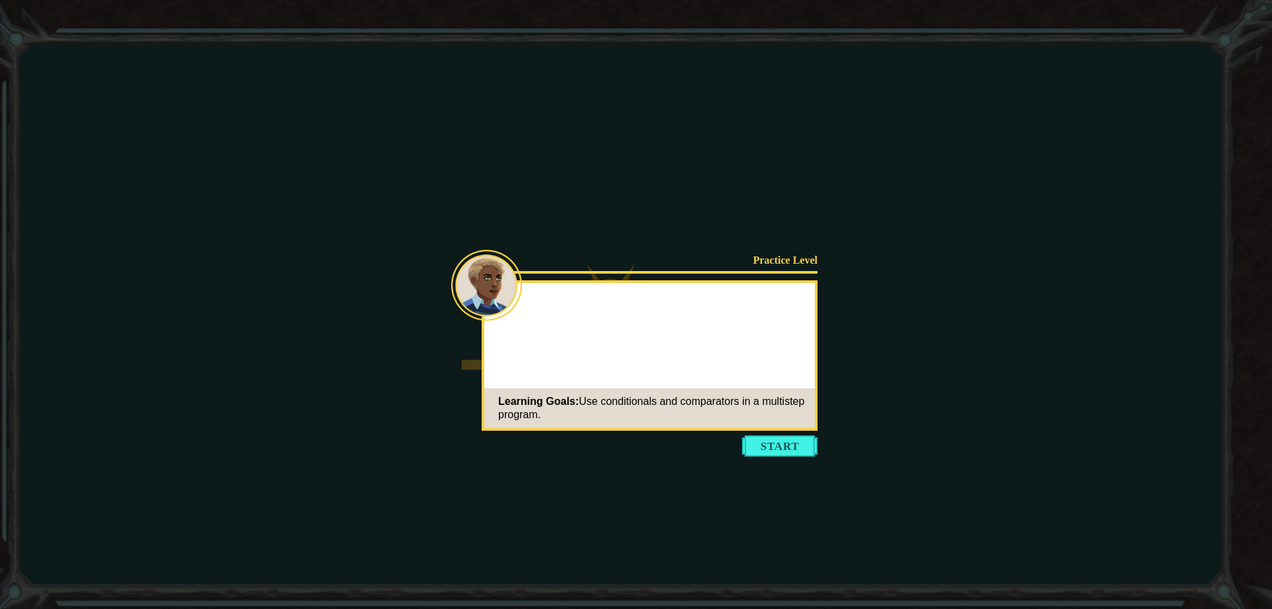
click at [764, 434] on icon at bounding box center [636, 304] width 1272 height 609
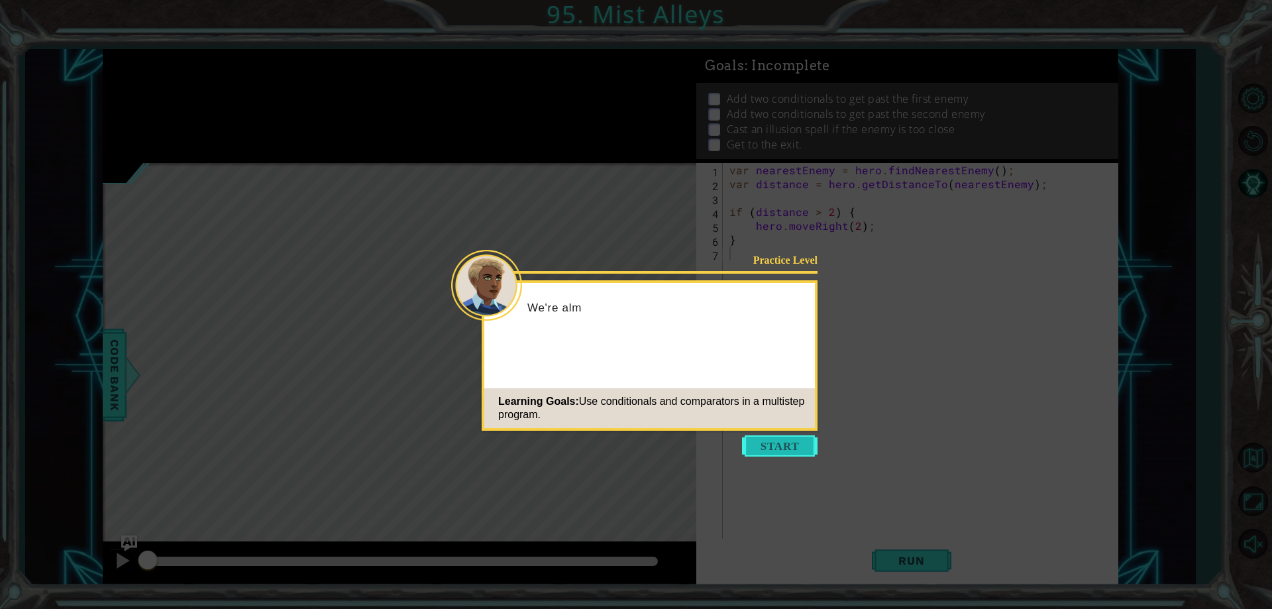
click at [764, 444] on button "Start" at bounding box center [780, 445] width 76 height 21
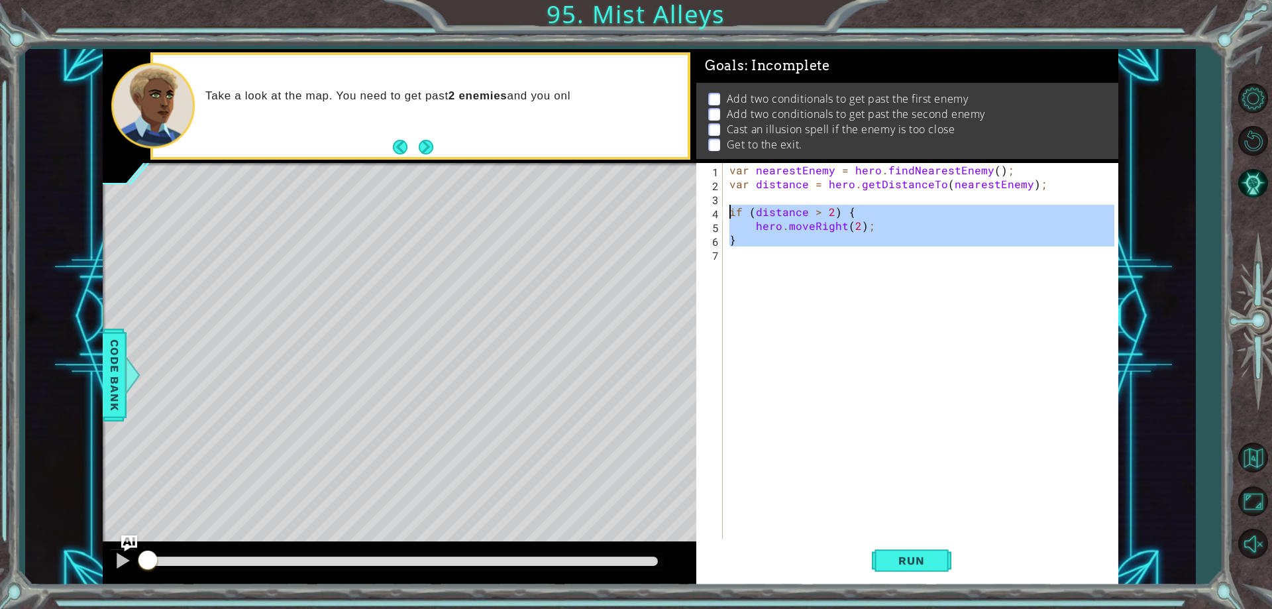
drag, startPoint x: 784, startPoint y: 250, endPoint x: 709, endPoint y: 215, distance: 82.9
click at [709, 215] on div "1 2 3 4 5 6 7 var nearestEnemy = hero . findNearestEnemy ( ) ; var distance = h…" at bounding box center [904, 351] width 417 height 376
type textarea "if (distance > 2) { hero.moveRight(2);"
paste textarea "Code Area"
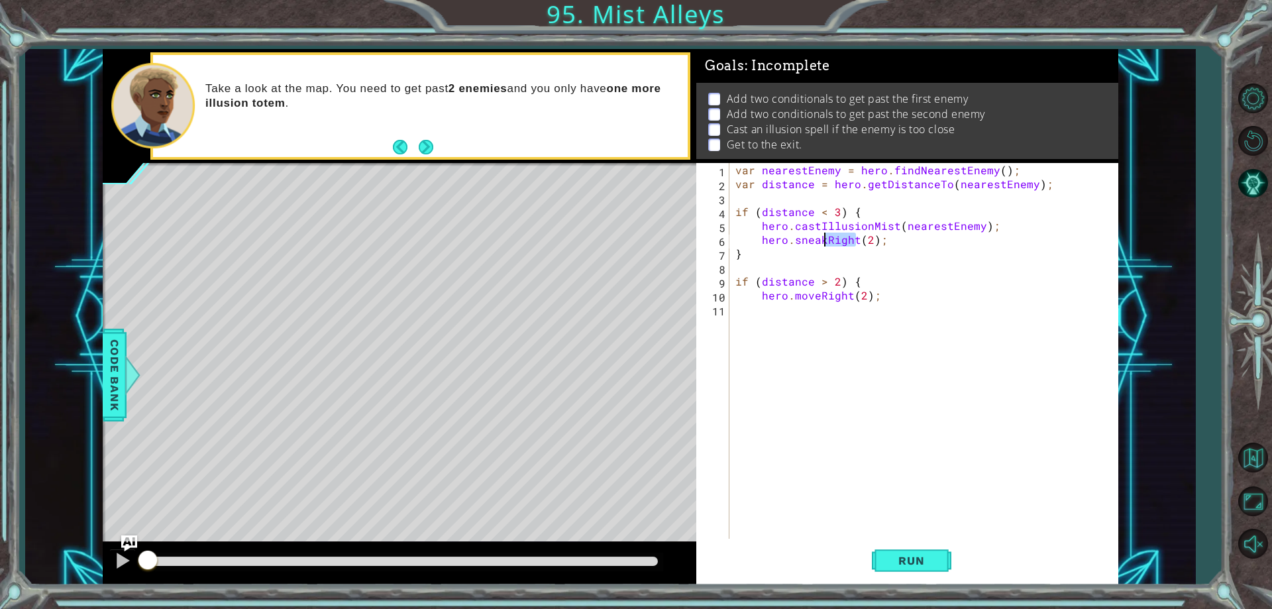
drag, startPoint x: 856, startPoint y: 239, endPoint x: 826, endPoint y: 242, distance: 30.0
click at [826, 242] on div "var nearestEnemy = hero . findNearestEnemy ( ) ; var distance = hero . getDista…" at bounding box center [926, 364] width 387 height 403
type textarea "hero.sneakUp(2);"
click at [864, 349] on div "var nearestEnemy = hero . findNearestEnemy ( ) ; var distance = hero . getDista…" at bounding box center [926, 364] width 387 height 403
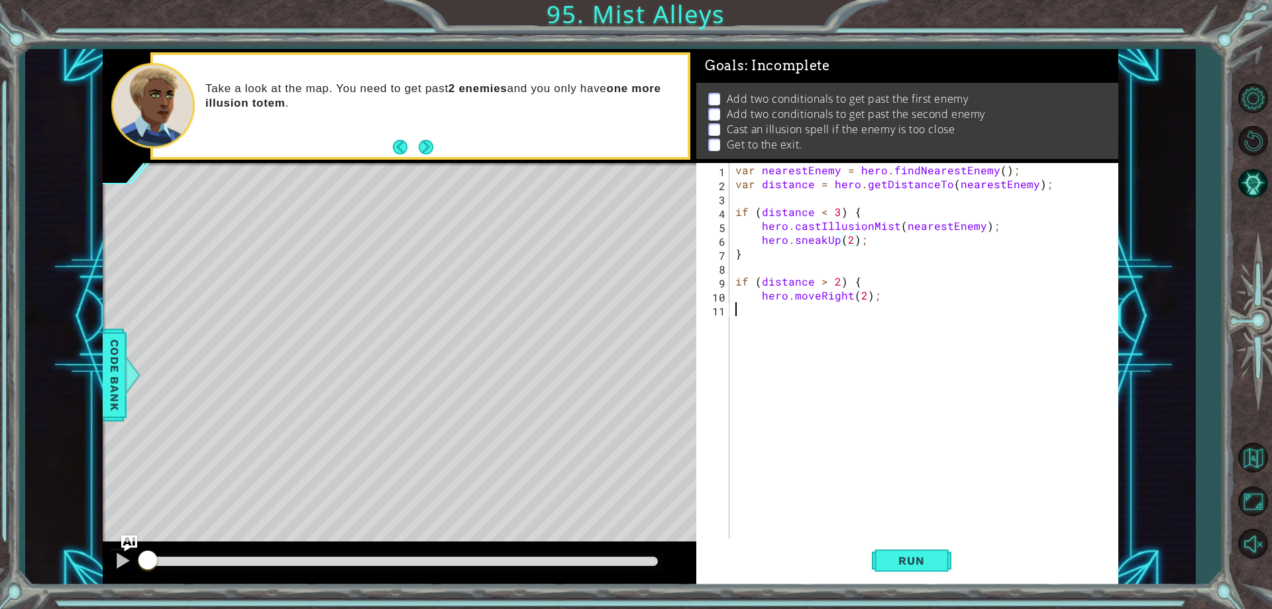
scroll to position [0, 0]
drag, startPoint x: 851, startPoint y: 295, endPoint x: 817, endPoint y: 299, distance: 34.8
click at [817, 299] on div "var nearestEnemy = hero . findNearestEnemy ( ) ; var distance = hero . getDista…" at bounding box center [926, 364] width 387 height 403
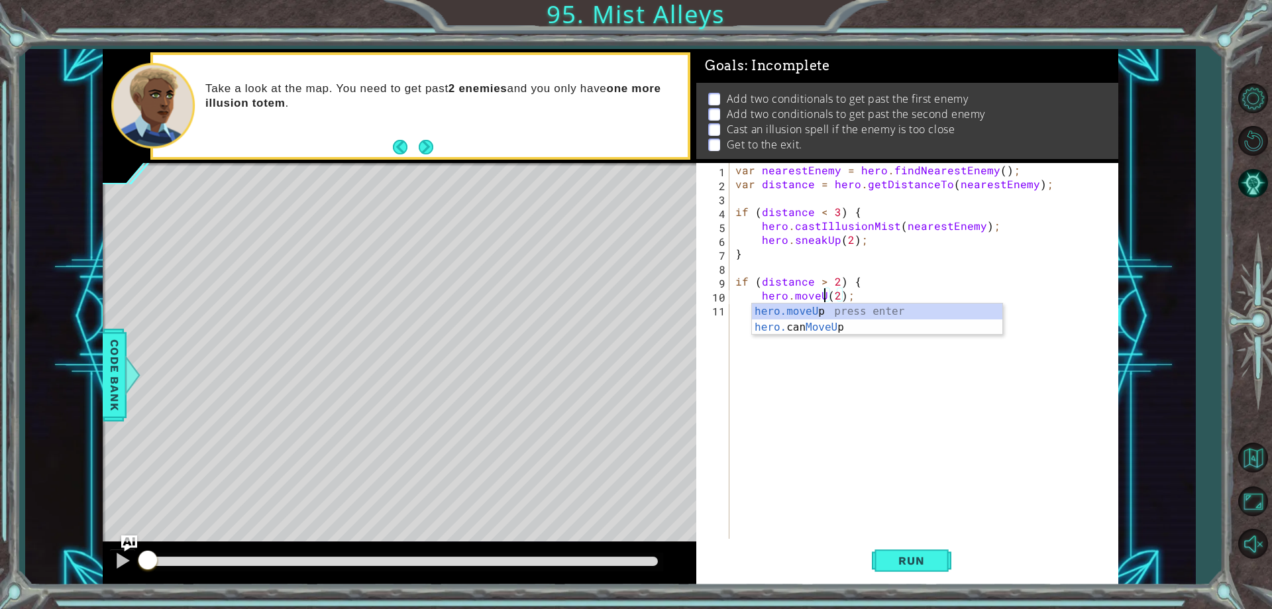
type textarea "hero.moveUp(2);"
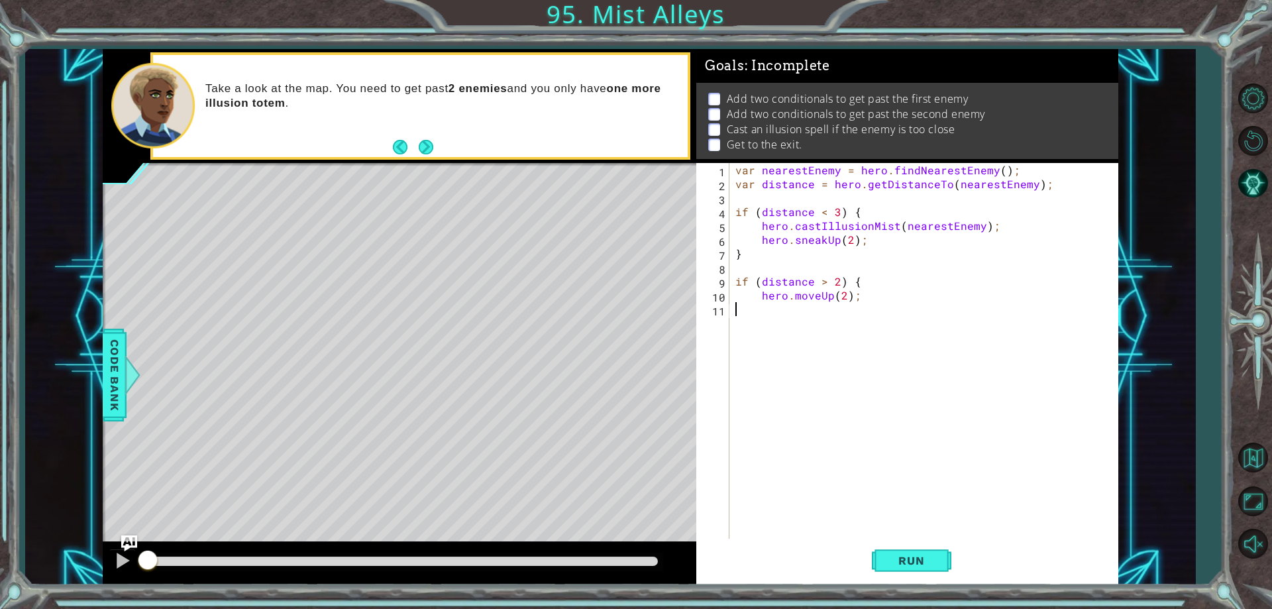
click at [828, 368] on div "var nearestEnemy = hero . findNearestEnemy ( ) ; var distance = hero . getDista…" at bounding box center [926, 364] width 387 height 403
type textarea "}"
click at [773, 332] on div "var nearestEnemy = hero . findNearestEnemy ( ) ; var distance = hero . getDista…" at bounding box center [926, 364] width 387 height 403
click at [955, 207] on div "var nearestEnemy = hero . findNearestEnemy ( ) ; var distance = hero . getDista…" at bounding box center [926, 364] width 387 height 403
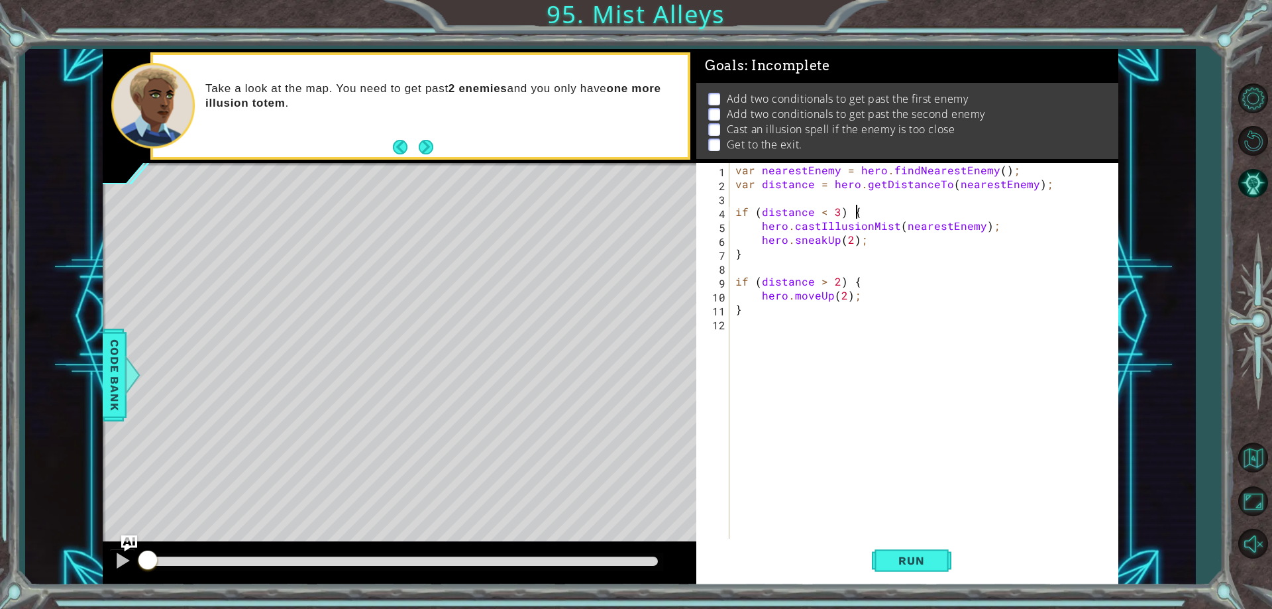
type textarea "if (distance < 3) {"
click at [768, 338] on div "var nearestEnemy = hero . findNearestEnemy ( ) ; var distance = hero . getDista…" at bounding box center [926, 364] width 387 height 403
drag, startPoint x: 766, startPoint y: 338, endPoint x: 762, endPoint y: 330, distance: 9.2
click at [762, 330] on div "var nearestEnemy = hero . findNearestEnemy ( ) ; var distance = hero . getDista…" at bounding box center [926, 364] width 387 height 403
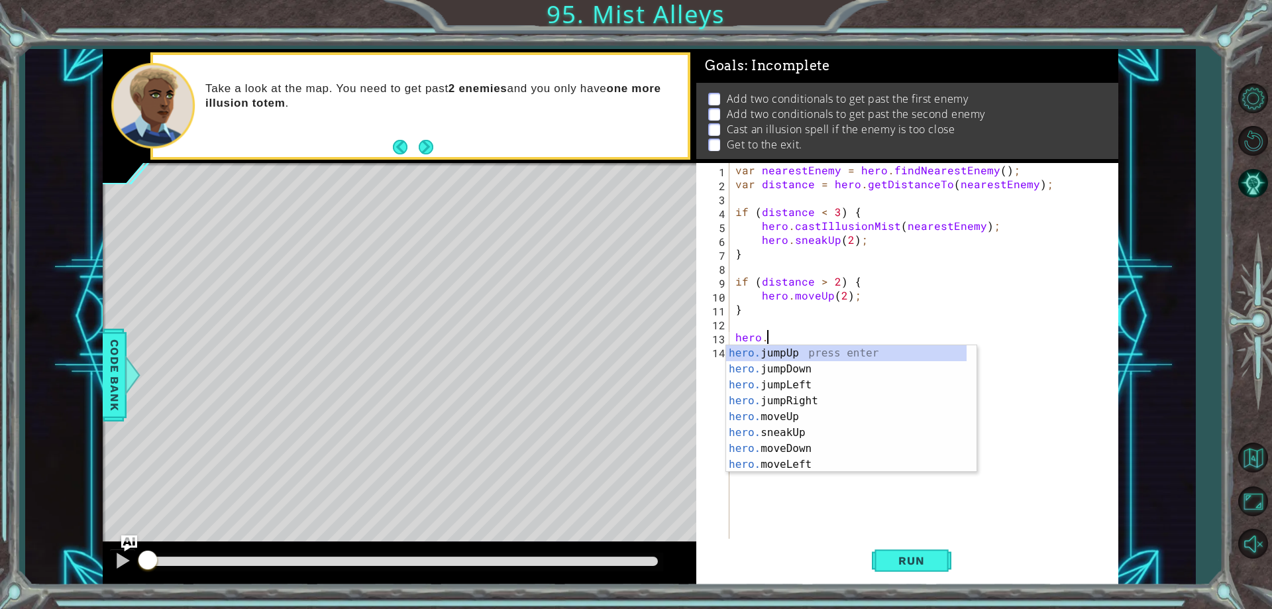
type textarea "hero.j"
click at [766, 350] on div "hero.j umpUp press enter hero.j umpDown press enter hero.j umpLeft press enter …" at bounding box center [851, 392] width 250 height 95
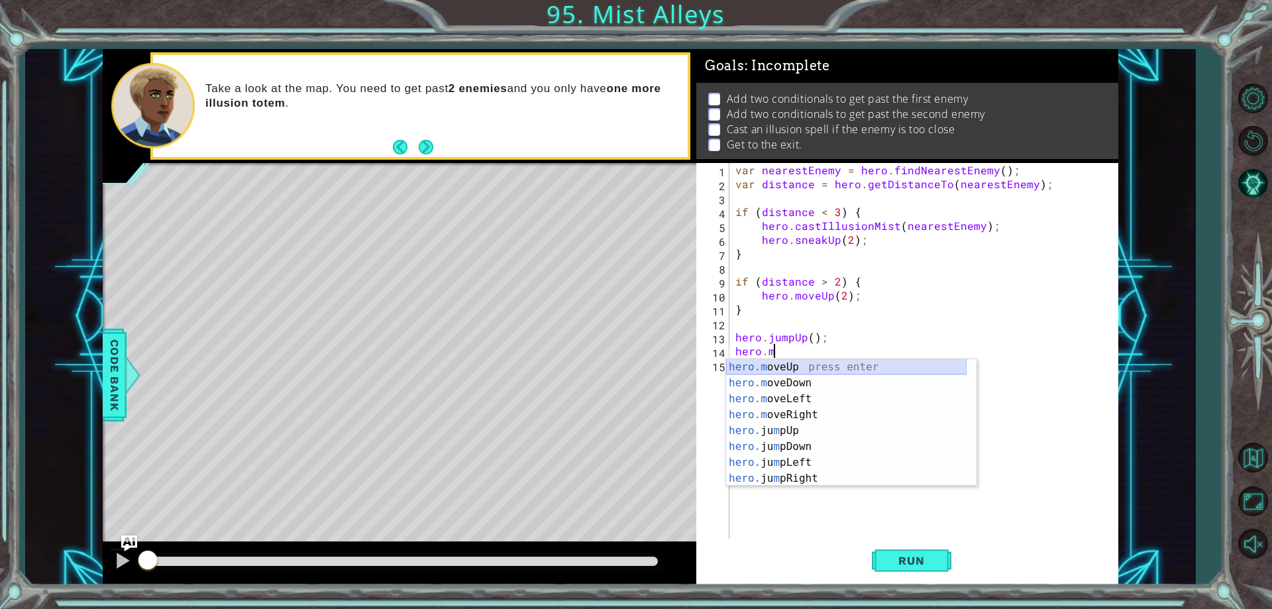
click at [799, 367] on div "hero.m oveUp press enter hero.m oveDown press enter hero.m oveLeft press enter …" at bounding box center [846, 438] width 240 height 159
type textarea "hero.moveUp(1);"
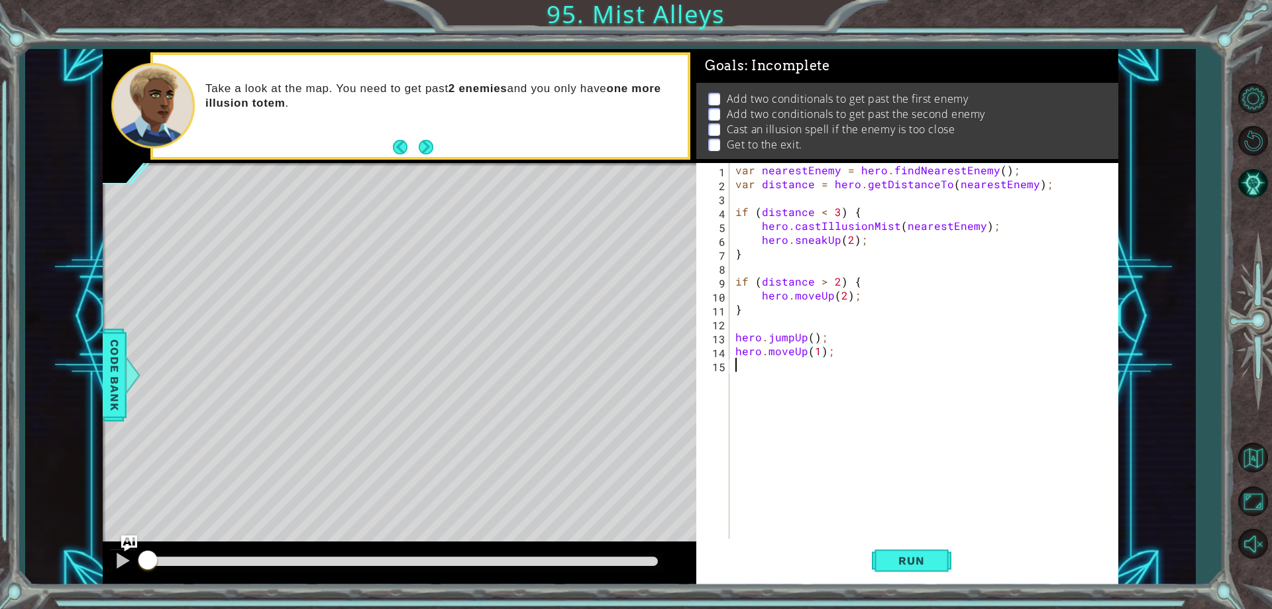
click at [741, 372] on div "var nearestEnemy = hero . findNearestEnemy ( ) ; var distance = hero . getDista…" at bounding box center [926, 364] width 387 height 403
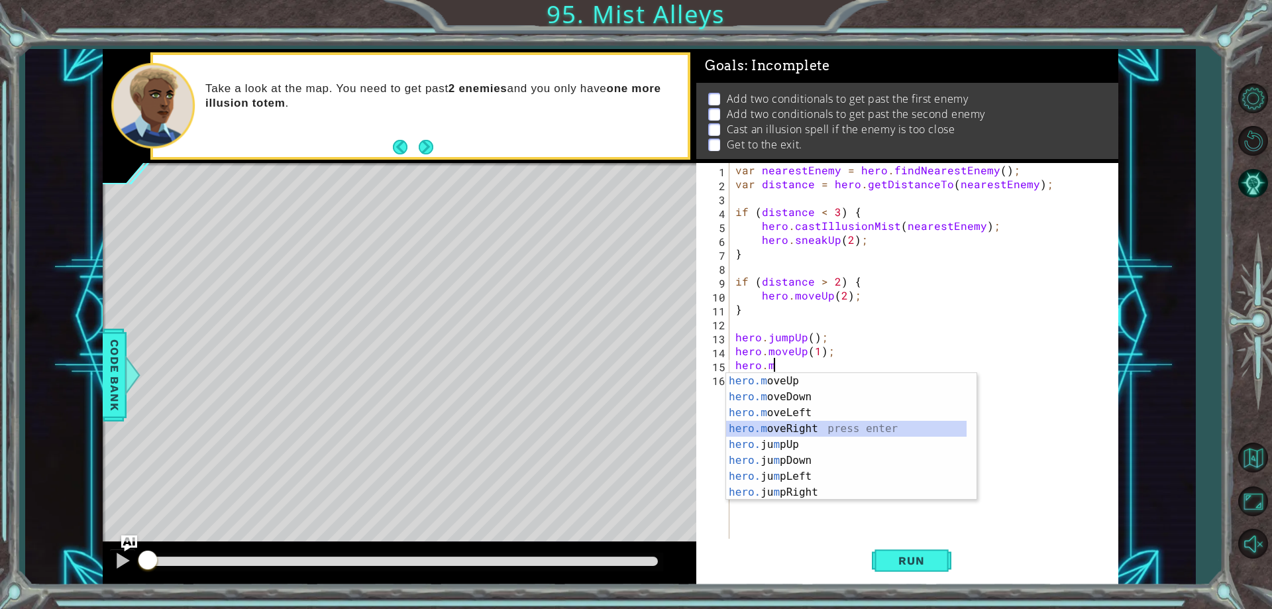
click at [788, 432] on div "hero.m oveUp press enter hero.m oveDown press enter hero.m oveLeft press enter …" at bounding box center [846, 452] width 240 height 159
type textarea "hero.moveRight(1);"
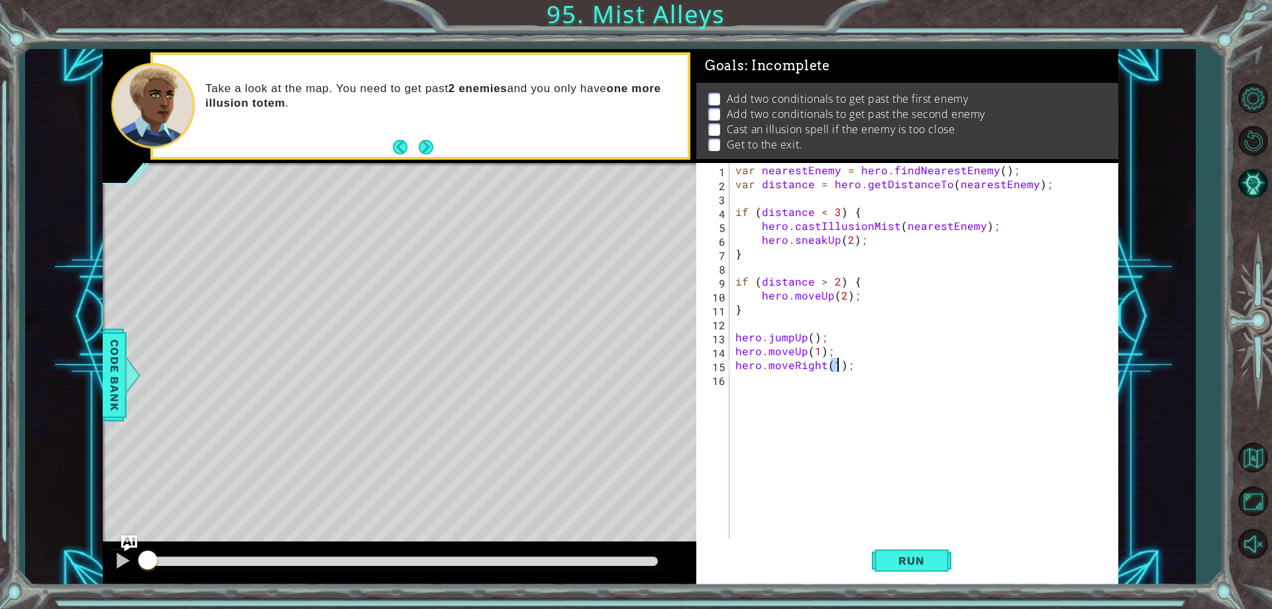
click at [821, 387] on div "var nearestEnemy = hero . findNearestEnemy ( ) ; var distance = hero . getDista…" at bounding box center [926, 364] width 387 height 403
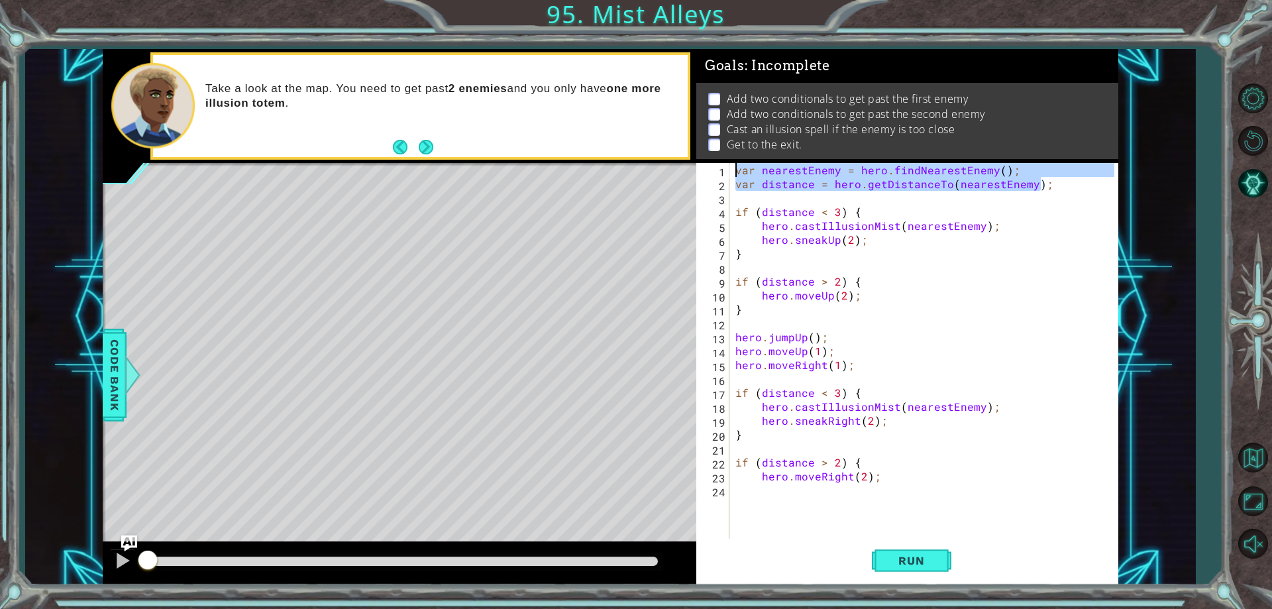
drag, startPoint x: 1066, startPoint y: 189, endPoint x: 709, endPoint y: 161, distance: 358.8
click at [709, 161] on div "Goals : Incomplete Add two conditionals to get past the first enemy Add two con…" at bounding box center [907, 317] width 422 height 536
type textarea "var nearestEnemy = hero.findNearestEnemy(); var distance = hero.getDistanceTo(n…"
click at [862, 372] on div "var nearestEnemy = hero . findNearestEnemy ( ) ; var distance = hero . getDista…" at bounding box center [926, 364] width 387 height 403
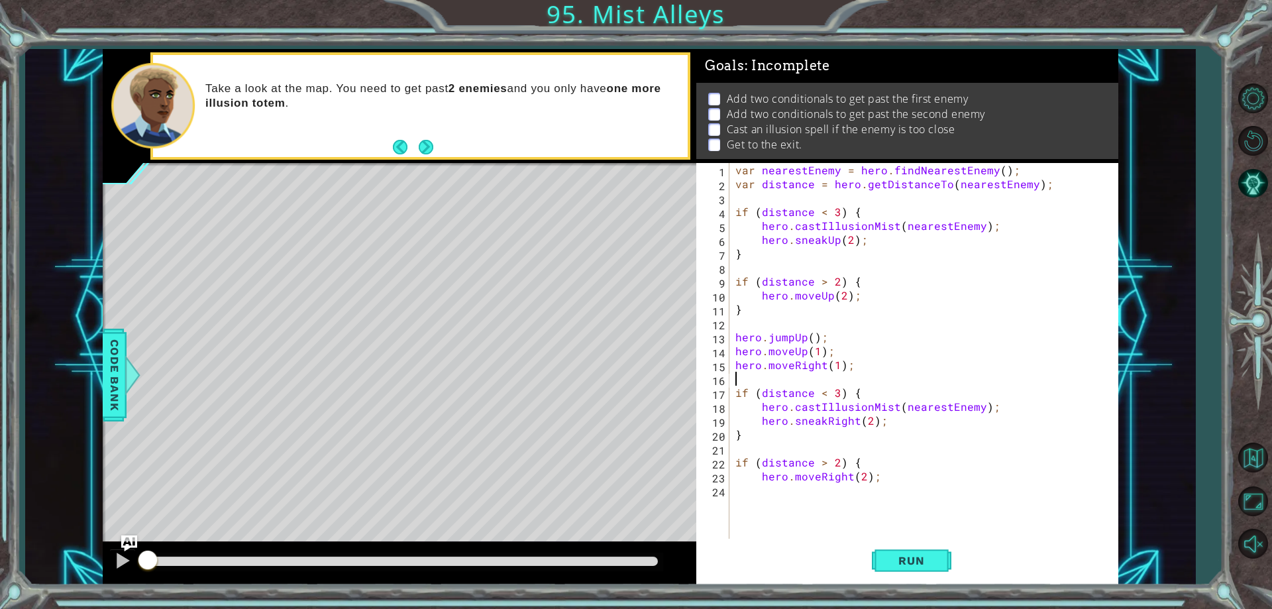
paste textarea "var distance = hero.getDistanceTo(nearestEnemy);"
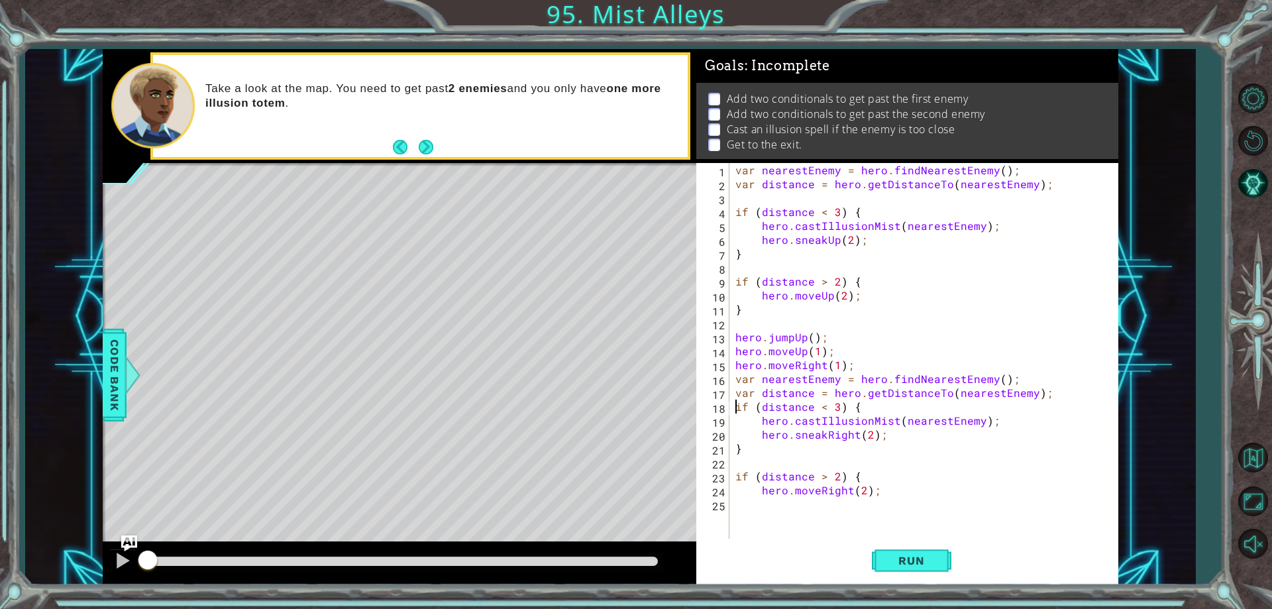
click at [733, 405] on div "var nearestEnemy = hero . findNearestEnemy ( ) ; var distance = hero . getDista…" at bounding box center [926, 364] width 387 height 403
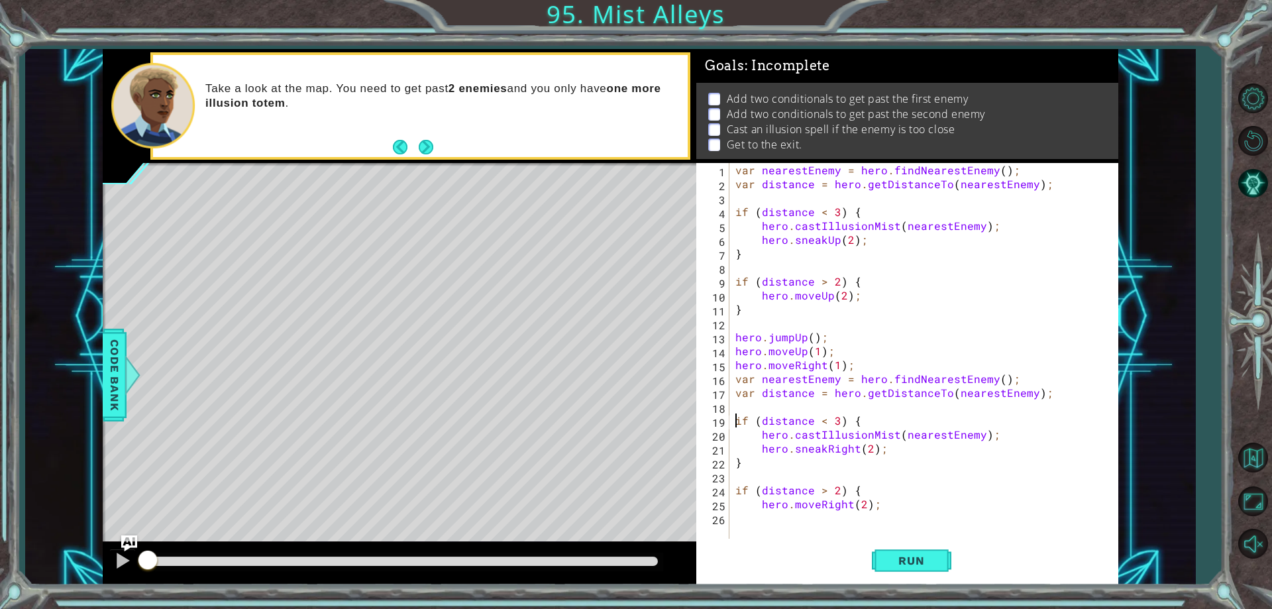
click at [758, 508] on div "var nearestEnemy = hero . findNearestEnemy ( ) ; var distance = hero . getDista…" at bounding box center [926, 364] width 387 height 403
type textarea "hero.moveRight(2);"
click at [766, 525] on div "var nearestEnemy = hero . findNearestEnemy ( ) ; var distance = hero . getDista…" at bounding box center [926, 364] width 387 height 403
type textarea "}"
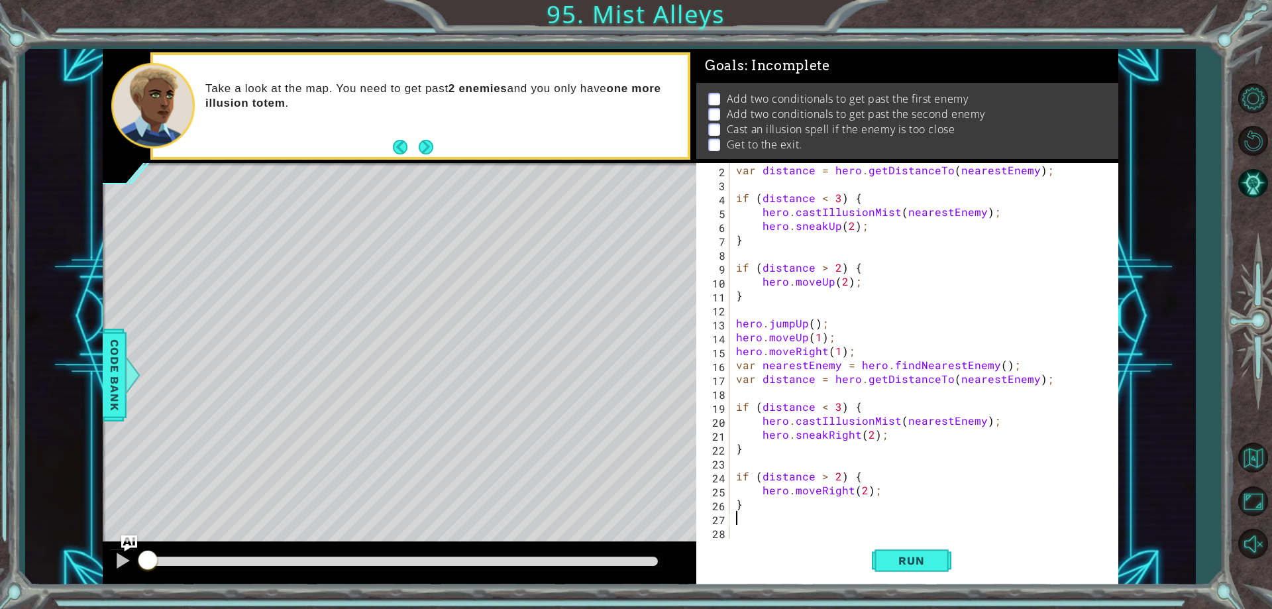
scroll to position [28, 0]
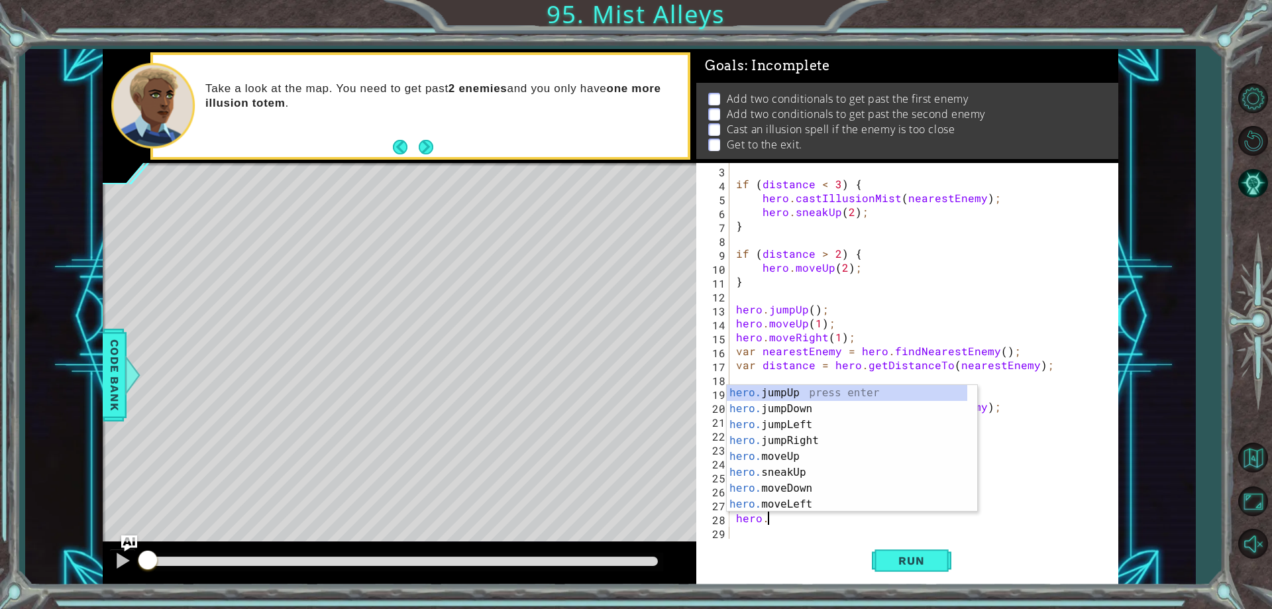
type textarea "hero.j"
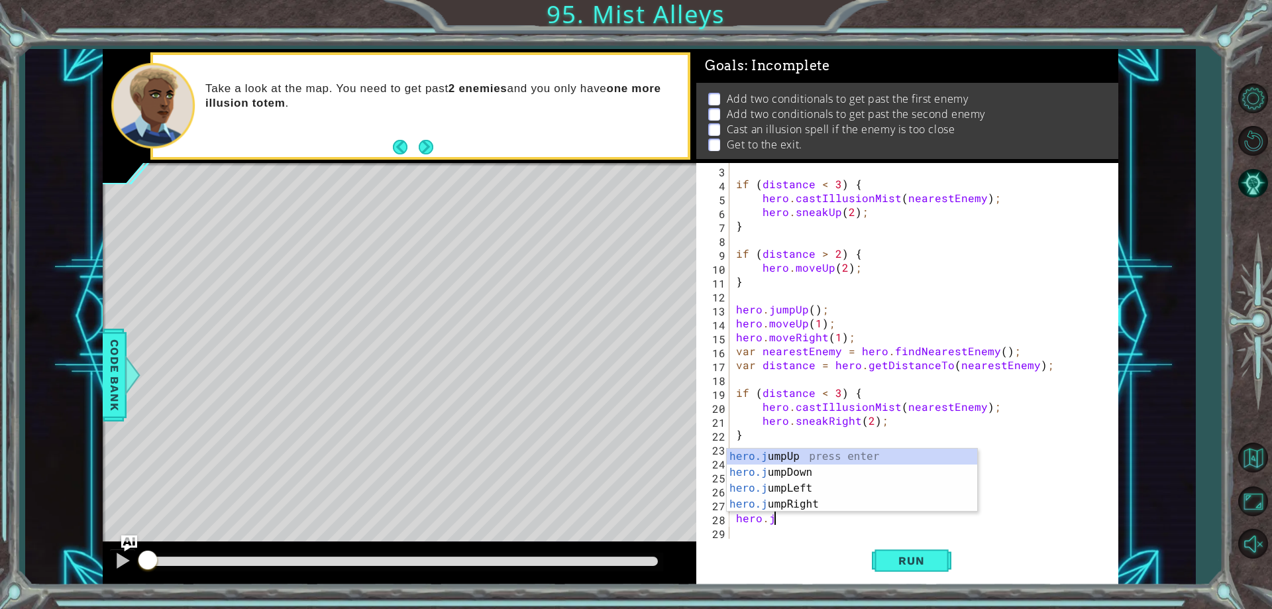
scroll to position [0, 2]
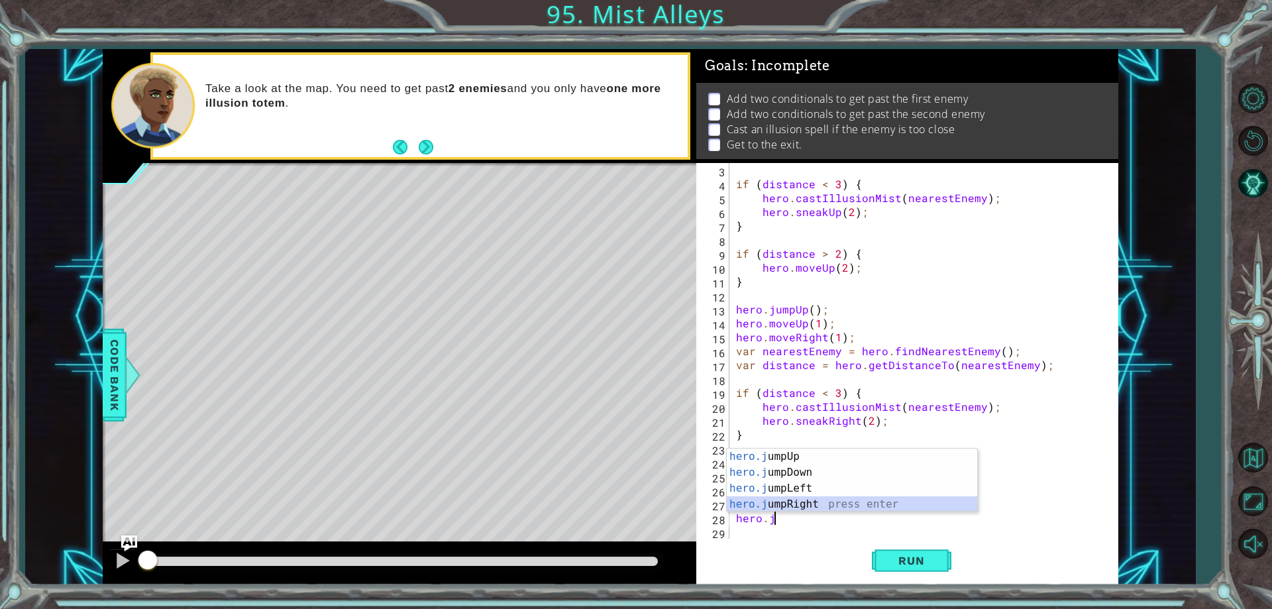
click at [821, 504] on div "hero.j umpUp press enter hero.j umpDown press enter hero.j umpLeft press enter …" at bounding box center [852, 495] width 250 height 95
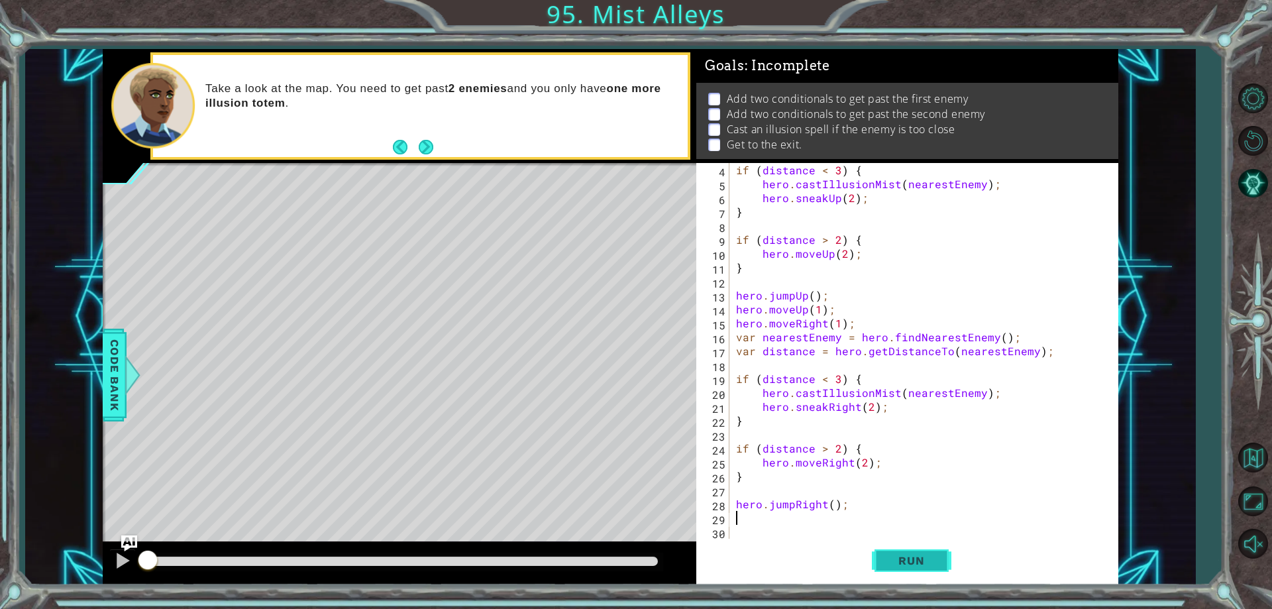
click at [911, 577] on button "Run" at bounding box center [911, 561] width 79 height 42
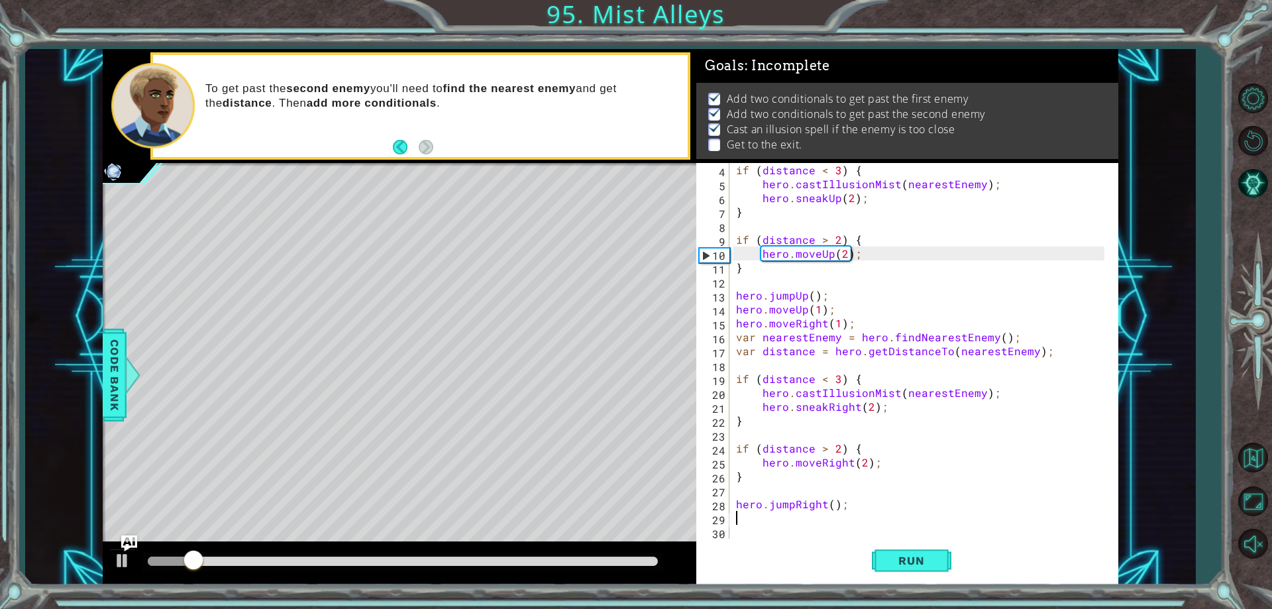
scroll to position [0, 0]
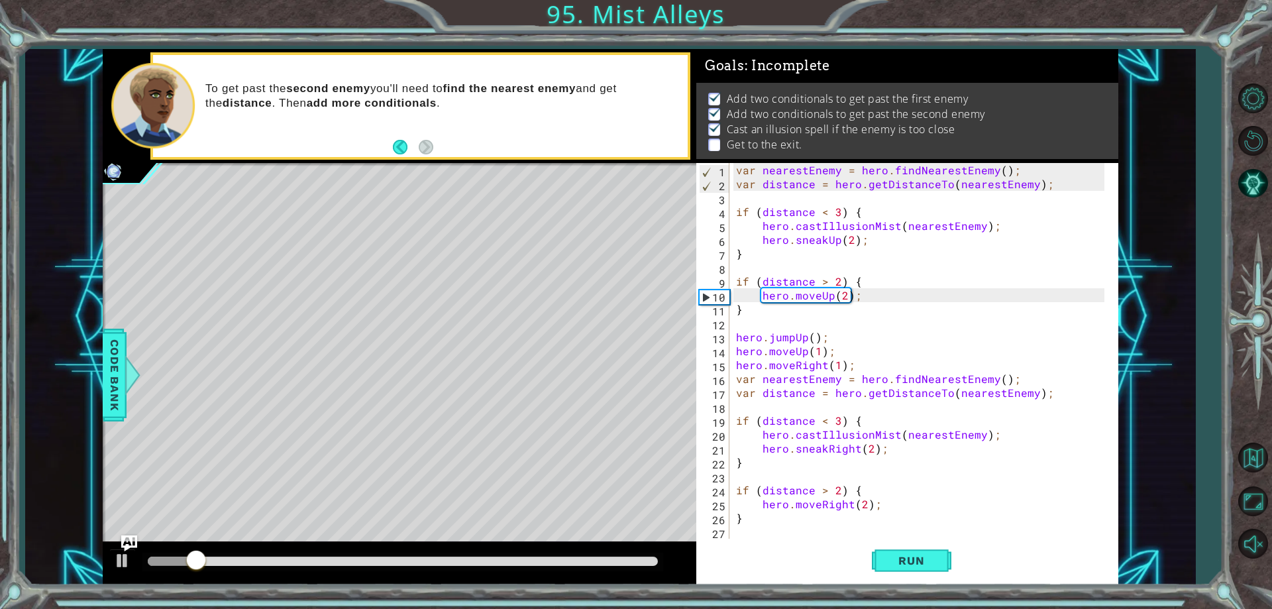
click at [833, 503] on div "var nearestEnemy = hero . findNearestEnemy ( ) ; var distance = hero . getDista…" at bounding box center [921, 364] width 377 height 403
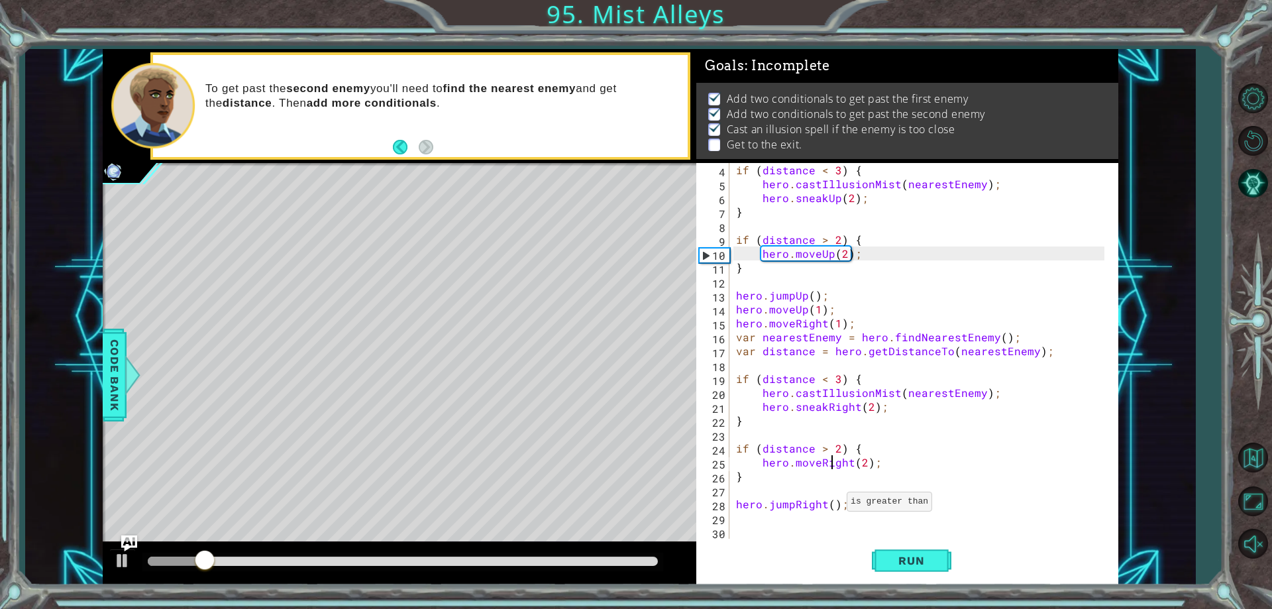
scroll to position [42, 0]
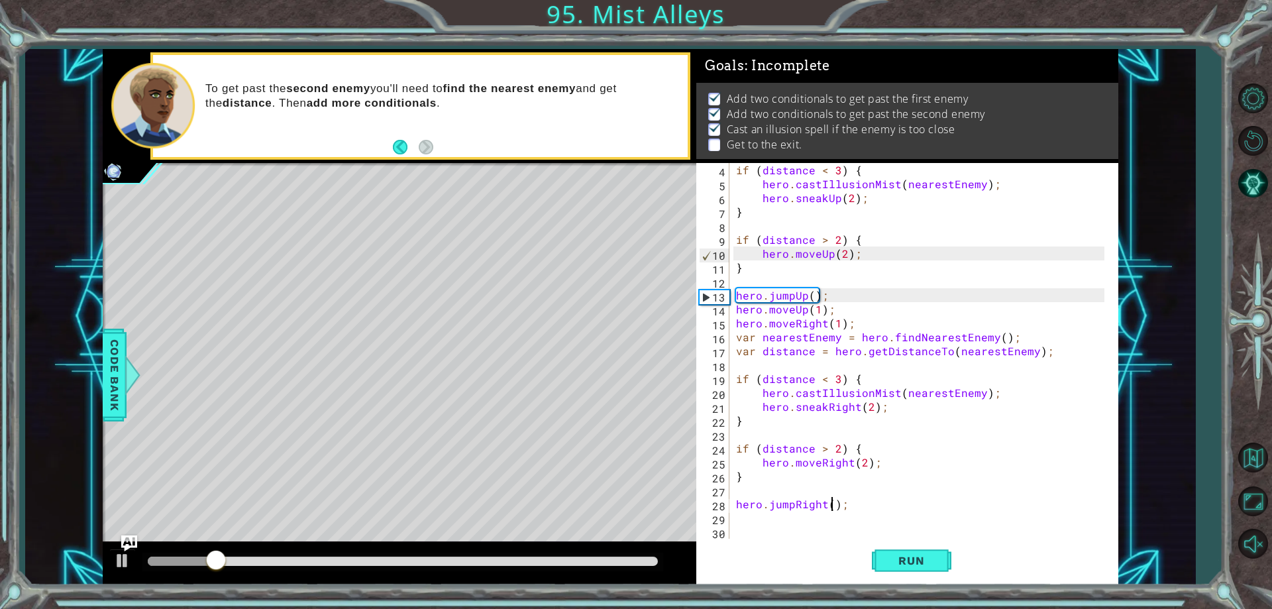
click at [829, 504] on div "if ( distance < 3 ) { hero . castIllusionMist ( nearestEnemy ) ; hero . sneakUp…" at bounding box center [921, 364] width 377 height 403
type textarea "hero.jumpRight(2);"
click at [901, 562] on span "Run" at bounding box center [911, 560] width 52 height 13
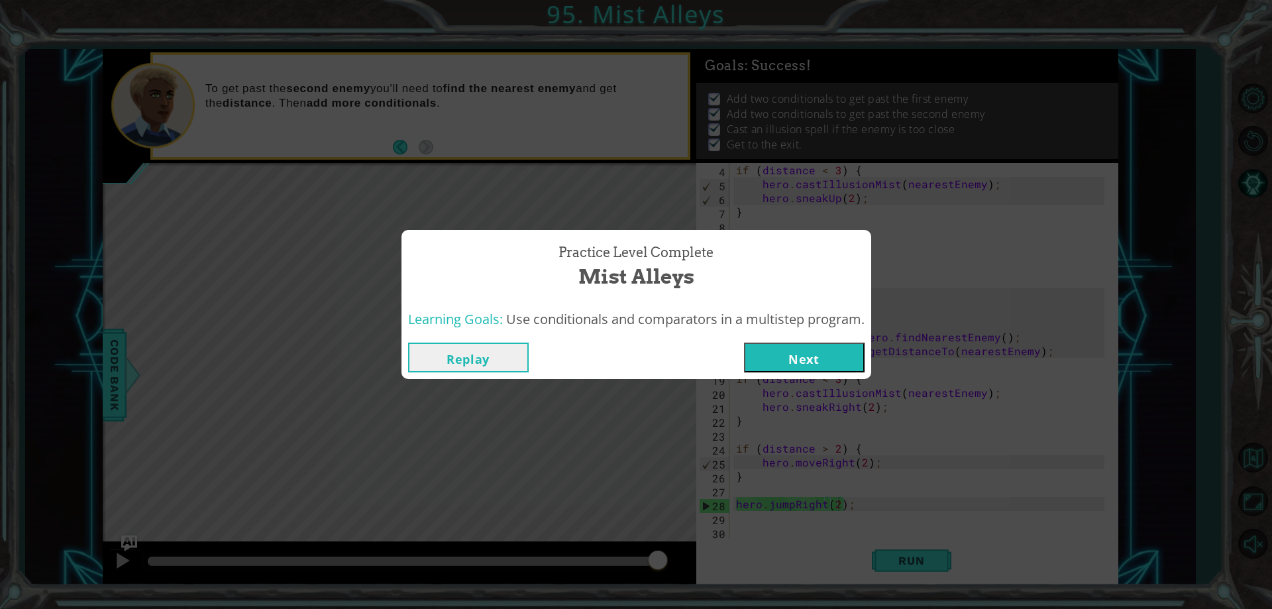
click at [764, 349] on button "Next" at bounding box center [804, 357] width 121 height 30
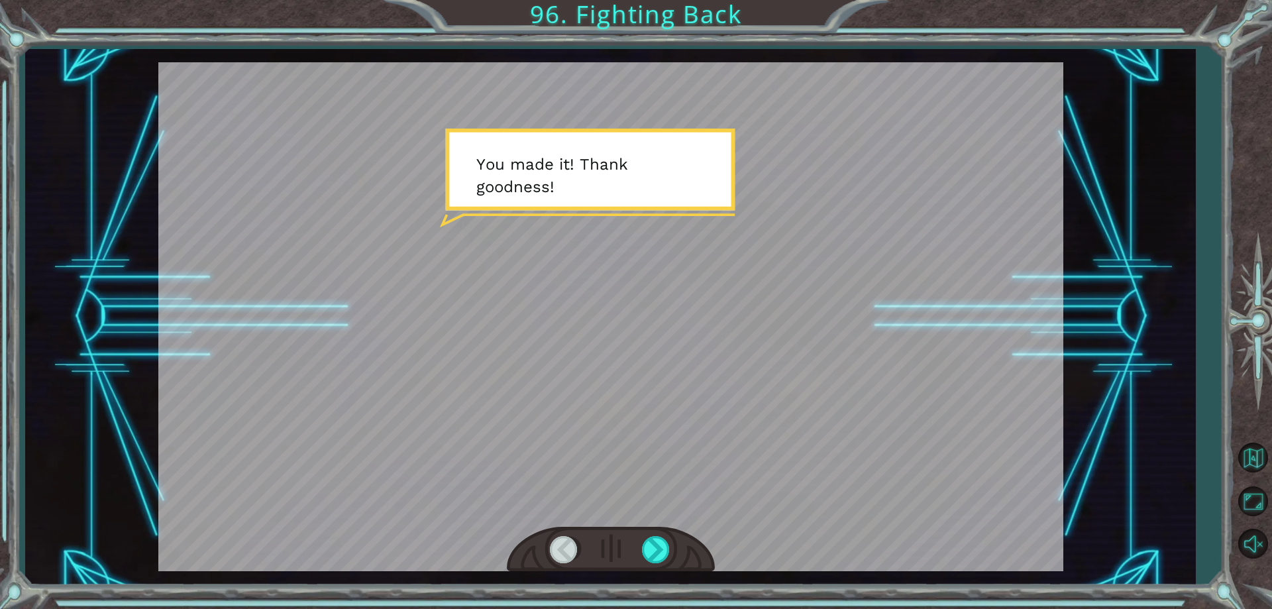
click at [533, 380] on div at bounding box center [610, 316] width 905 height 509
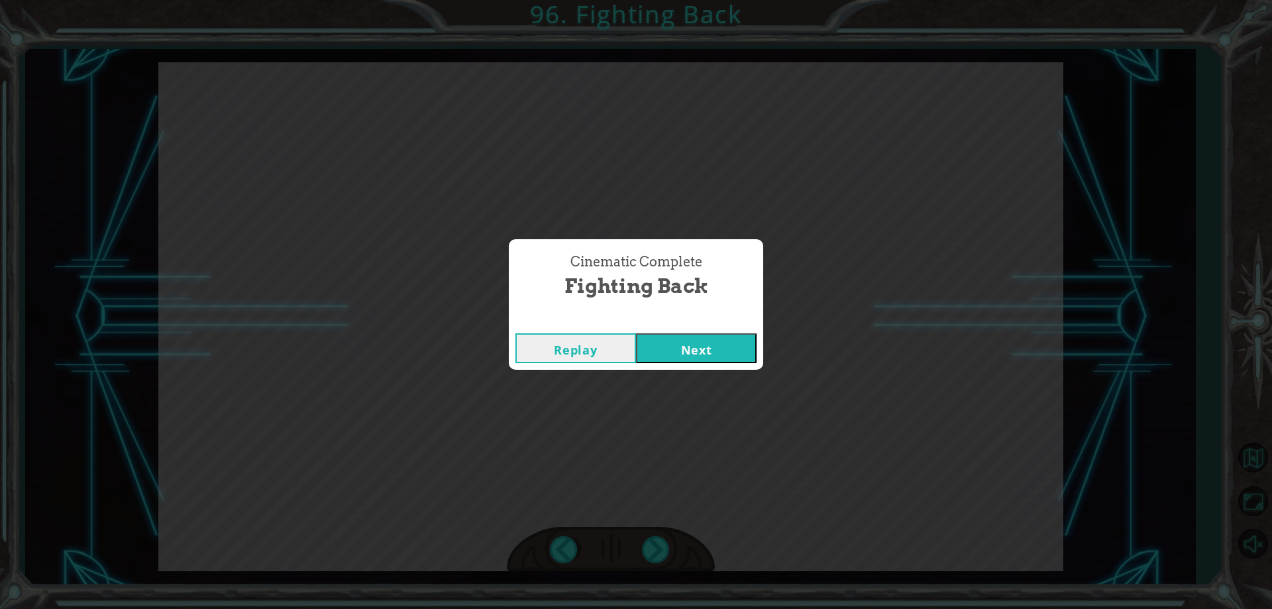
click at [686, 337] on button "Next" at bounding box center [696, 348] width 121 height 30
click at [653, 348] on button "Next" at bounding box center [696, 348] width 121 height 30
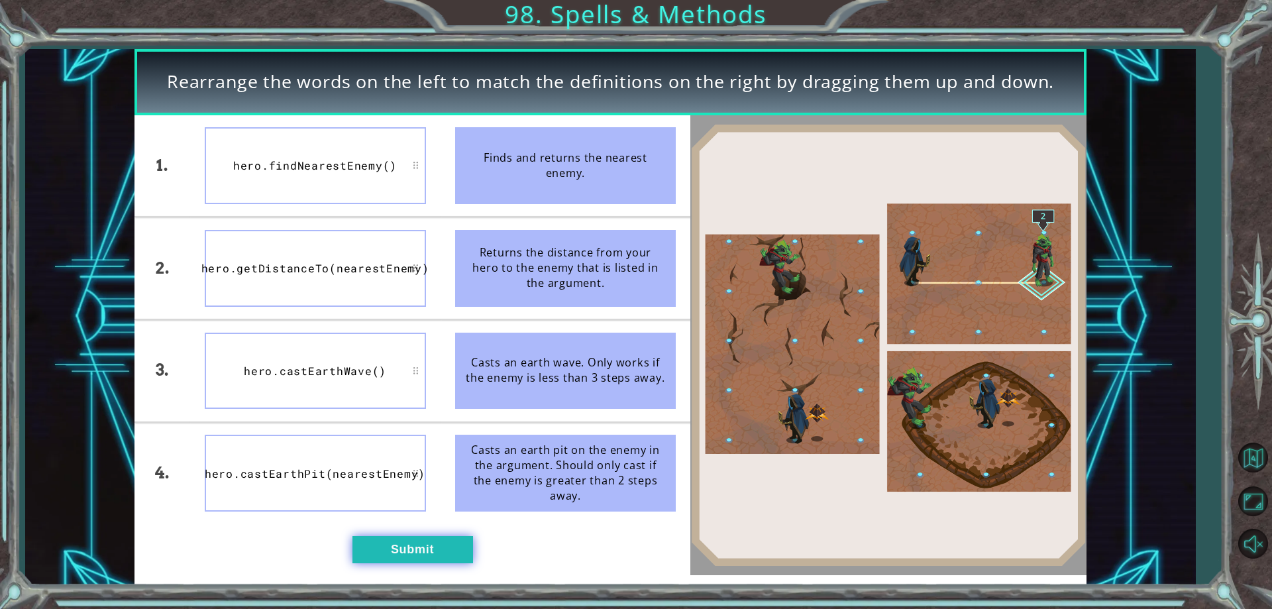
click at [426, 554] on button "Submit" at bounding box center [412, 549] width 121 height 26
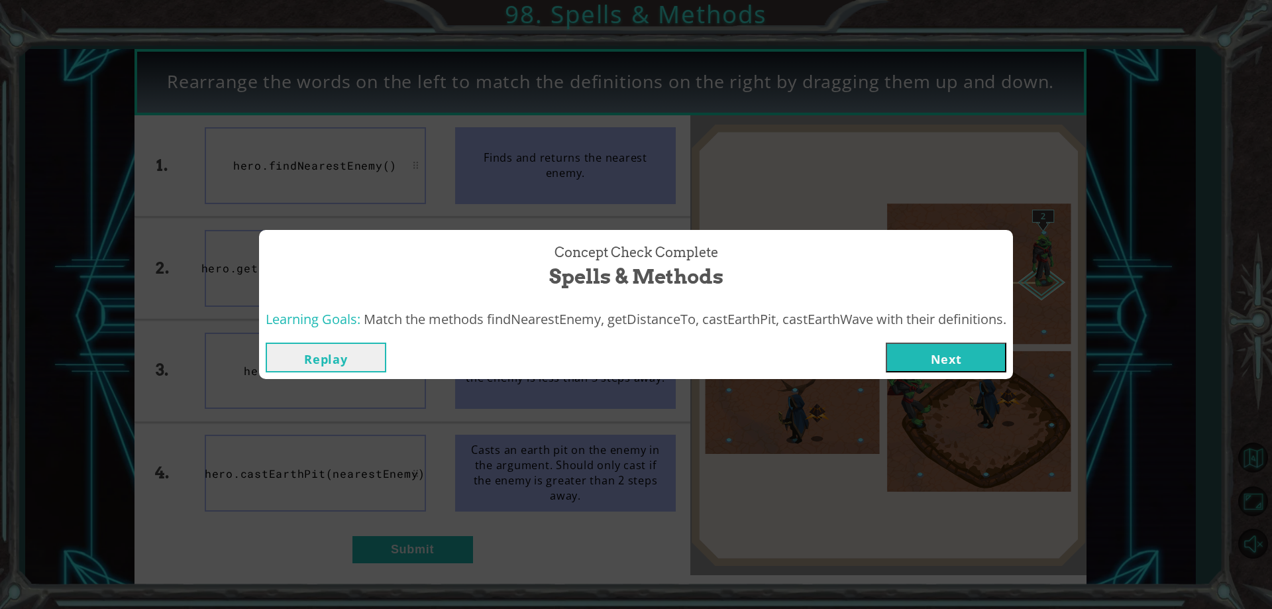
click at [909, 360] on button "Next" at bounding box center [946, 357] width 121 height 30
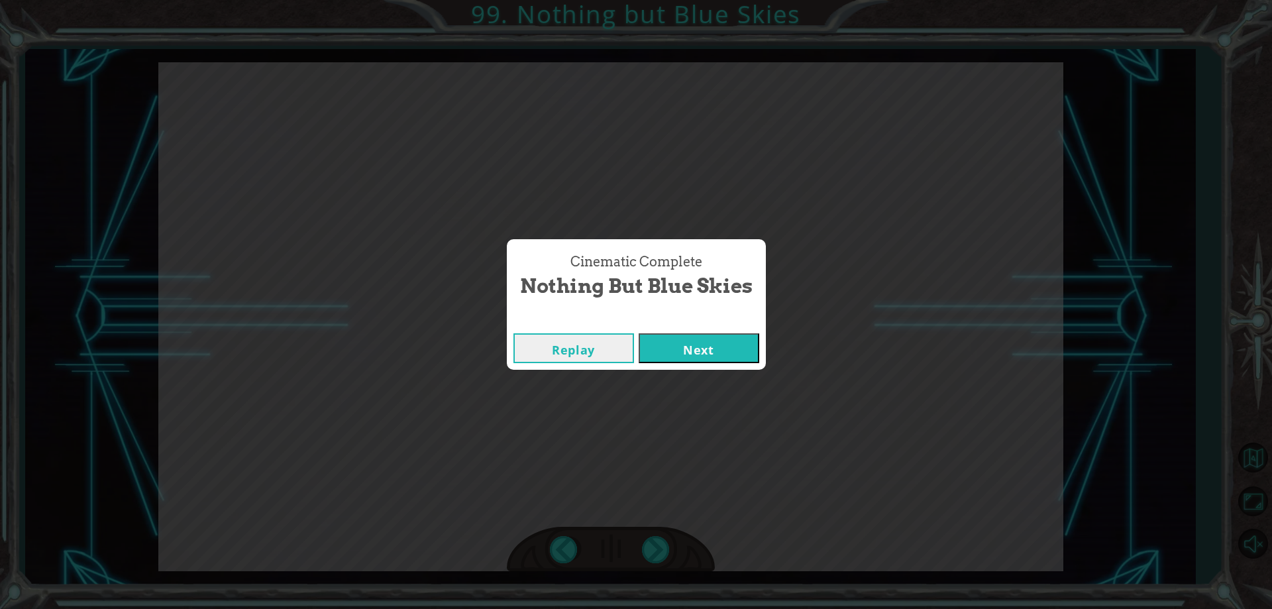
click at [678, 333] on button "Next" at bounding box center [698, 348] width 121 height 30
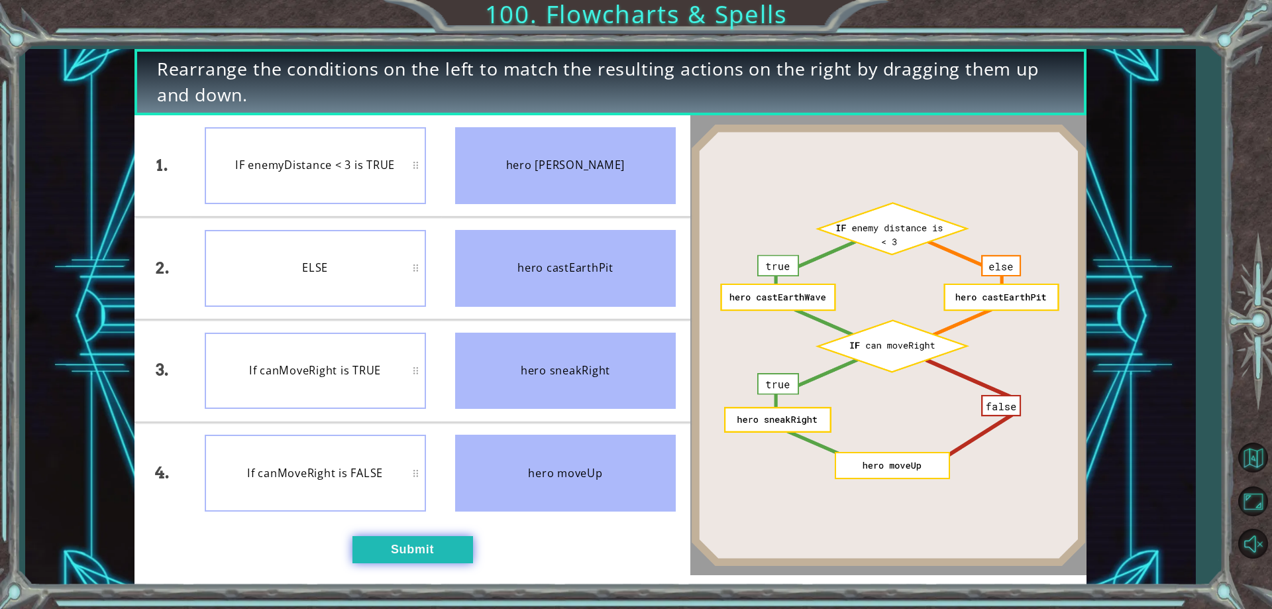
click at [376, 546] on button "Submit" at bounding box center [412, 549] width 121 height 26
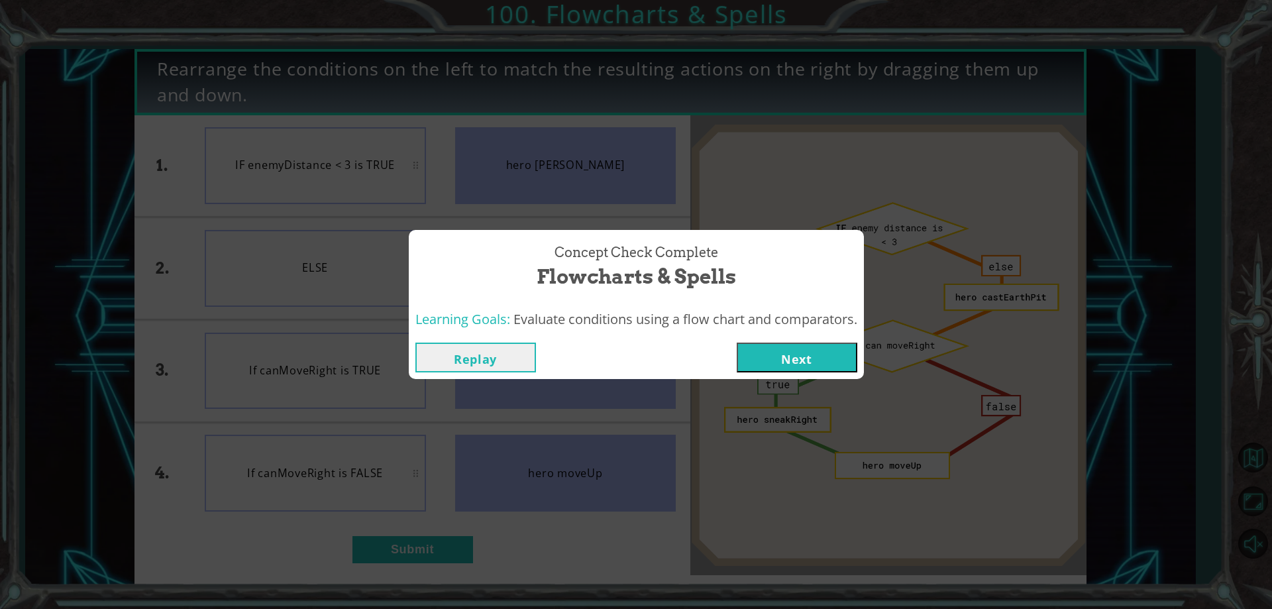
click at [827, 354] on button "Next" at bounding box center [797, 357] width 121 height 30
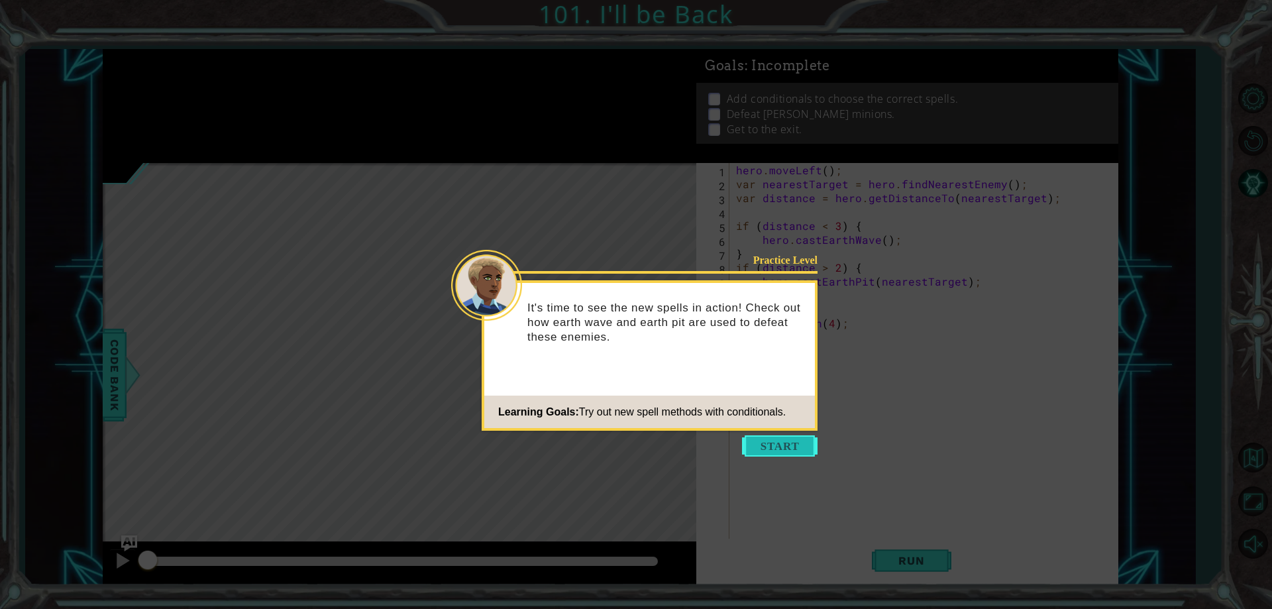
click at [773, 444] on button "Start" at bounding box center [780, 445] width 76 height 21
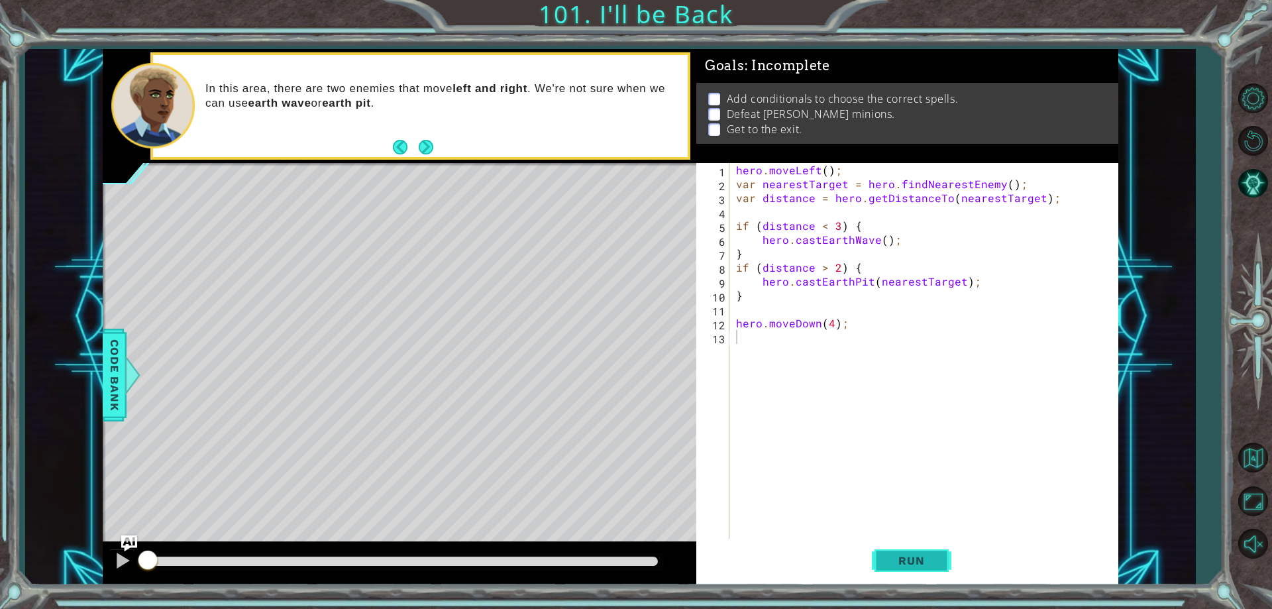
click at [895, 567] on span "Run" at bounding box center [911, 560] width 52 height 13
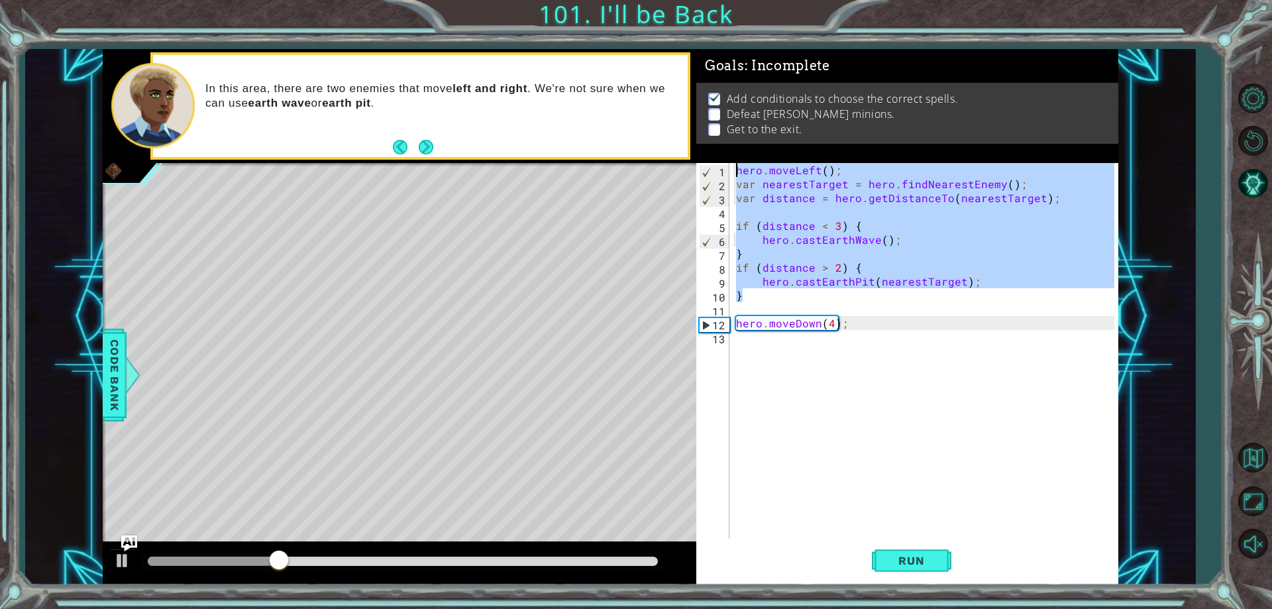
drag, startPoint x: 762, startPoint y: 299, endPoint x: 713, endPoint y: 164, distance: 143.3
click at [713, 164] on div "1 2 3 4 5 6 7 8 9 10 11 12 13 hero . moveLeft ( ) ; var nearestTarget = hero . …" at bounding box center [904, 351] width 417 height 376
click at [776, 293] on div "hero . moveLeft ( ) ; var nearestTarget = hero . findNearestEnemy ( ) ; var dis…" at bounding box center [923, 351] width 380 height 376
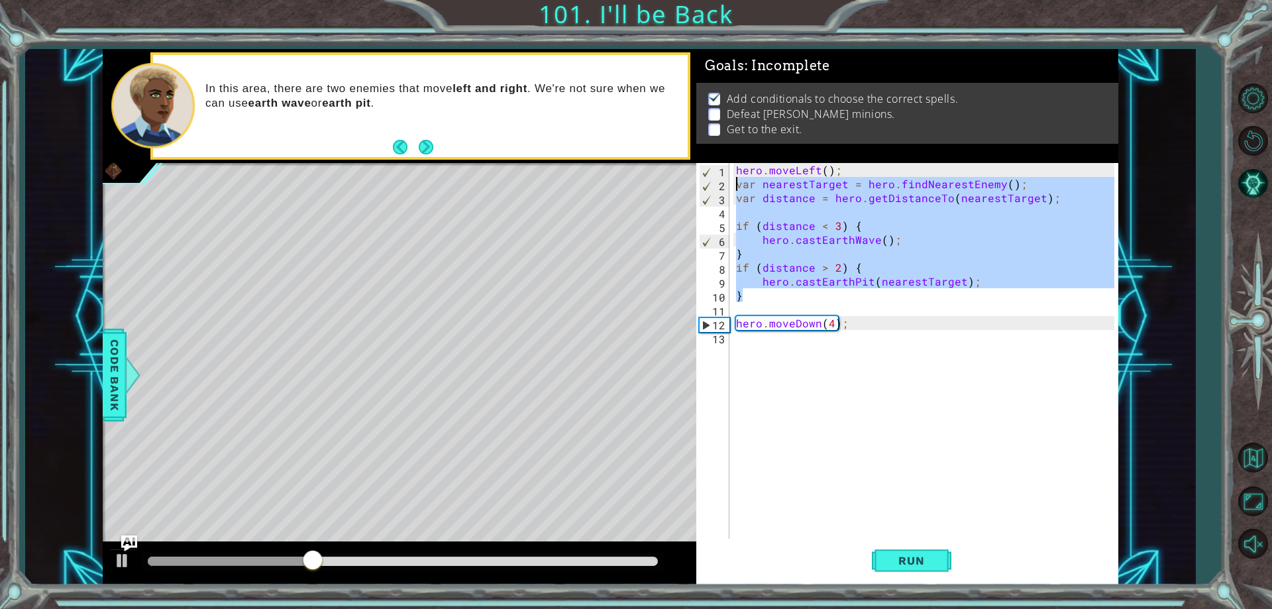
drag, startPoint x: 768, startPoint y: 292, endPoint x: 698, endPoint y: 187, distance: 126.0
click at [698, 187] on div "} 1 2 3 4 5 6 7 8 9 10 11 12 13 hero . moveLeft ( ) ; var nearestTarget = hero …" at bounding box center [904, 351] width 417 height 376
type textarea "var nearestTarget = hero.findNearestEnemy(); var distance = hero.getDistanceTo(…"
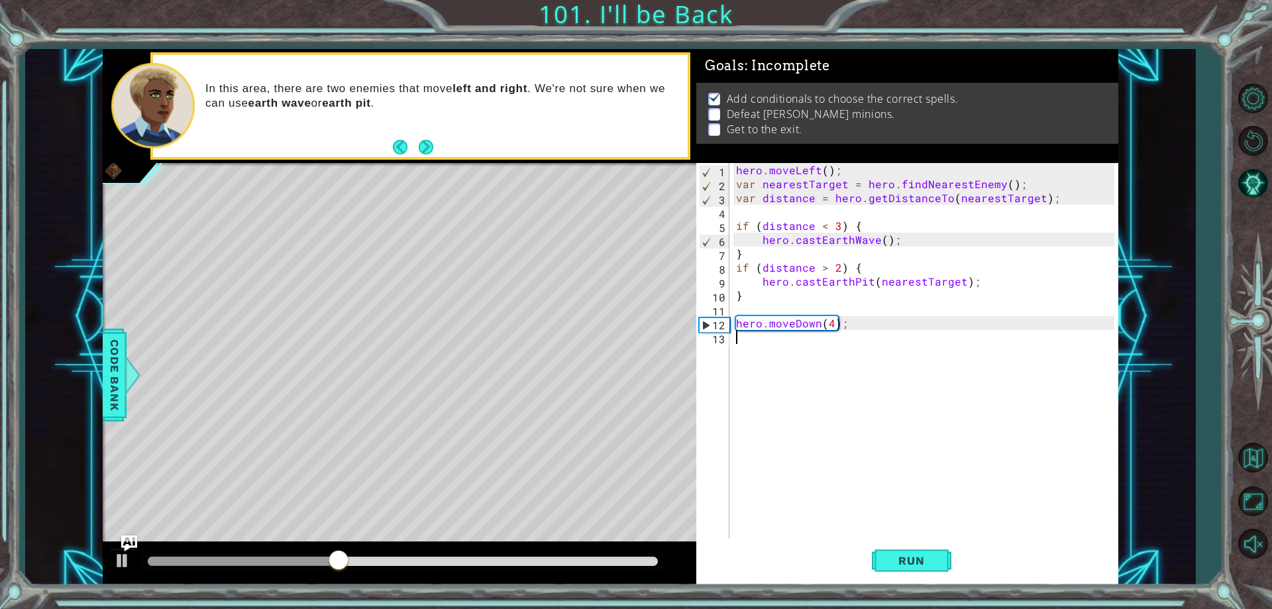
click at [756, 351] on div "hero . moveLeft ( ) ; var nearestTarget = hero . findNearestEnemy ( ) ; var dis…" at bounding box center [926, 364] width 387 height 403
paste textarea "}"
type textarea "}"
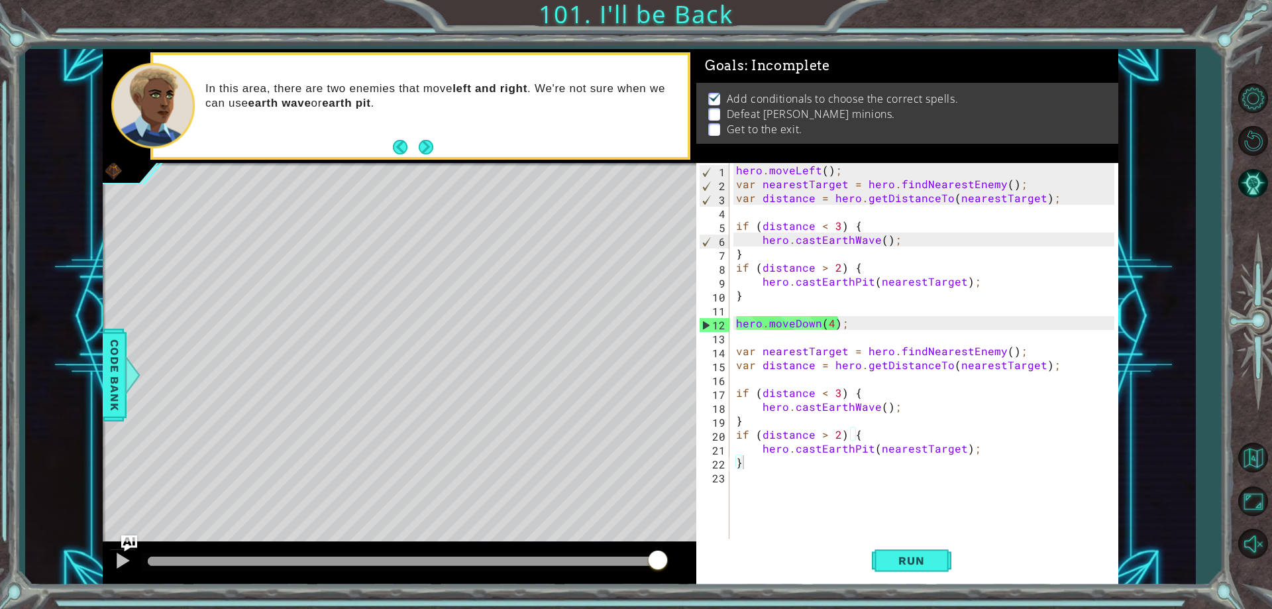
click at [917, 504] on div "hero . moveLeft ( ) ; var nearestTarget = hero . findNearestEnemy ( ) ; var dis…" at bounding box center [926, 364] width 387 height 403
click at [891, 564] on span "Run" at bounding box center [911, 560] width 52 height 13
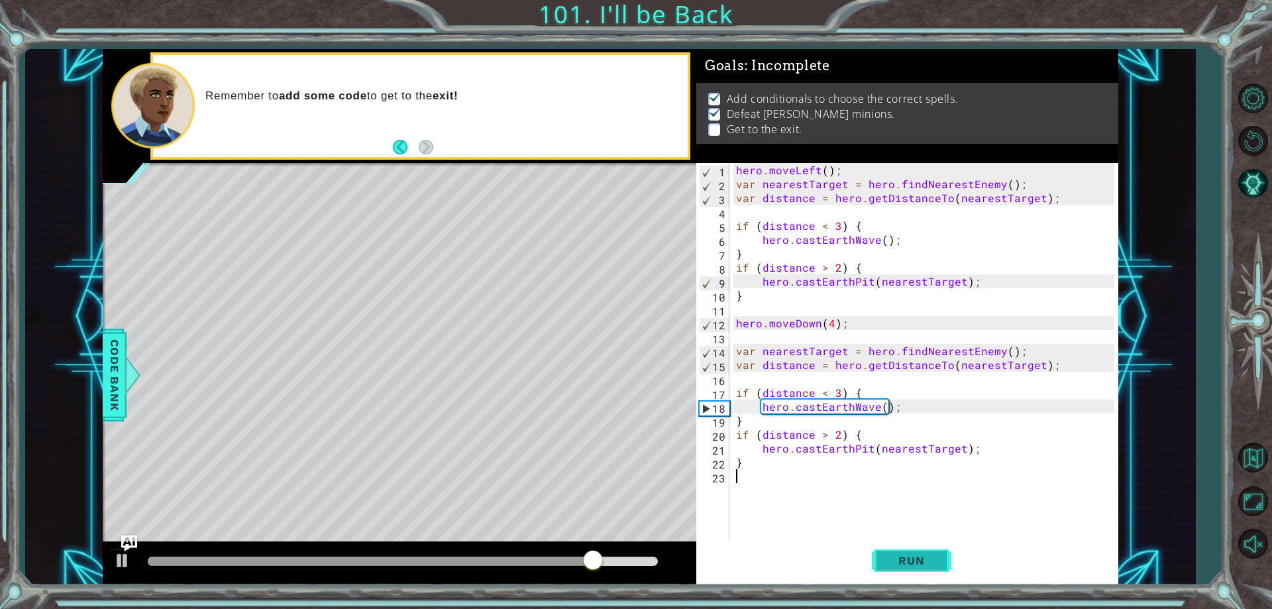
click at [887, 552] on button "Run" at bounding box center [911, 561] width 79 height 42
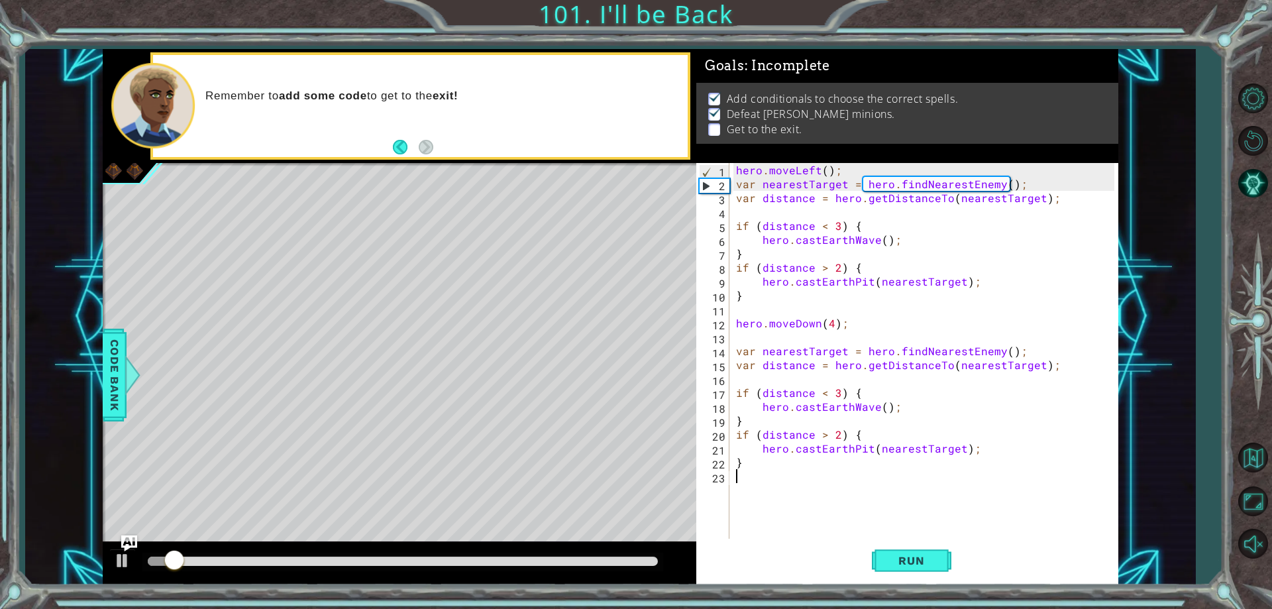
click at [771, 470] on div "hero . moveLeft ( ) ; var nearestTarget = hero . findNearestEnemy ( ) ; var dis…" at bounding box center [926, 364] width 387 height 403
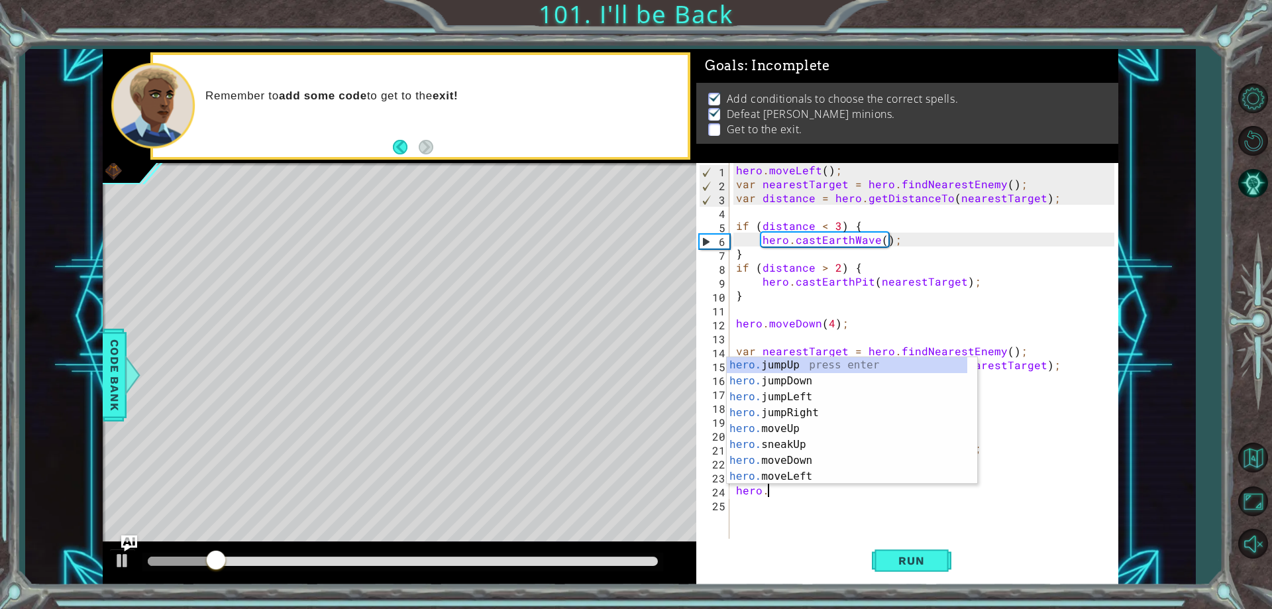
scroll to position [0, 2]
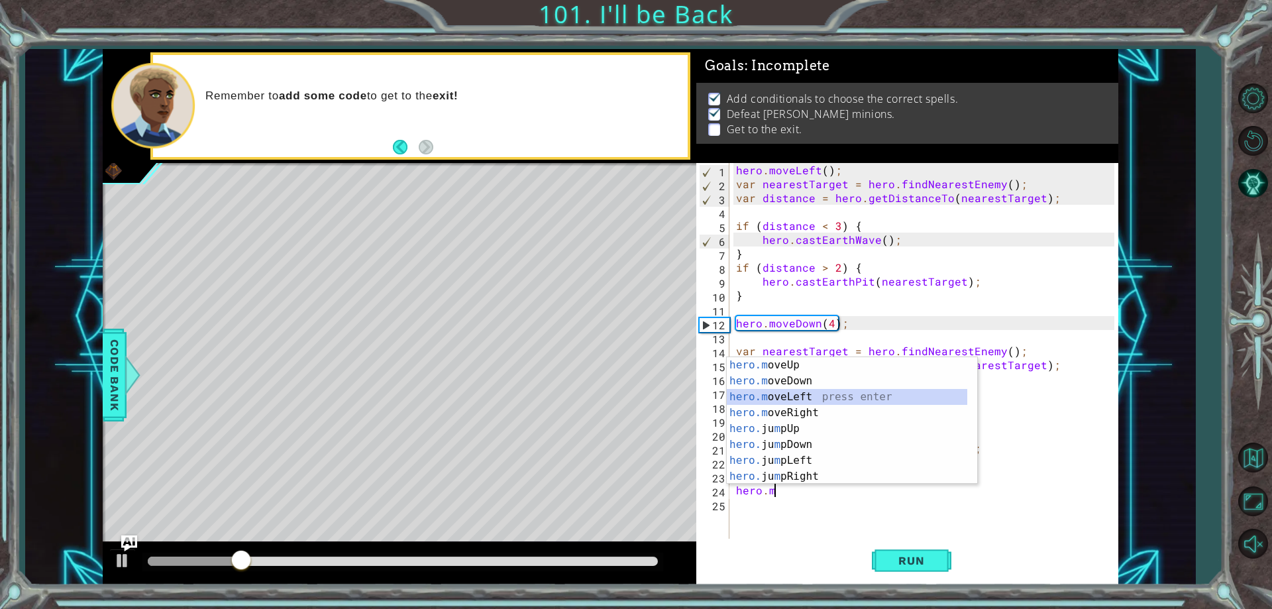
click at [809, 397] on div "hero.m oveUp press enter hero.m oveDown press enter hero.m oveLeft press enter …" at bounding box center [847, 436] width 240 height 159
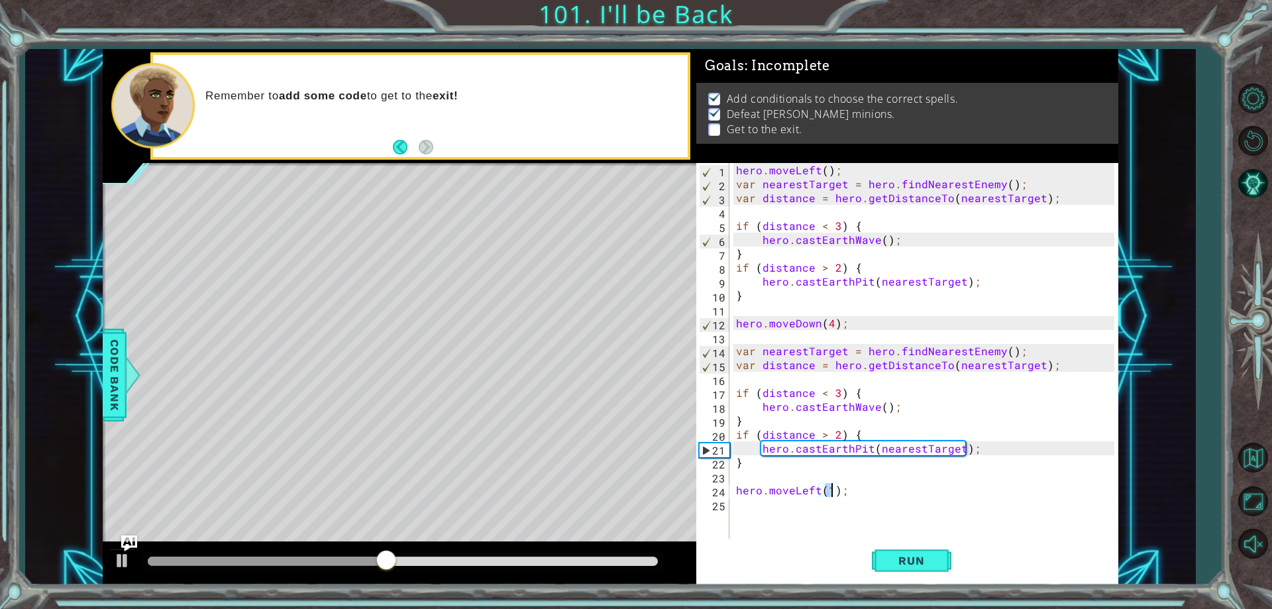
type textarea "hero.moveLeft(4);"
click at [757, 509] on div "hero . moveLeft ( ) ; var nearestTarget = hero . findNearestEnemy ( ) ; var dis…" at bounding box center [926, 364] width 387 height 403
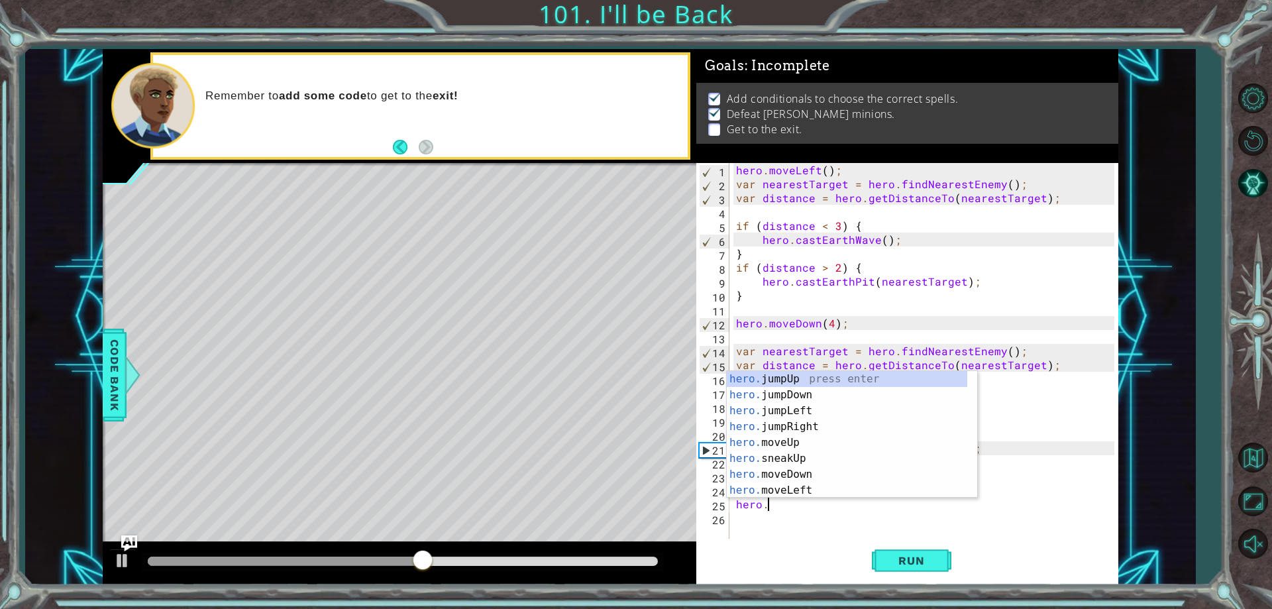
type textarea "hero.m"
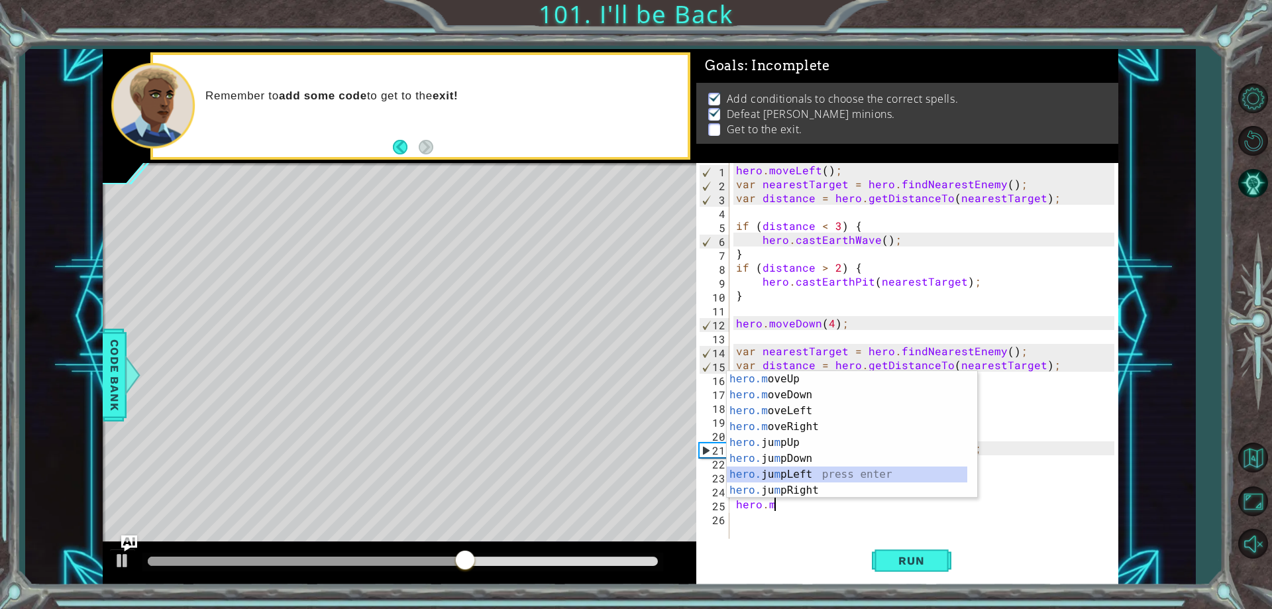
click at [811, 472] on div "hero.m oveUp press enter hero.m oveDown press enter hero.m oveLeft press enter …" at bounding box center [847, 450] width 240 height 159
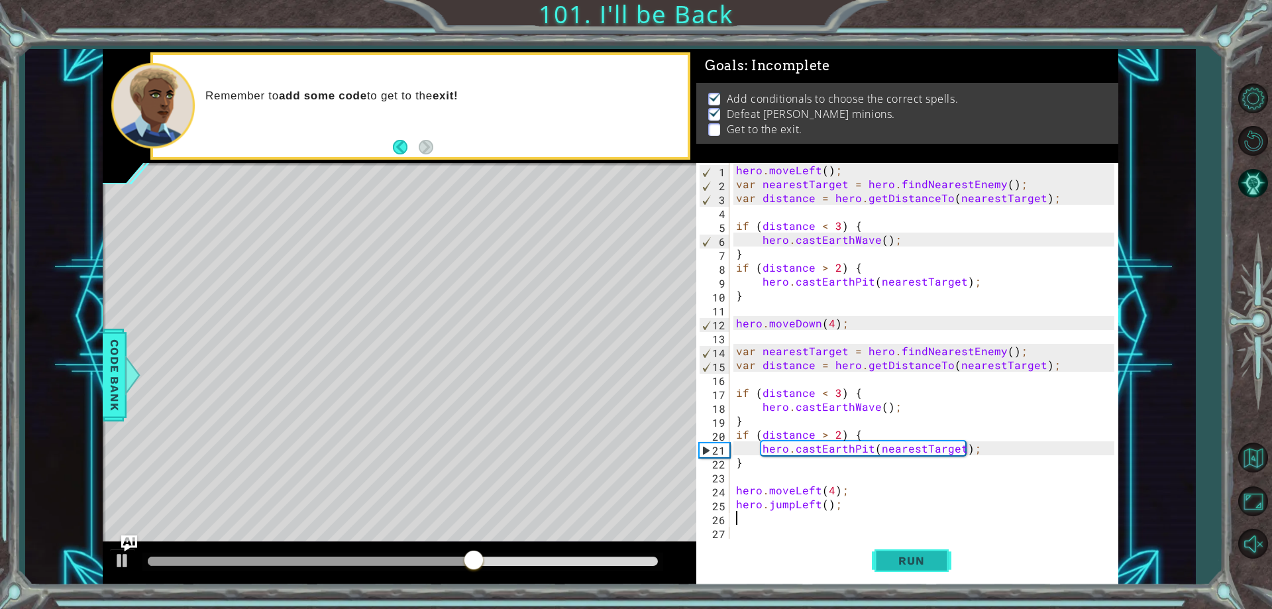
click at [896, 553] on button "Run" at bounding box center [911, 561] width 79 height 42
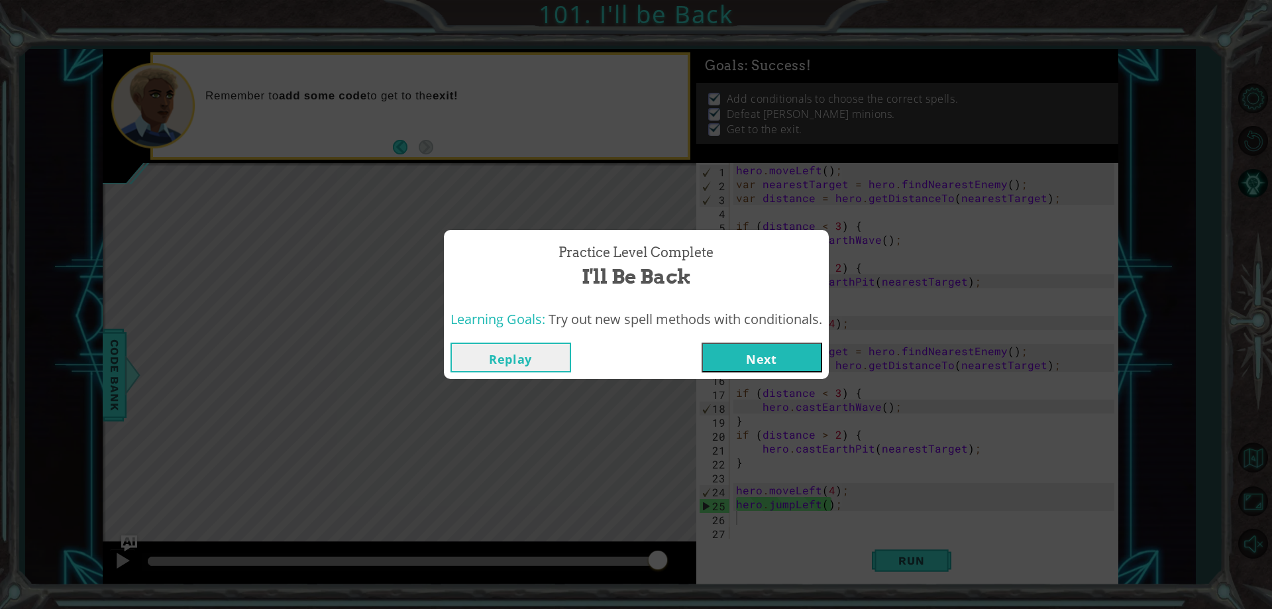
drag, startPoint x: 731, startPoint y: 356, endPoint x: 718, endPoint y: 359, distance: 13.5
click at [731, 356] on button "Next" at bounding box center [761, 357] width 121 height 30
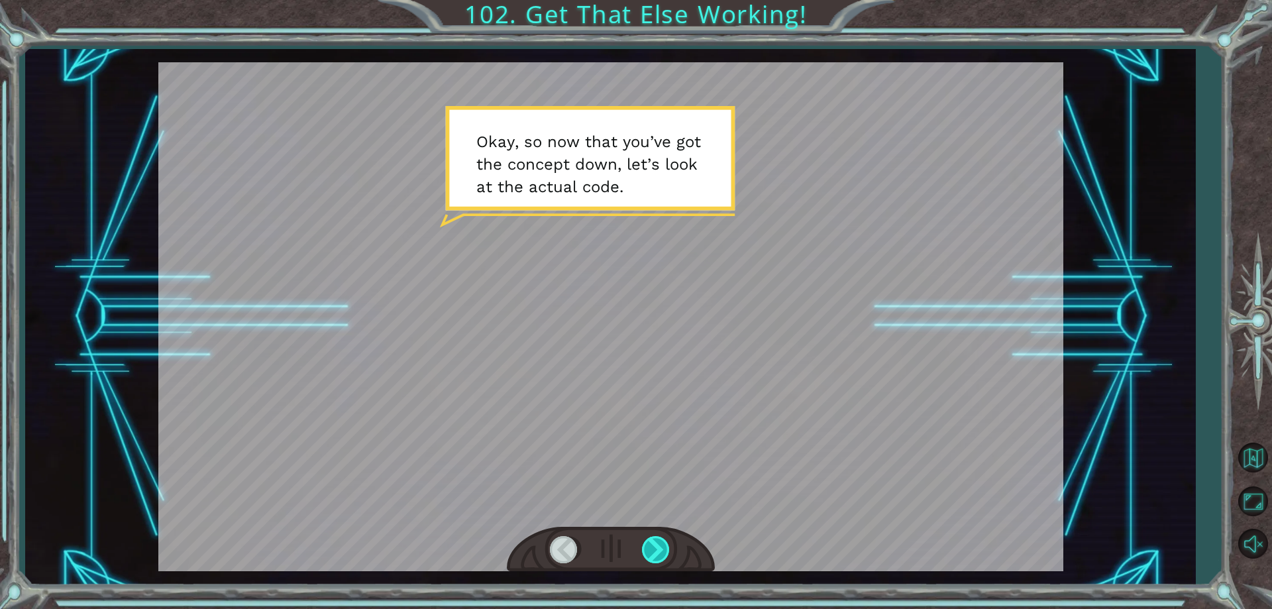
click at [658, 549] on div at bounding box center [657, 549] width 30 height 27
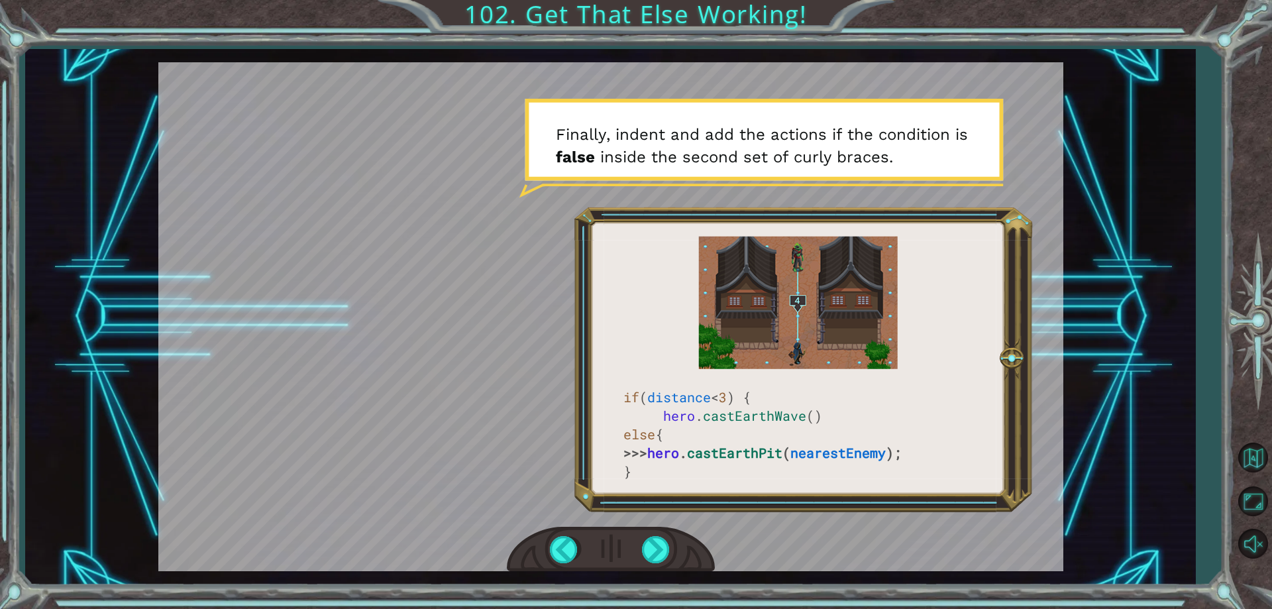
click at [411, 299] on div at bounding box center [610, 316] width 905 height 509
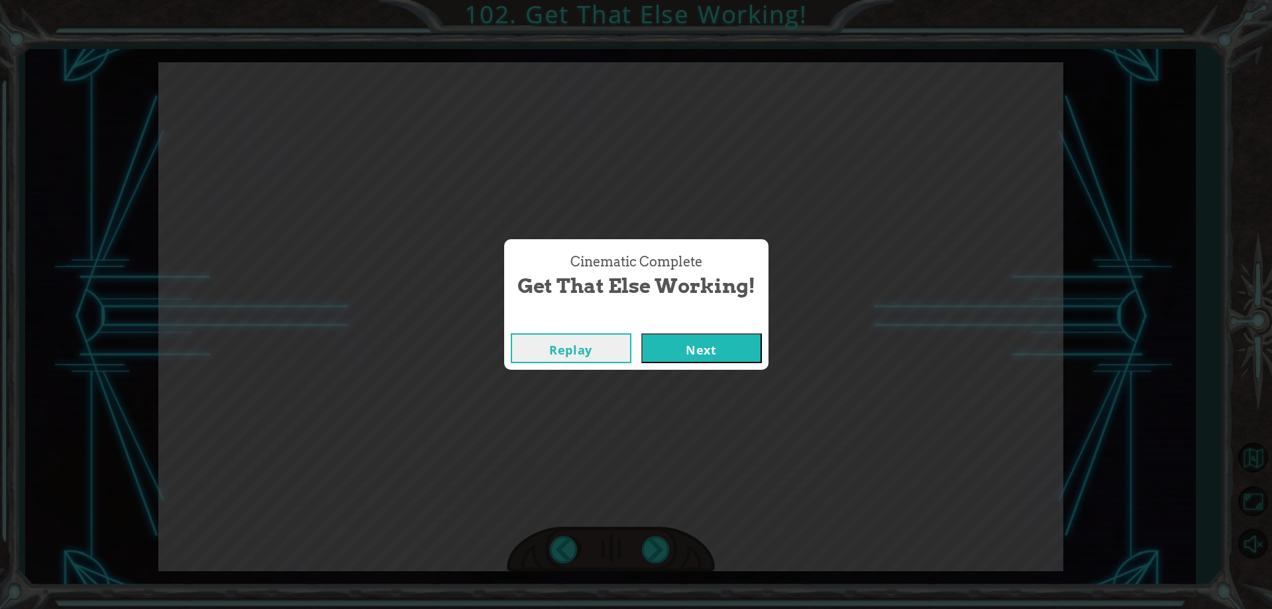
click at [668, 345] on button "Next" at bounding box center [701, 348] width 121 height 30
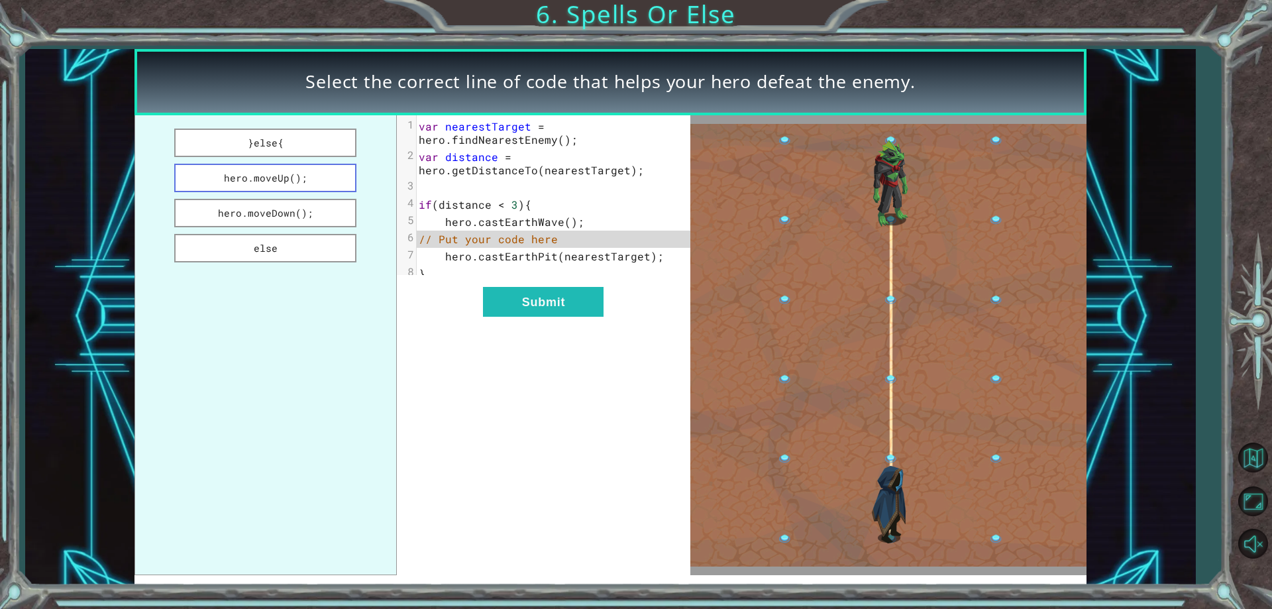
click at [283, 175] on button "hero.moveUp();" at bounding box center [265, 178] width 183 height 28
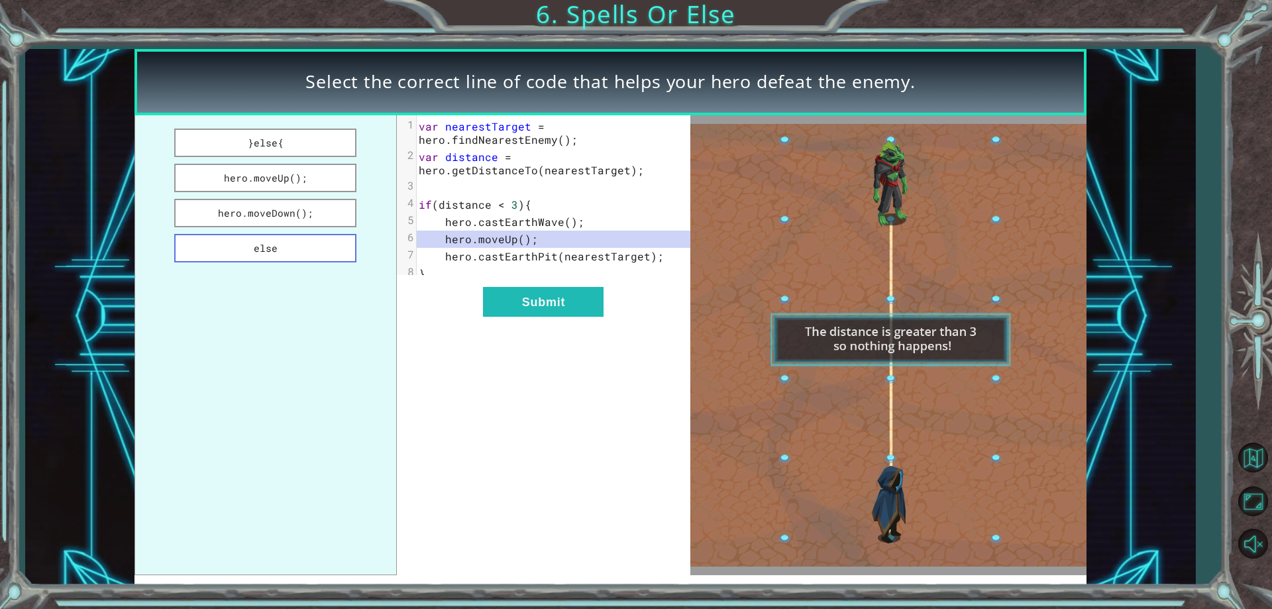
click at [293, 243] on button "else" at bounding box center [265, 248] width 183 height 28
click at [259, 135] on button "}else{" at bounding box center [265, 142] width 183 height 28
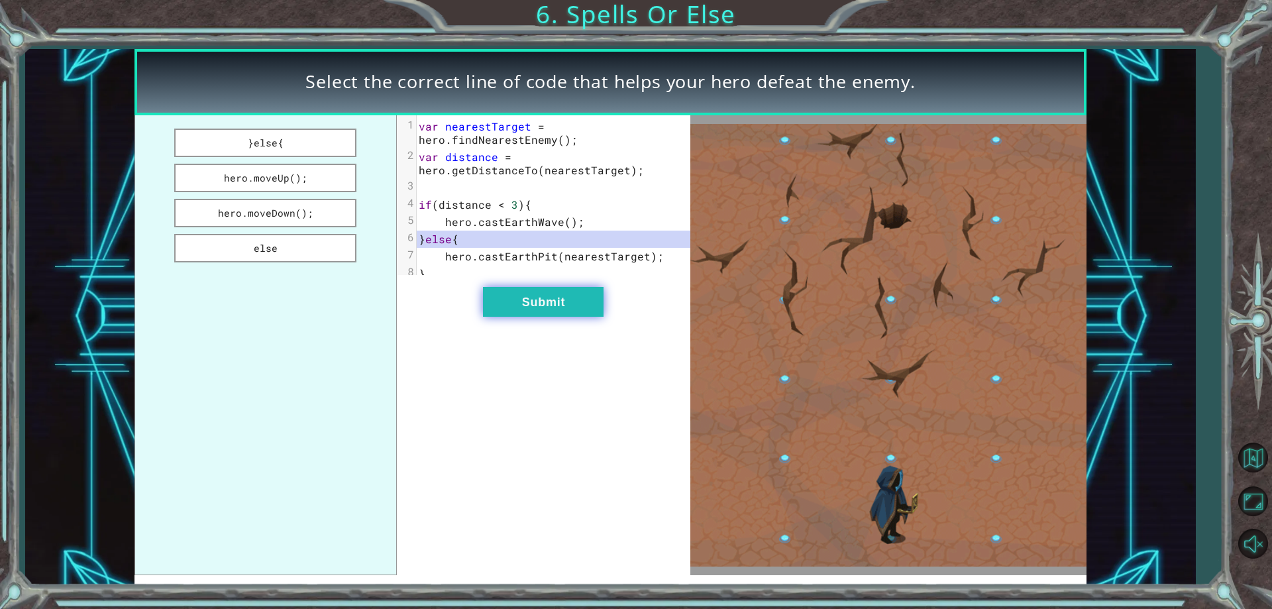
click at [513, 307] on button "Submit" at bounding box center [543, 302] width 121 height 30
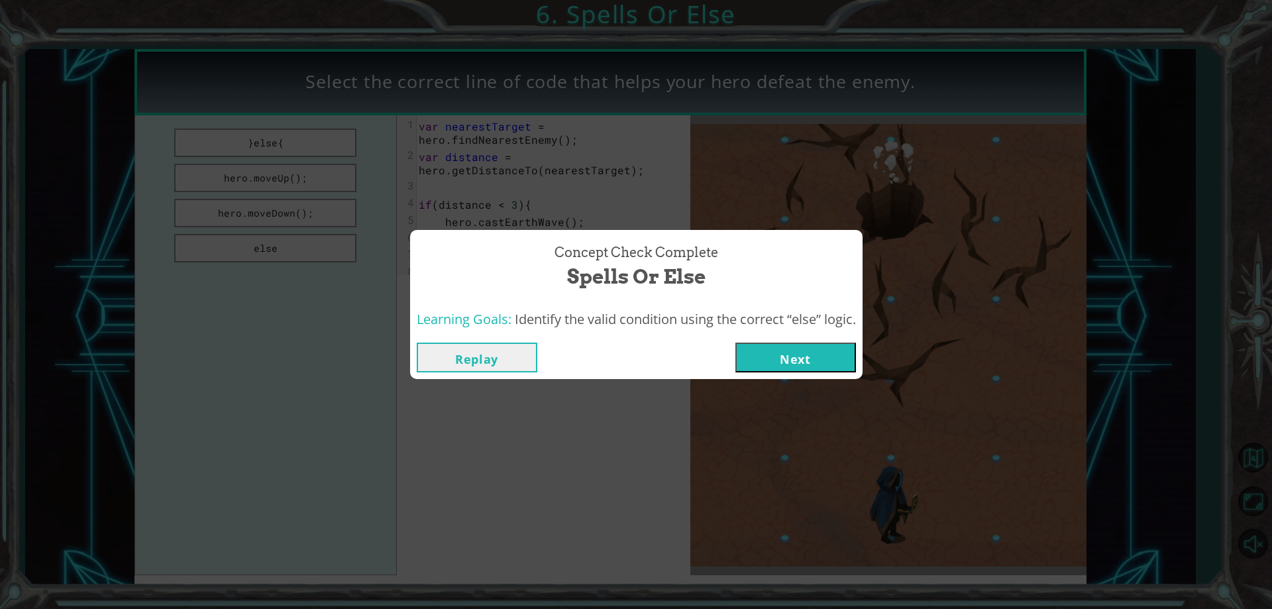
click at [799, 354] on button "Next" at bounding box center [795, 357] width 121 height 30
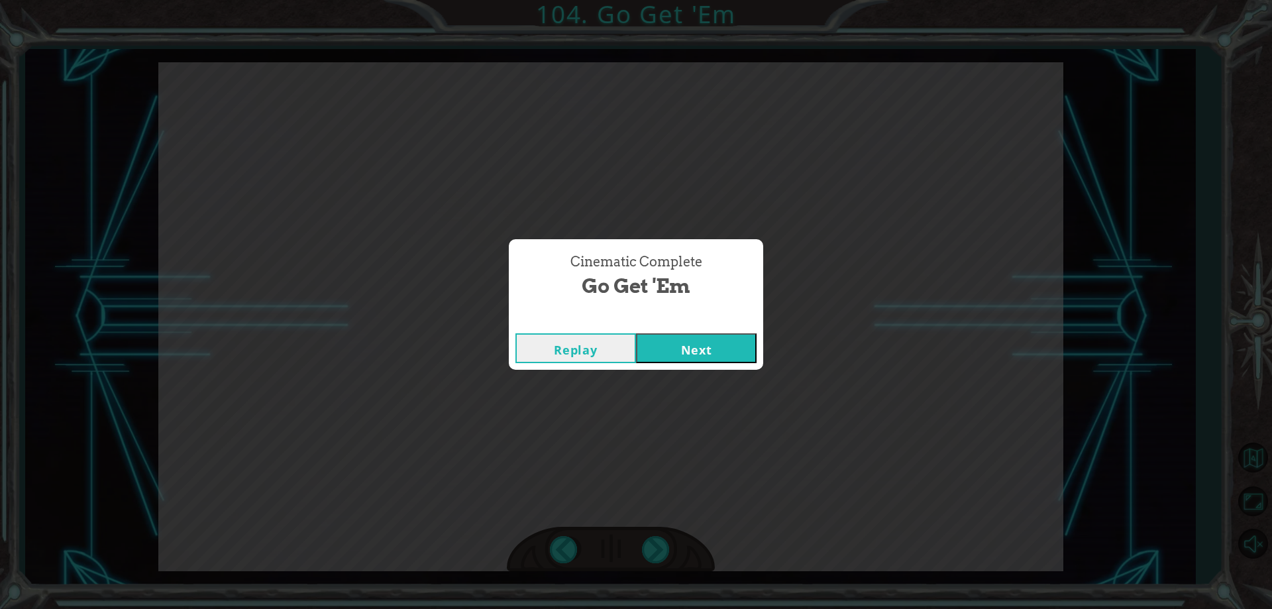
click at [666, 357] on button "Next" at bounding box center [696, 348] width 121 height 30
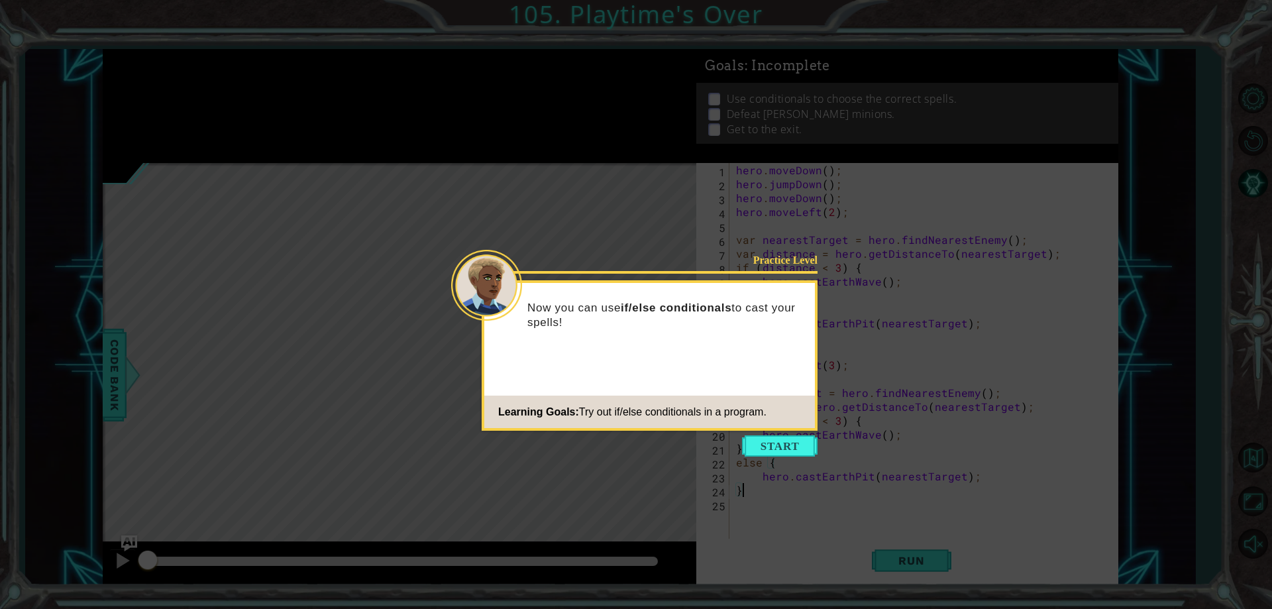
drag, startPoint x: 775, startPoint y: 442, endPoint x: 776, endPoint y: 434, distance: 8.0
click at [774, 440] on button "Start" at bounding box center [780, 445] width 76 height 21
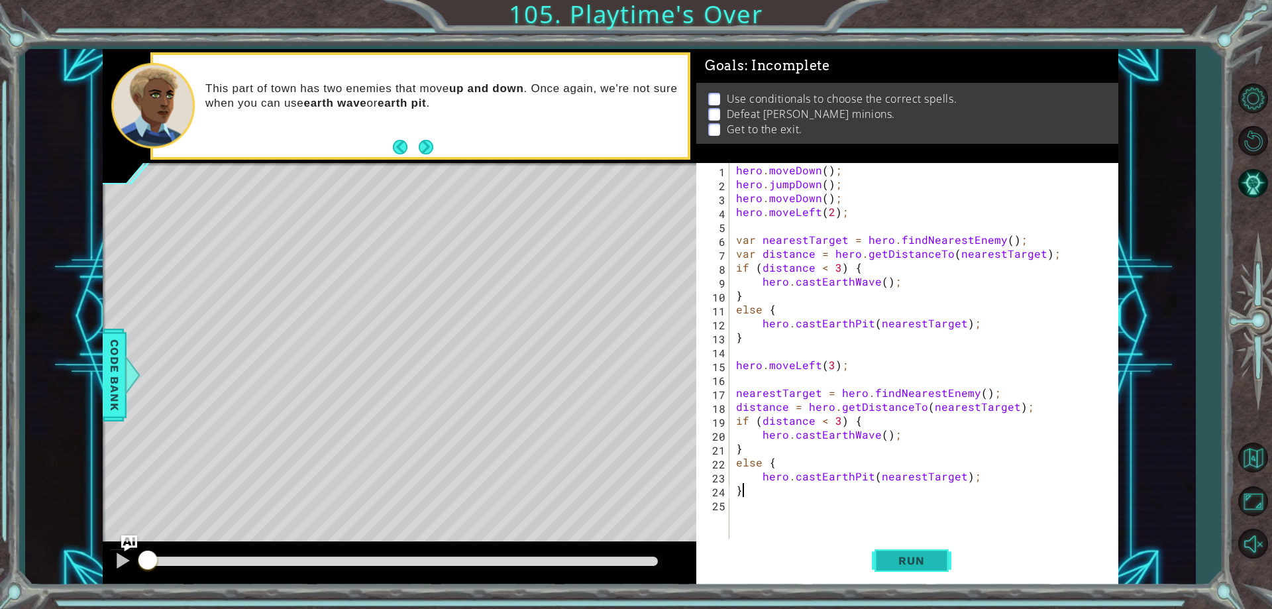
click at [900, 558] on span "Run" at bounding box center [911, 560] width 52 height 13
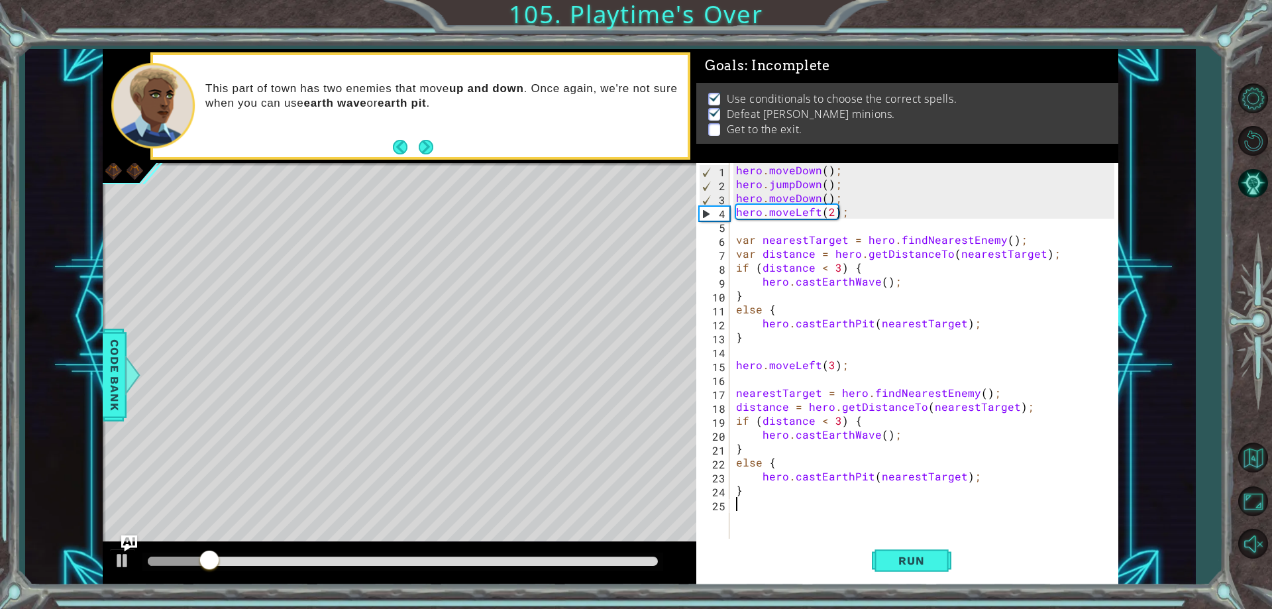
click at [760, 506] on div "hero . moveDown ( ) ; hero . jumpDown ( ) ; hero . moveDown ( ) ; hero . moveLe…" at bounding box center [926, 364] width 387 height 403
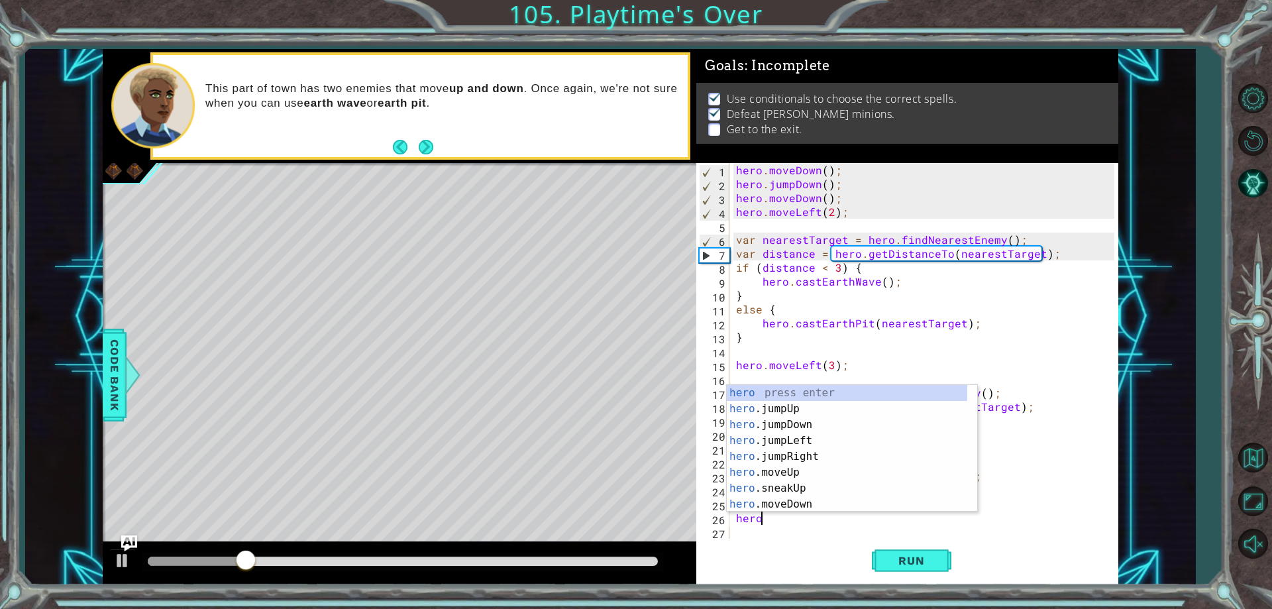
type textarea "hero."
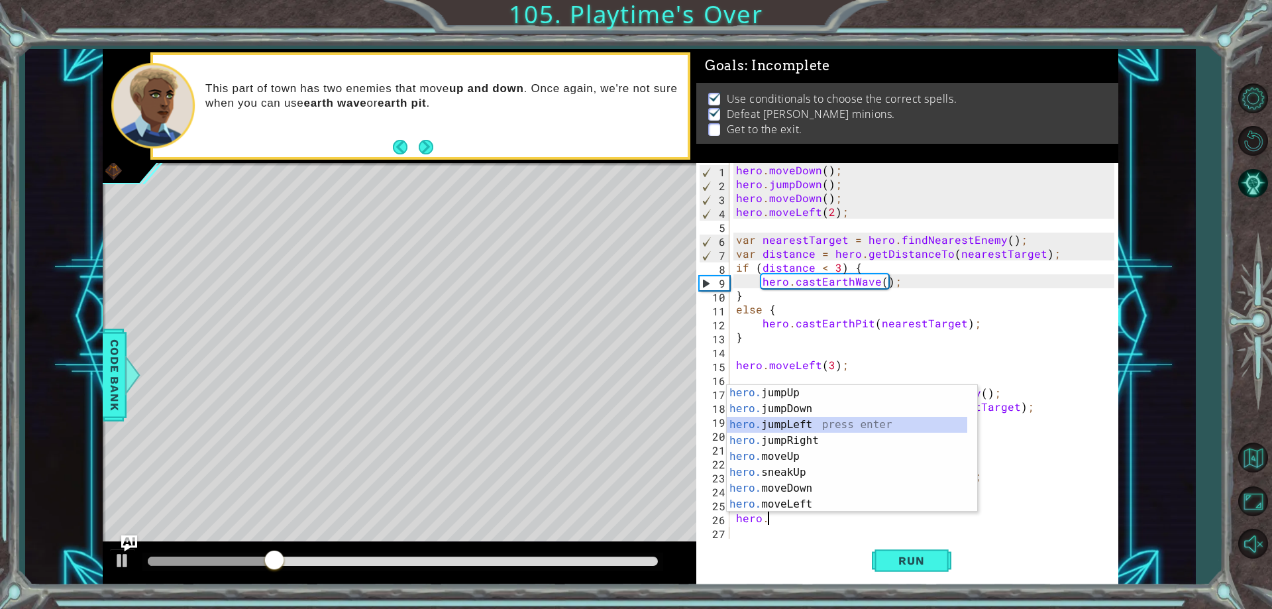
click at [801, 421] on div "hero. jumpUp press enter hero. jumpDown press enter hero. jumpLeft press enter …" at bounding box center [847, 464] width 240 height 159
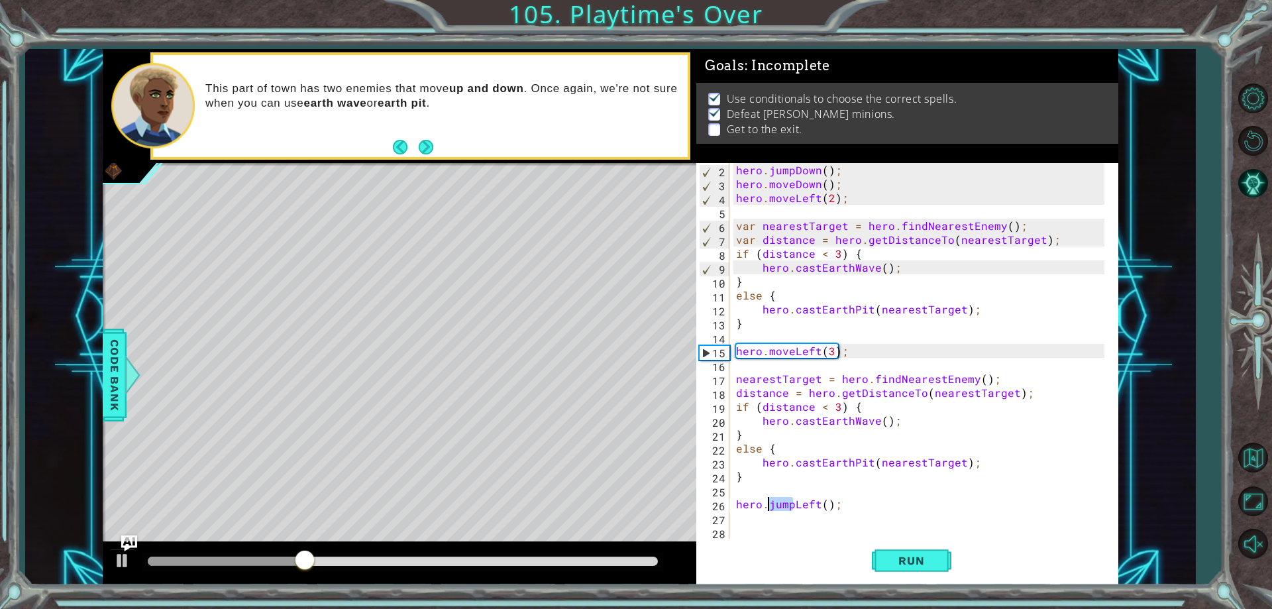
drag, startPoint x: 794, startPoint y: 505, endPoint x: 767, endPoint y: 509, distance: 27.4
click at [767, 509] on div "hero . jumpDown ( ) ; hero . moveDown ( ) ; hero . moveLeft ( 2 ) ; var nearest…" at bounding box center [921, 364] width 377 height 403
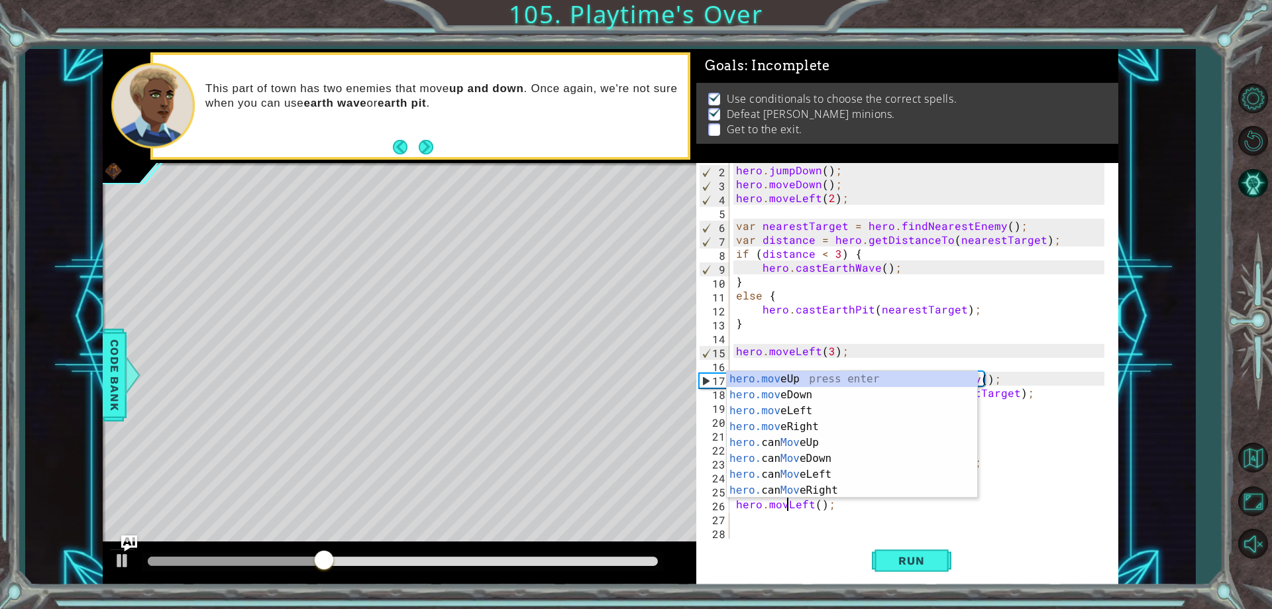
type textarea "hero.moveLeft();"
click at [784, 524] on div "hero . jumpDown ( ) ; hero . moveDown ( ) ; hero . moveLeft ( 2 ) ; var nearest…" at bounding box center [921, 364] width 377 height 403
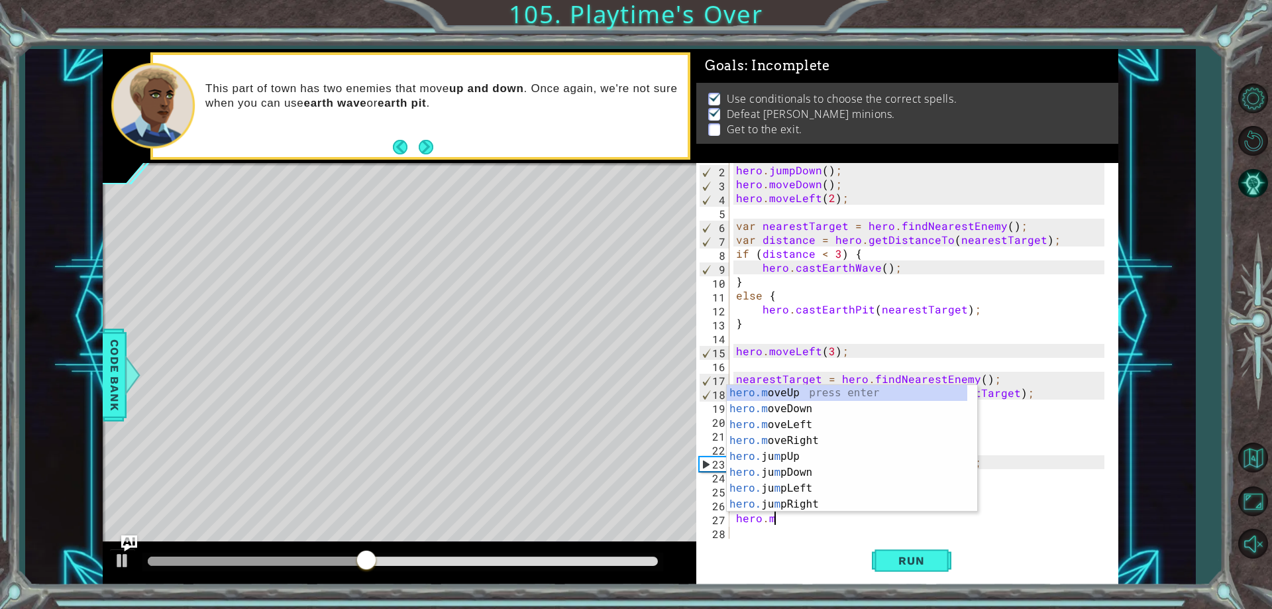
scroll to position [0, 2]
click at [813, 410] on div "hero.m oveUp press enter hero.m oveDown press enter hero.m oveLeft press enter …" at bounding box center [847, 464] width 240 height 159
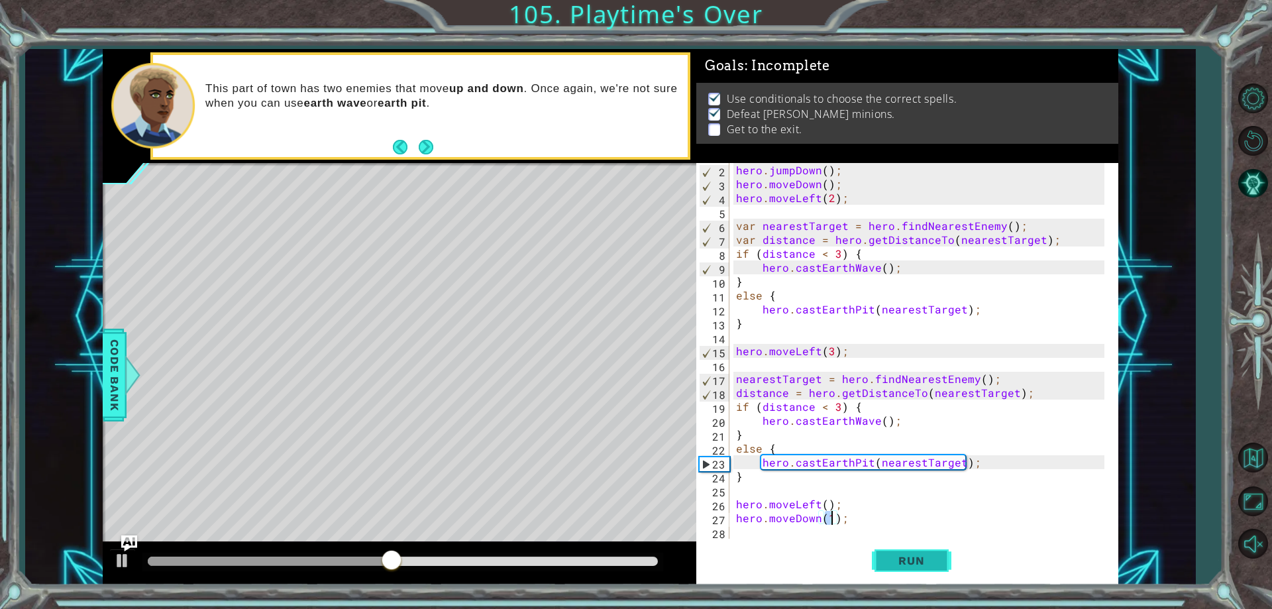
type textarea "hero.moveDown(1);"
click at [894, 558] on span "Run" at bounding box center [911, 560] width 52 height 13
